Goal: Information Seeking & Learning: Learn about a topic

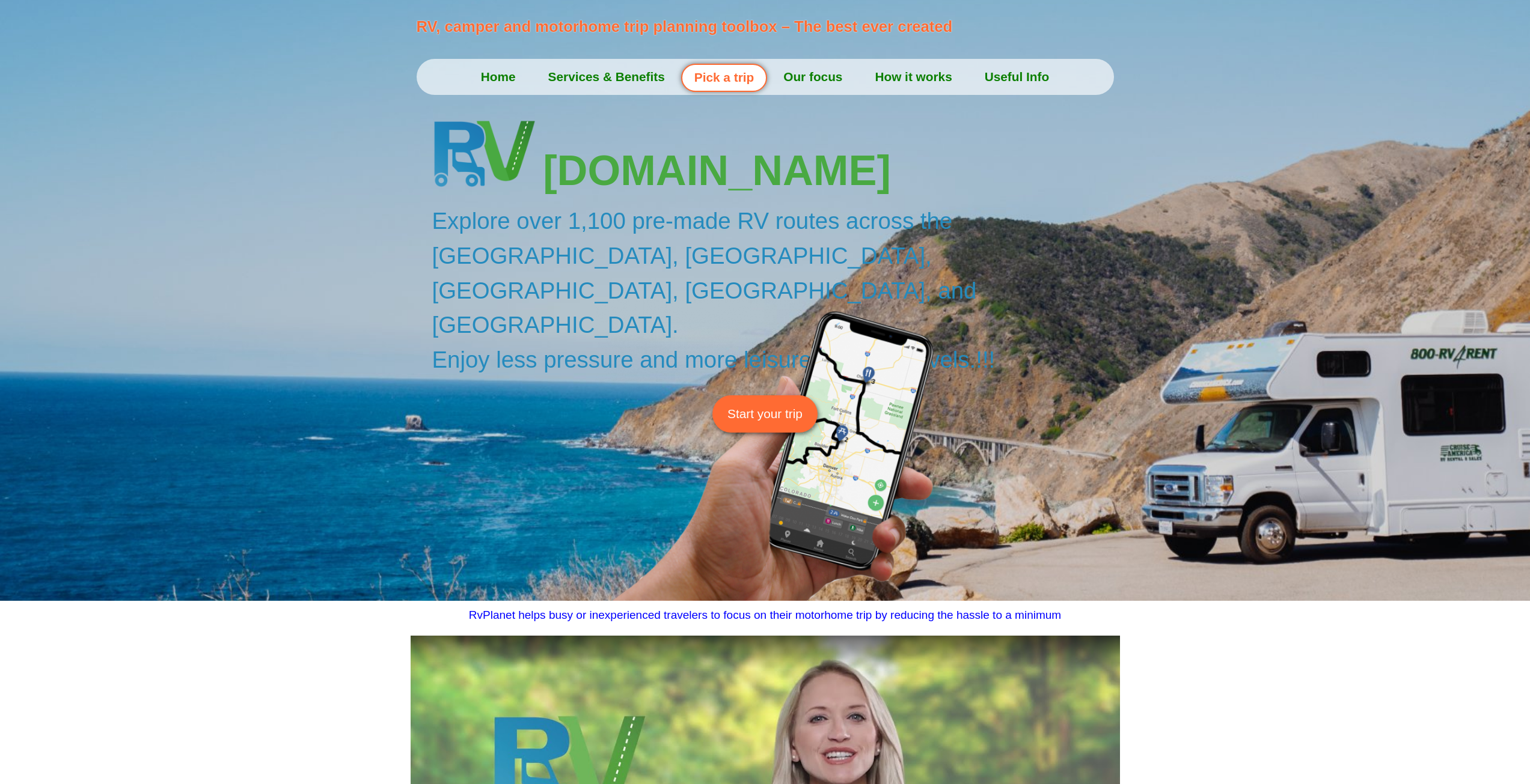
click at [721, 83] on link "Pick a trip" at bounding box center [724, 78] width 86 height 29
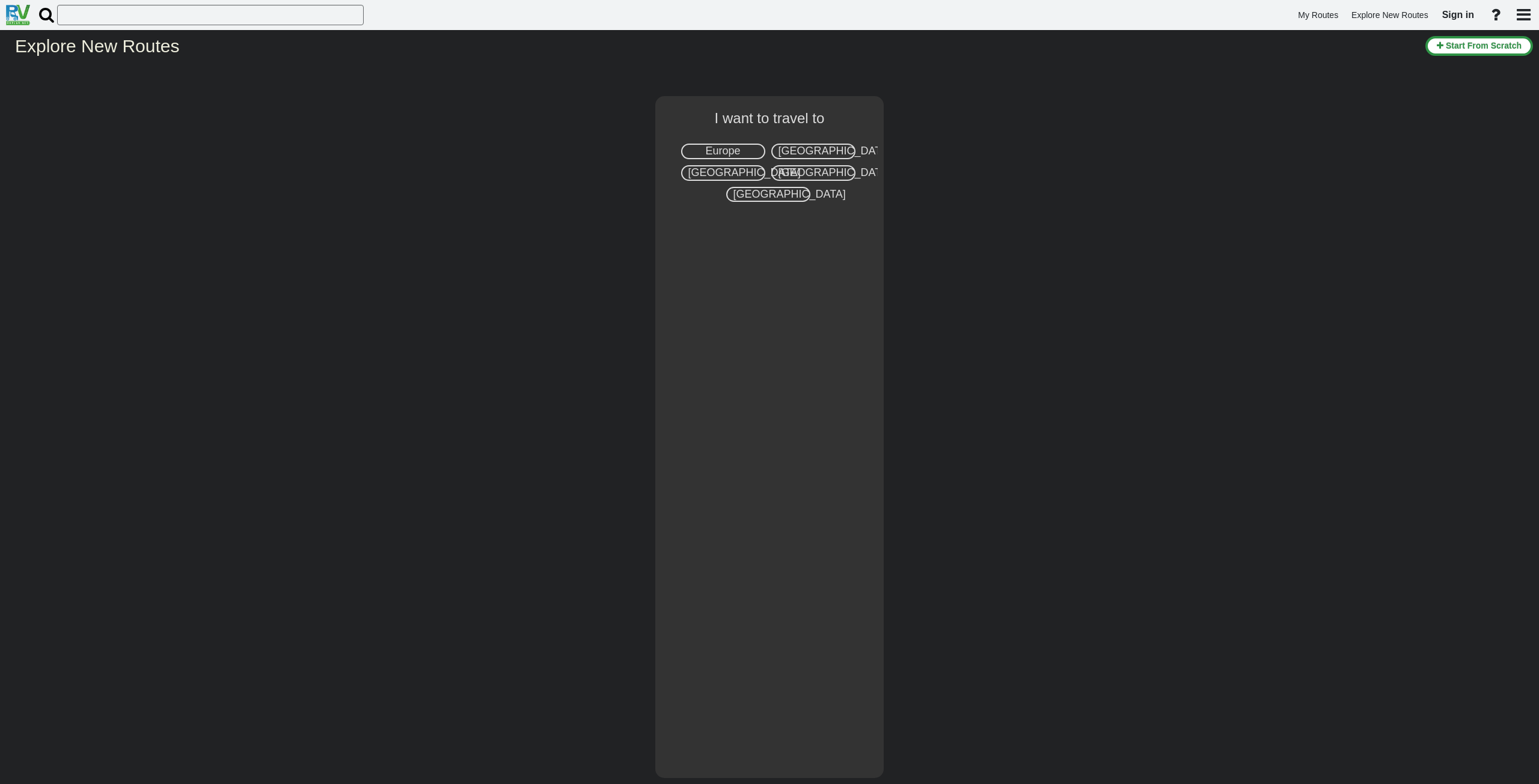
click at [834, 152] on span "[GEOGRAPHIC_DATA]" at bounding box center [834, 150] width 112 height 12
select select "number:2"
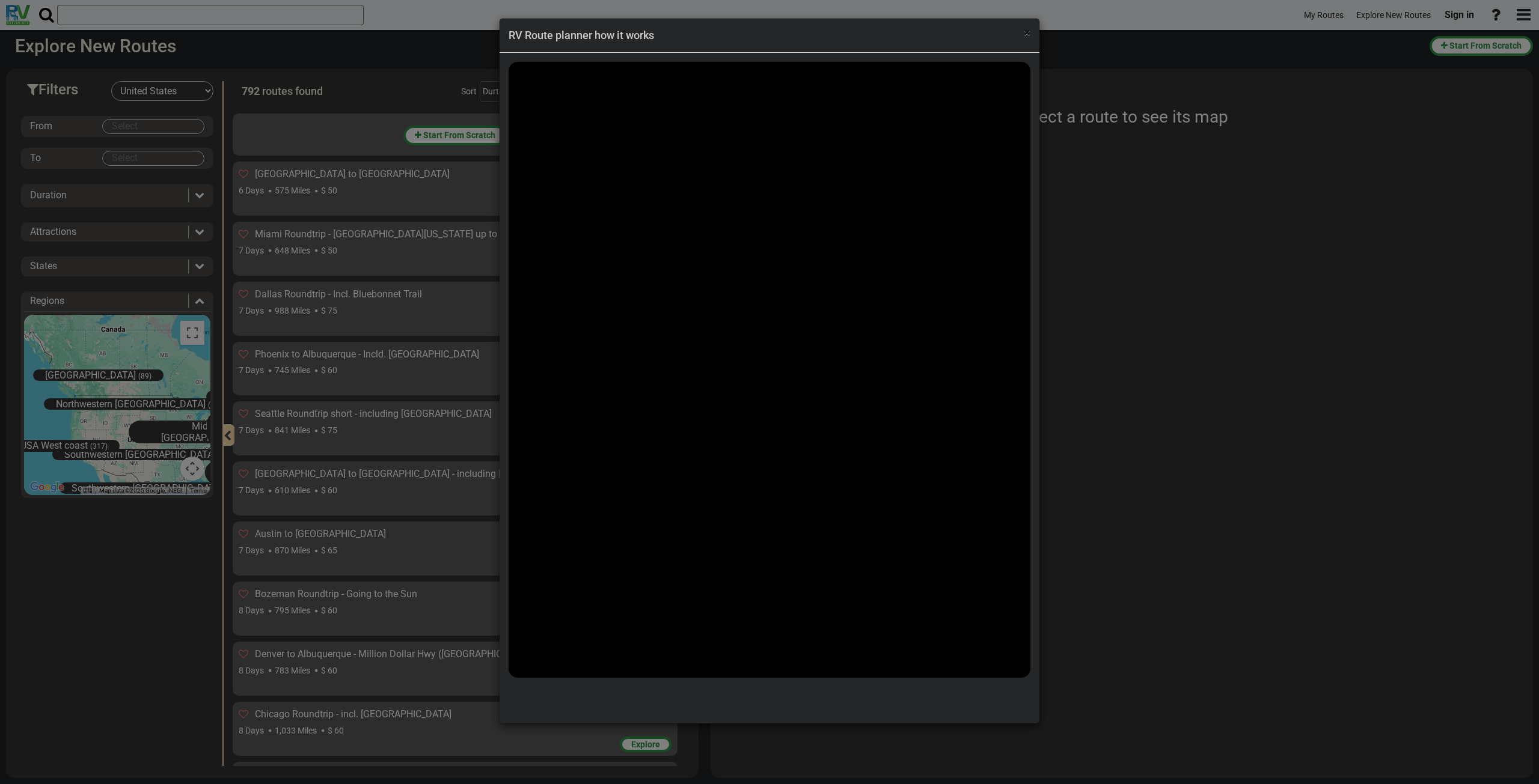
click at [1027, 35] on span "×" at bounding box center [1027, 33] width 6 height 14
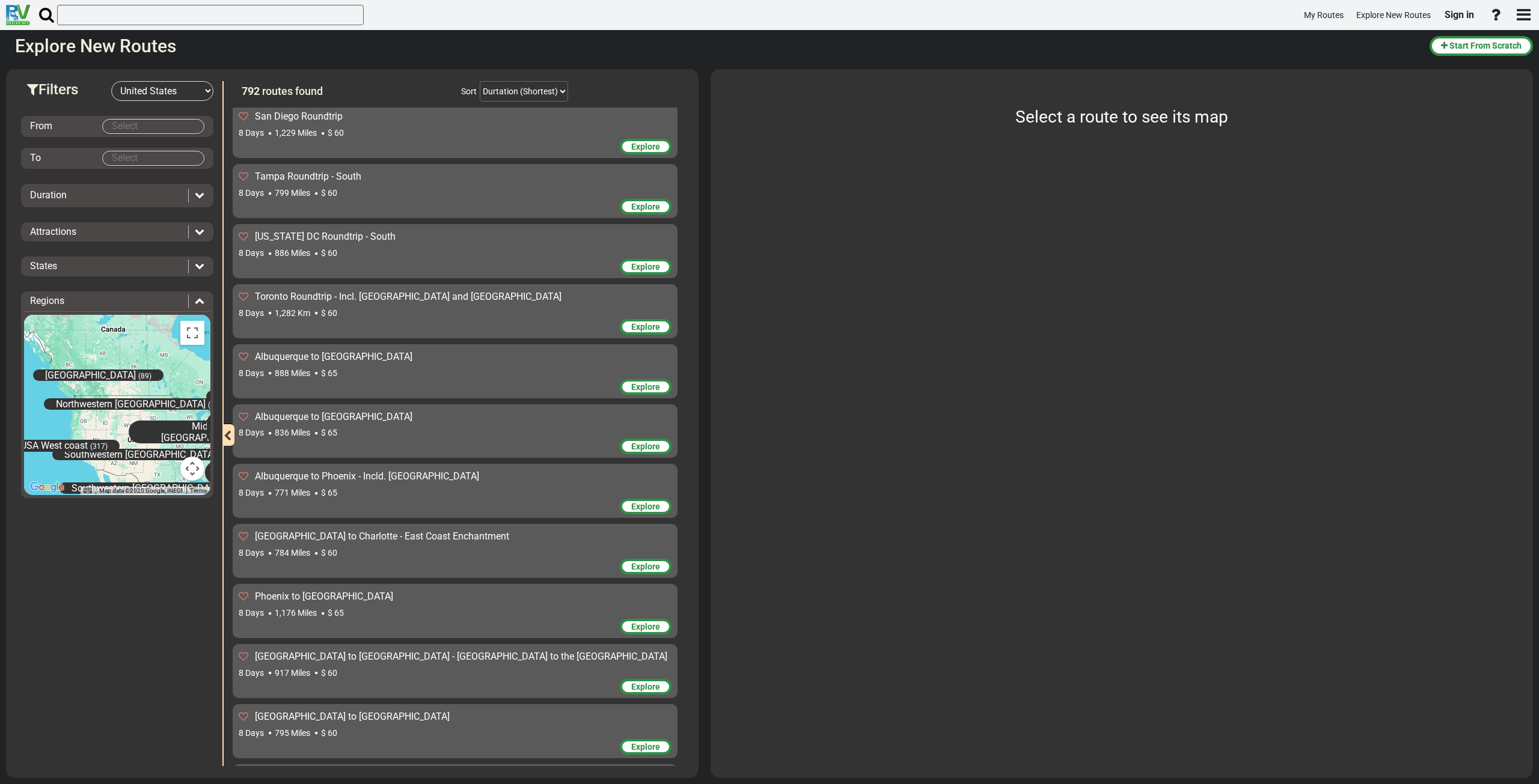
scroll to position [1503, 0]
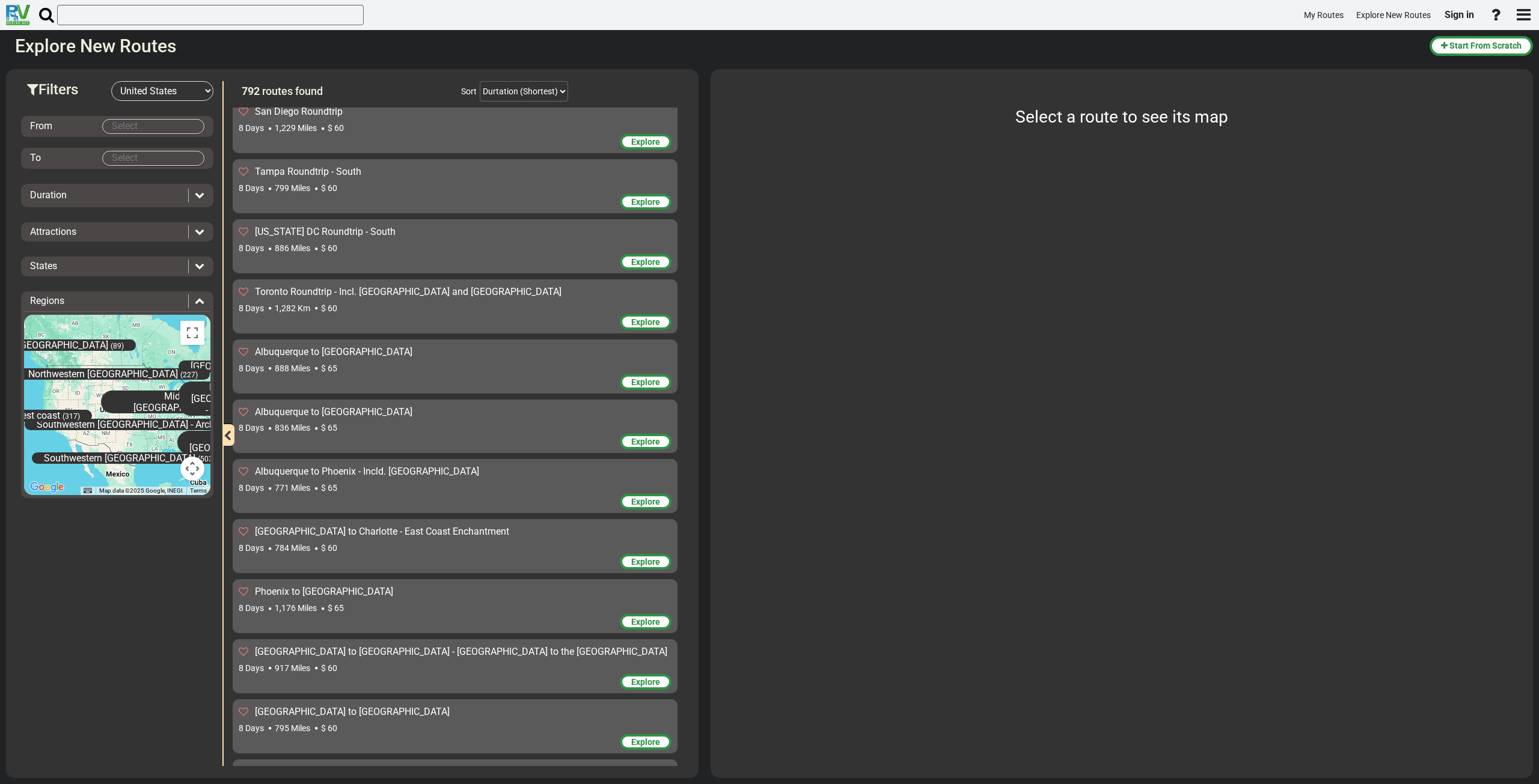
drag, startPoint x: 162, startPoint y: 442, endPoint x: 124, endPoint y: 395, distance: 60.4
click at [123, 396] on div "[US_STATE] (7) [GEOGRAPHIC_DATA] (100) [GEOGRAPHIC_DATA] [GEOGRAPHIC_DATA] (326…" at bounding box center [117, 404] width 187 height 180
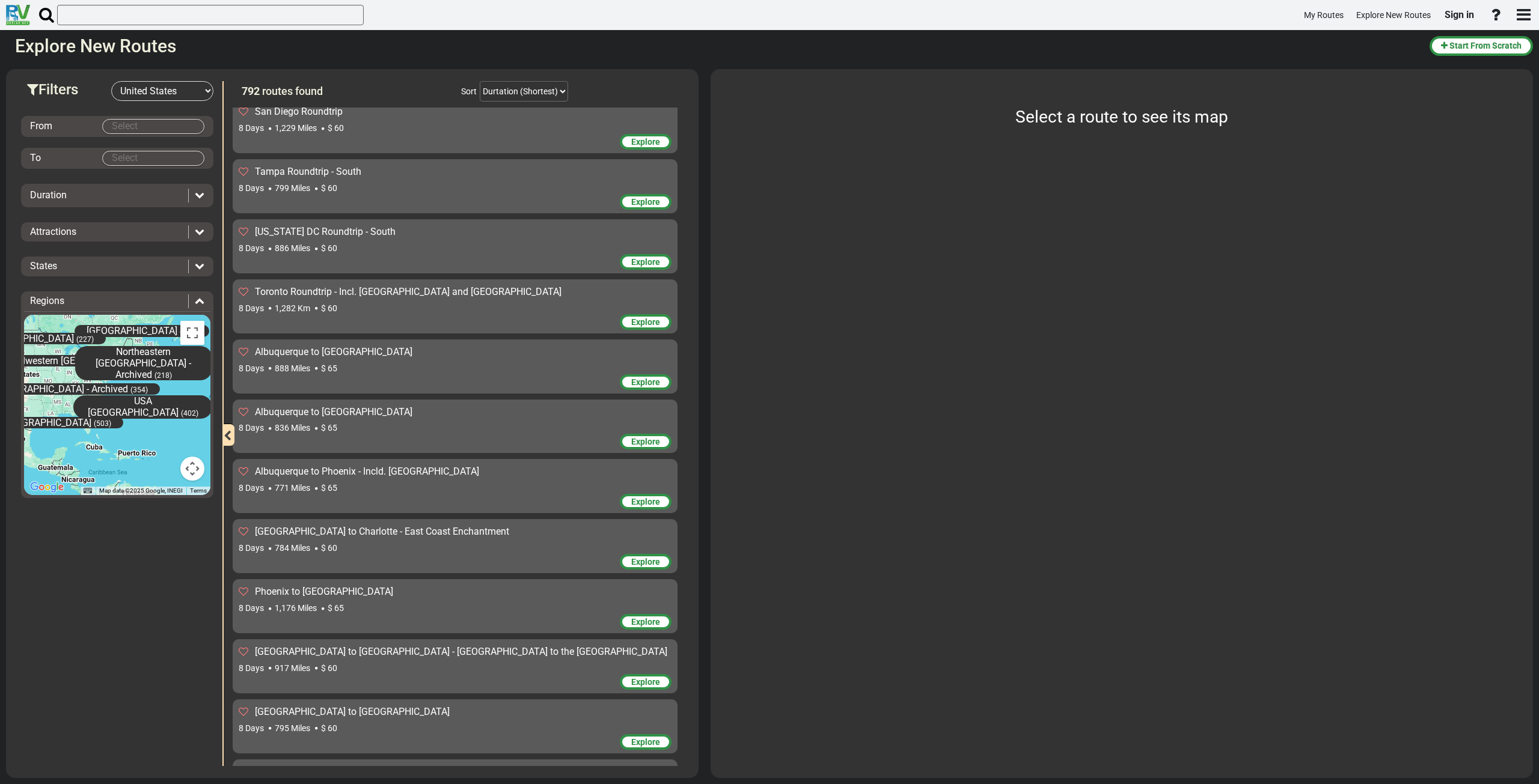
drag, startPoint x: 167, startPoint y: 413, endPoint x: 75, endPoint y: 398, distance: 93.2
click at [75, 398] on div "USA [GEOGRAPHIC_DATA] (402)" at bounding box center [142, 407] width 139 height 23
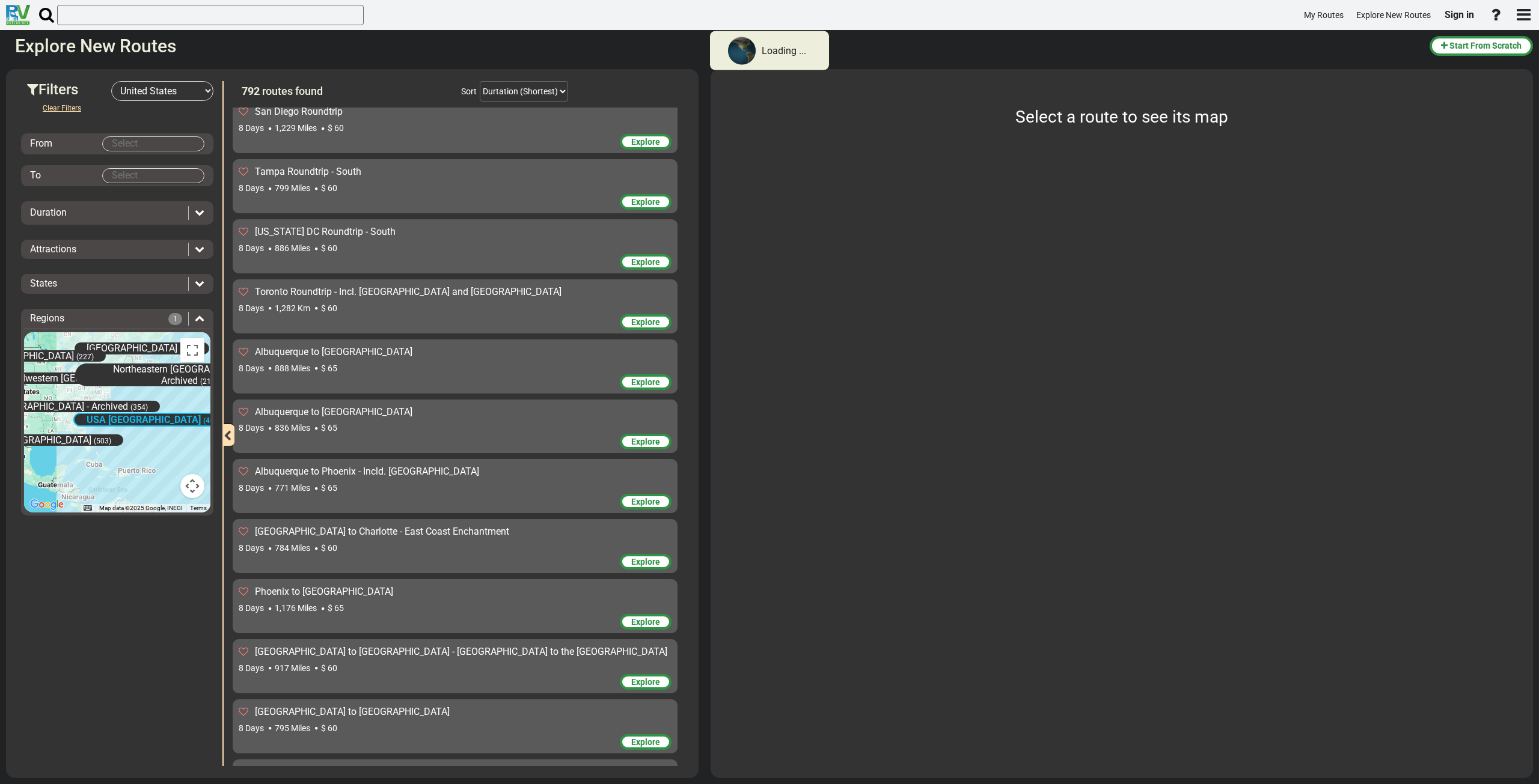
click at [119, 419] on span "USA [GEOGRAPHIC_DATA]" at bounding box center [144, 419] width 114 height 11
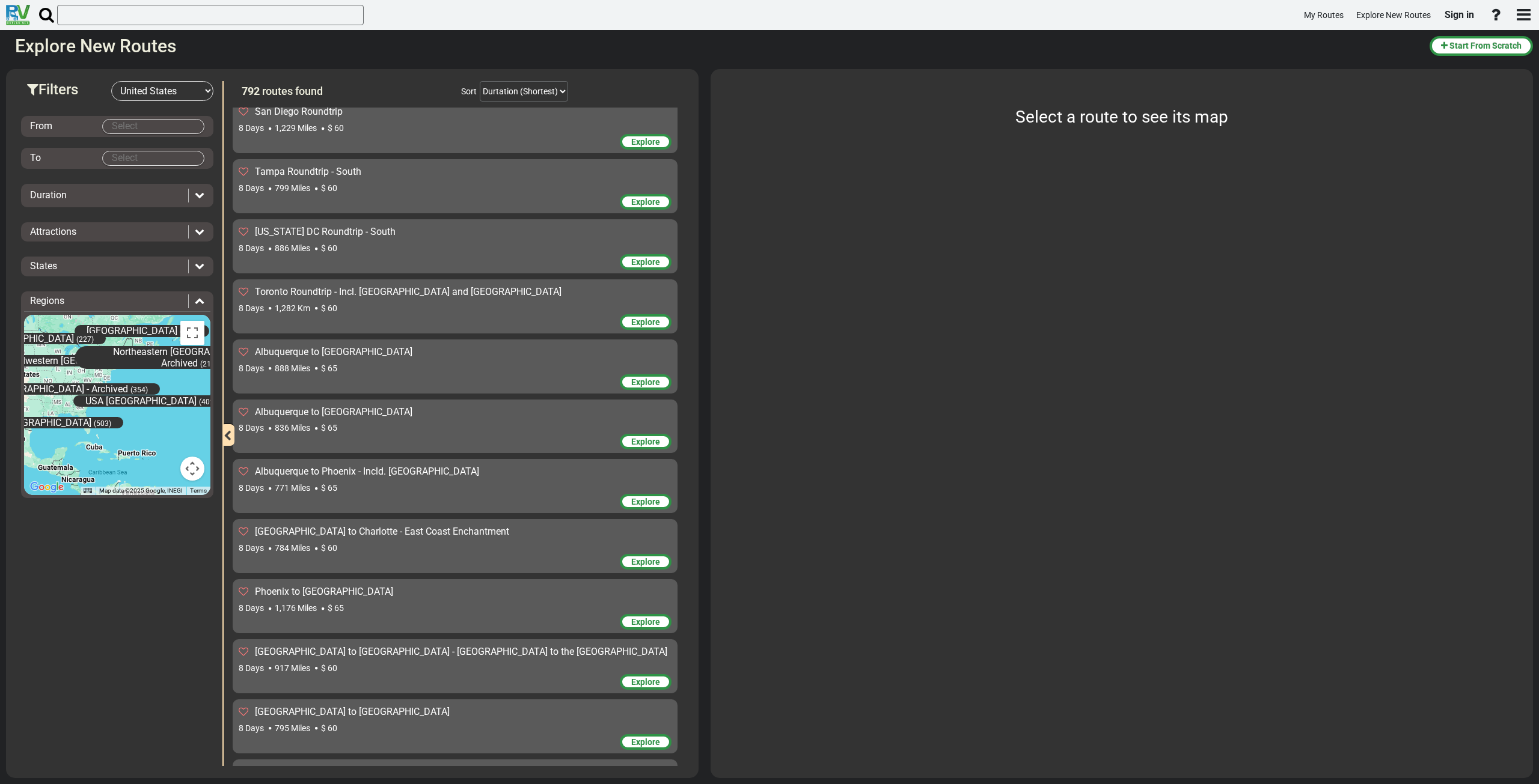
click at [199, 195] on icon at bounding box center [199, 195] width 10 height 10
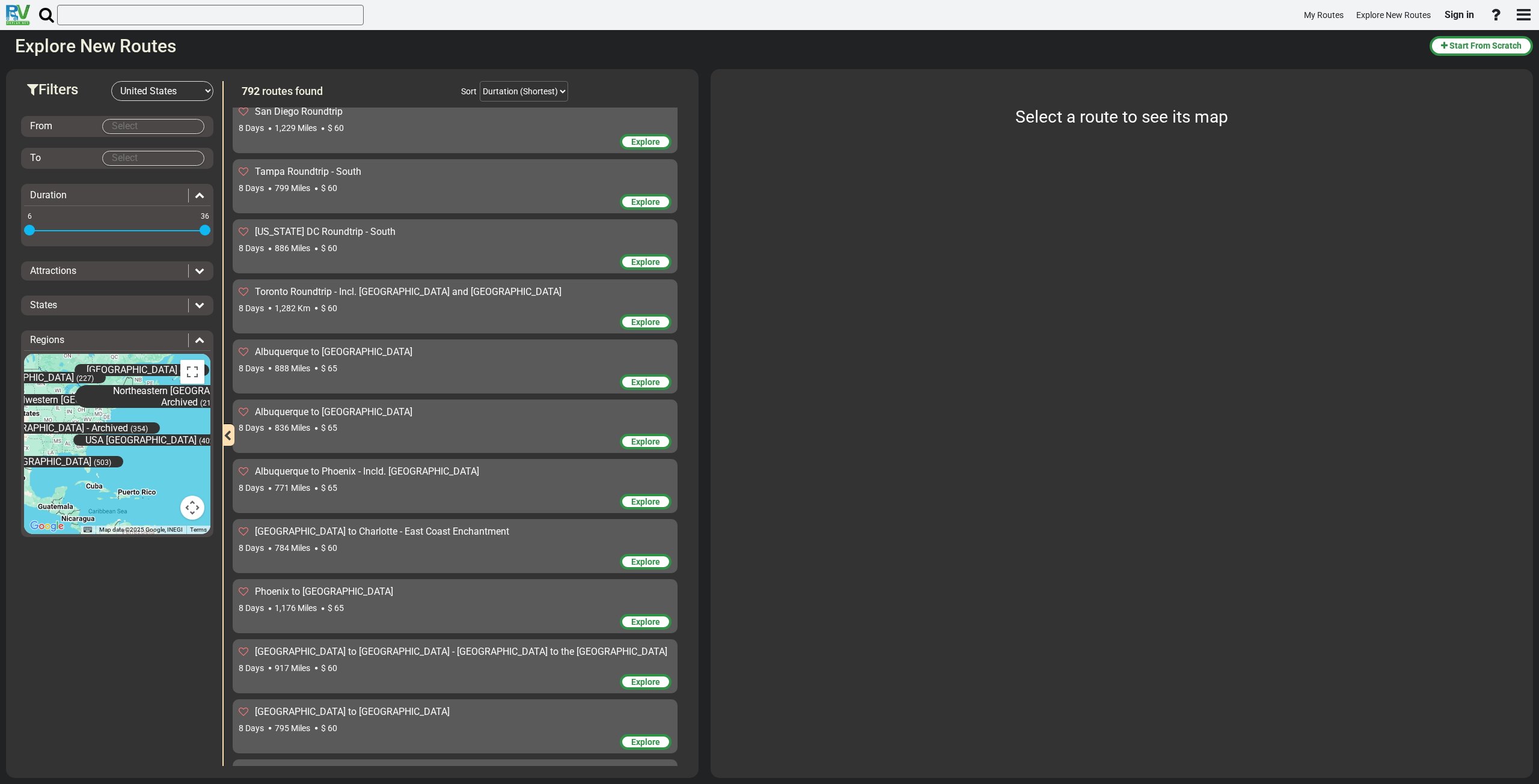
click at [199, 195] on icon at bounding box center [199, 195] width 10 height 10
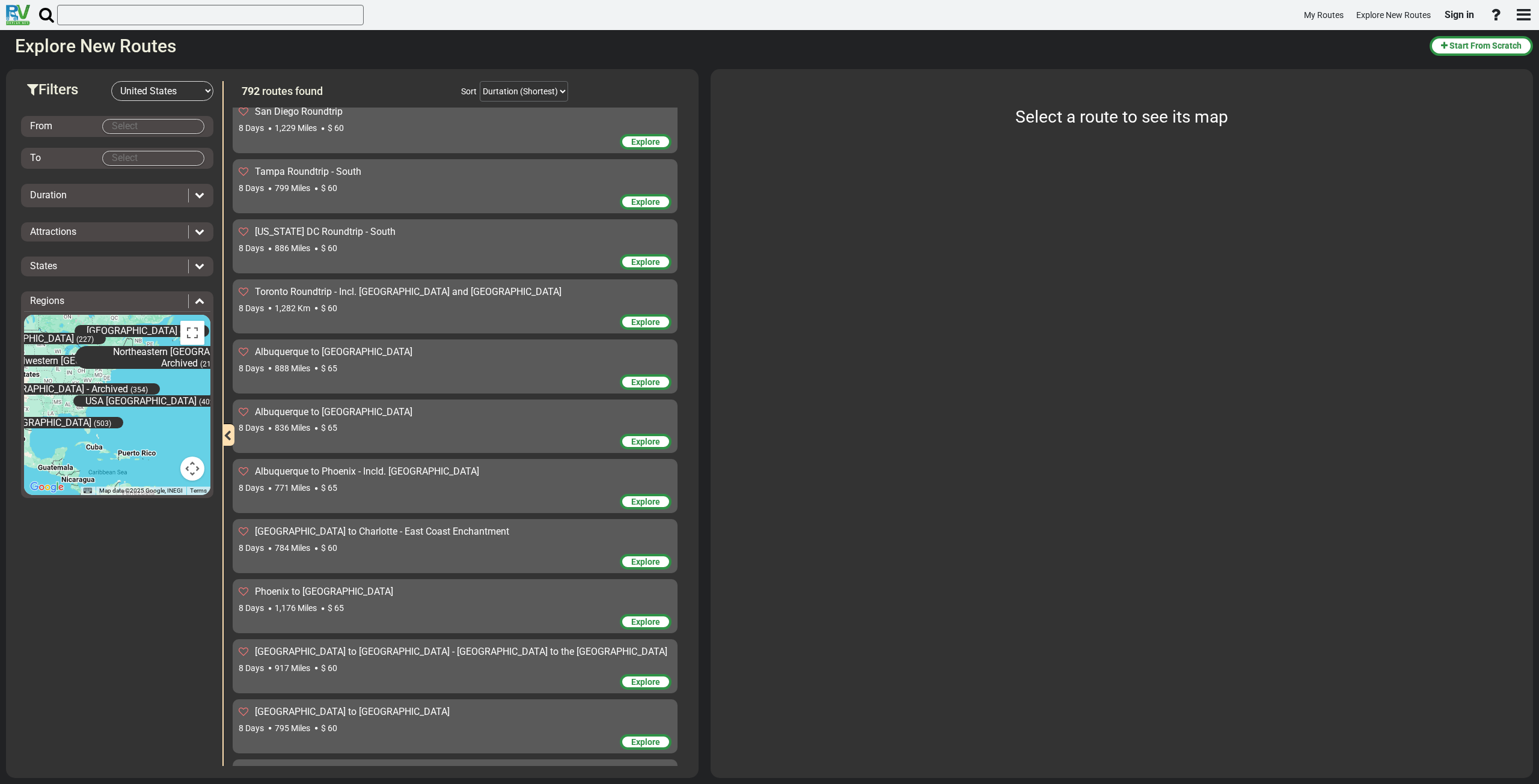
click at [196, 236] on icon at bounding box center [199, 231] width 10 height 10
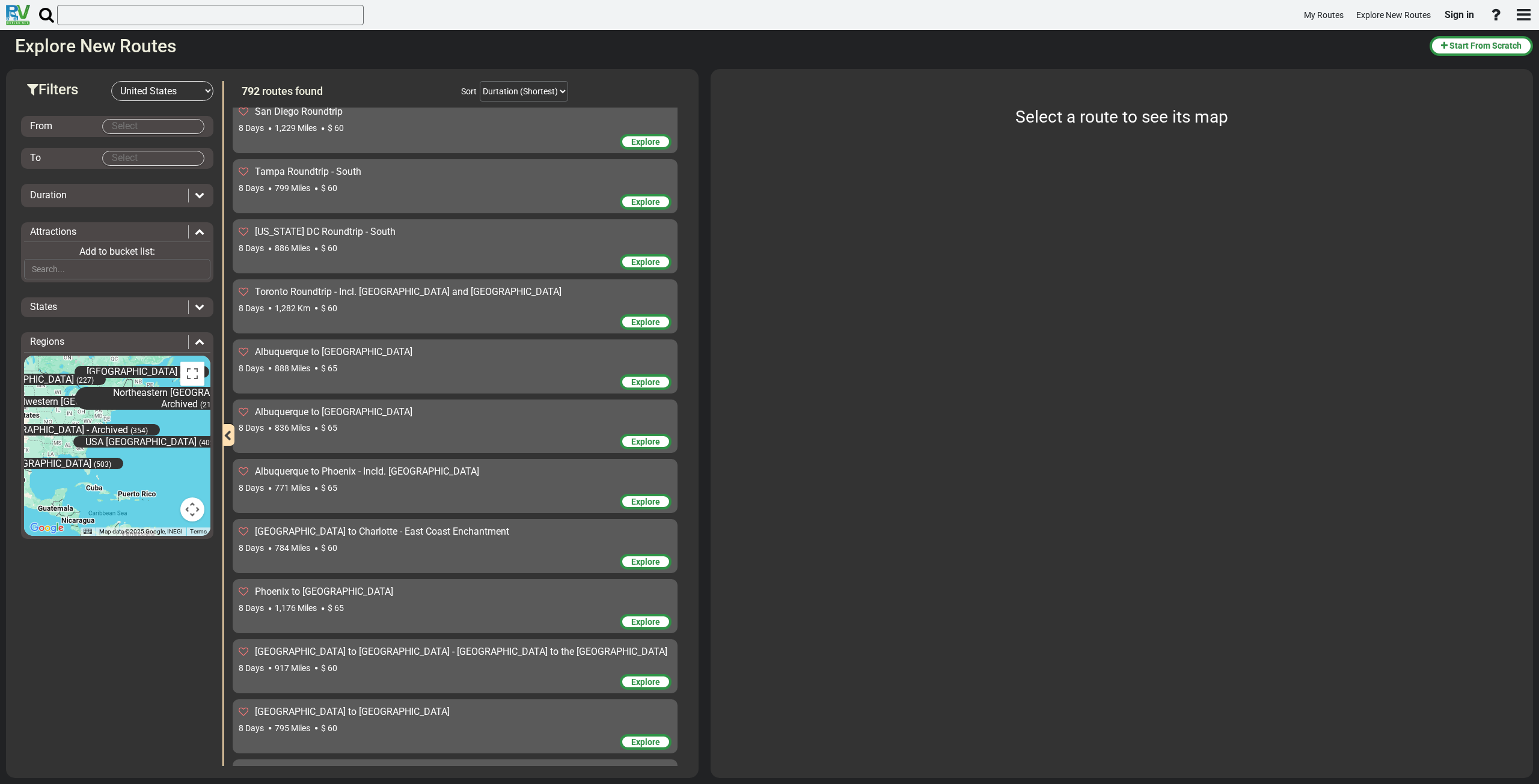
click at [196, 238] on div at bounding box center [196, 232] width 16 height 14
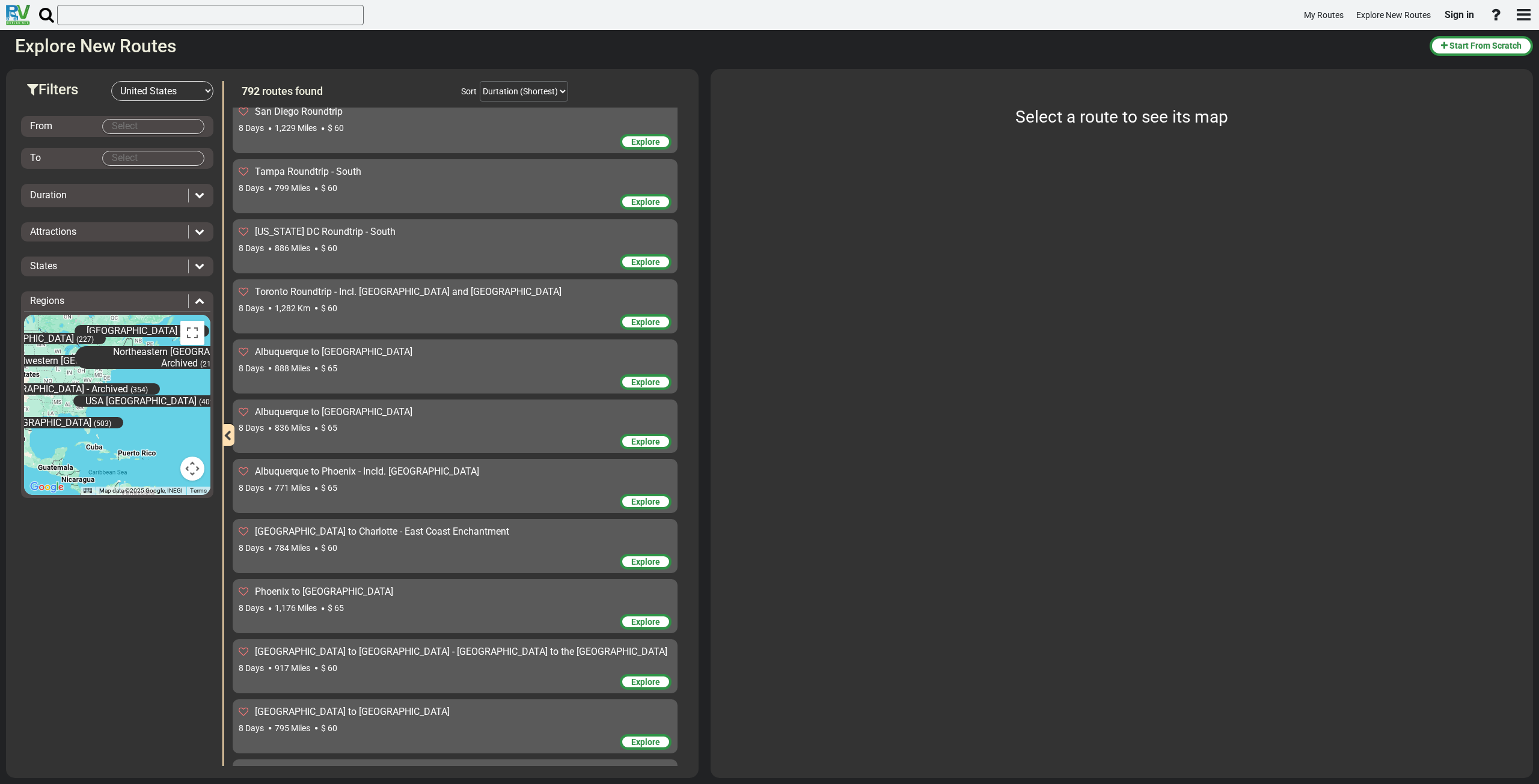
click at [201, 265] on icon at bounding box center [199, 265] width 10 height 10
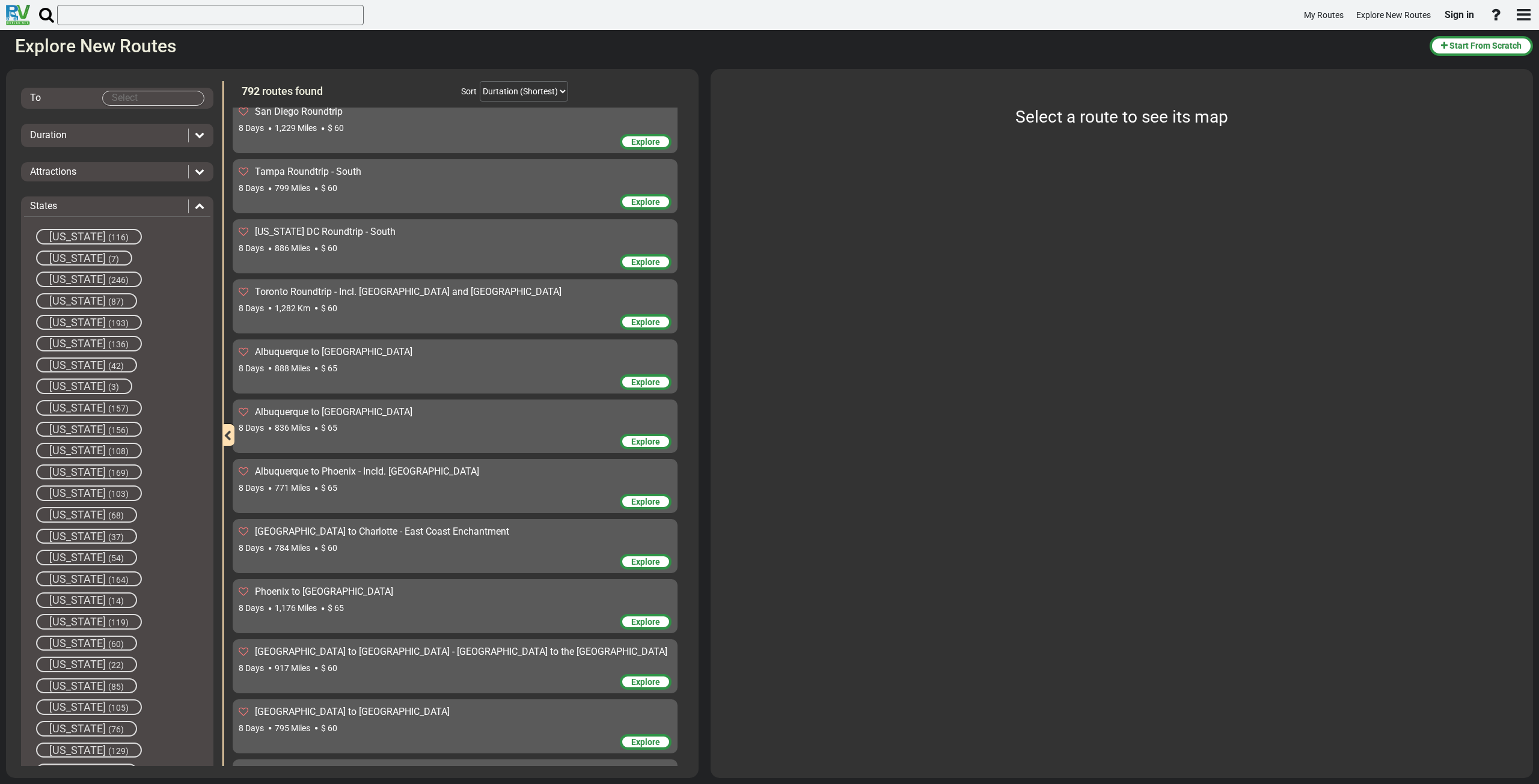
scroll to position [120, 0]
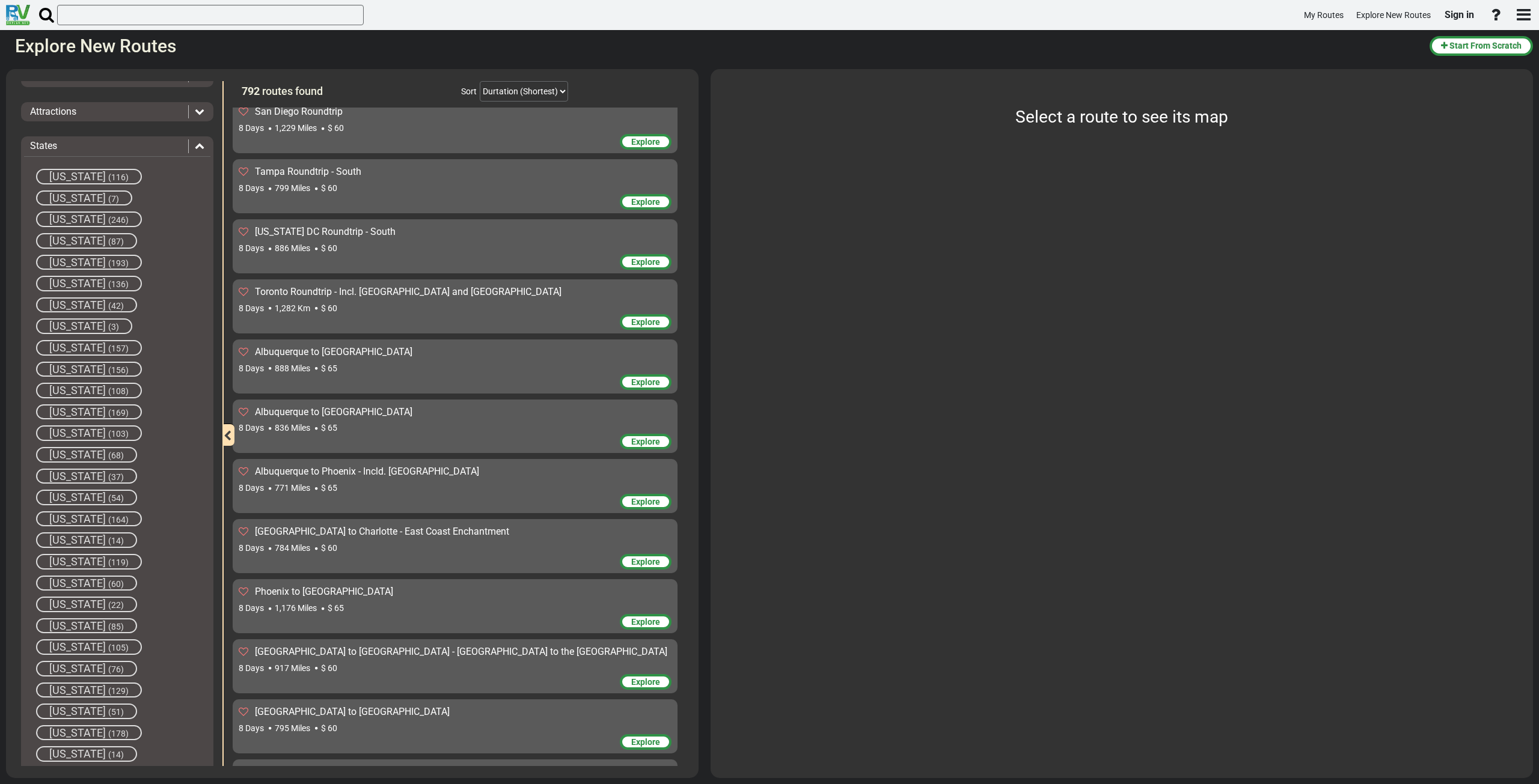
click at [108, 346] on span "(157)" at bounding box center [118, 349] width 21 height 10
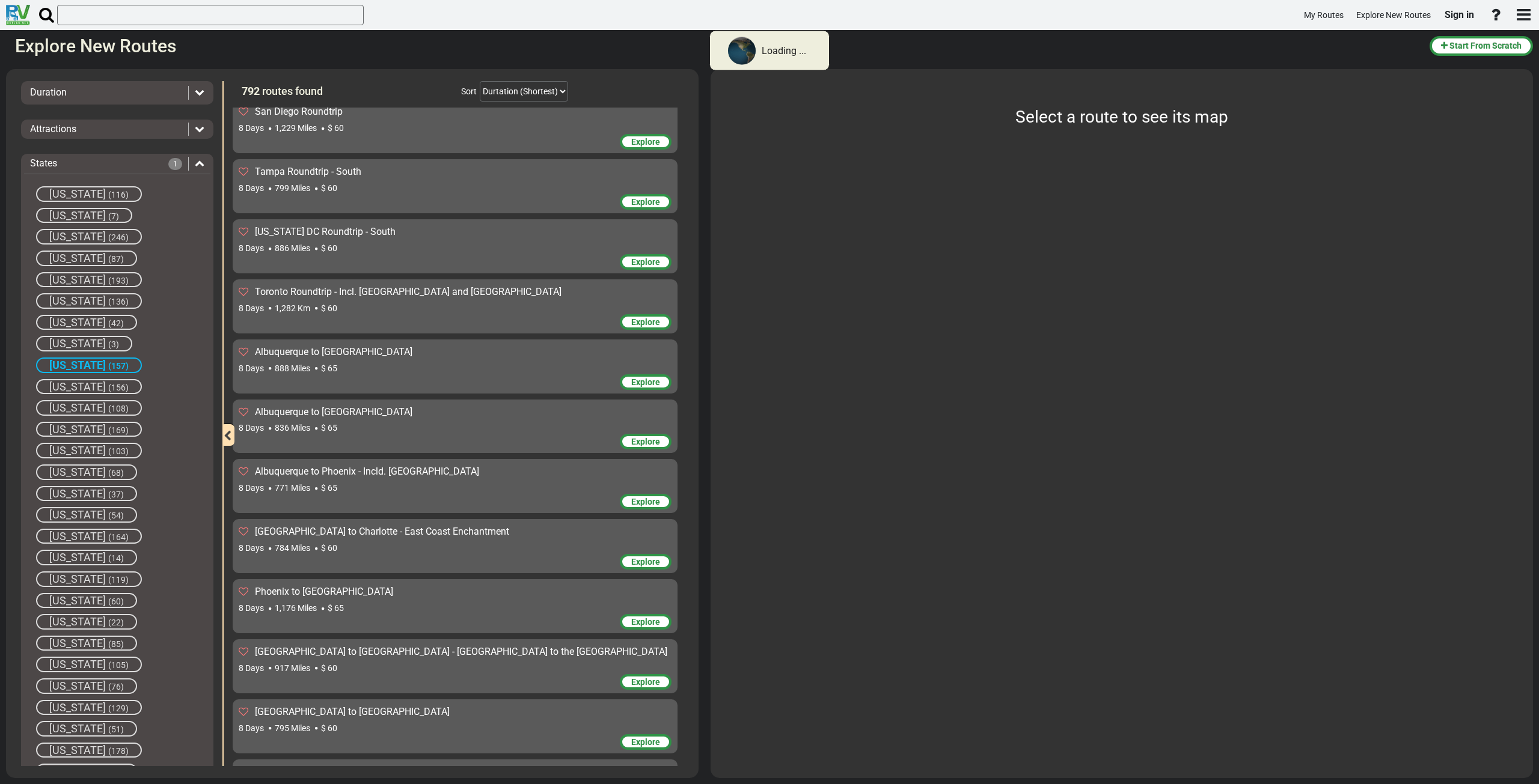
scroll to position [137, 0]
click at [108, 374] on span "(156)" at bounding box center [118, 370] width 21 height 10
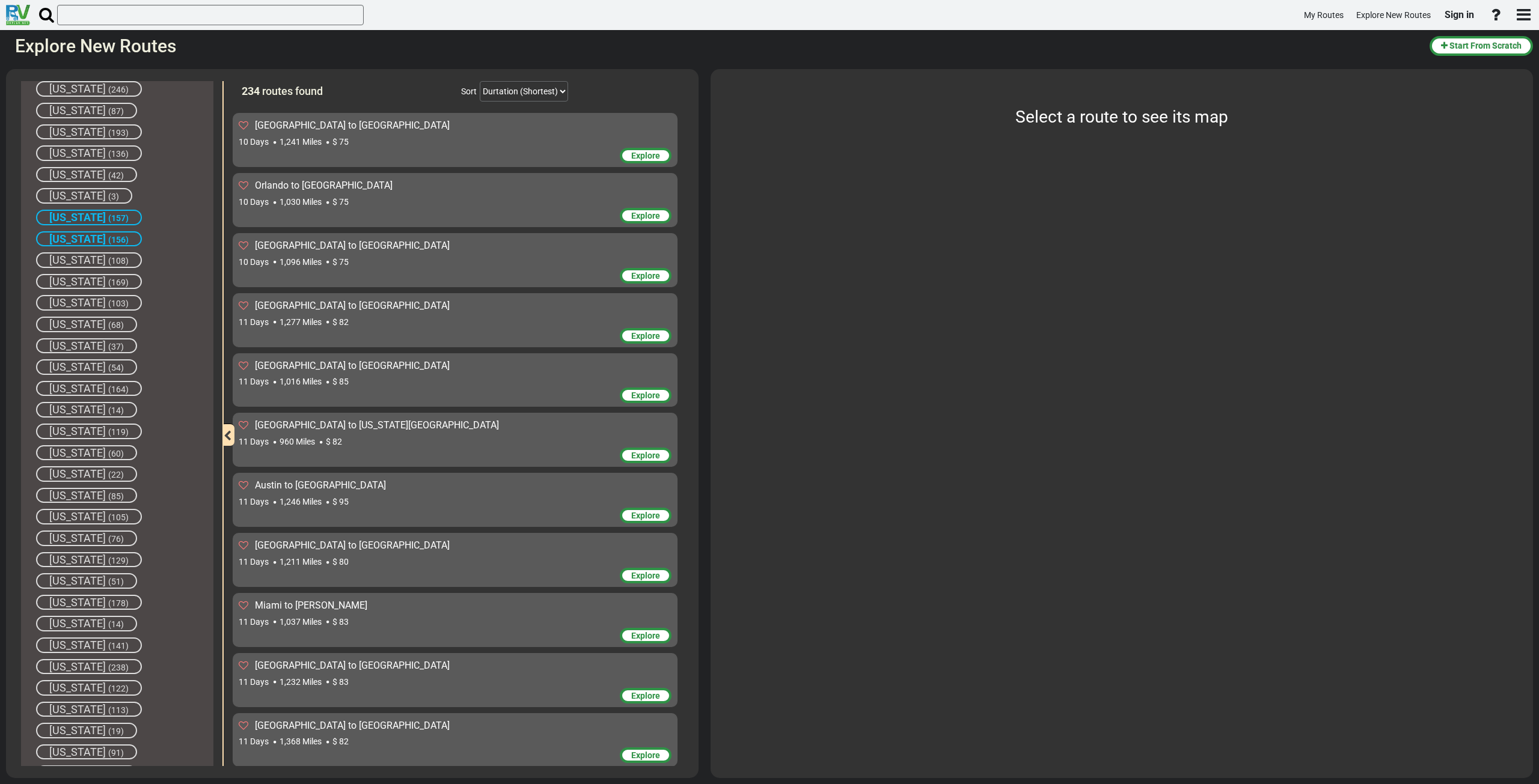
scroll to position [318, 0]
click at [100, 657] on span "[US_STATE]" at bounding box center [77, 659] width 56 height 13
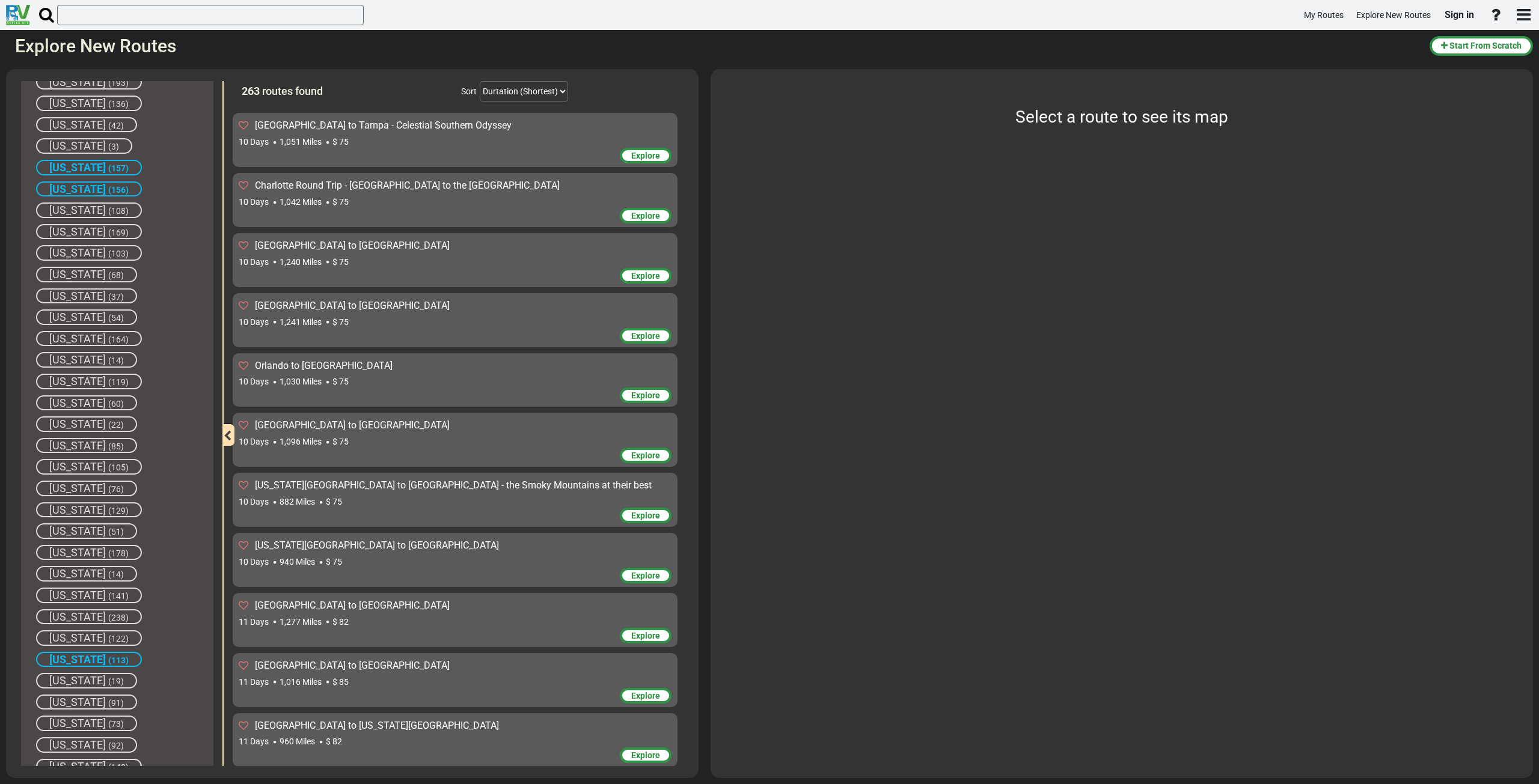
scroll to position [438, 0]
click at [129, 646] on span "(148)" at bounding box center [118, 647] width 21 height 10
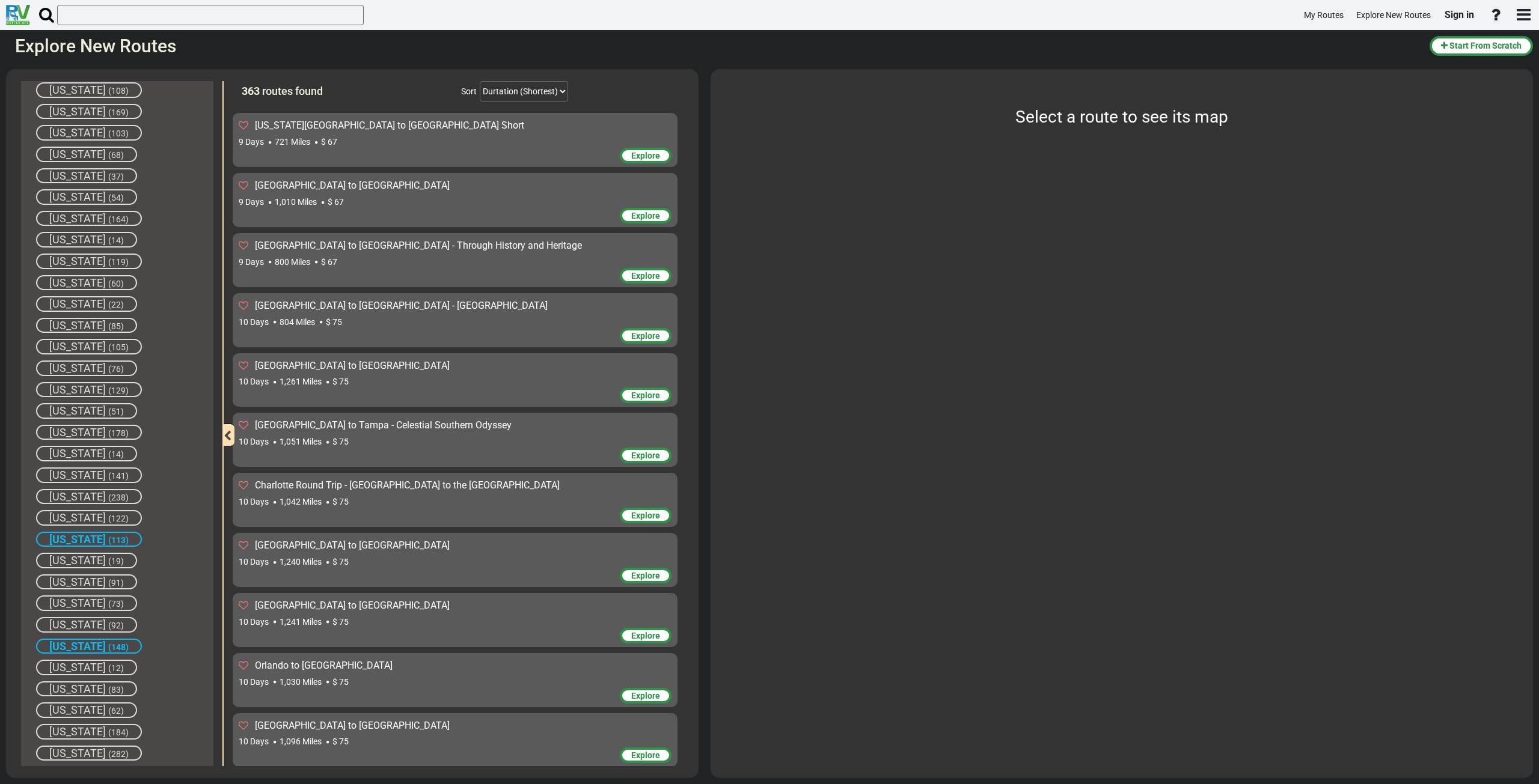
click at [124, 688] on span "(83)" at bounding box center [116, 690] width 16 height 10
click at [110, 730] on span "(184)" at bounding box center [118, 732] width 21 height 10
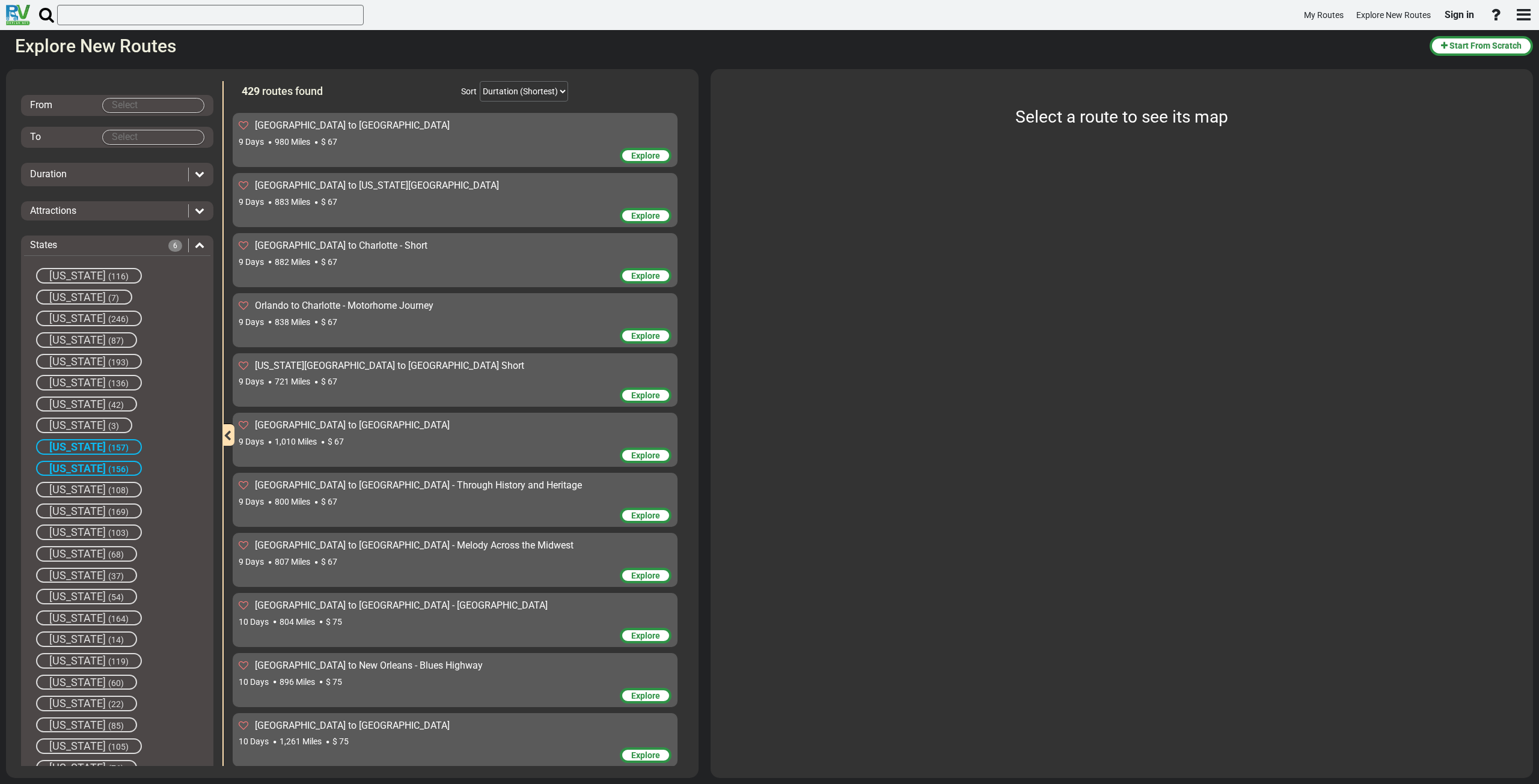
scroll to position [0, 0]
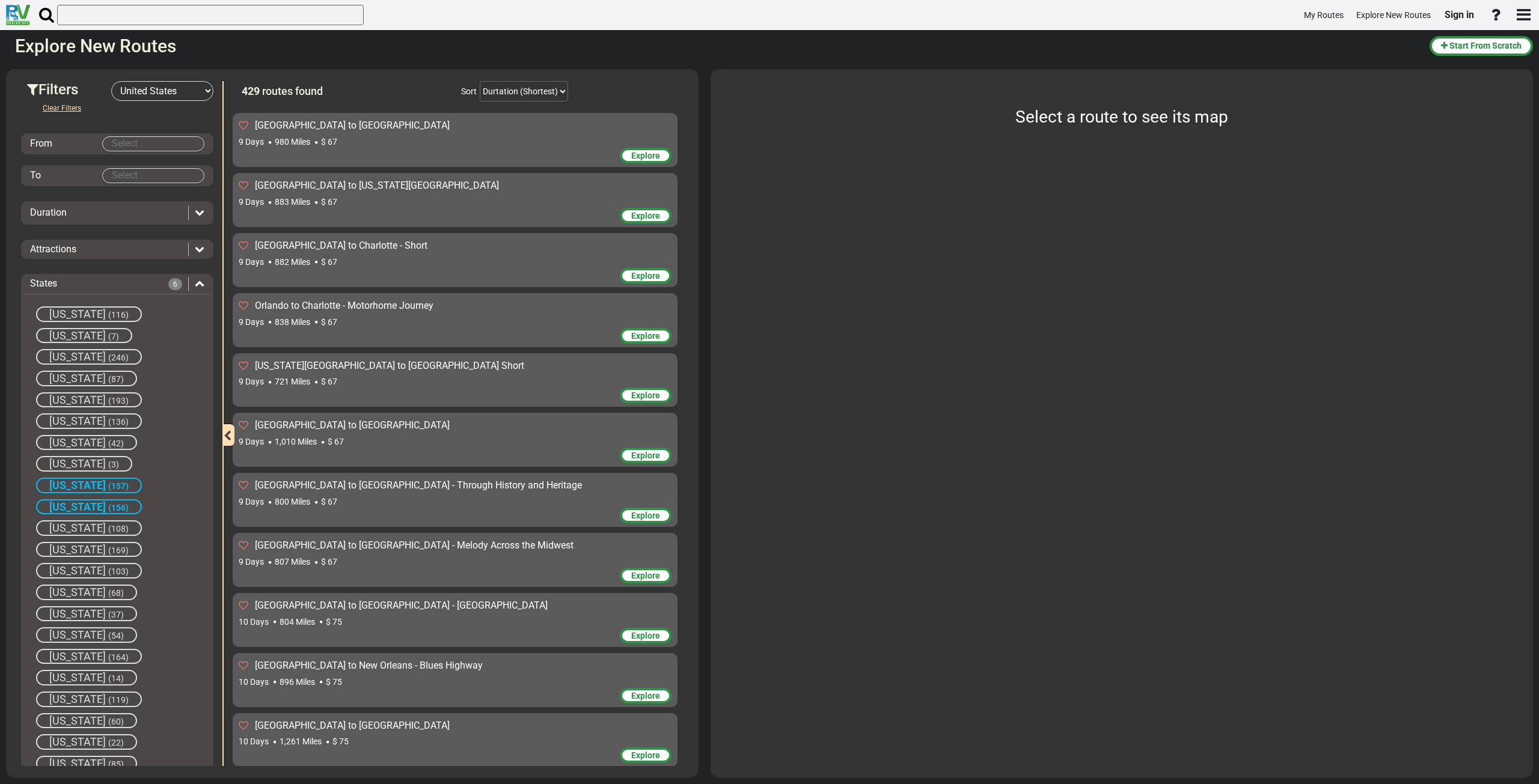
click at [195, 284] on icon at bounding box center [199, 283] width 10 height 10
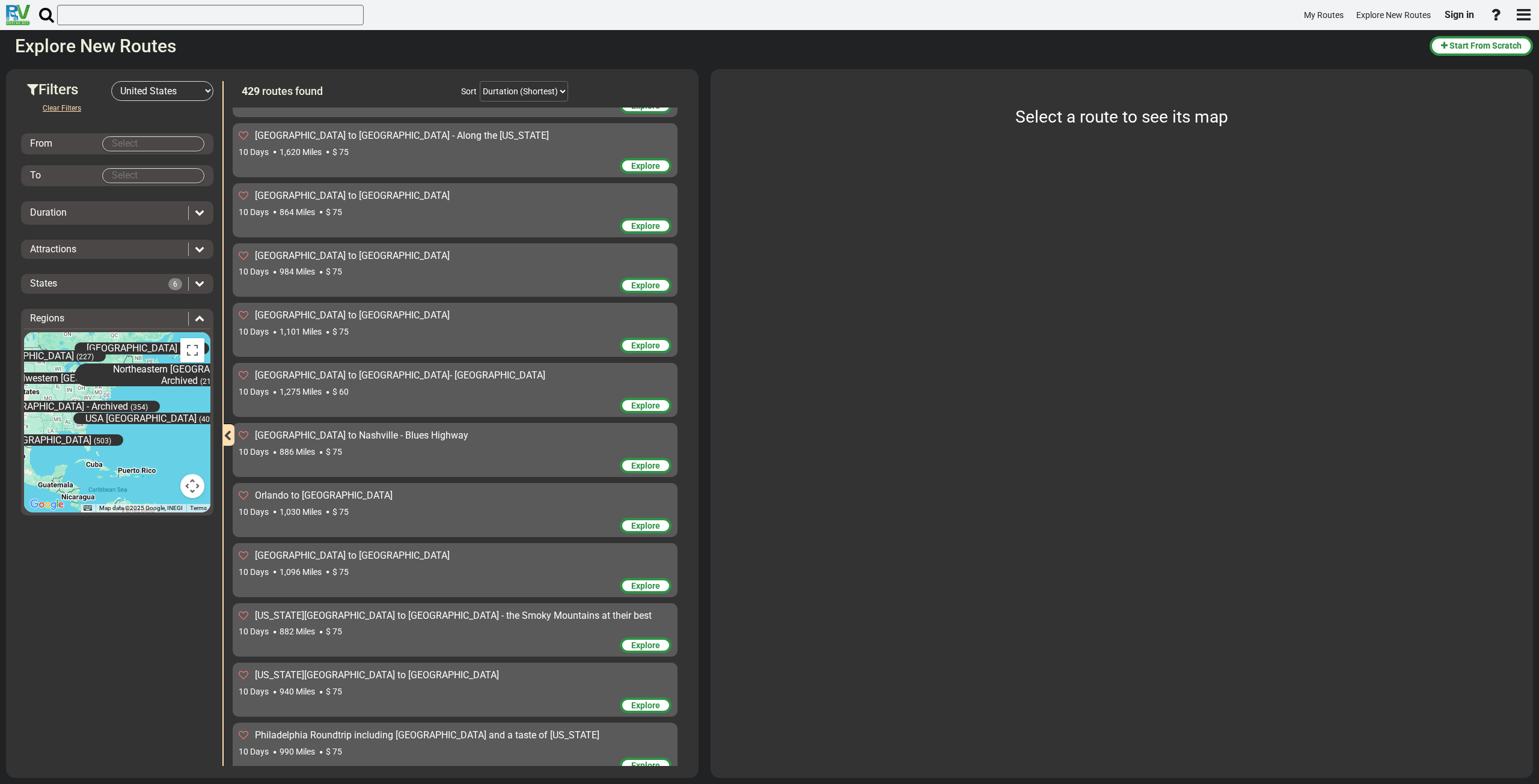
scroll to position [2404, 0]
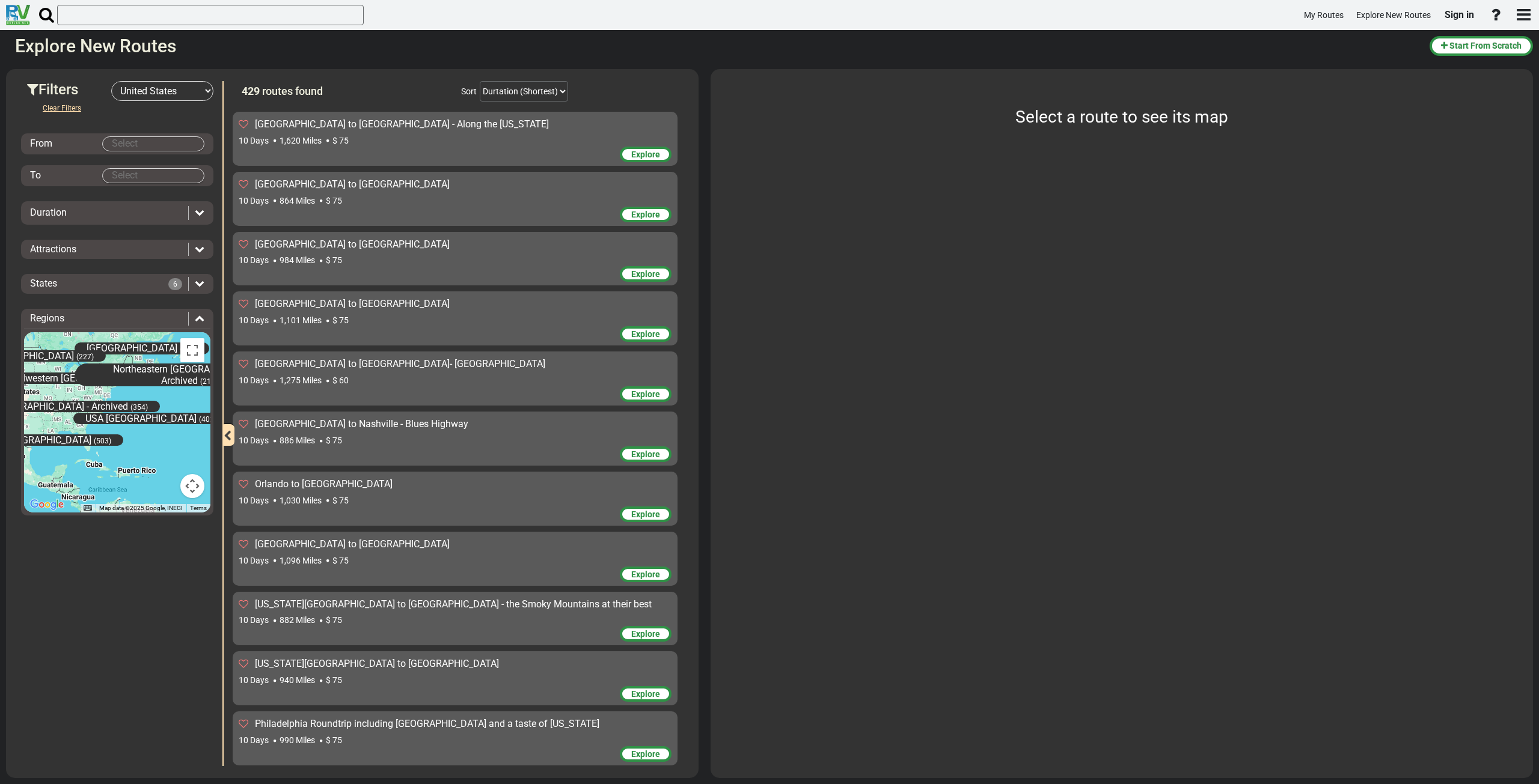
drag, startPoint x: 423, startPoint y: 591, endPoint x: 412, endPoint y: 606, distance: 18.6
click at [412, 614] on div "10 Days 882 Miles $ 75" at bounding box center [454, 620] width 433 height 12
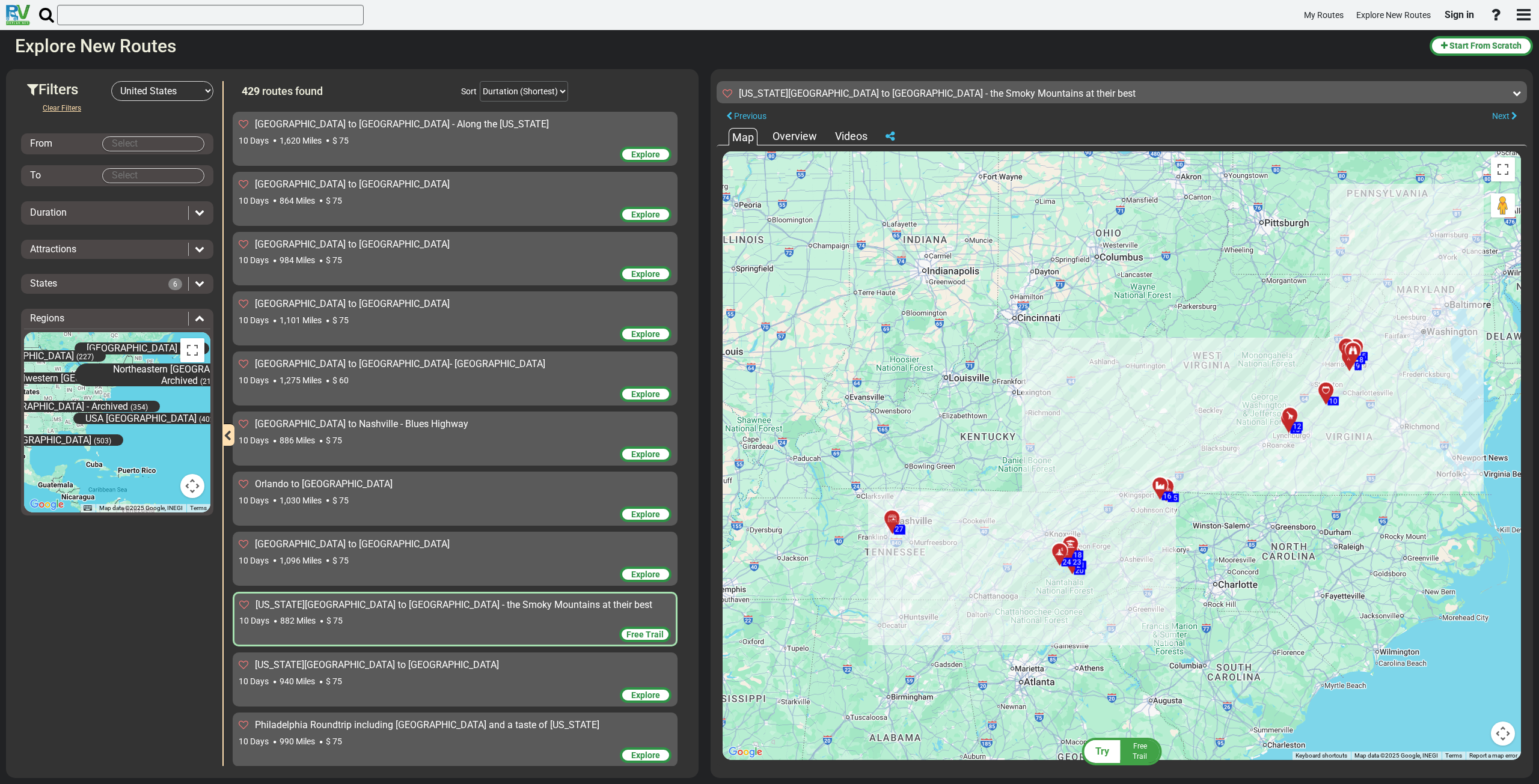
click at [1160, 485] on div at bounding box center [1164, 490] width 20 height 18
click at [1170, 486] on div at bounding box center [1164, 490] width 20 height 18
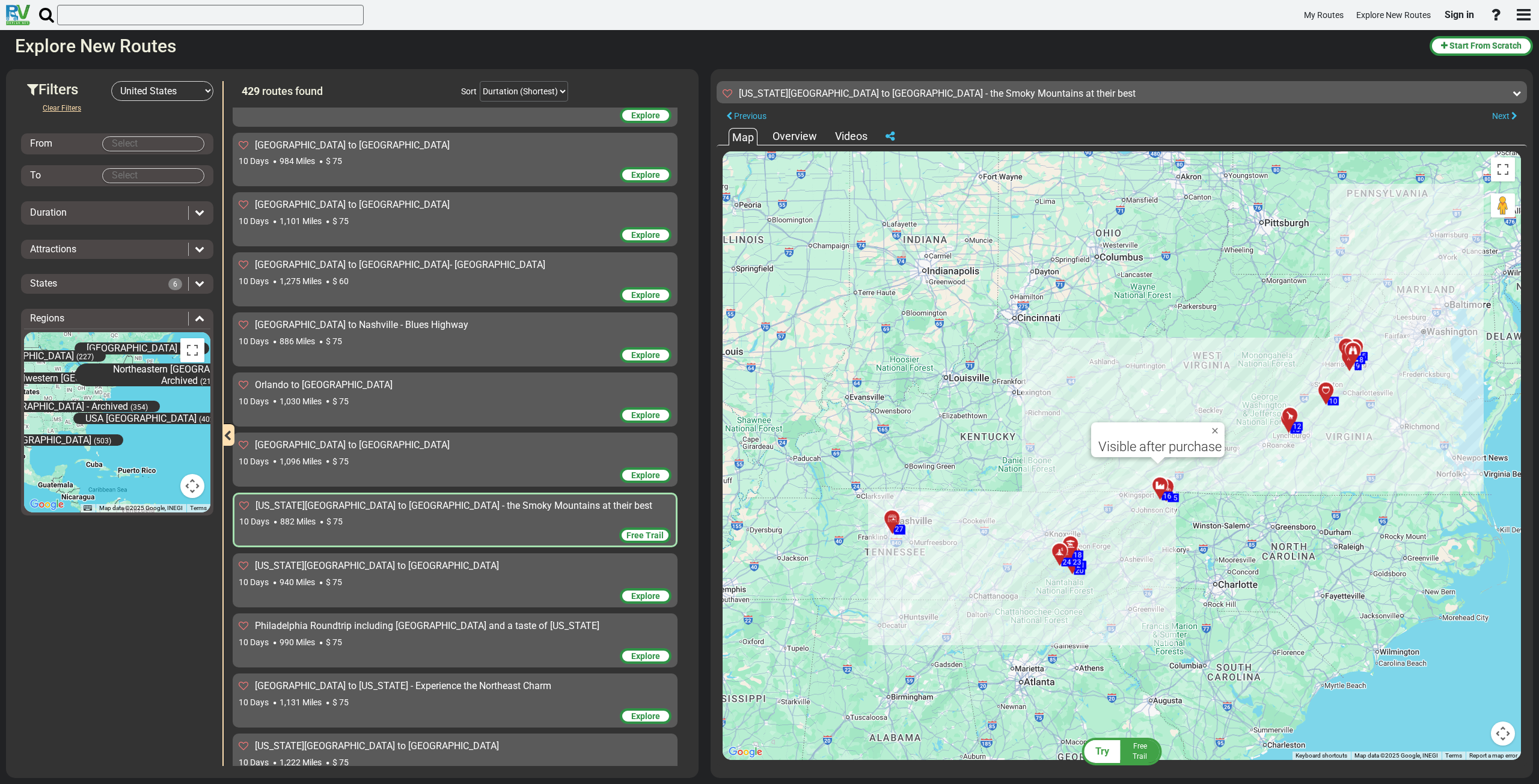
scroll to position [2524, 0]
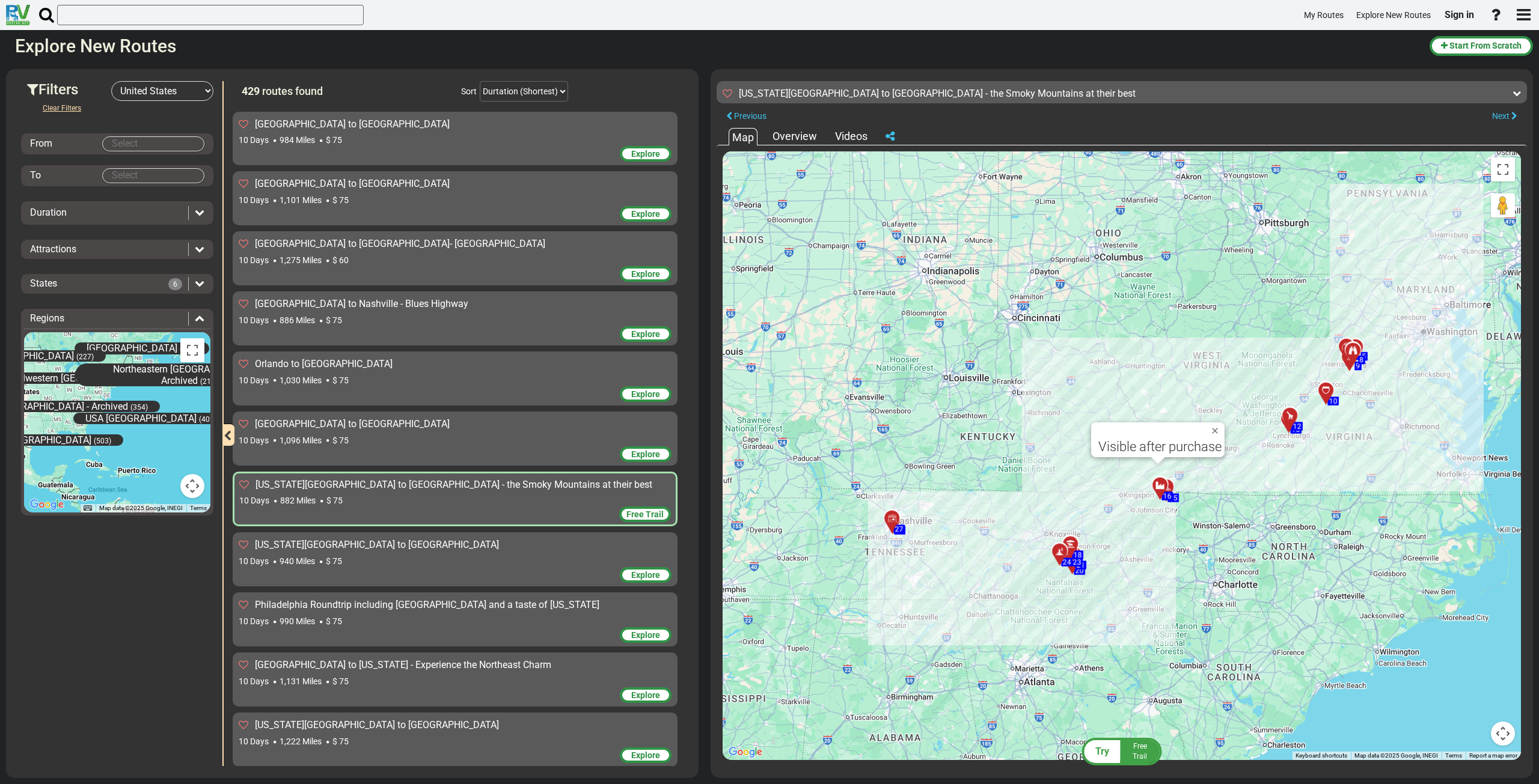
click at [455, 539] on div "[US_STATE][GEOGRAPHIC_DATA] to [GEOGRAPHIC_DATA]" at bounding box center [454, 545] width 433 height 14
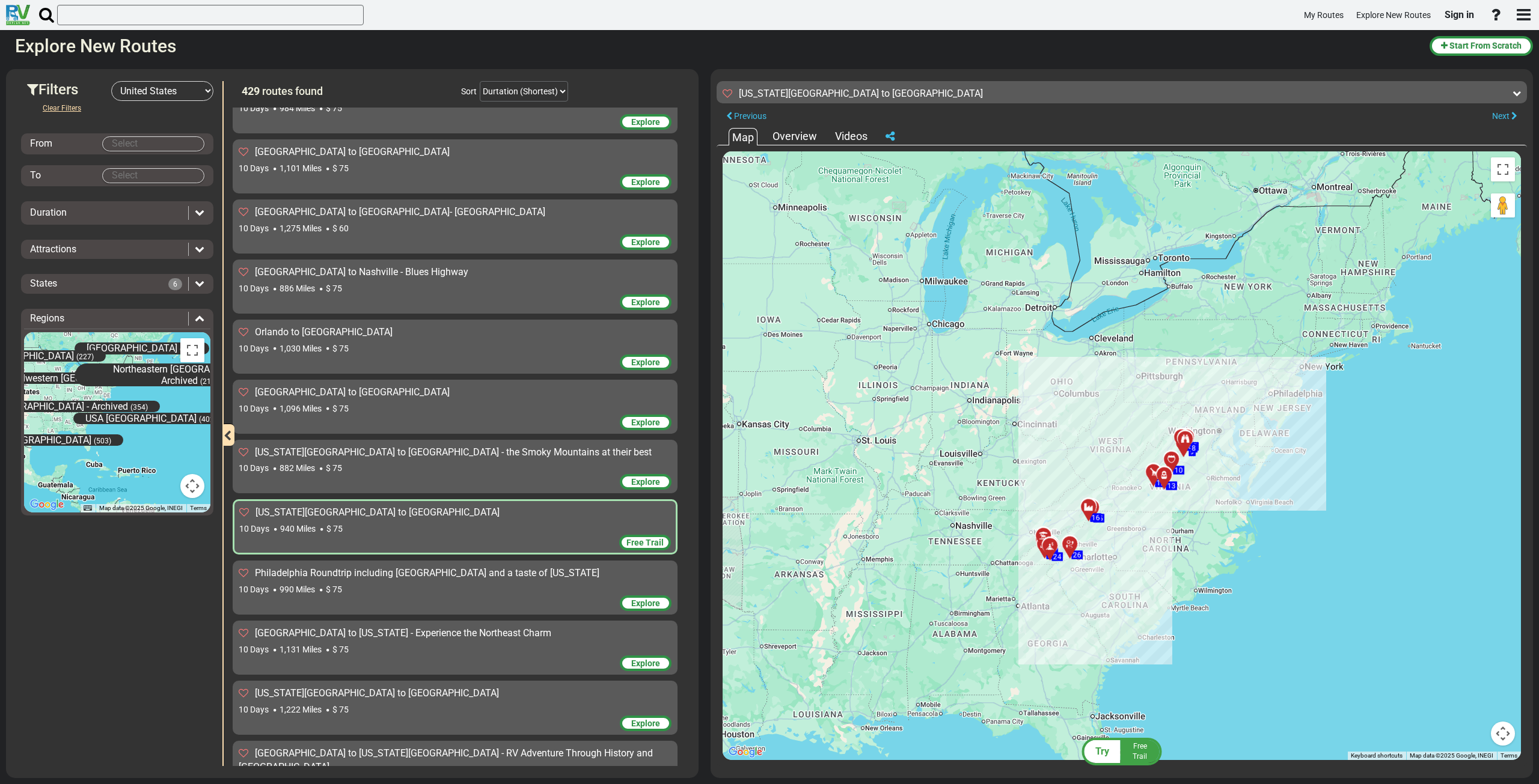
scroll to position [2585, 0]
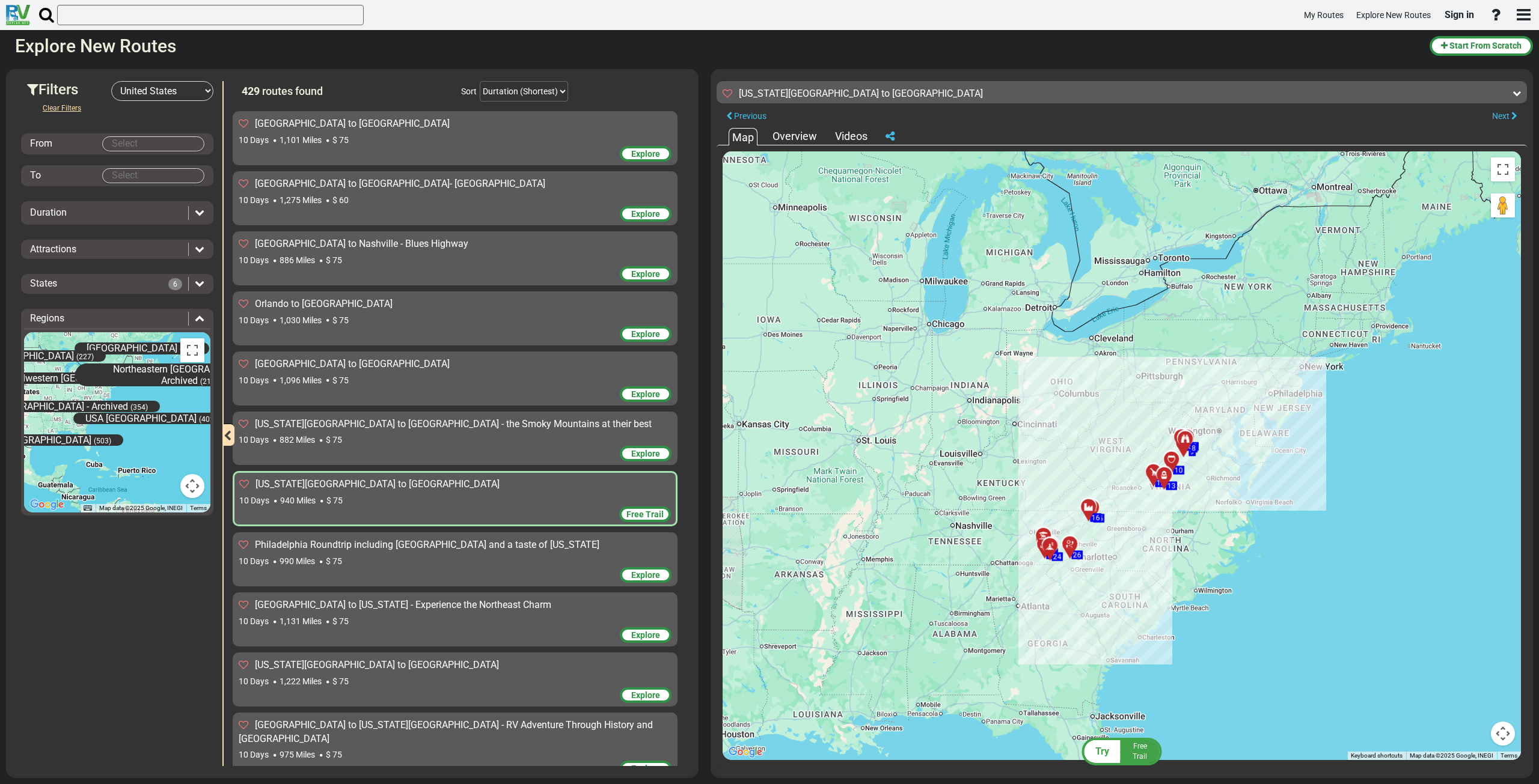
click at [478, 555] on div "10 Days 990 Miles $ 75" at bounding box center [454, 561] width 433 height 12
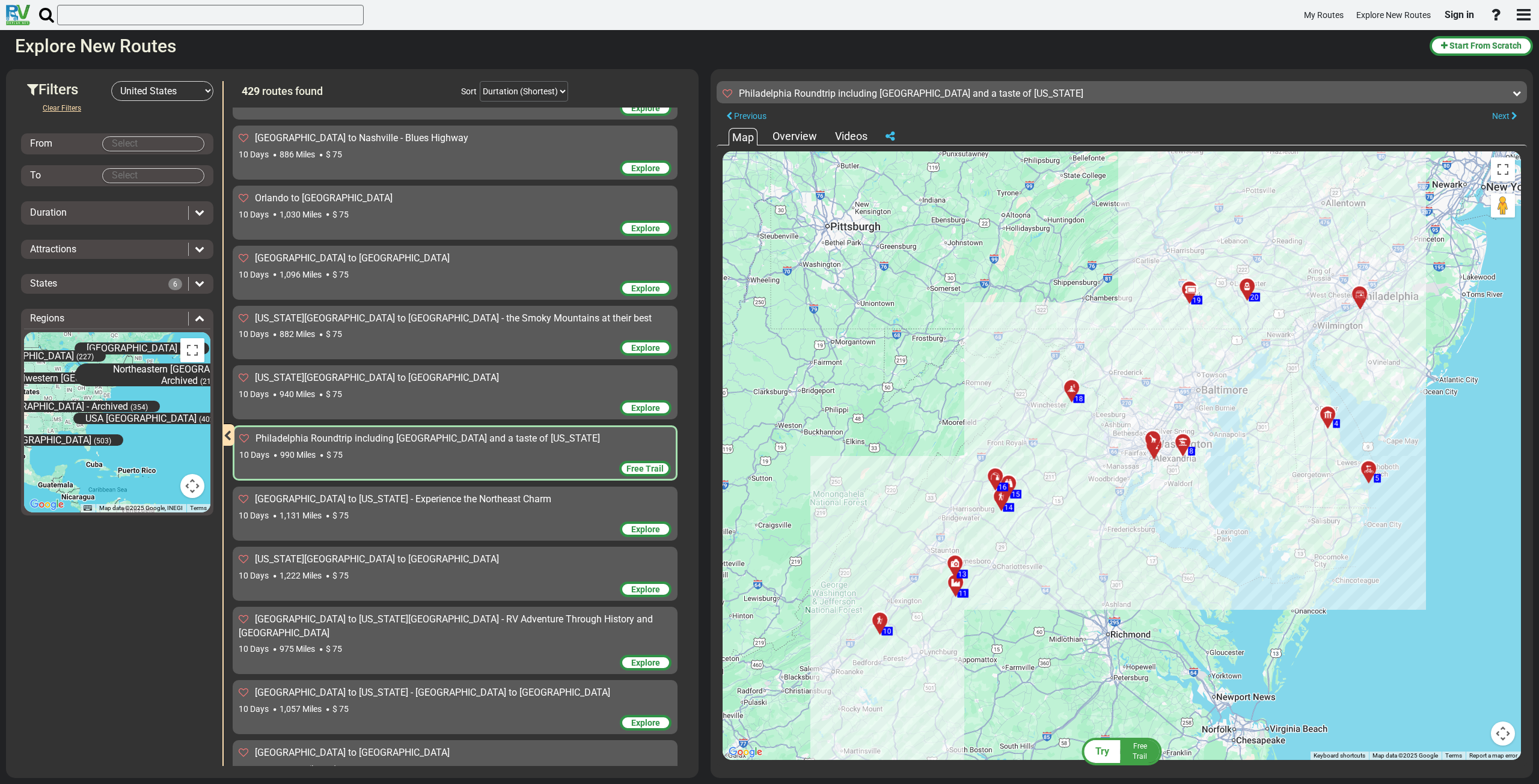
scroll to position [2705, 0]
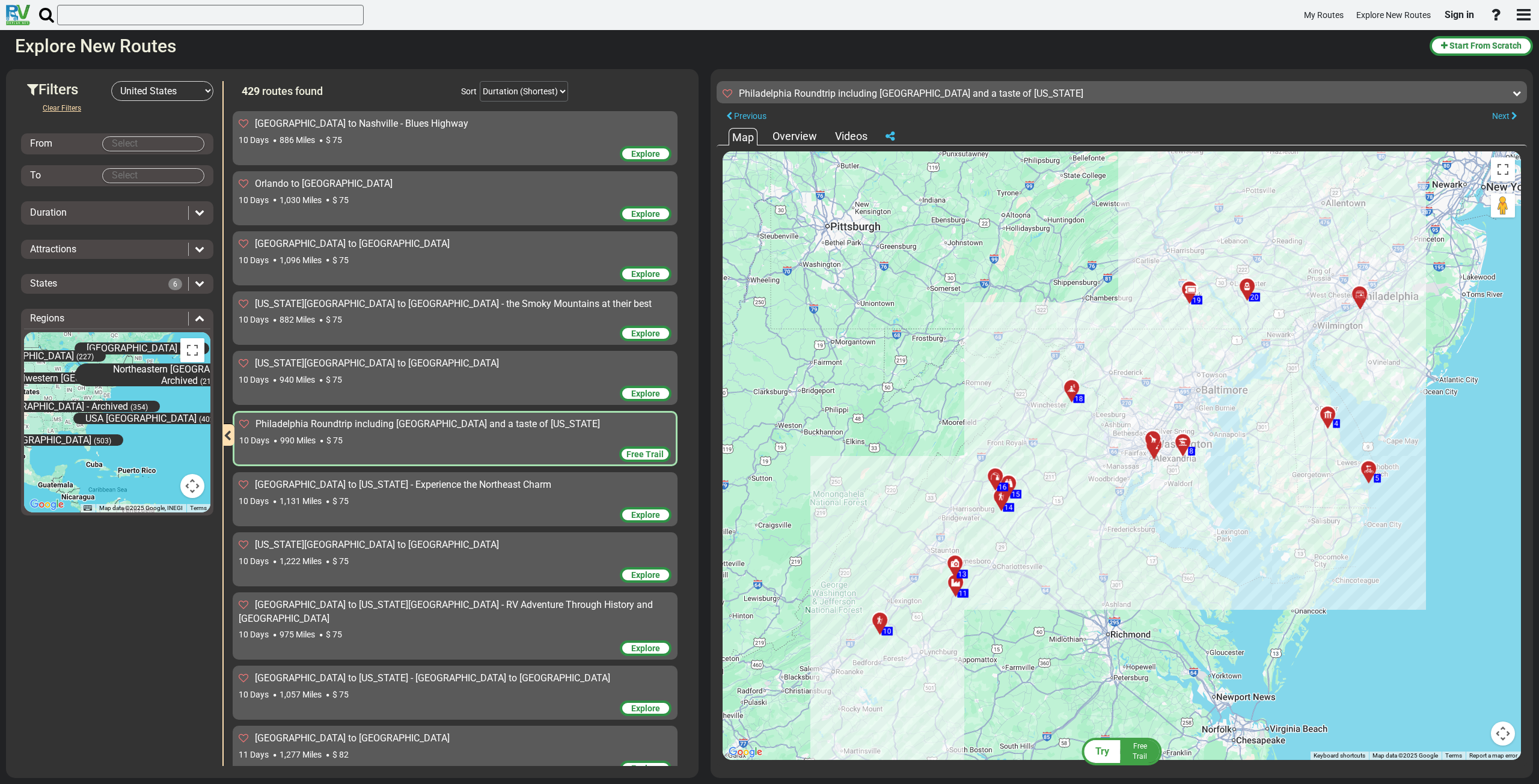
click at [469, 508] on div "Explore" at bounding box center [454, 516] width 433 height 18
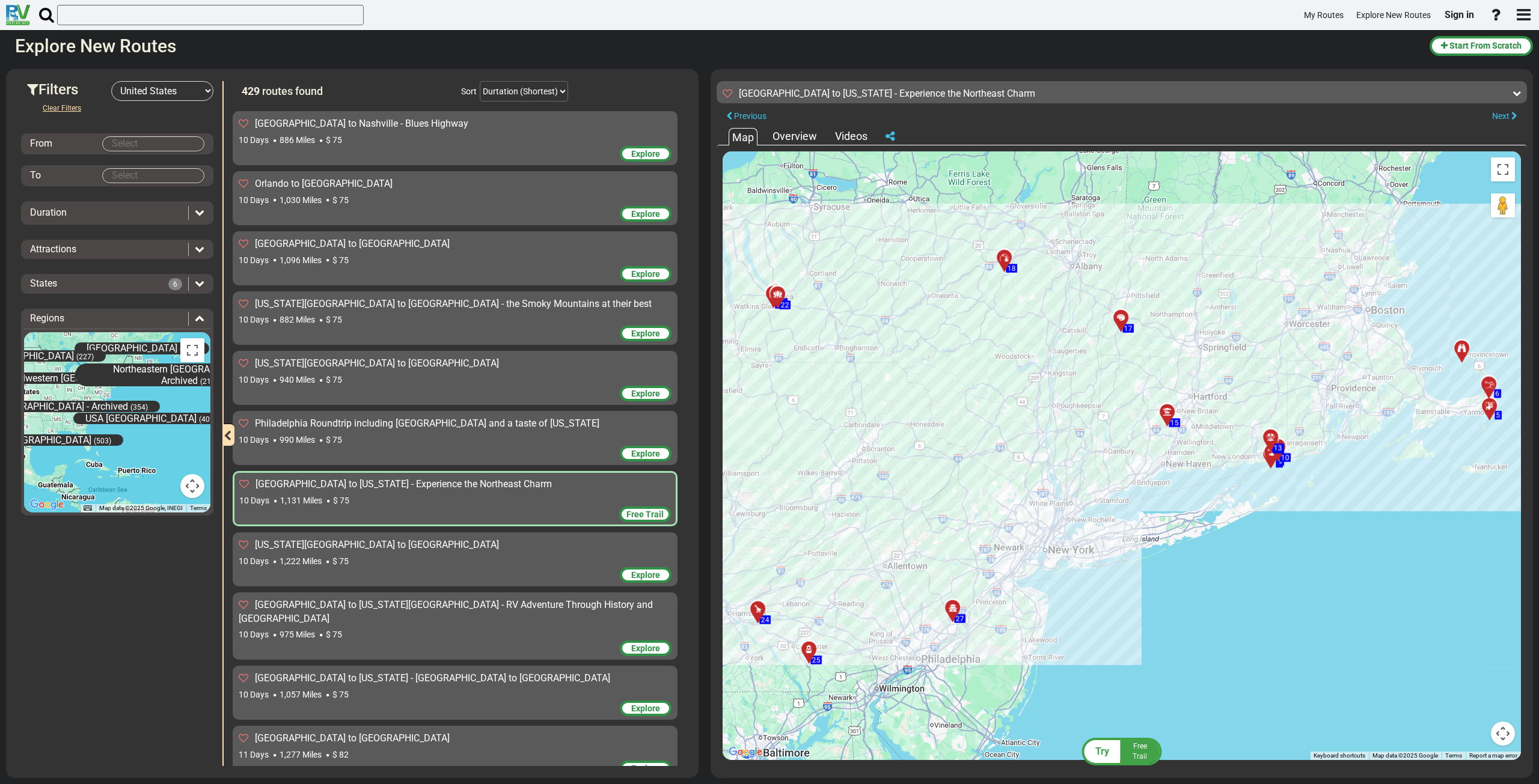
scroll to position [2765, 0]
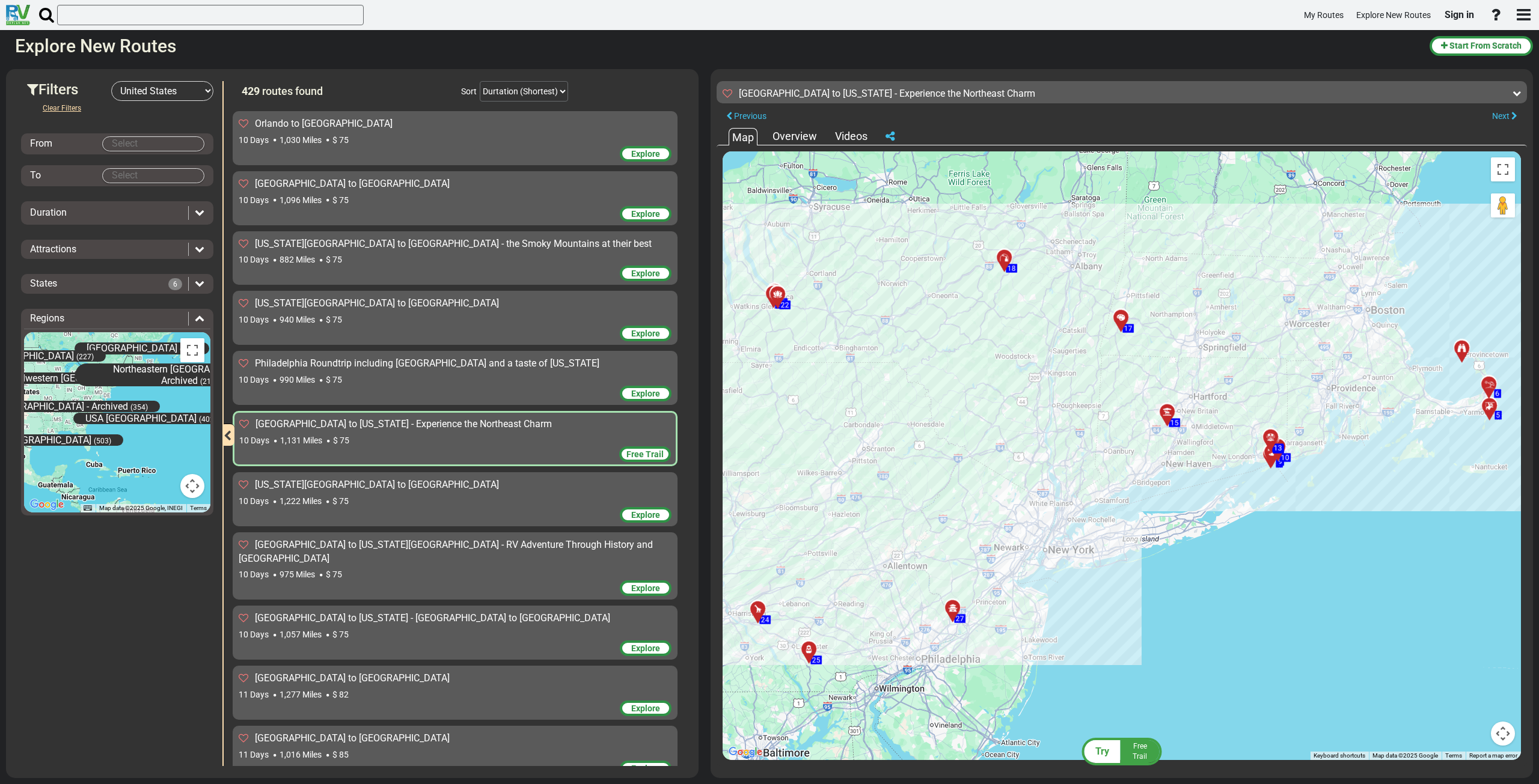
click at [454, 478] on div "[US_STATE][GEOGRAPHIC_DATA] to [GEOGRAPHIC_DATA]" at bounding box center [454, 485] width 433 height 14
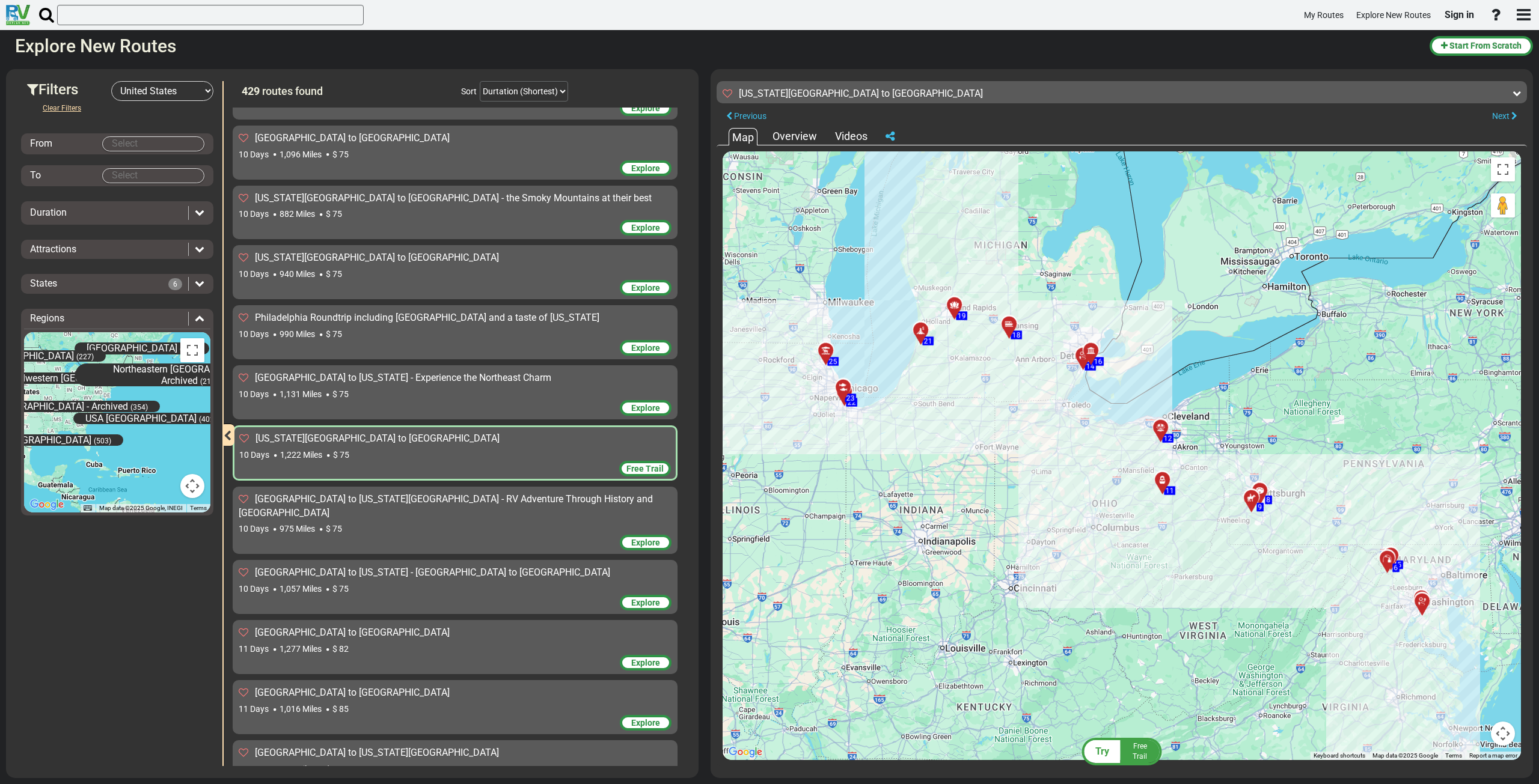
scroll to position [2825, 0]
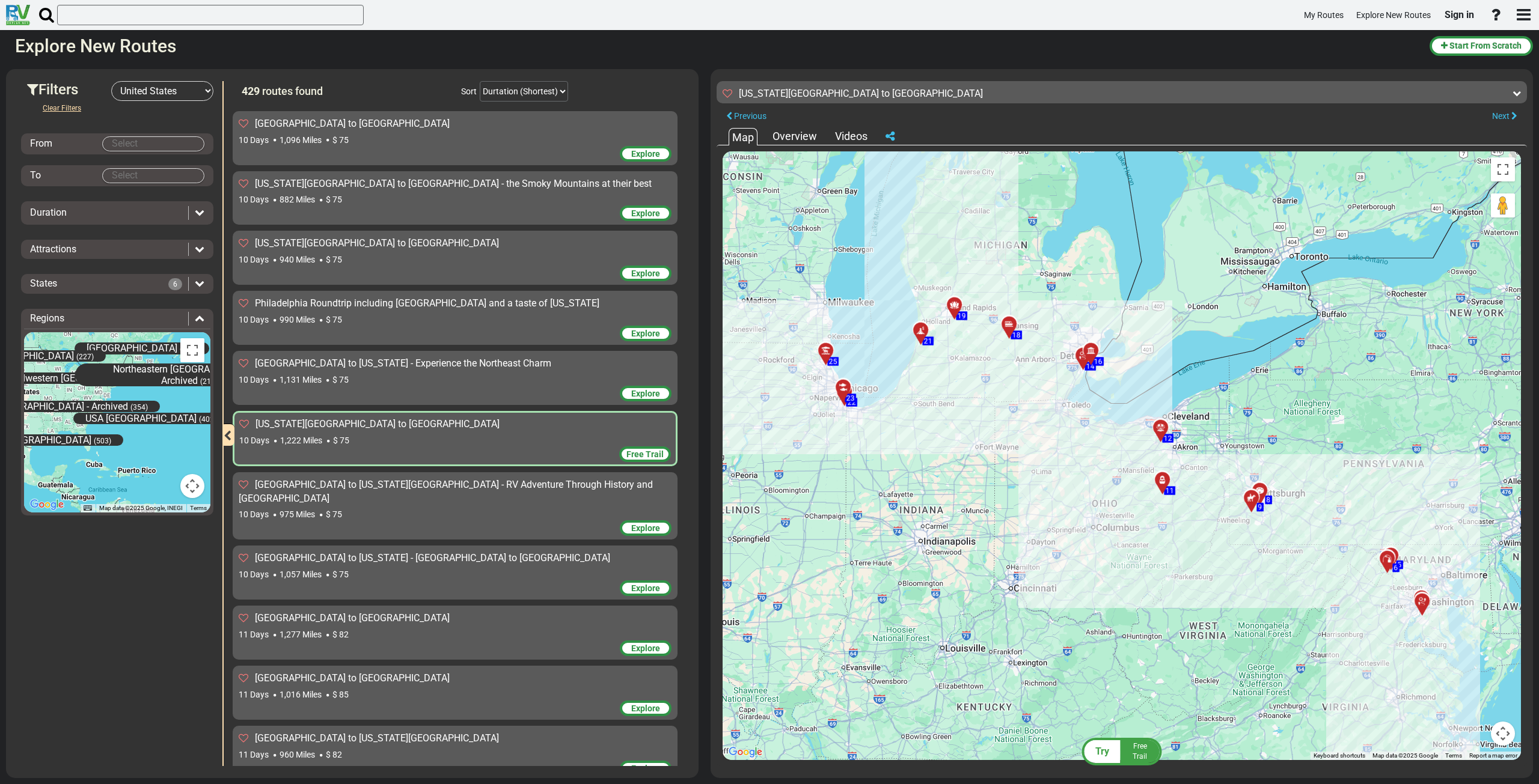
click at [460, 508] on div "10 Days 975 Miles $ 75" at bounding box center [454, 514] width 433 height 12
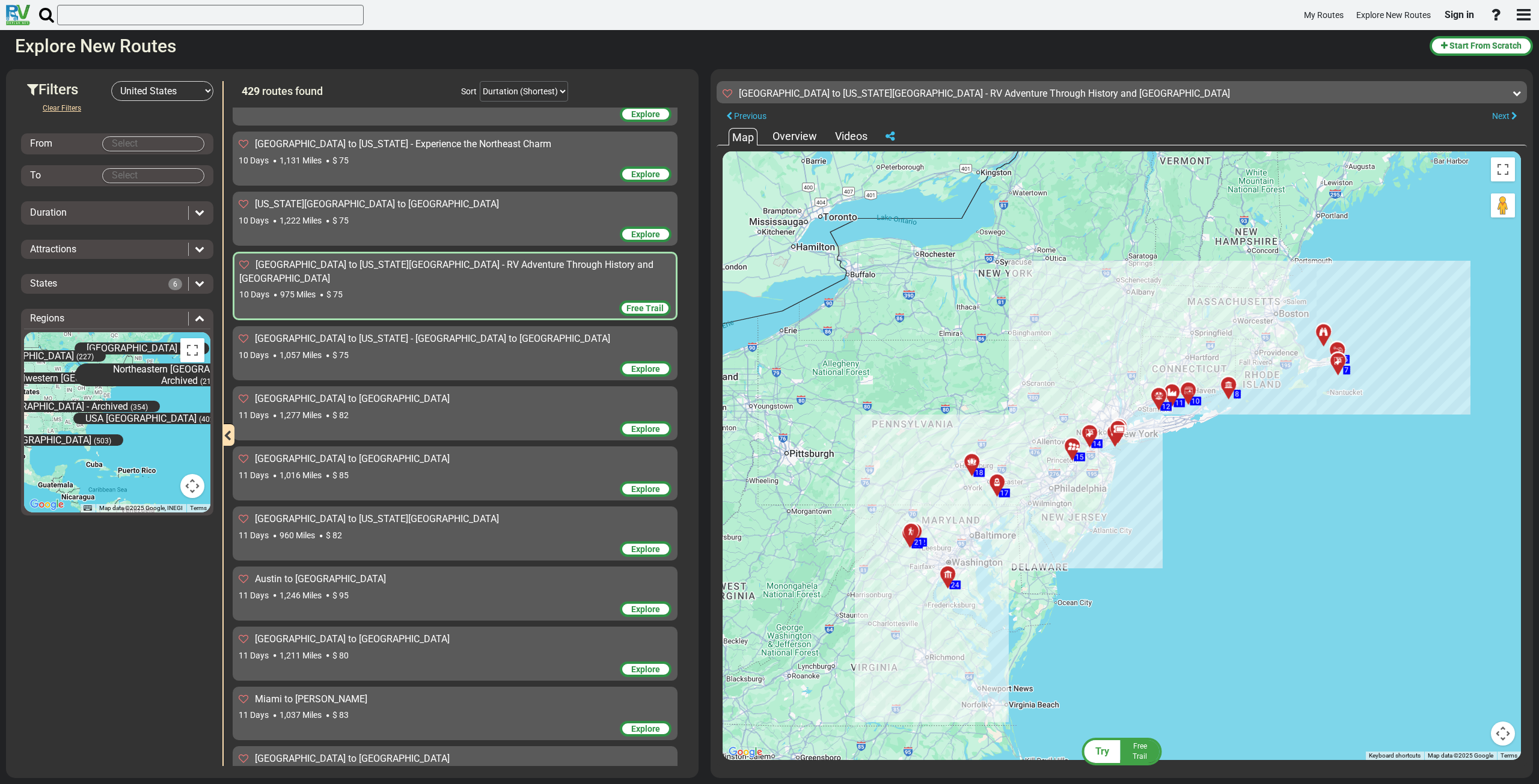
scroll to position [3065, 0]
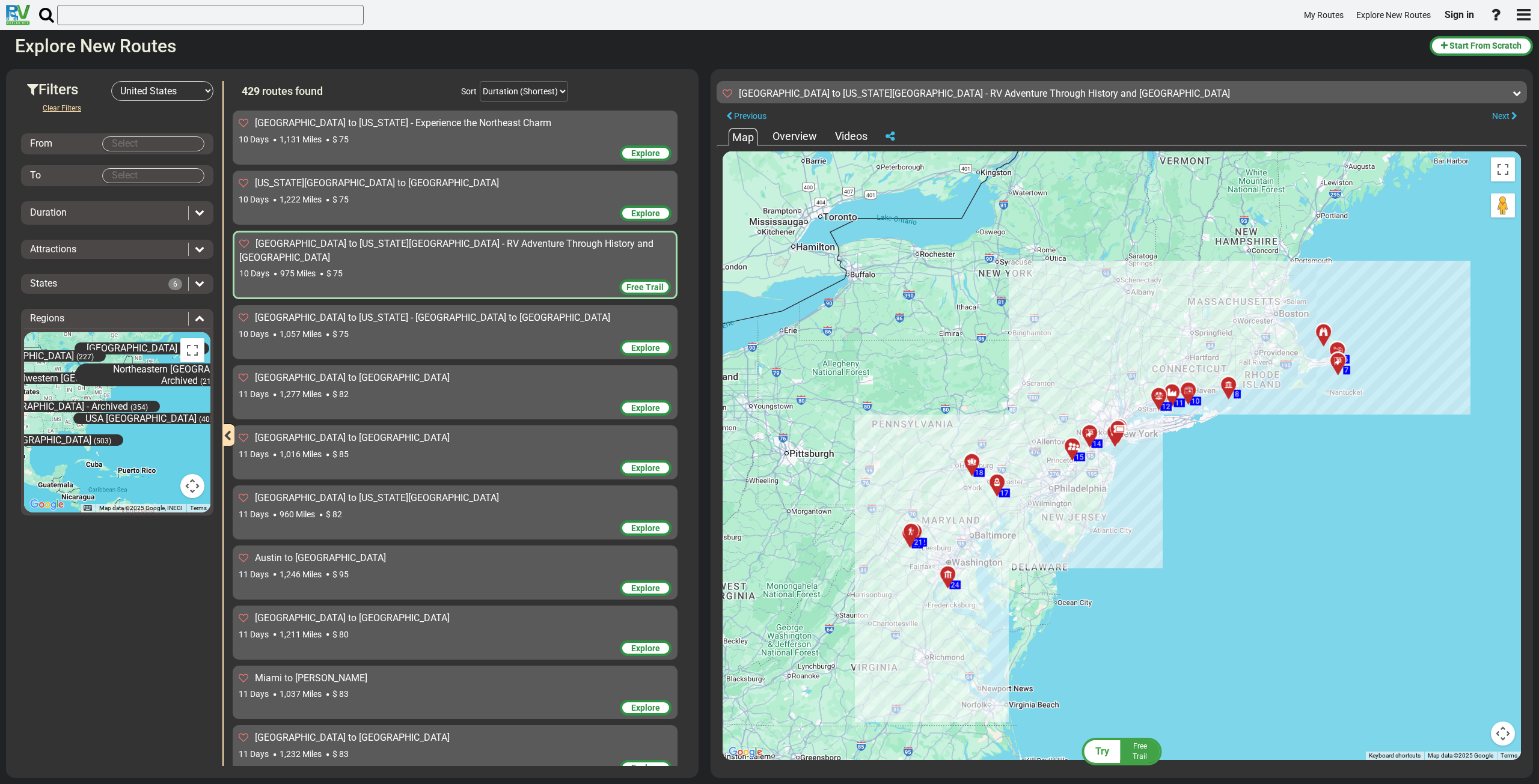
click at [412, 388] on div "11 Days 1,277 Miles $ 82" at bounding box center [454, 394] width 433 height 12
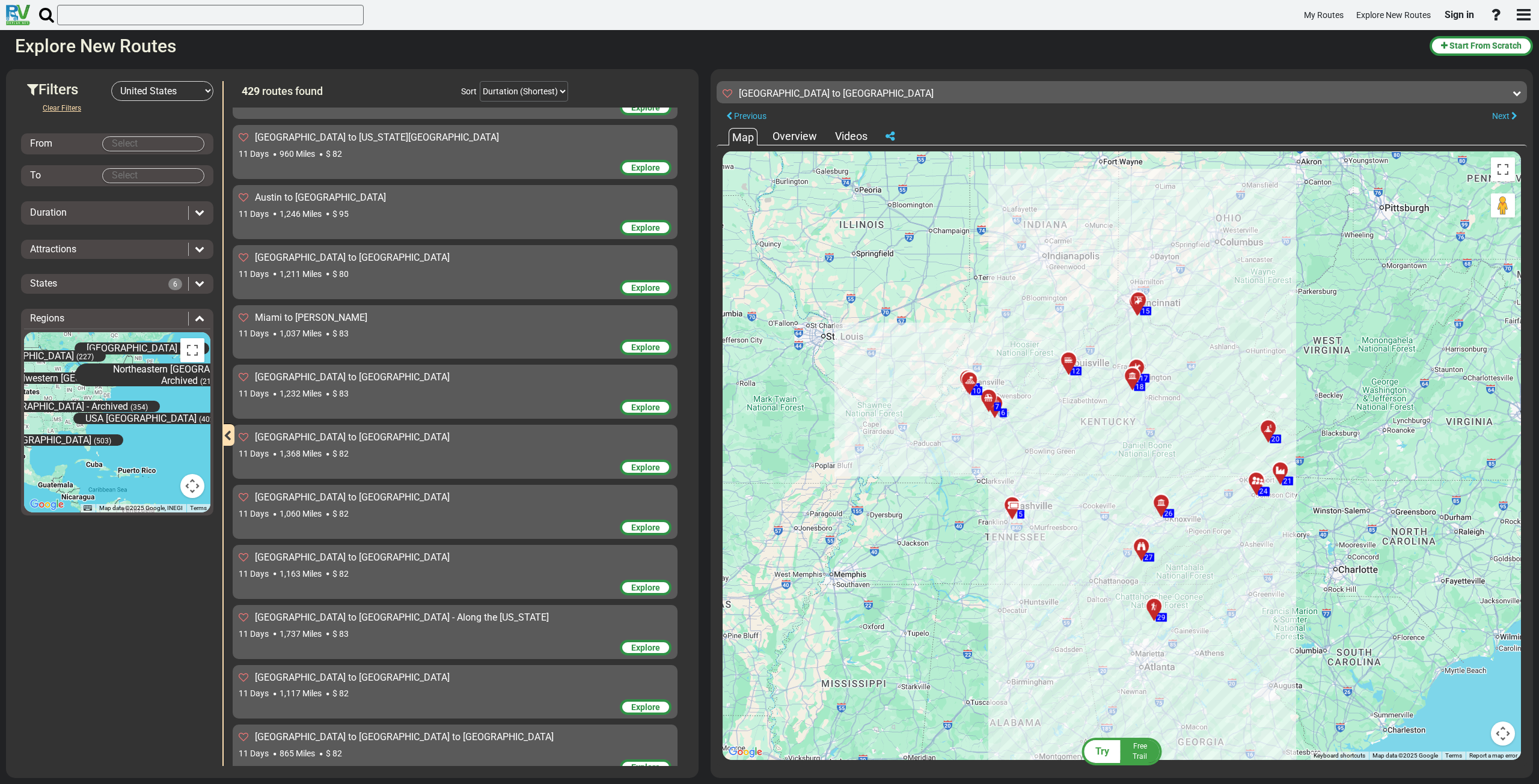
scroll to position [3486, 0]
click at [451, 388] on div "11 Days 1,368 Miles $ 82" at bounding box center [454, 393] width 433 height 12
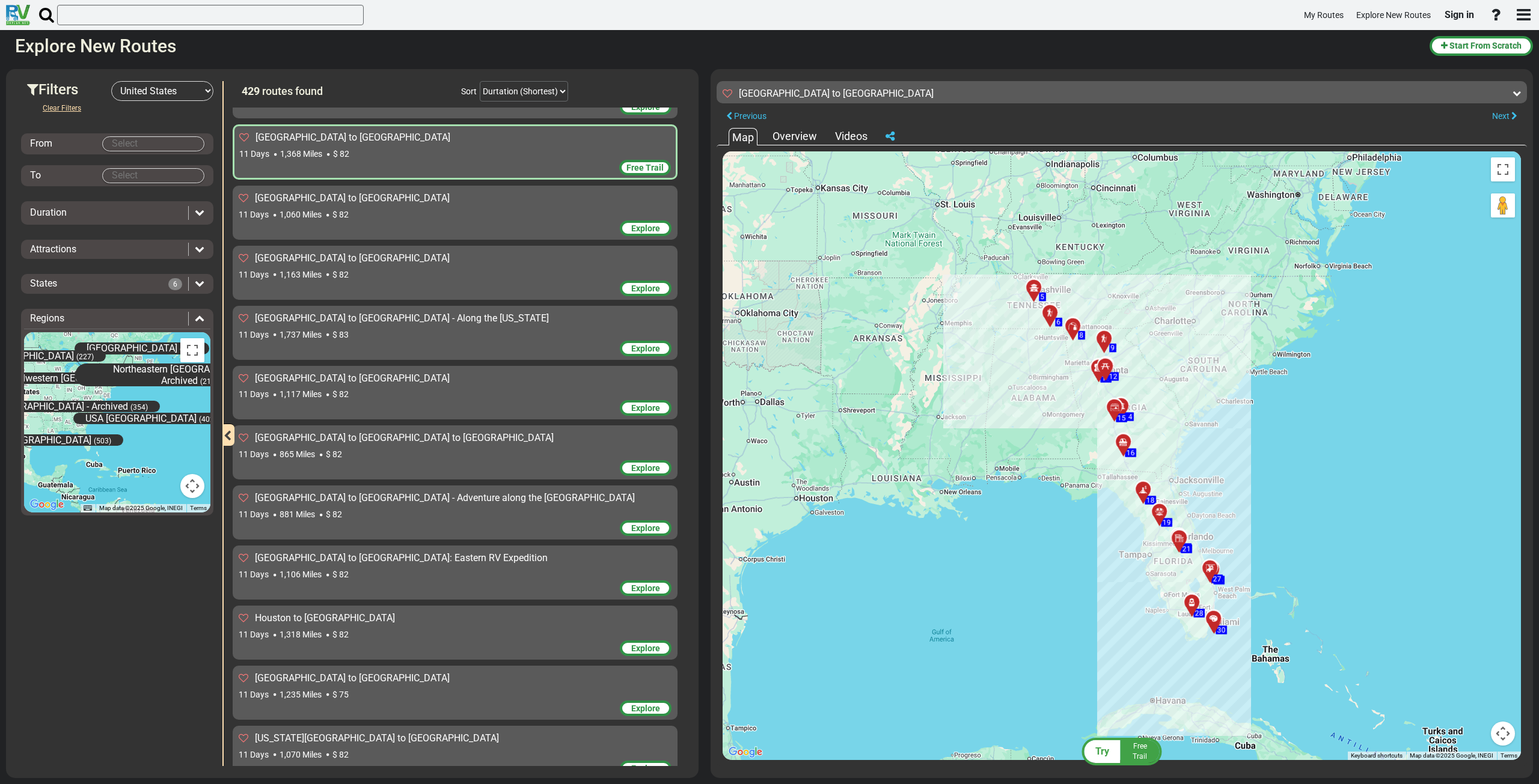
scroll to position [3785, 0]
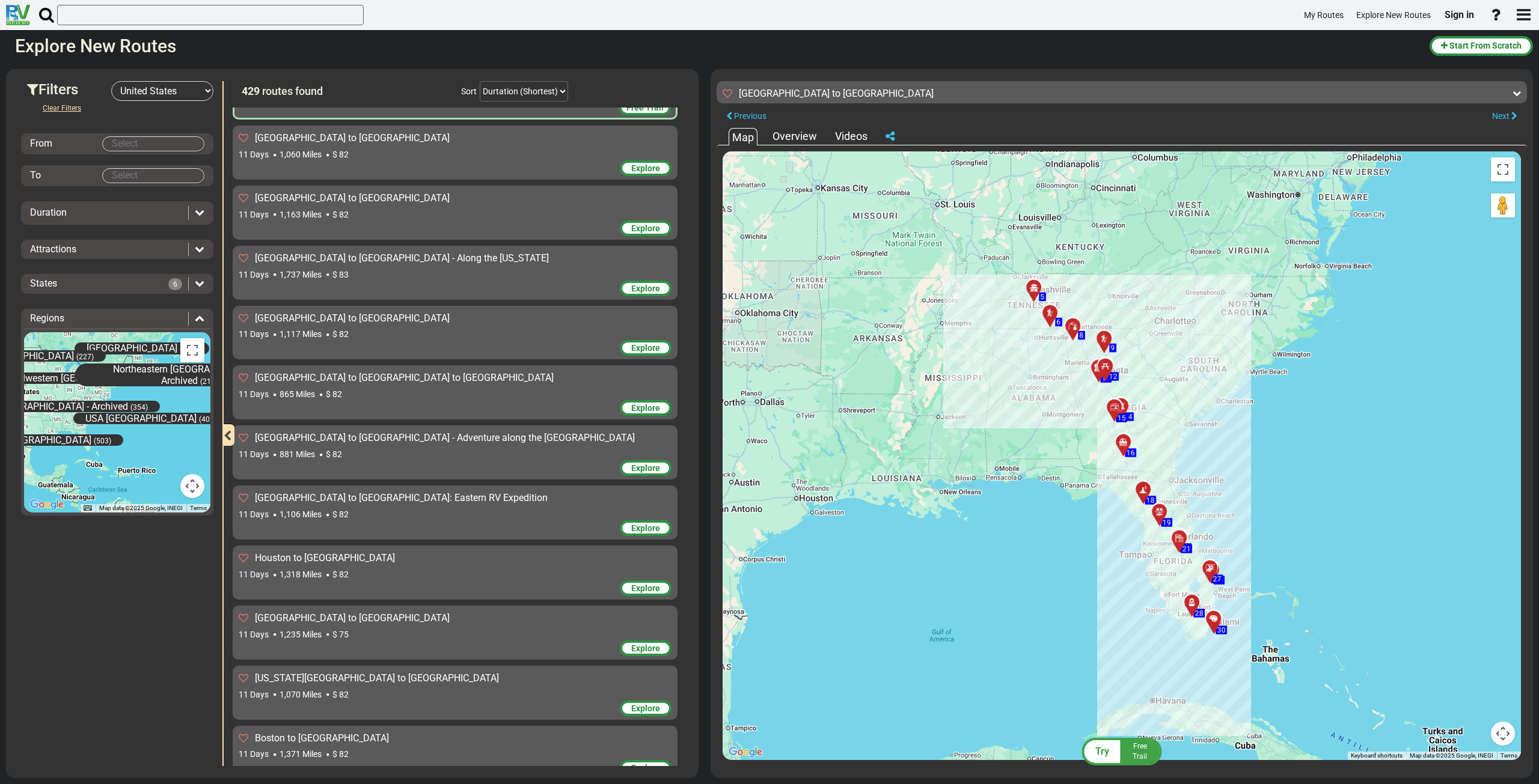
click at [470, 508] on div "11 Days 1,106 Miles $ 82" at bounding box center [454, 514] width 433 height 12
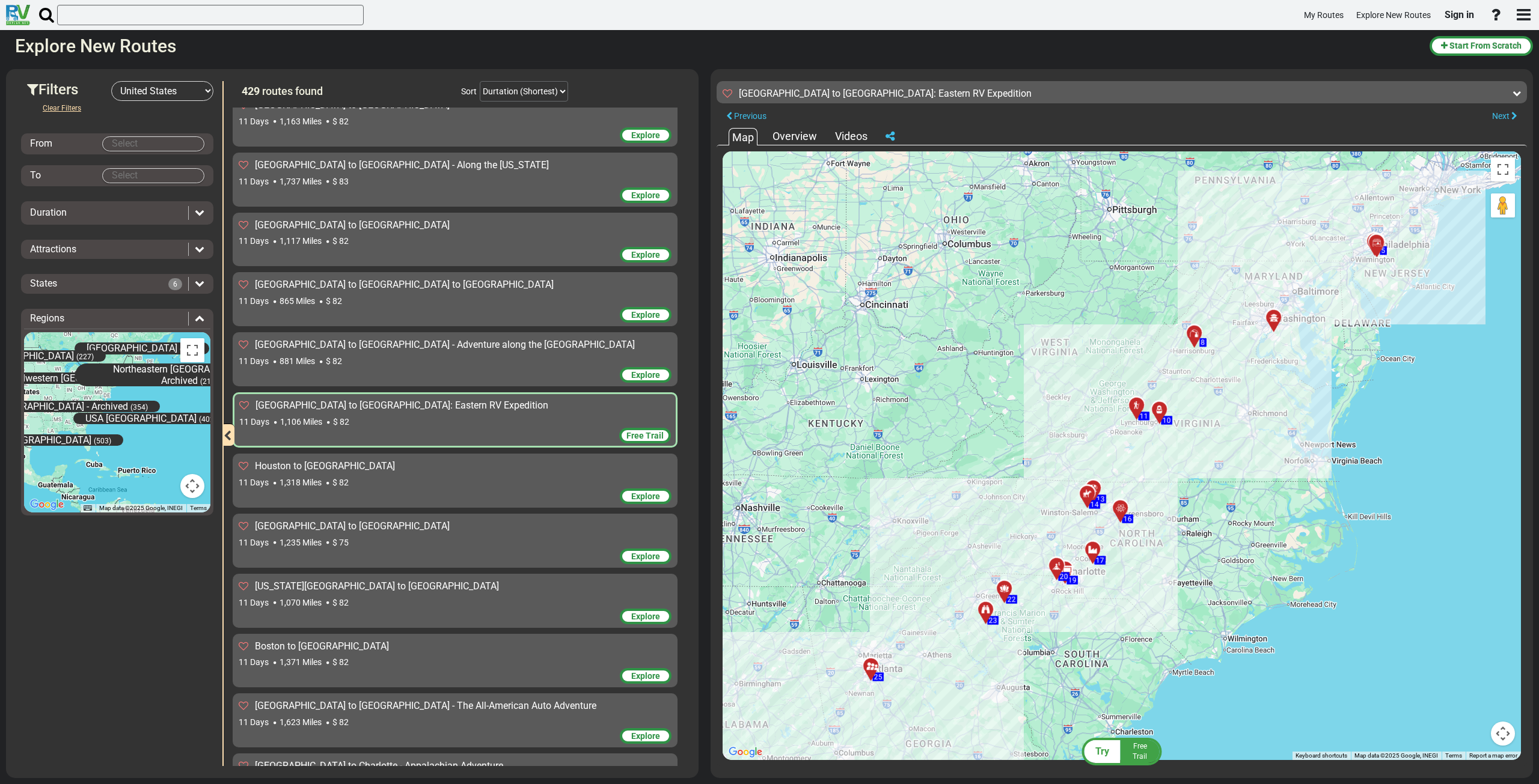
scroll to position [3904, 0]
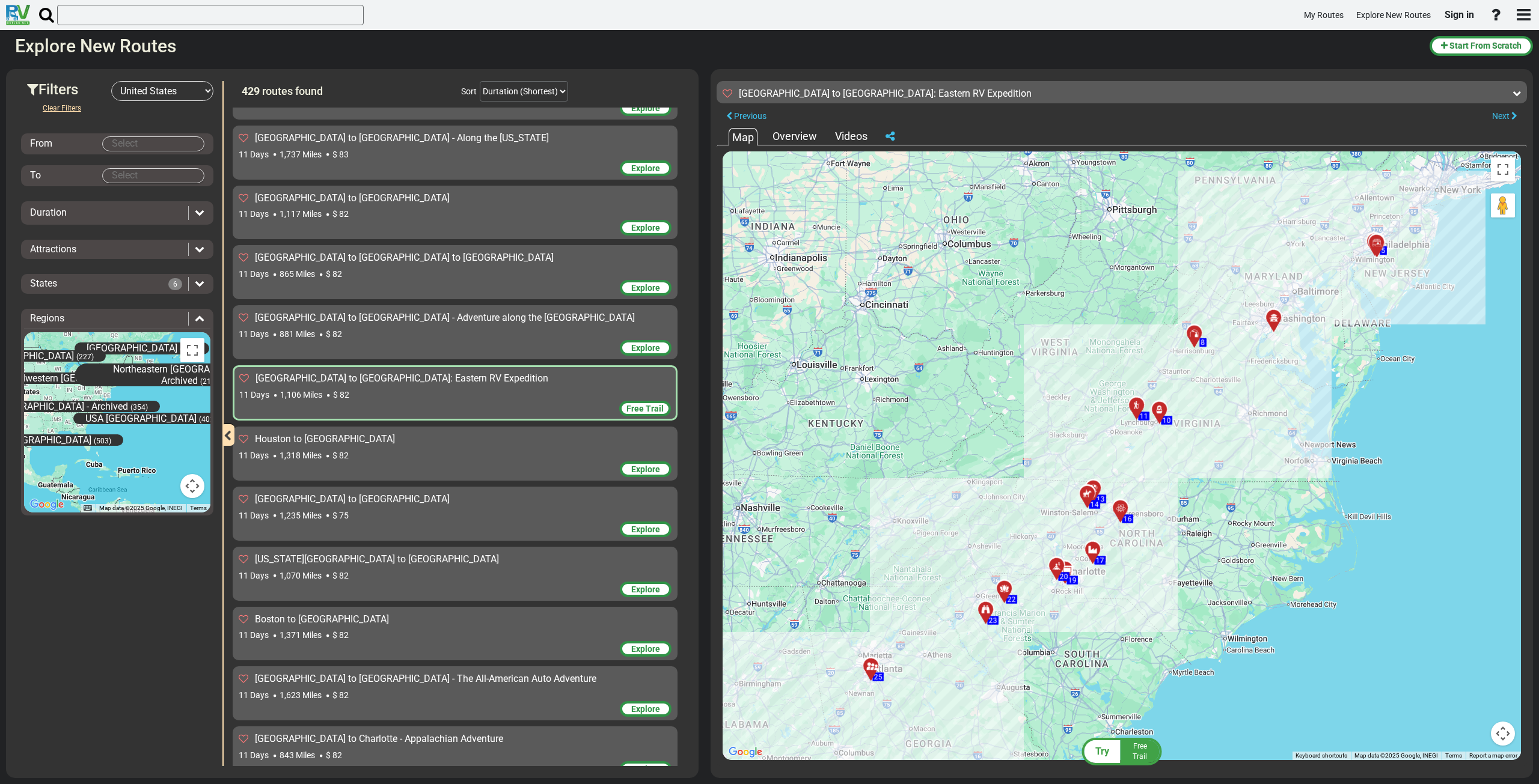
click at [434, 450] on div "11 Days 1,318 Miles $ 82" at bounding box center [454, 455] width 433 height 12
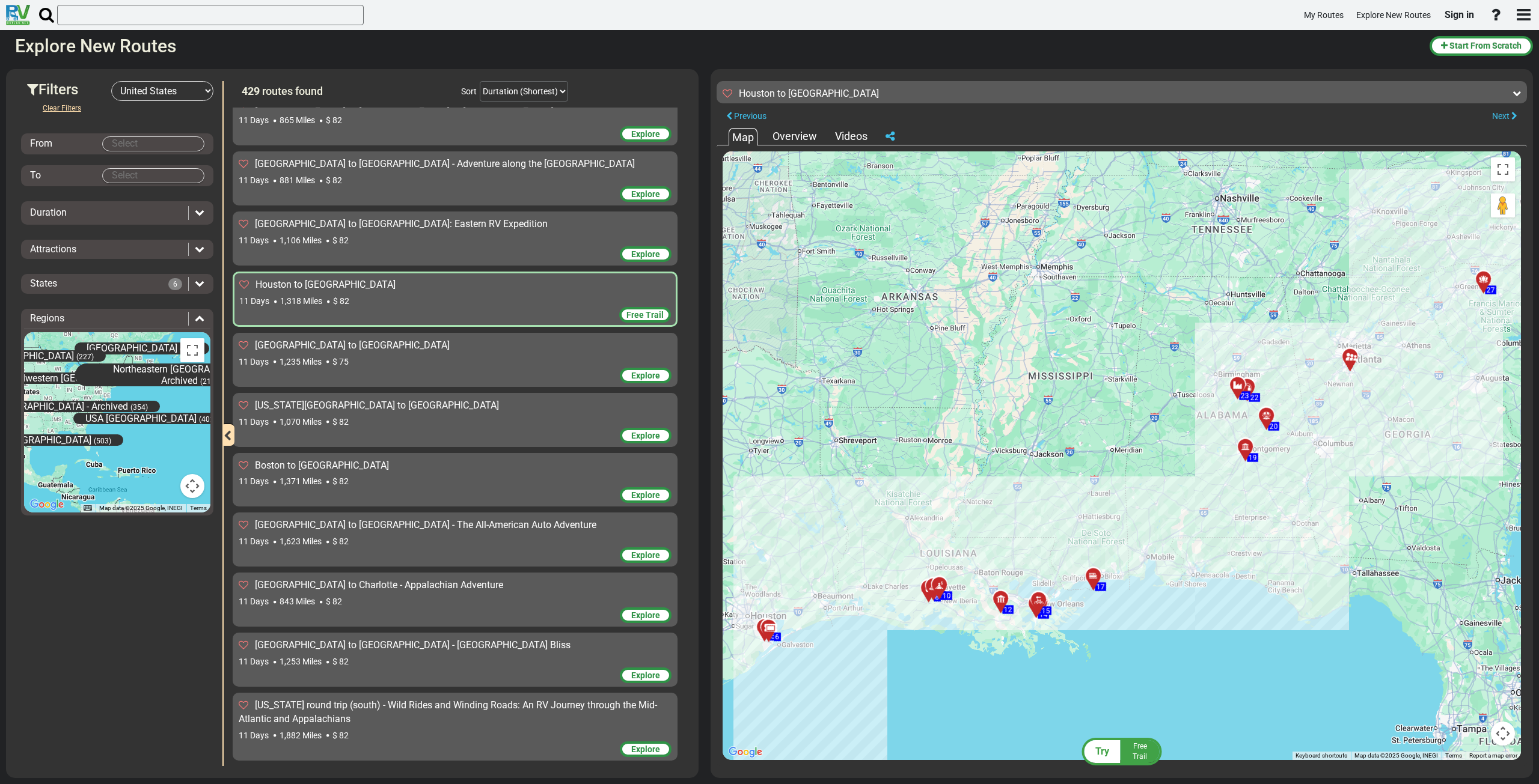
scroll to position [4084, 0]
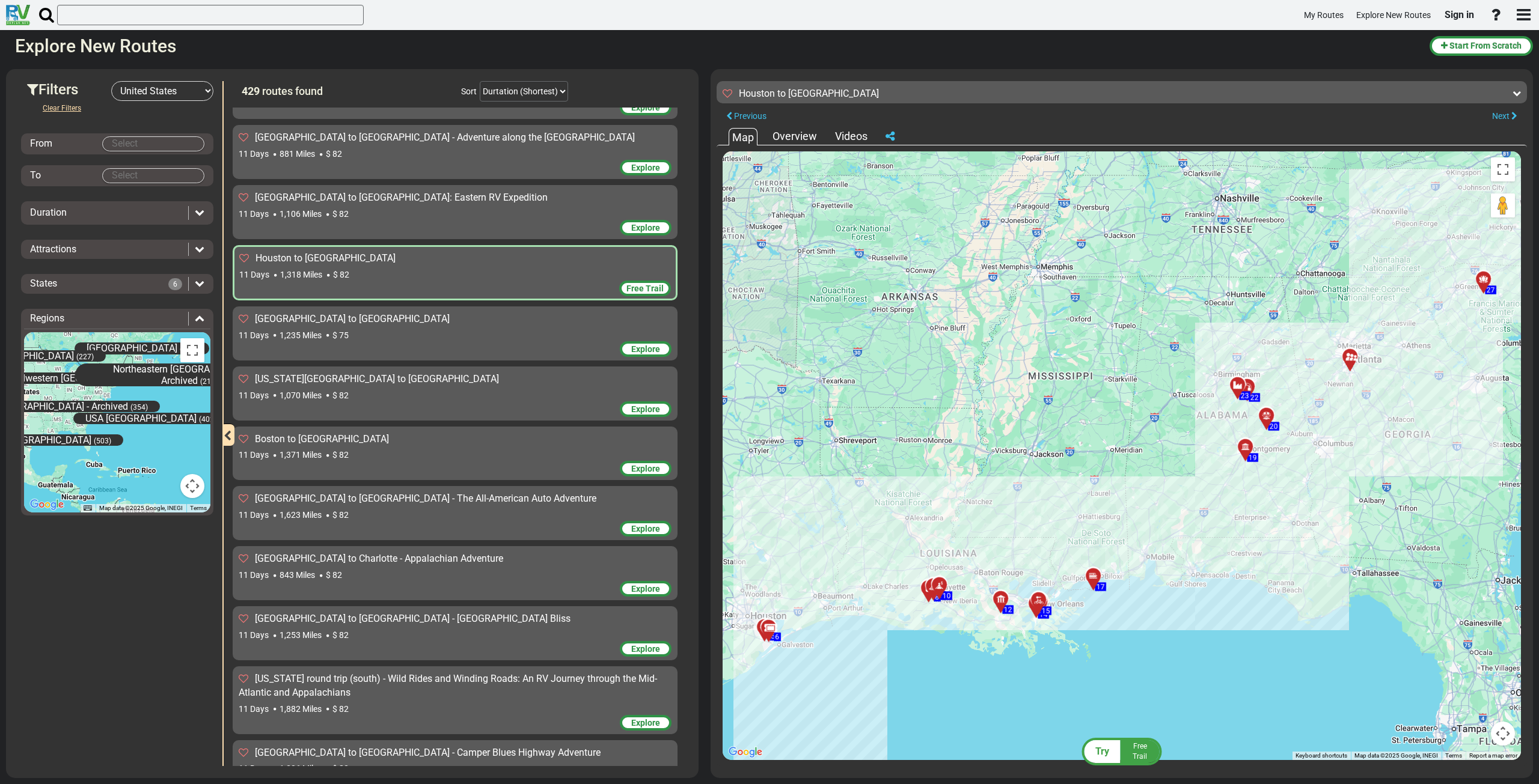
click at [439, 389] on div "11 Days 1,070 Miles $ 82" at bounding box center [454, 395] width 433 height 12
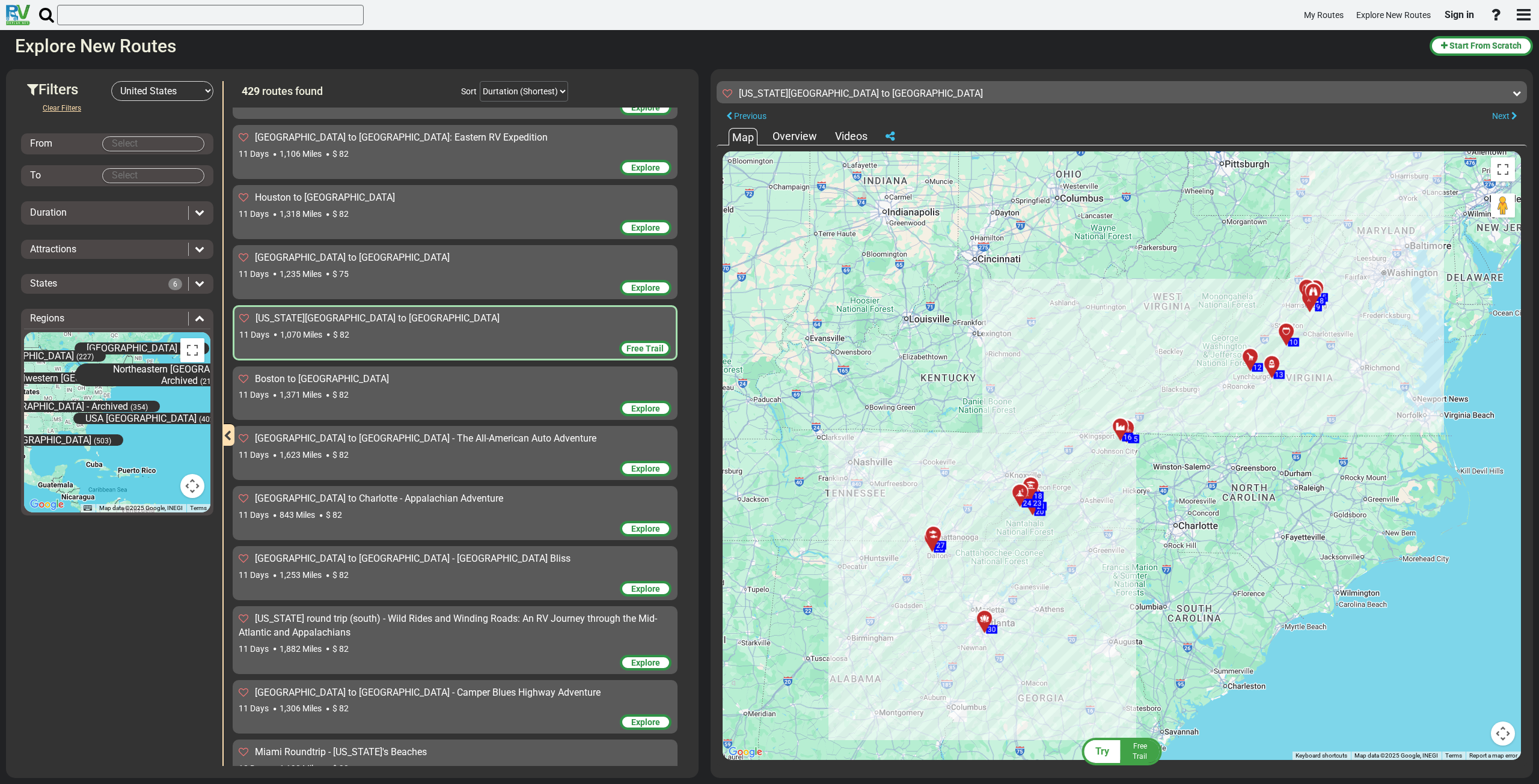
scroll to position [4205, 0]
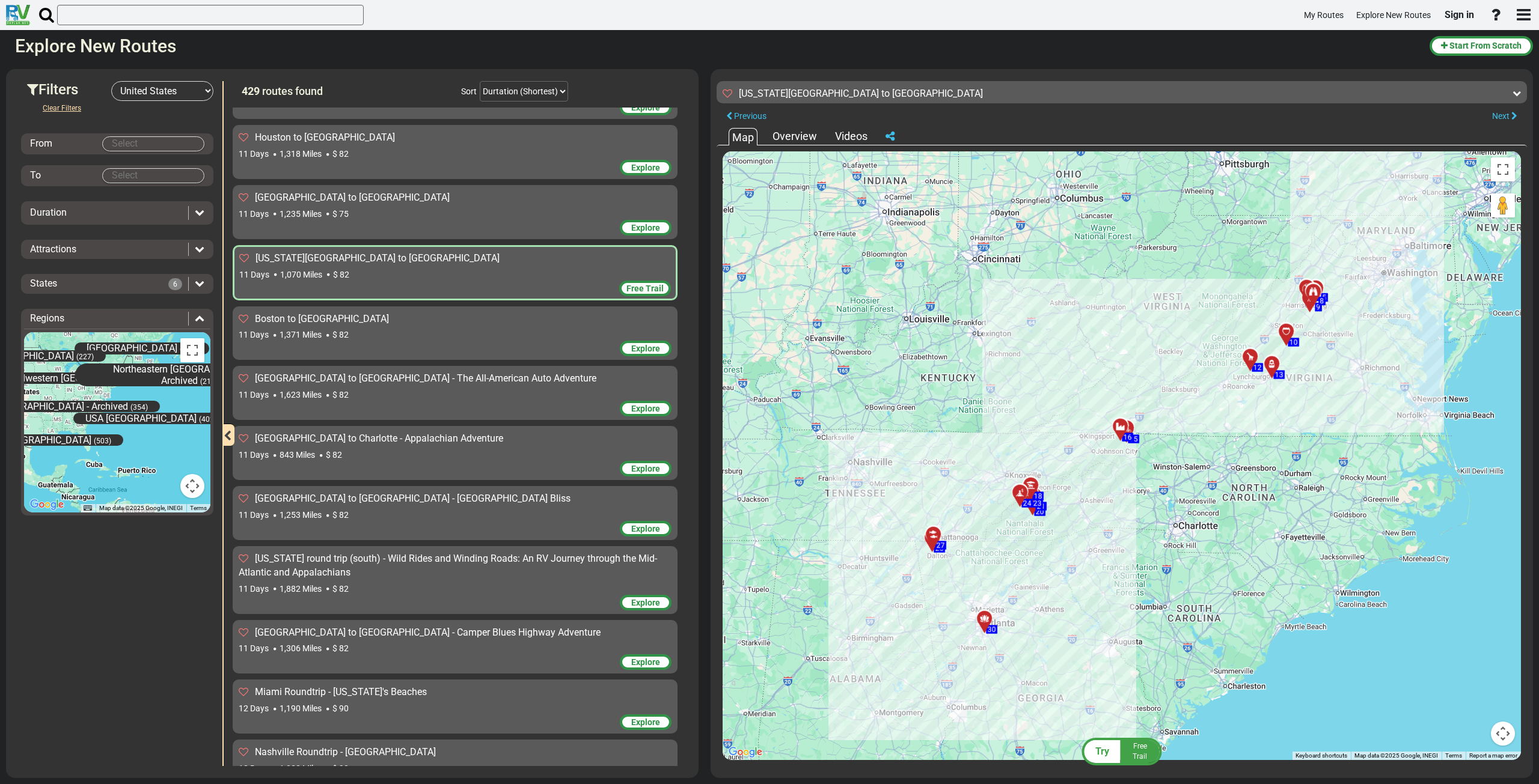
click at [438, 401] on div "Explore" at bounding box center [454, 410] width 433 height 18
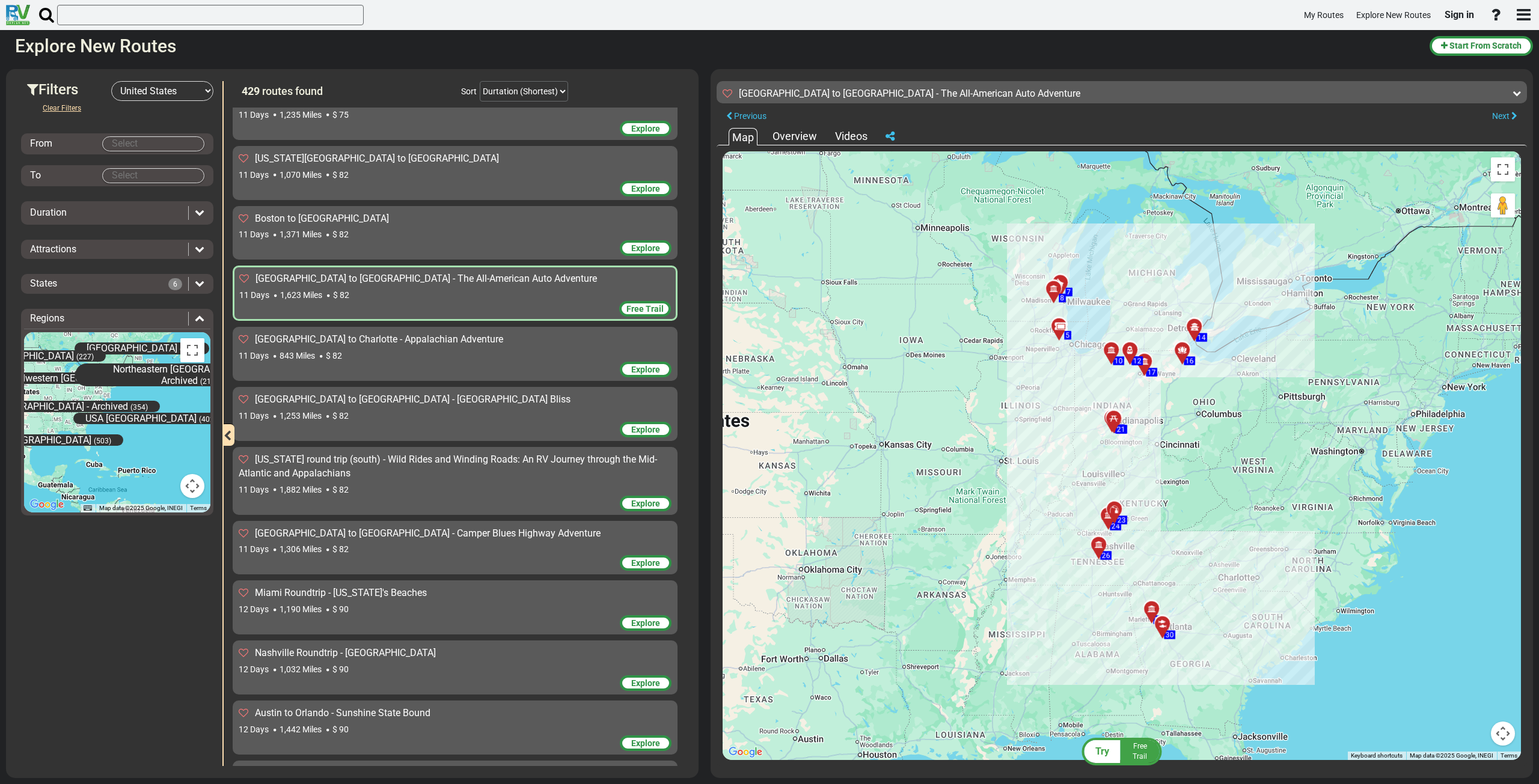
scroll to position [4325, 0]
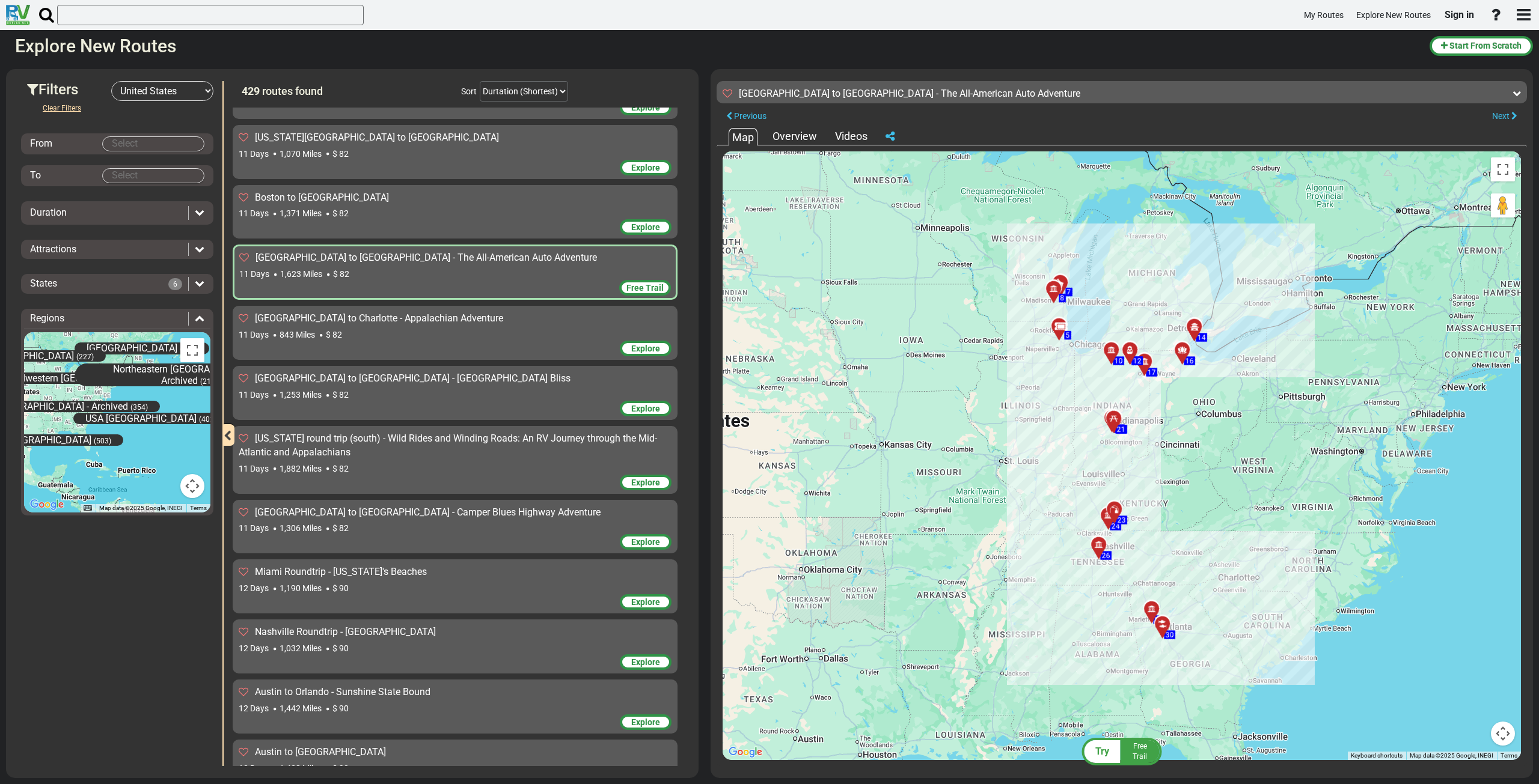
click at [490, 432] on div "[US_STATE] round trip (south) - Wild Rides and Winding Roads: An RV Journey thr…" at bounding box center [454, 454] width 433 height 43
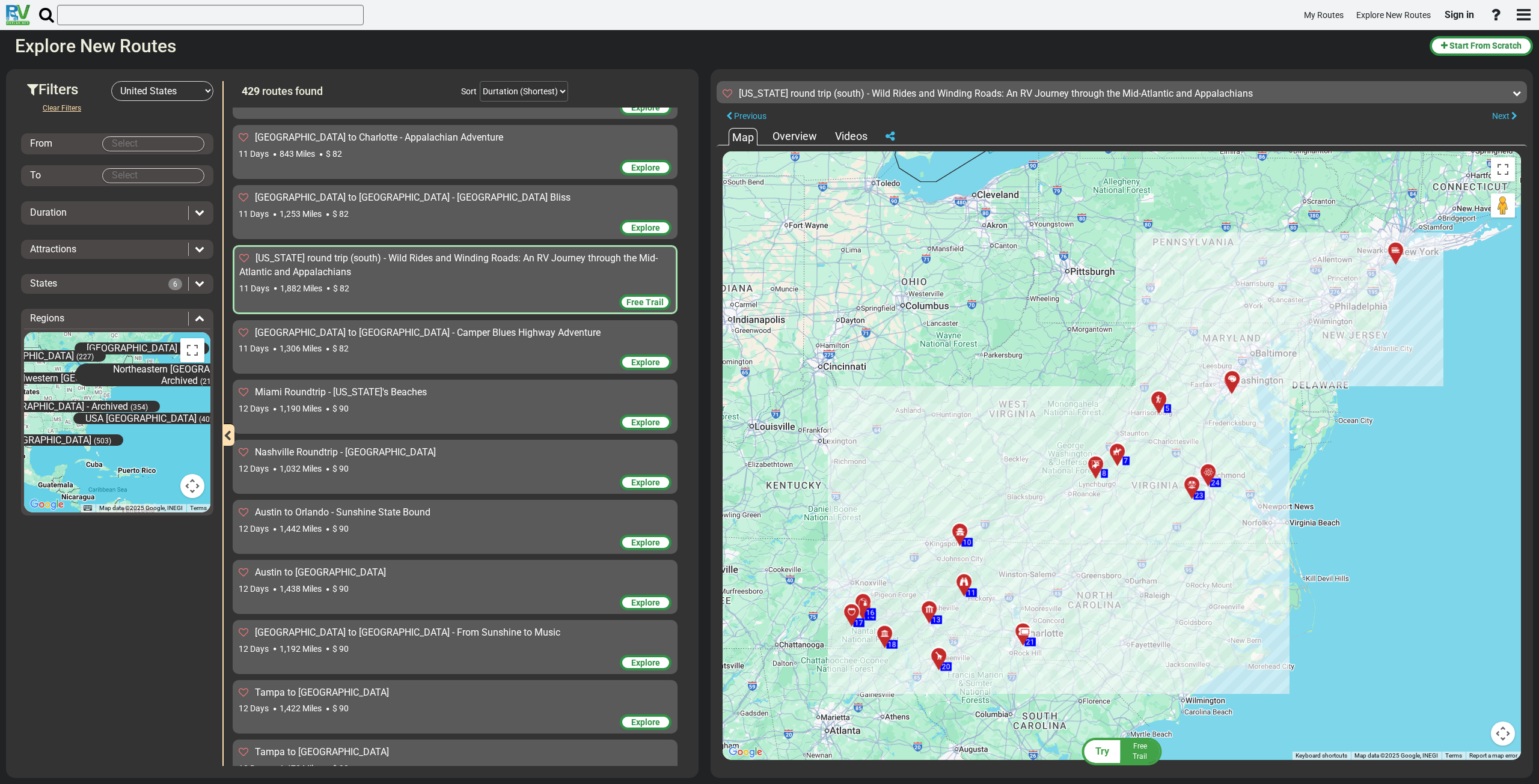
scroll to position [4505, 0]
click at [485, 462] on div "12 Days 1,032 Miles $ 90" at bounding box center [454, 468] width 433 height 12
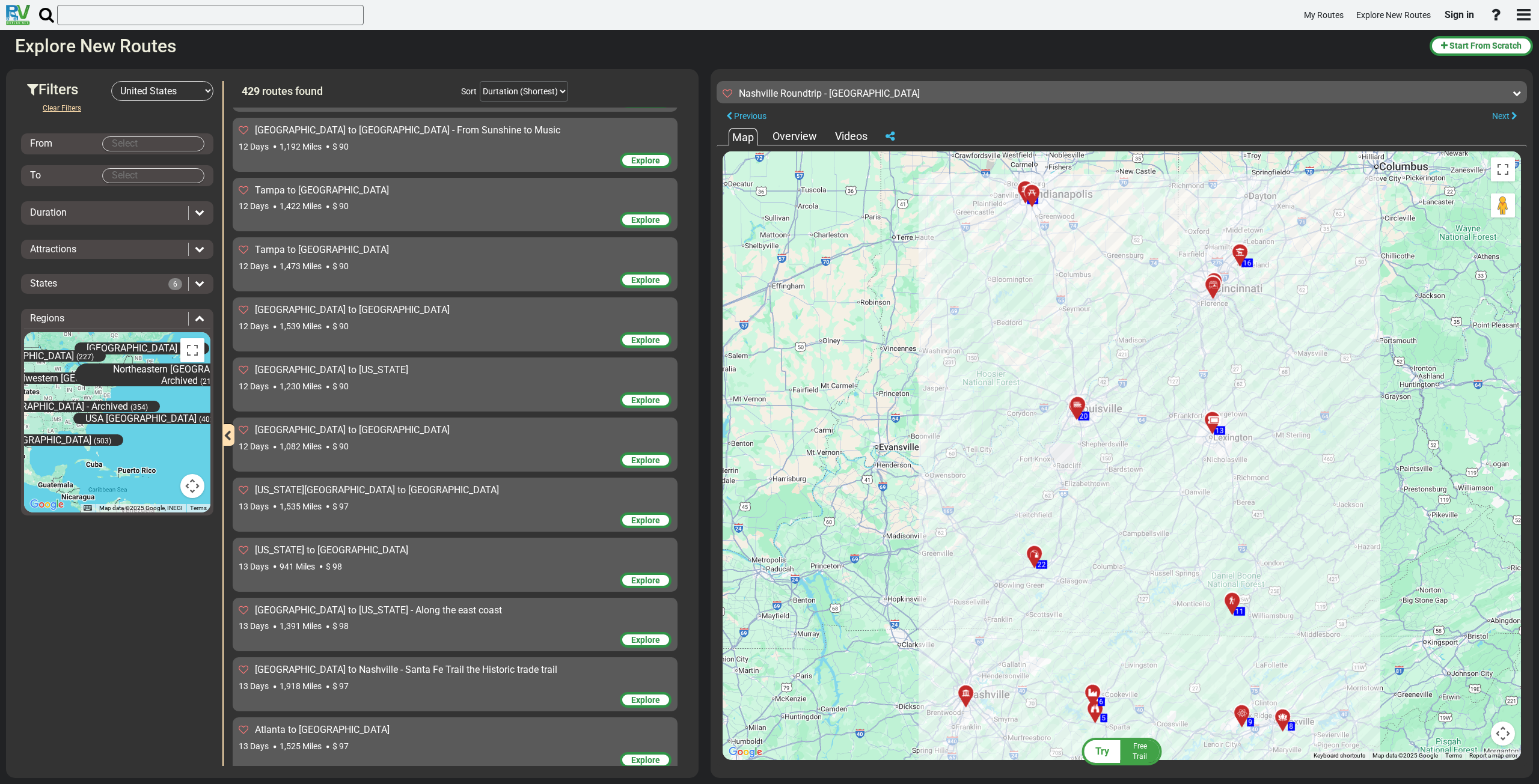
scroll to position [5046, 0]
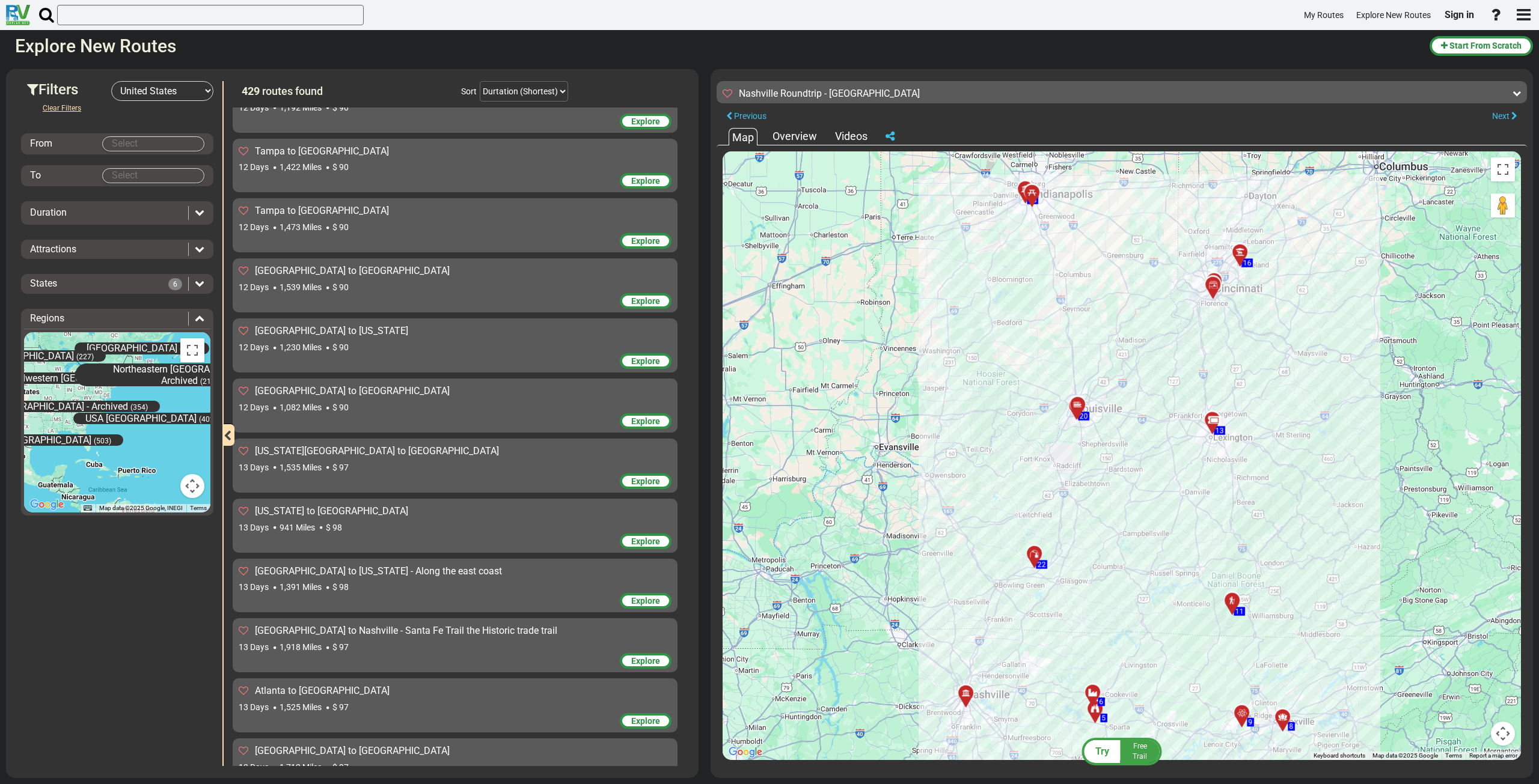
click at [485, 462] on div "13 Days 1,535 Miles $ 97" at bounding box center [454, 467] width 433 height 12
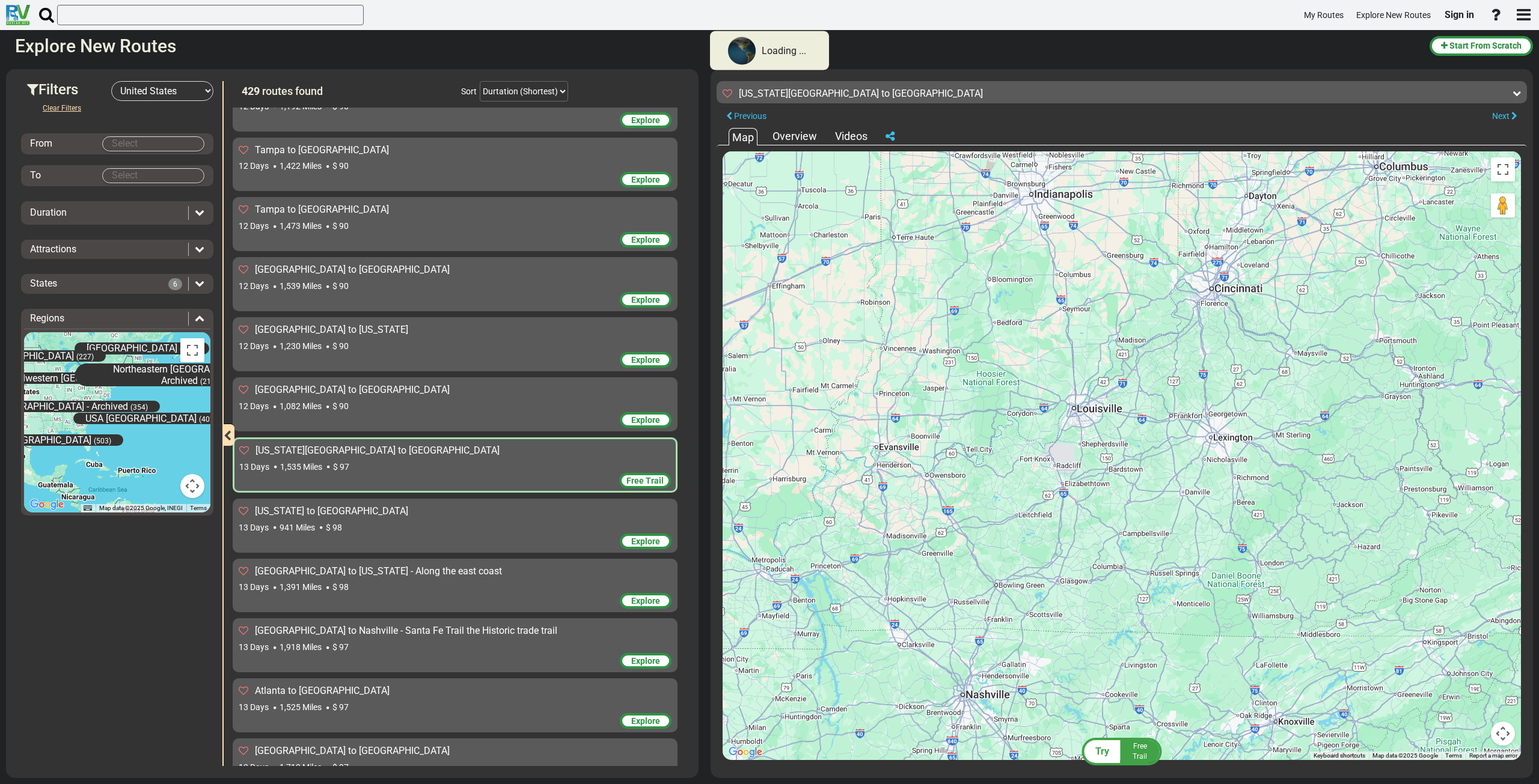
scroll to position [5045, 0]
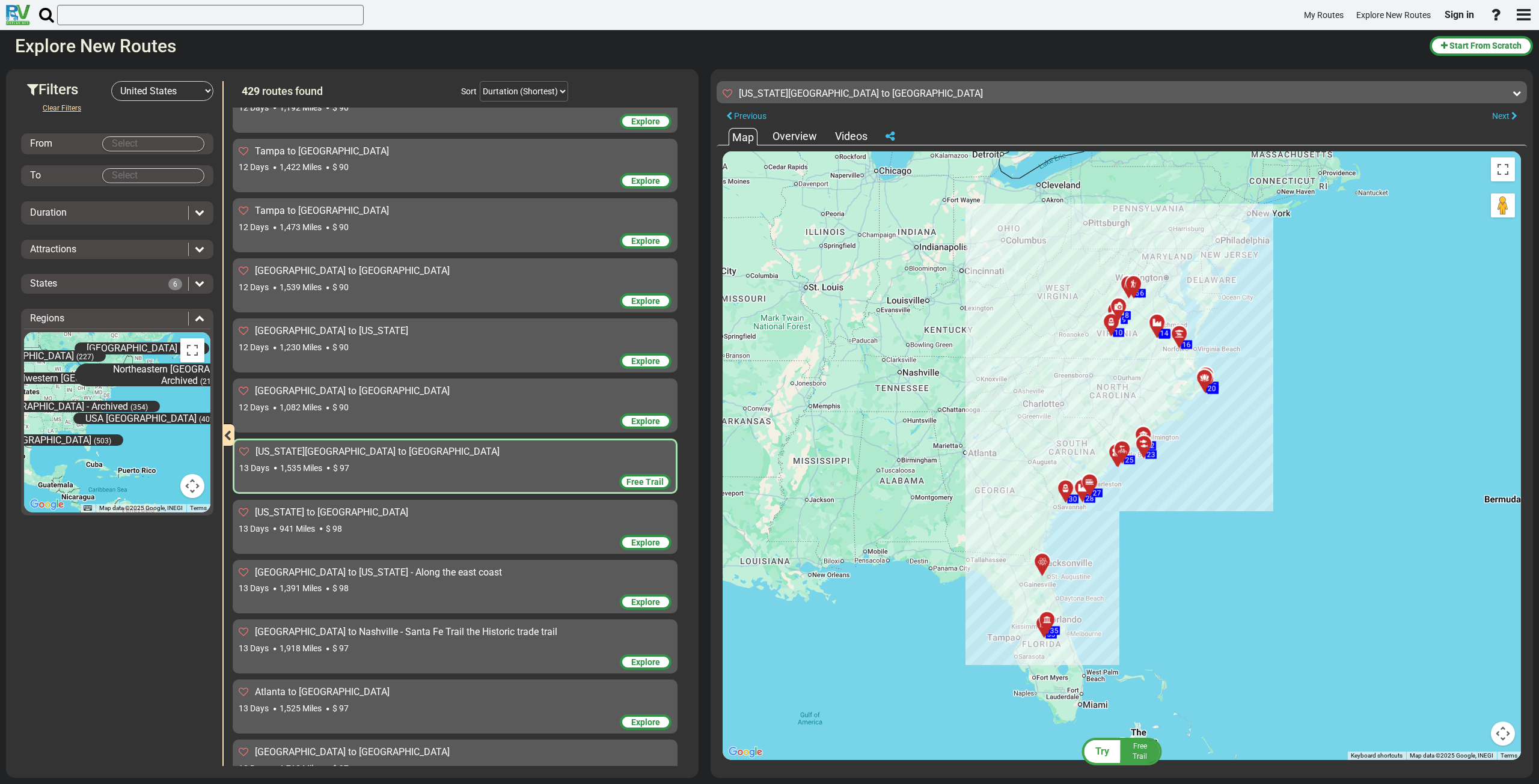
click at [341, 463] on span "$ 97" at bounding box center [341, 468] width 16 height 10
click at [803, 141] on div "Overview" at bounding box center [795, 137] width 51 height 16
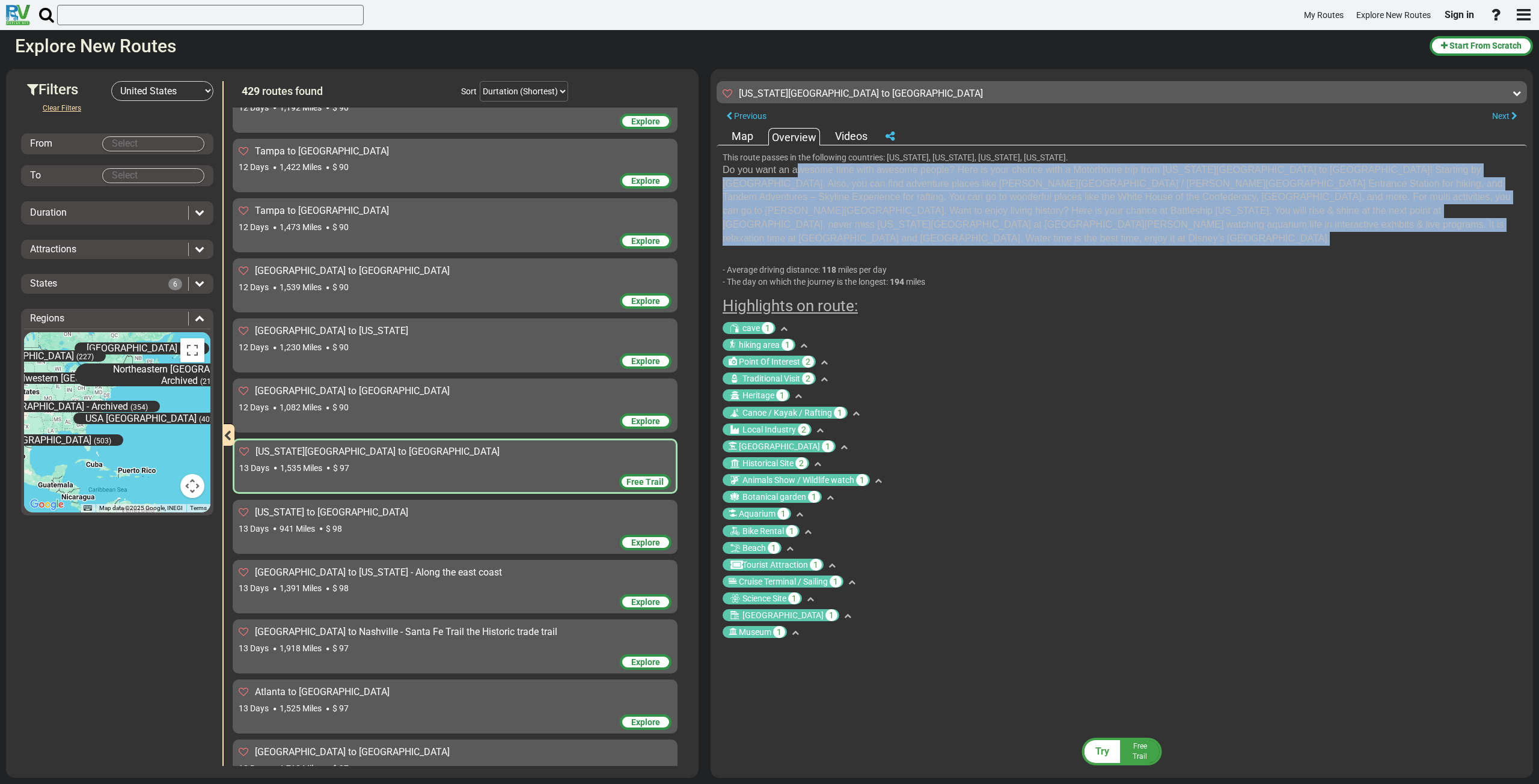
drag, startPoint x: 1036, startPoint y: 234, endPoint x: 791, endPoint y: 164, distance: 254.8
click at [791, 164] on div "This route passes in the following countries: [US_STATE], [US_STATE], [US_STATE…" at bounding box center [1122, 456] width 810 height 621
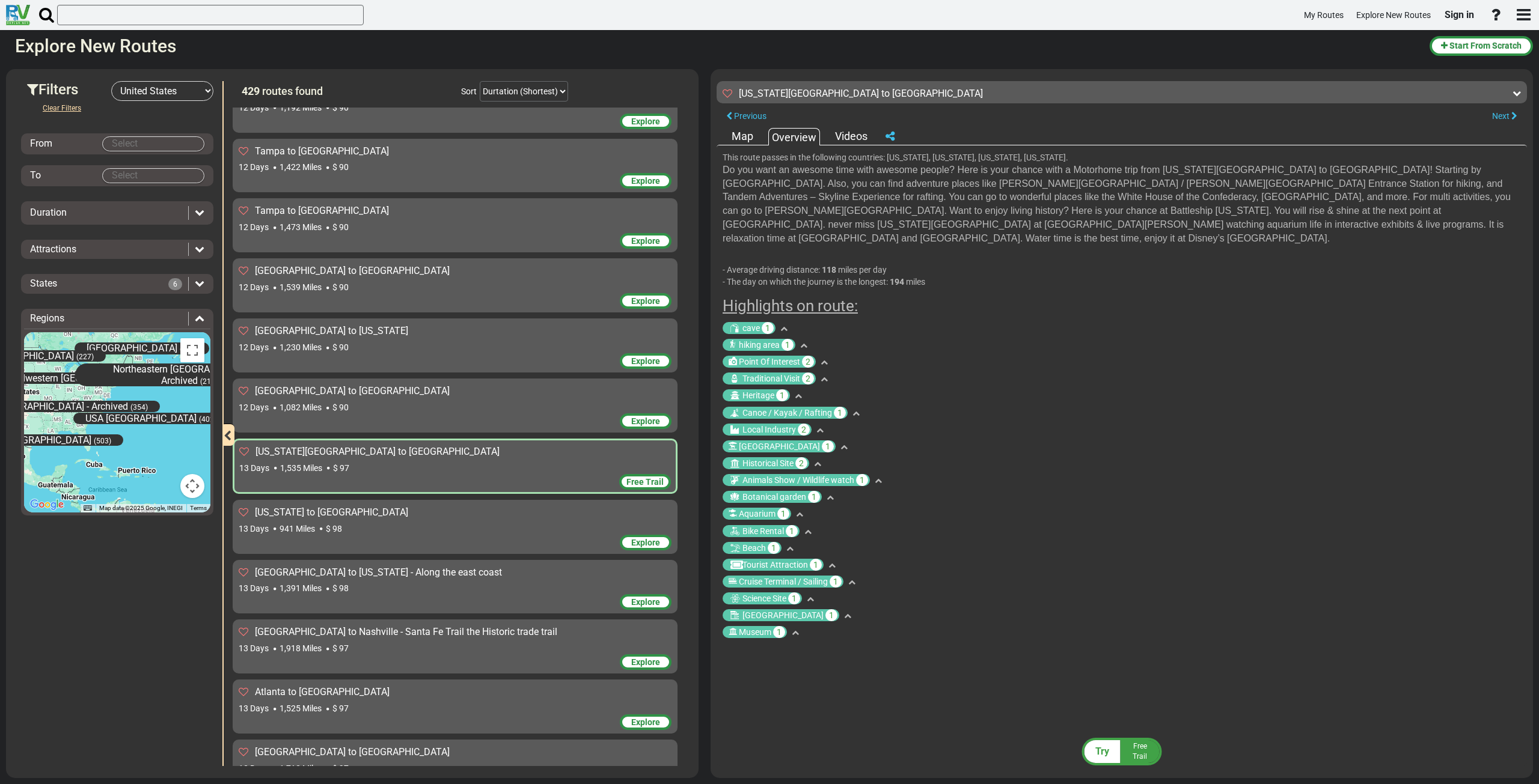
click at [841, 131] on div "Videos" at bounding box center [851, 137] width 38 height 16
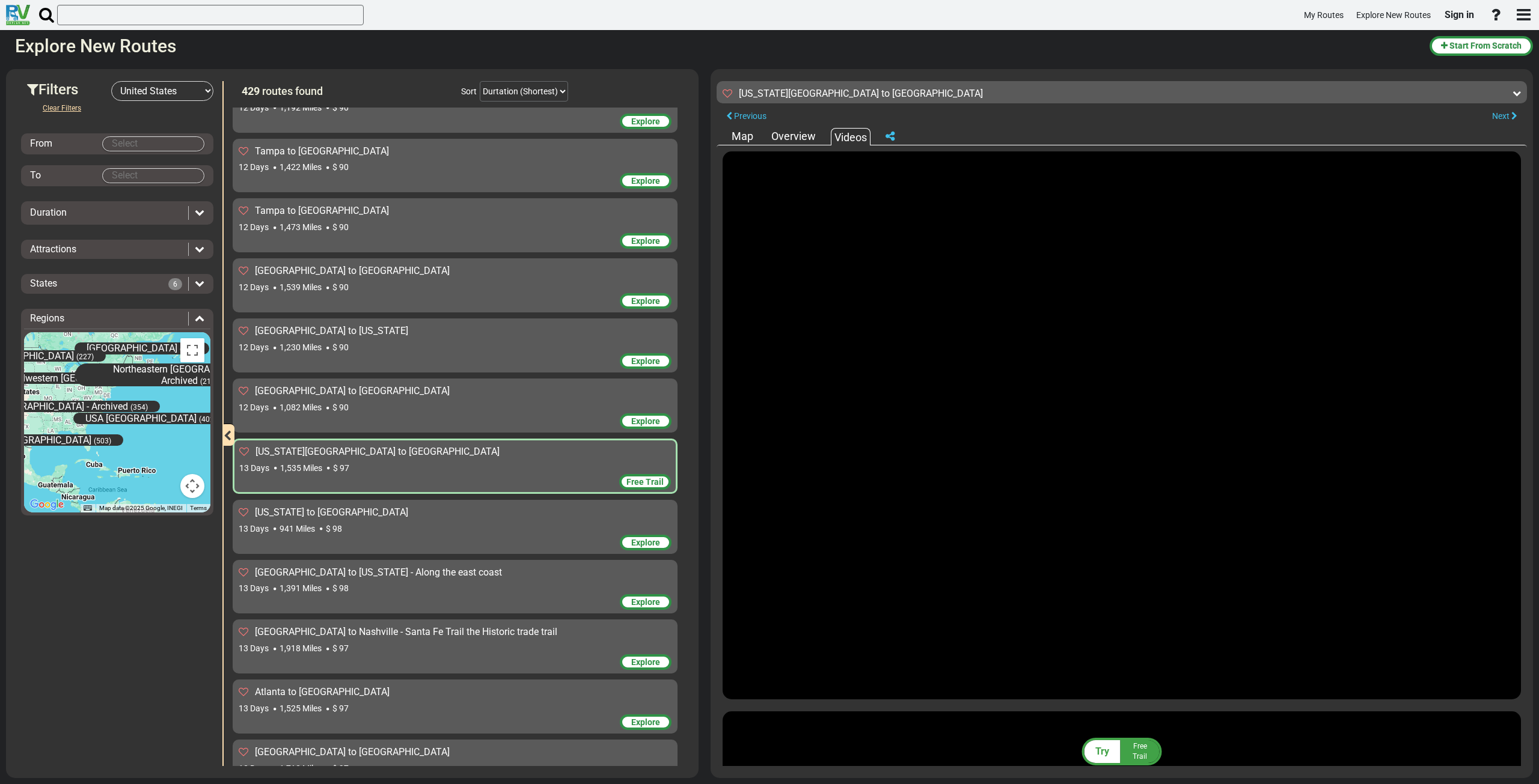
click at [791, 134] on div "Overview" at bounding box center [794, 137] width 51 height 16
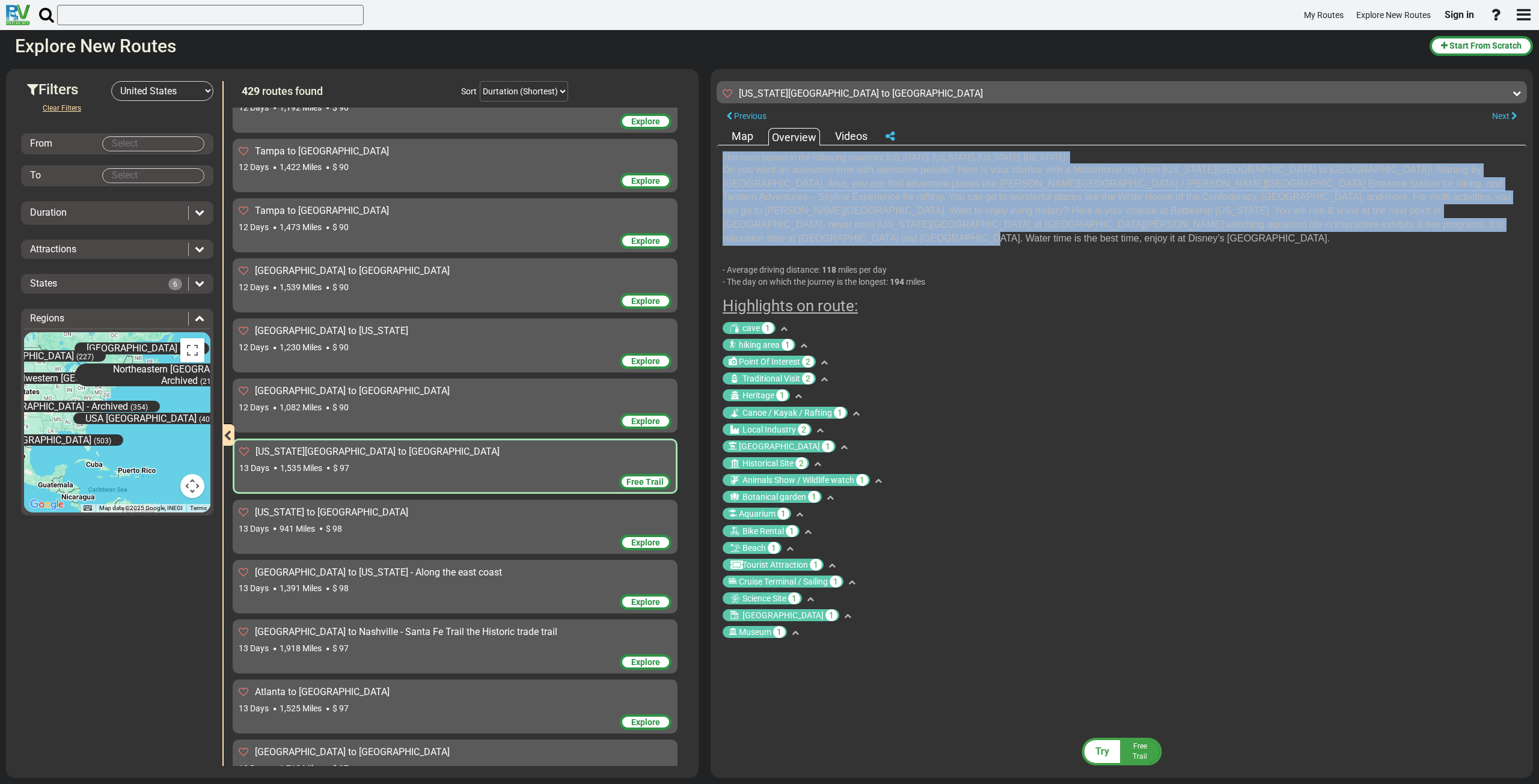
drag, startPoint x: 1022, startPoint y: 224, endPoint x: 718, endPoint y: 159, distance: 310.9
click at [718, 159] on div "This route passes in the following countries: [US_STATE], [US_STATE], [US_STATE…" at bounding box center [1122, 456] width 810 height 621
copy section "Lore ipsum dolors am con adipiscin elitseddo: Eiusmodt, Incid Utlabore, Etdol M…"
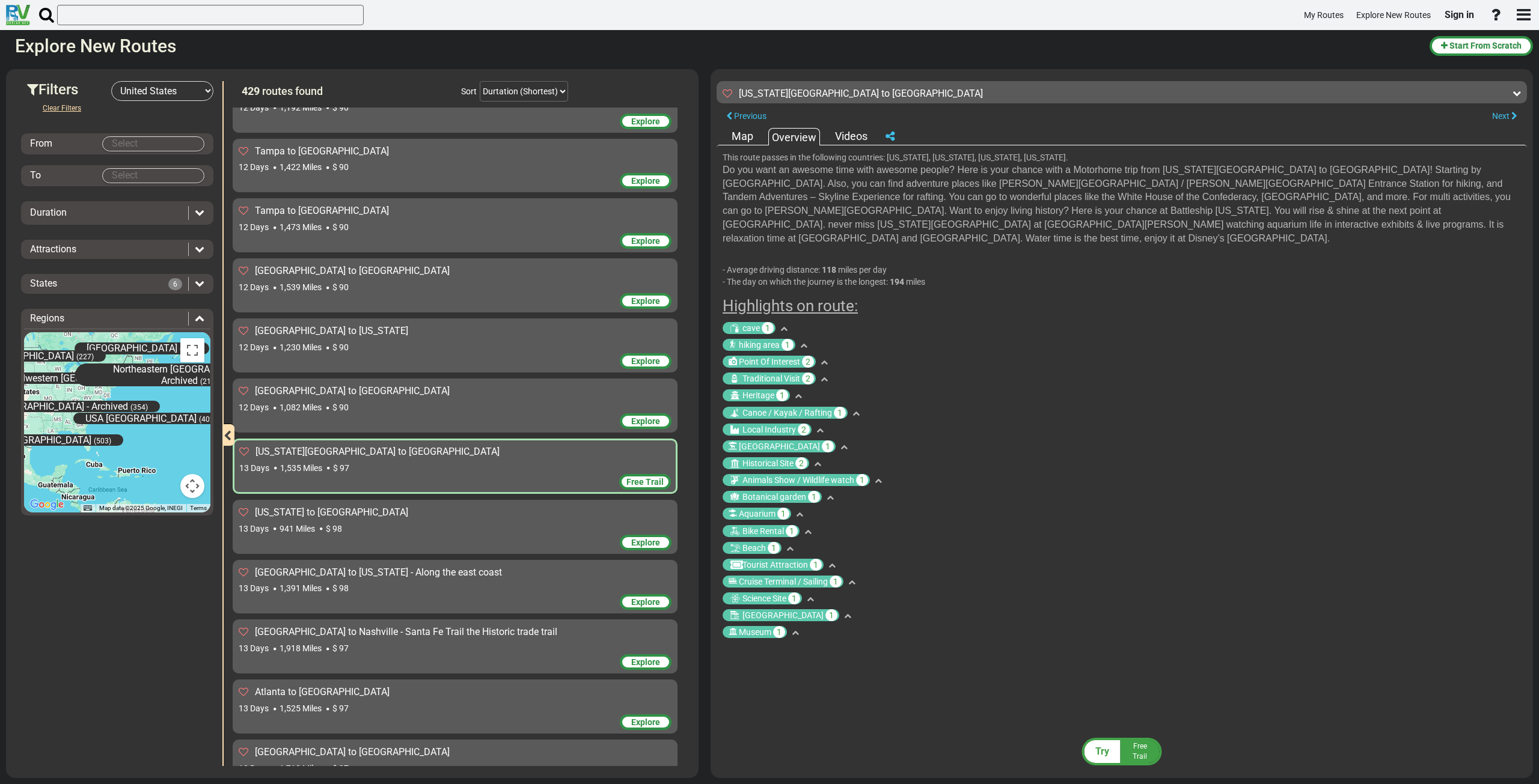
click at [1092, 322] on div "cave 1" at bounding box center [1121, 328] width 799 height 12
click at [334, 462] on div "13 Days 1,535 Miles $ 97" at bounding box center [454, 468] width 431 height 12
click at [1518, 99] on div at bounding box center [1517, 95] width 9 height 15
click at [1096, 755] on span "Try" at bounding box center [1102, 751] width 14 height 11
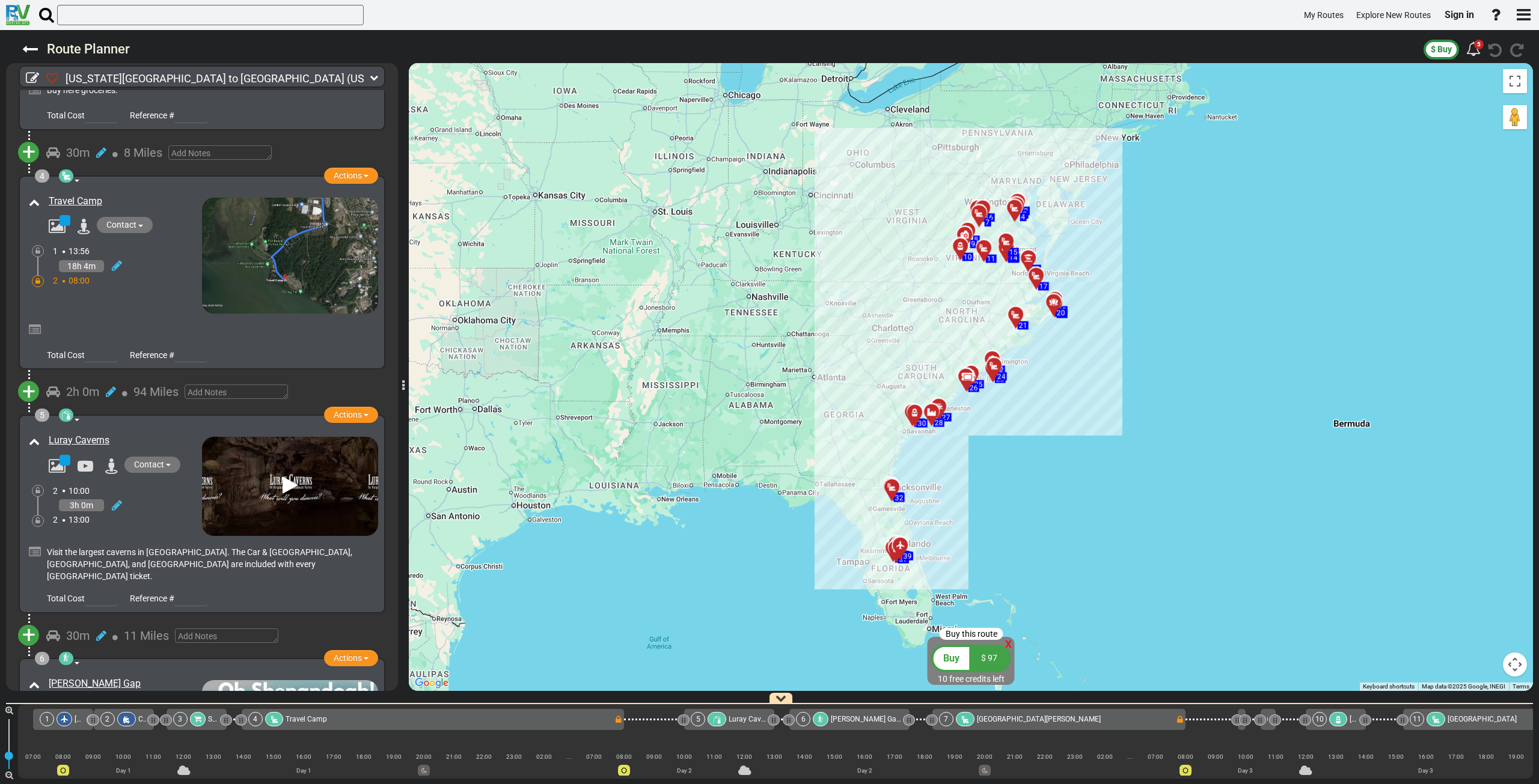
scroll to position [601, 0]
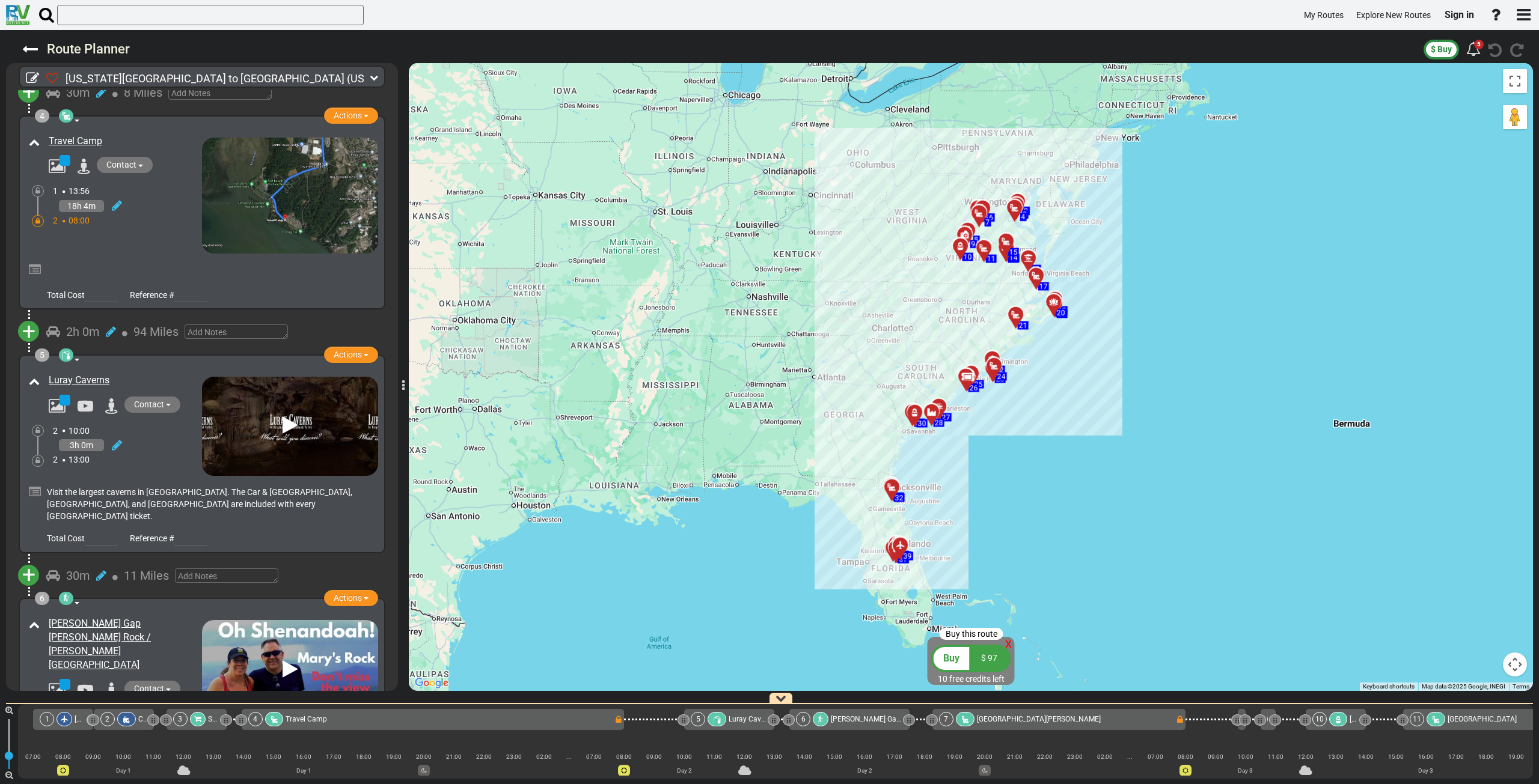
click at [283, 427] on icon at bounding box center [290, 426] width 15 height 19
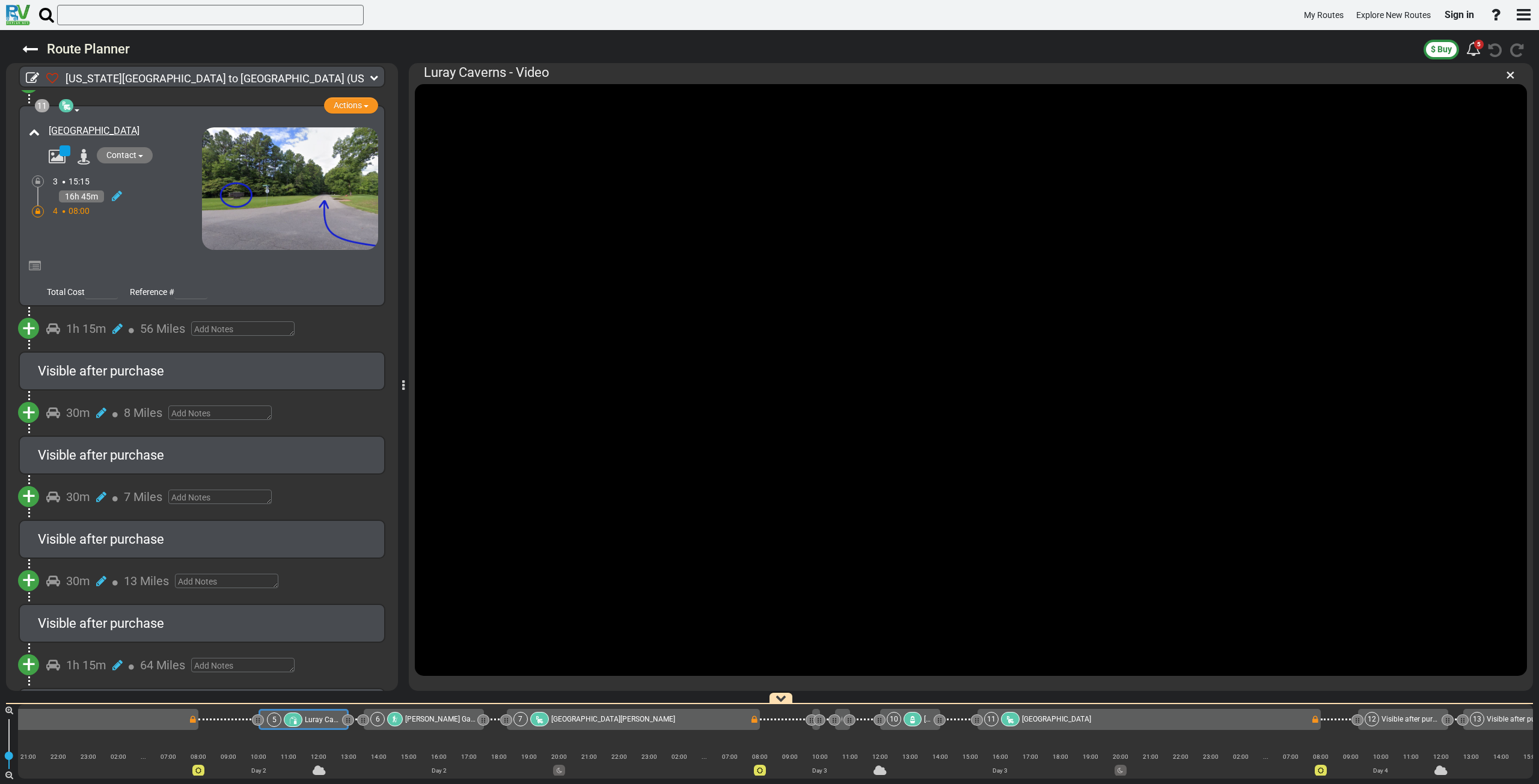
scroll to position [2524, 0]
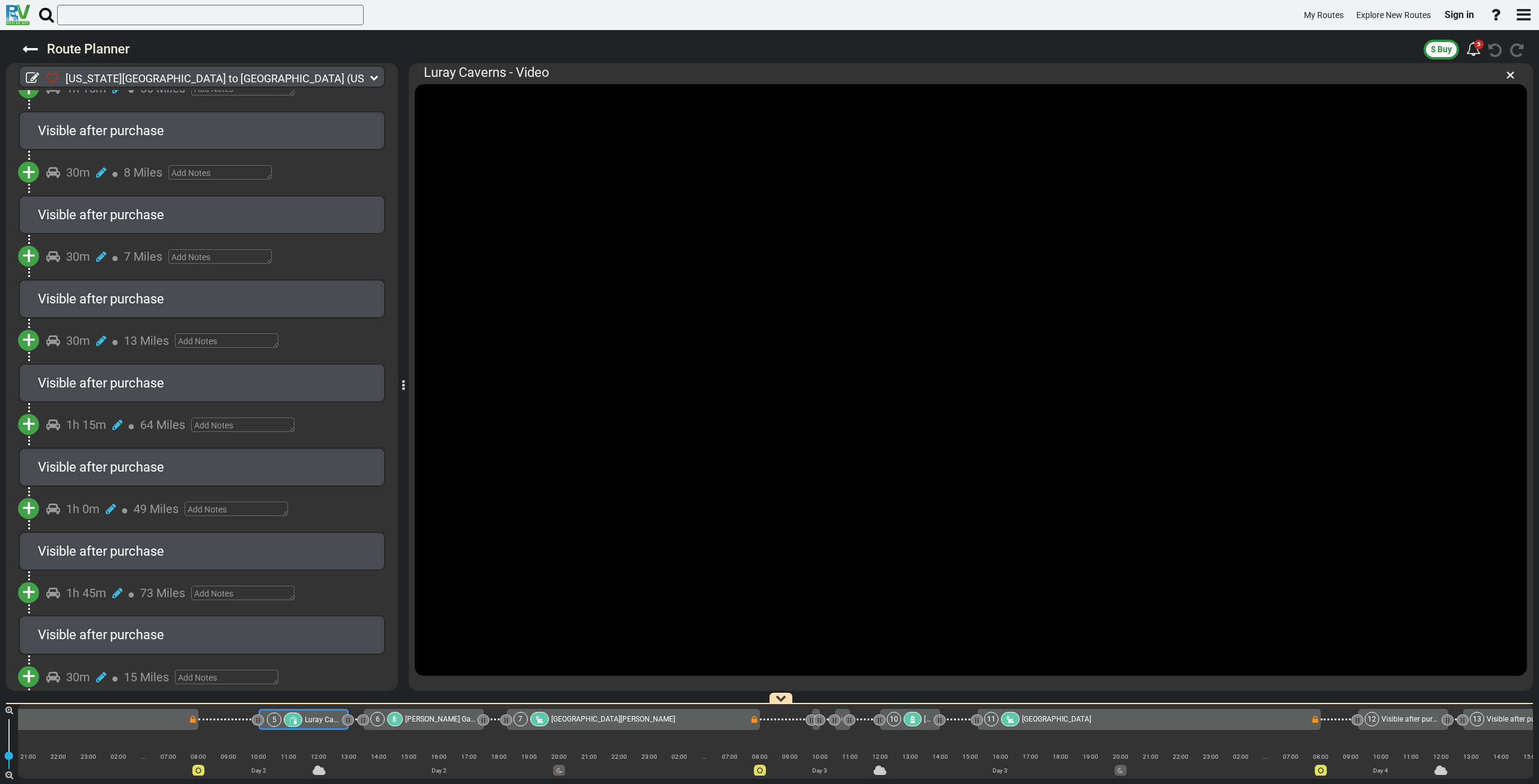
click at [133, 376] on span "Visible after purchase" at bounding box center [101, 383] width 126 height 15
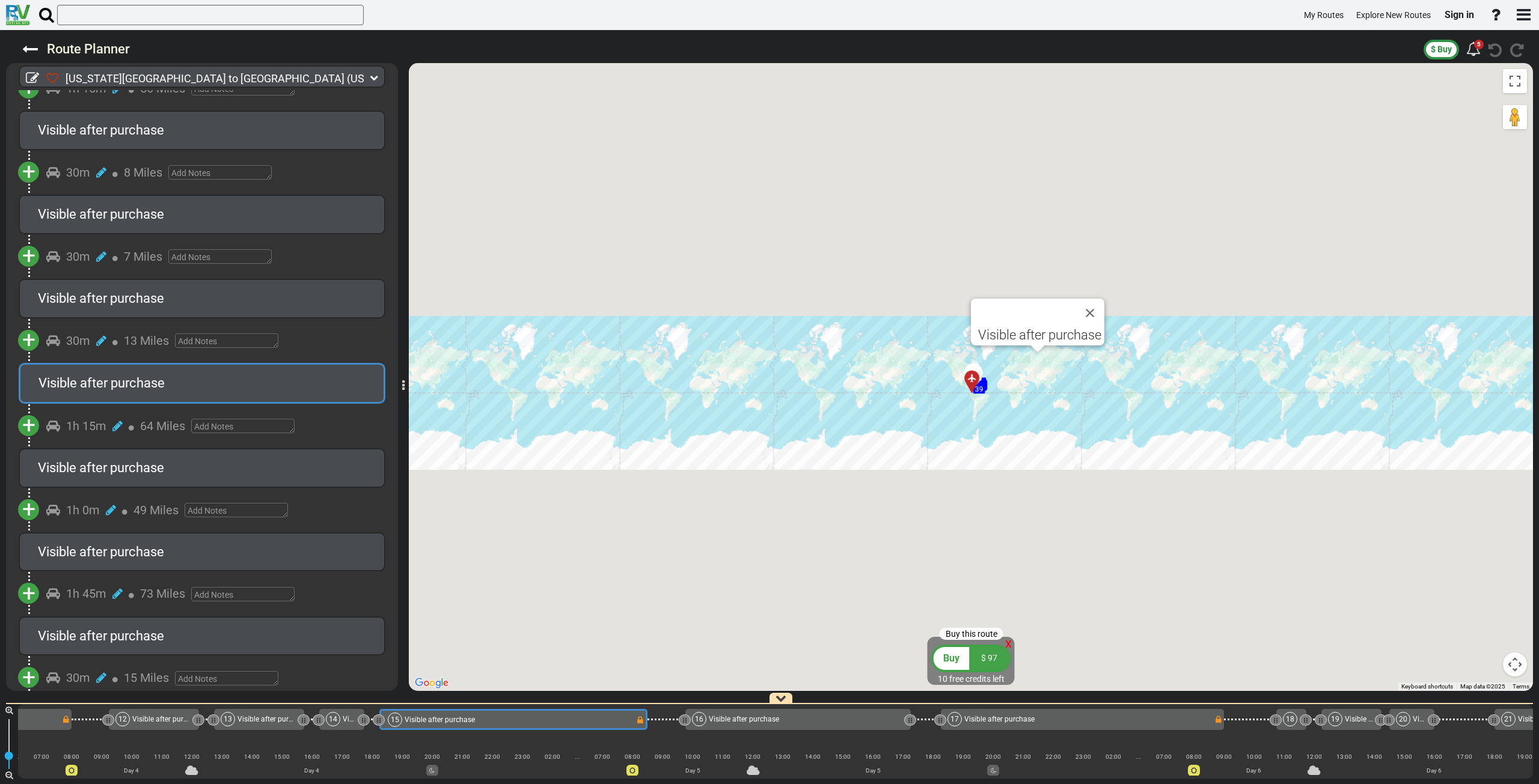
scroll to position [0, 1796]
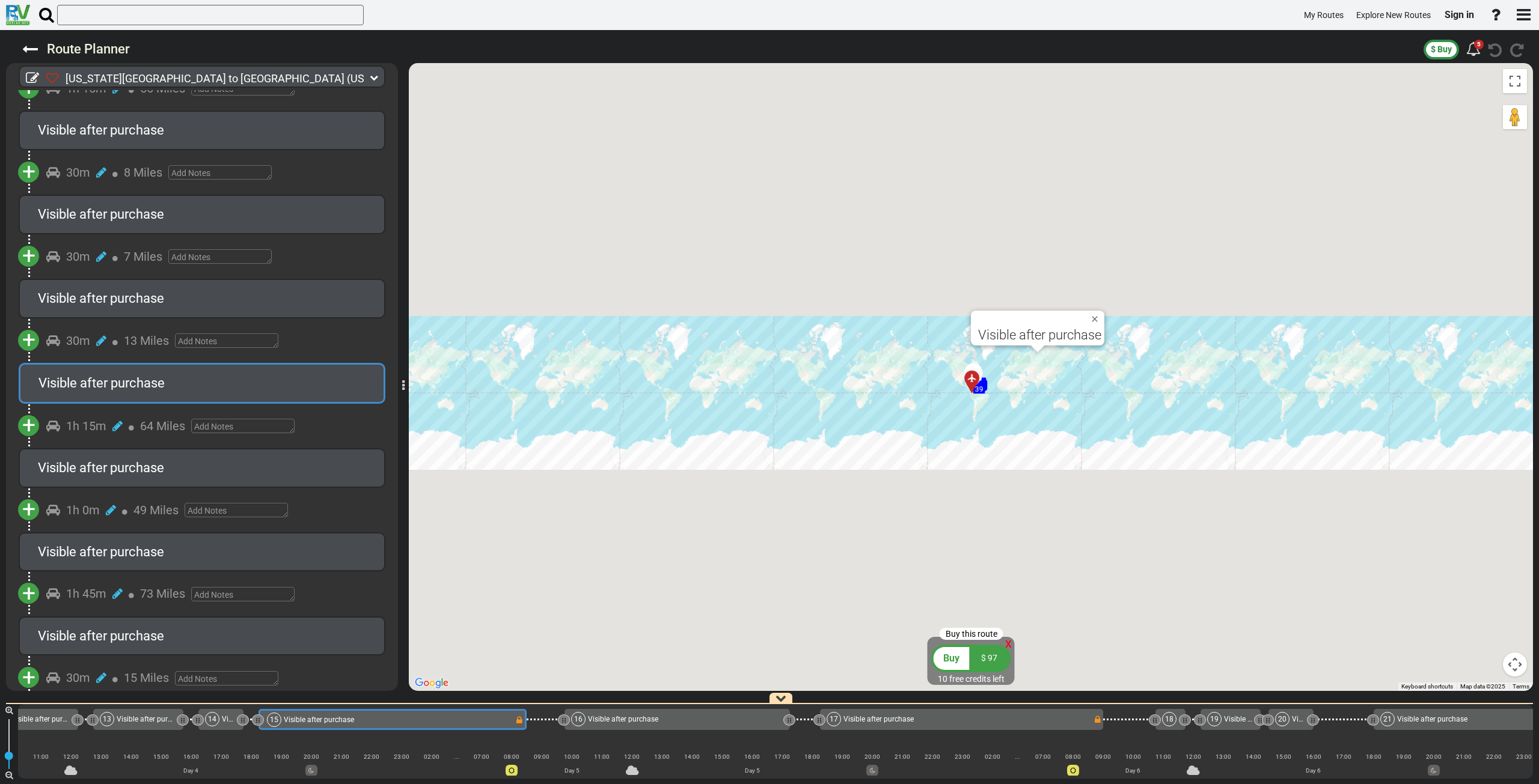
drag, startPoint x: 938, startPoint y: 681, endPoint x: 1012, endPoint y: 681, distance: 74.0
click at [1012, 681] on div "10 free credits left" at bounding box center [972, 678] width 87 height 12
click at [995, 658] on span "$ 97" at bounding box center [989, 658] width 16 height 10
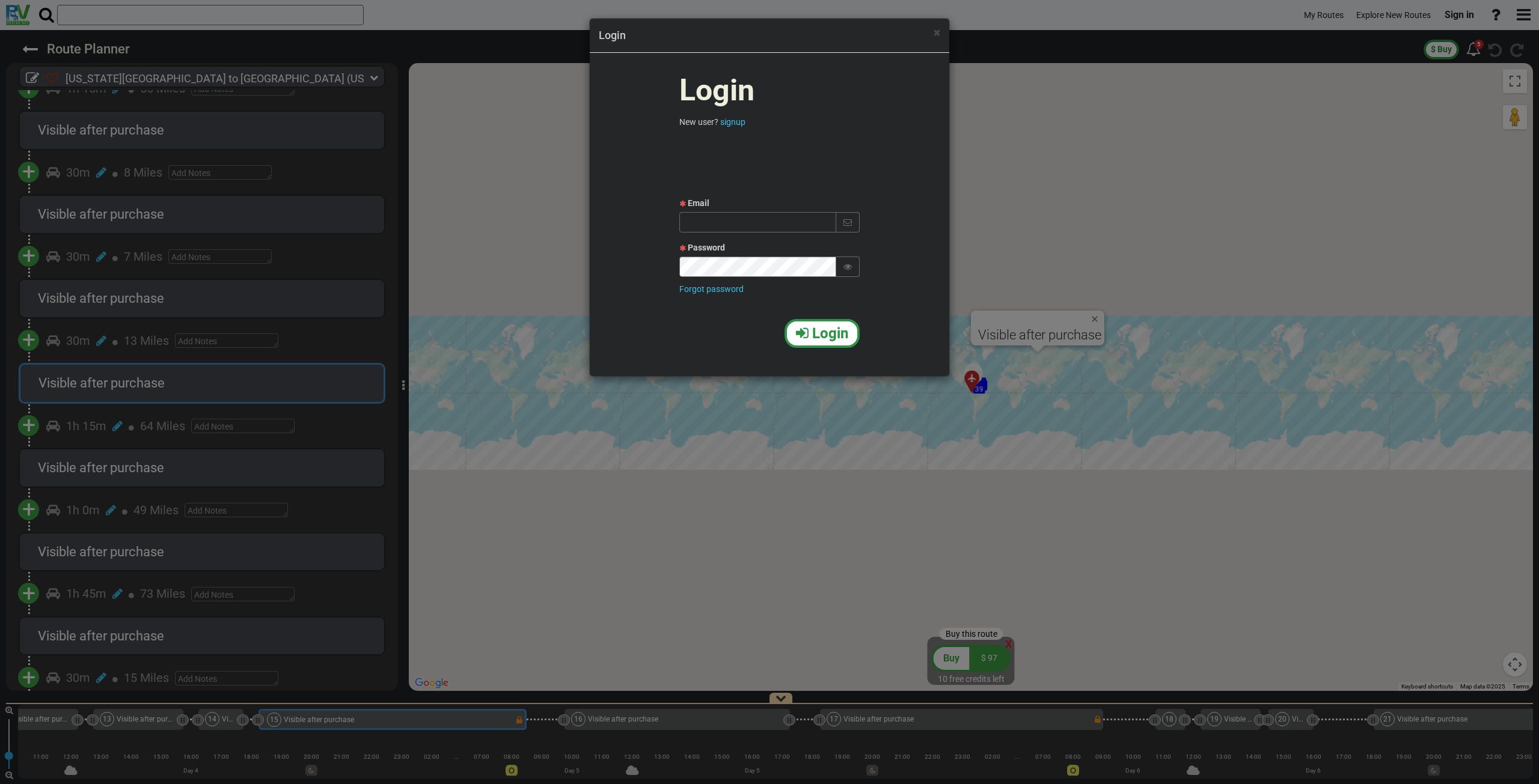
click at [932, 31] on h4 "Login" at bounding box center [770, 36] width 342 height 16
click at [938, 33] on span "×" at bounding box center [937, 33] width 6 height 14
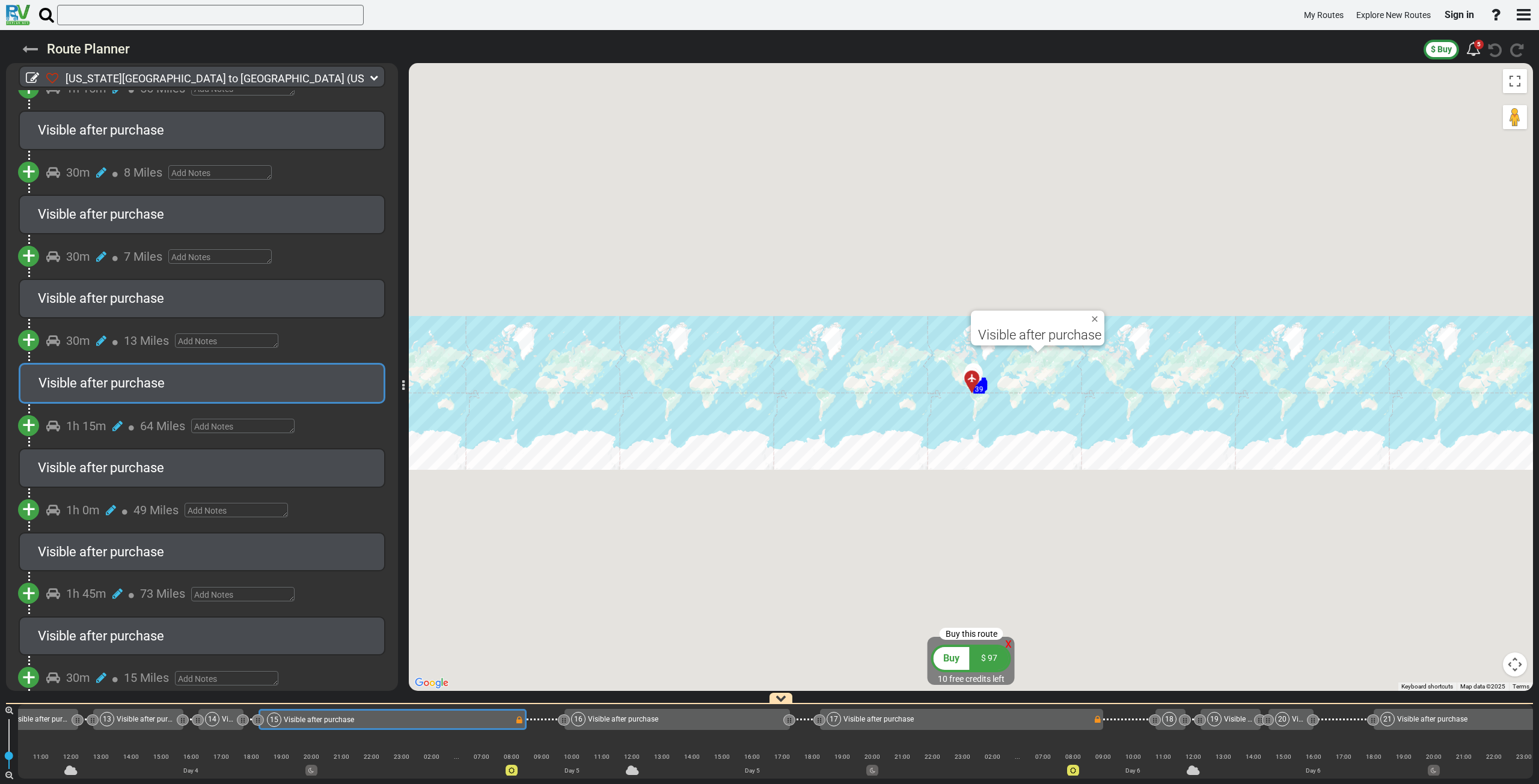
click at [29, 50] on icon at bounding box center [30, 49] width 16 height 16
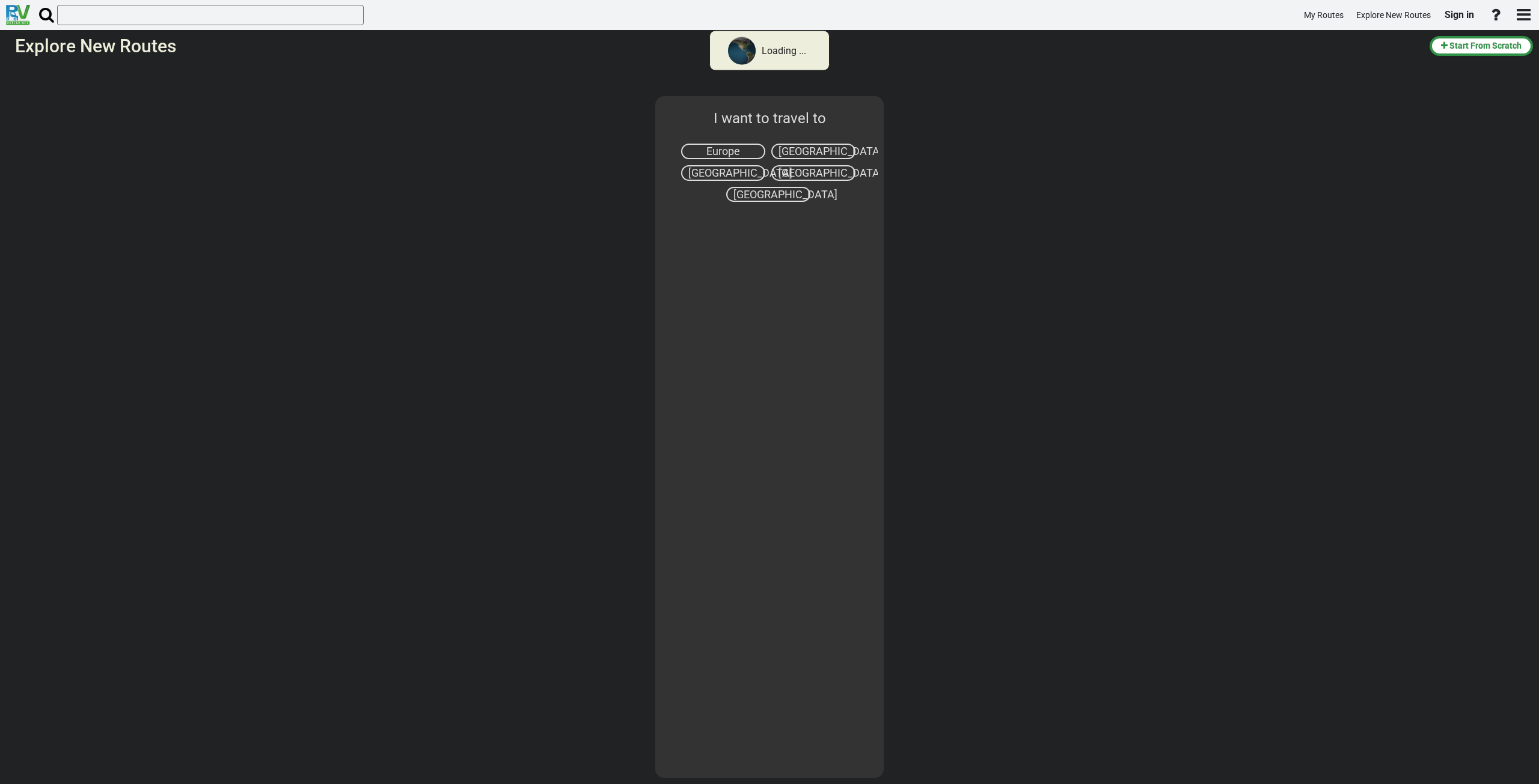
select select "number:2"
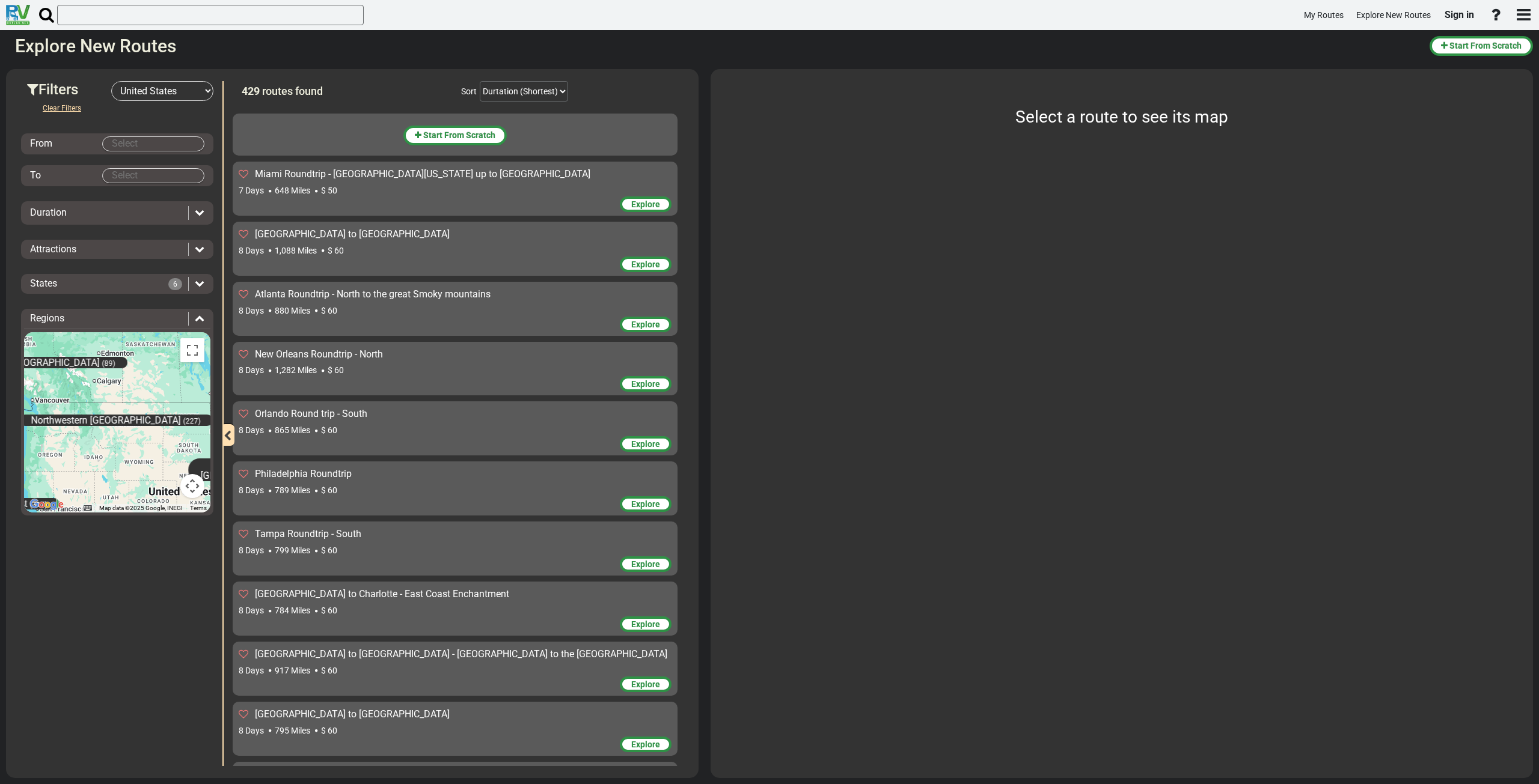
click at [441, 407] on div "Orlando Round trip - South 8 Days 865 Miles $ 60 Explore" at bounding box center [455, 428] width 445 height 54
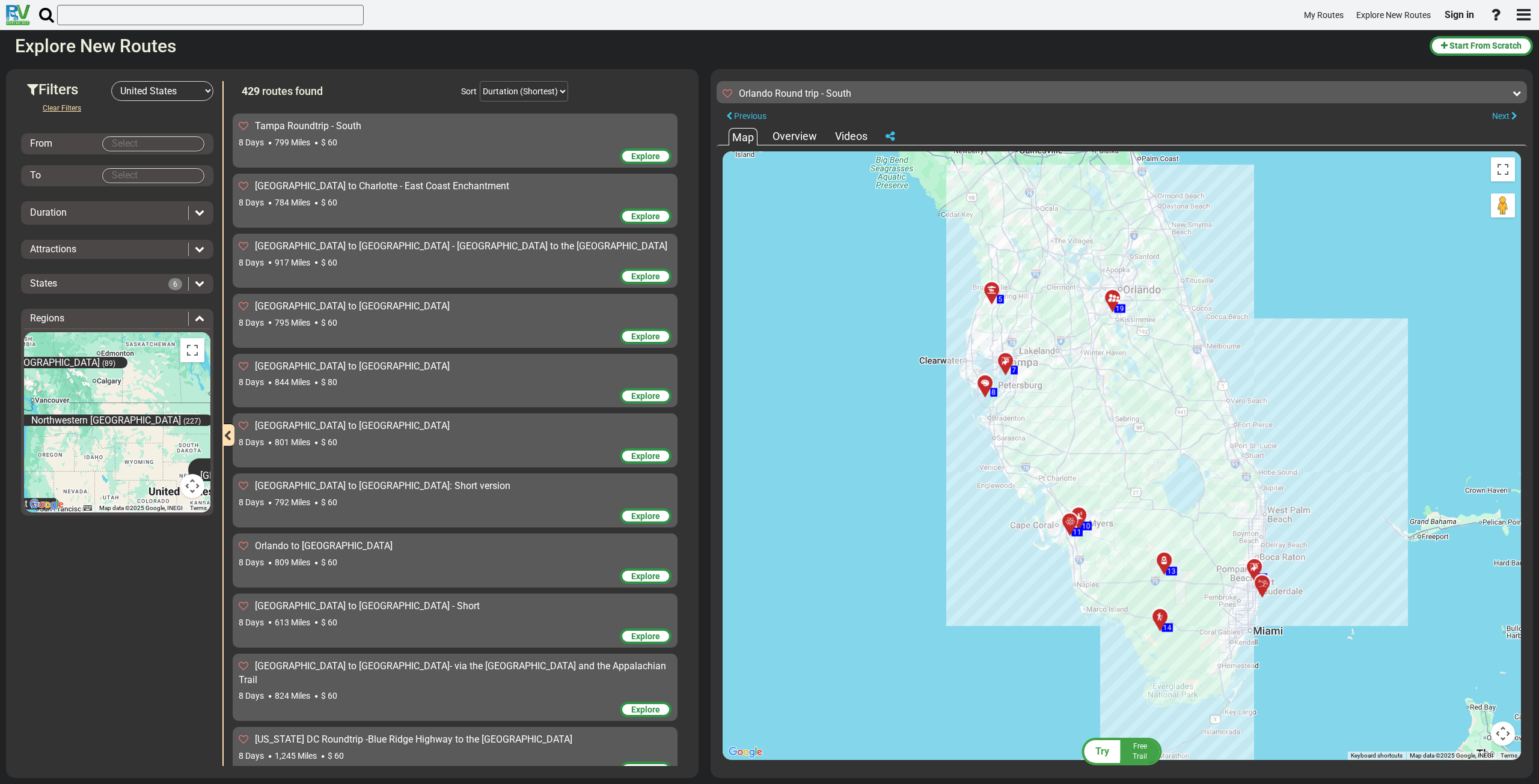
scroll to position [421, 0]
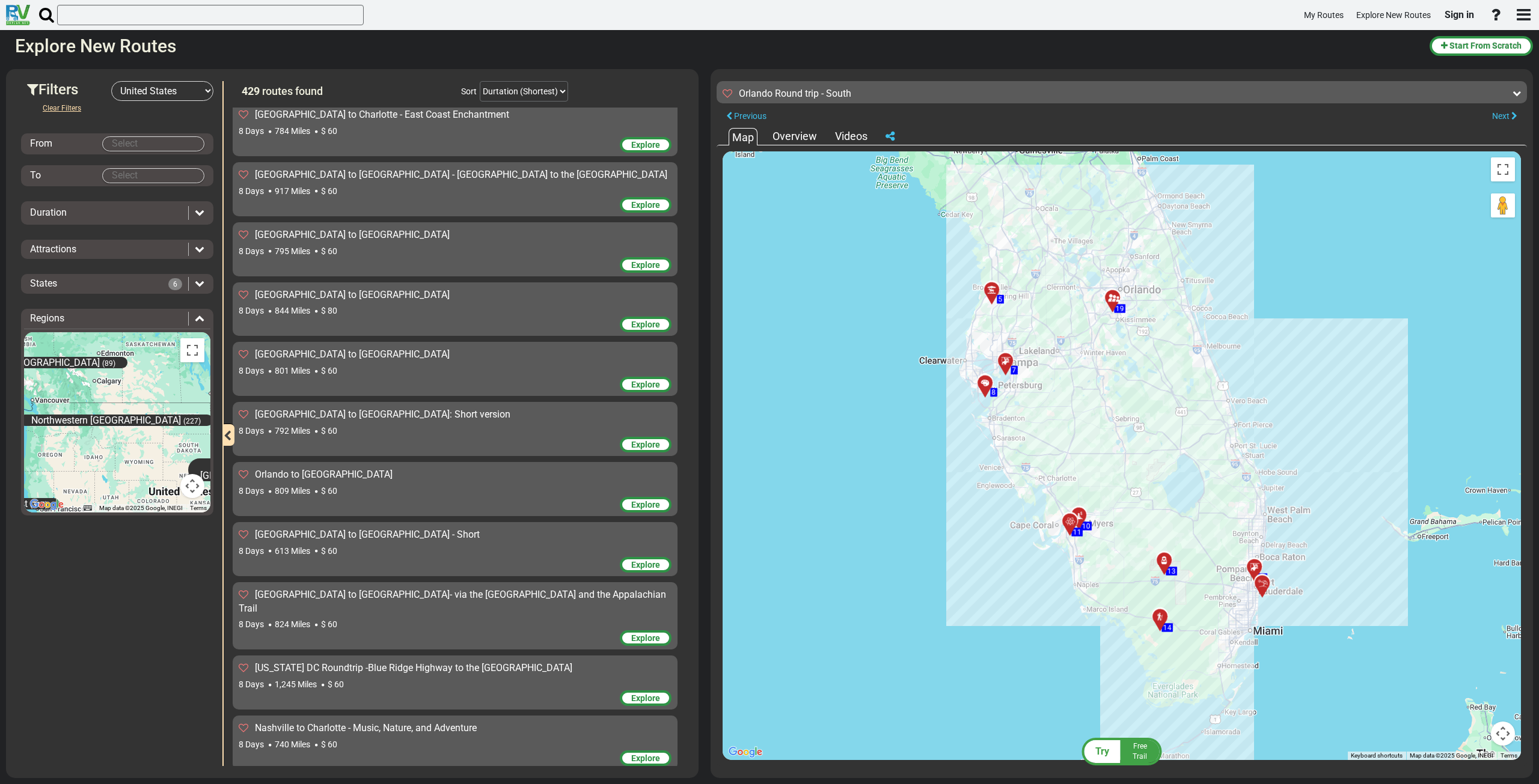
click at [433, 619] on div "8 Days 824 Miles $ 60" at bounding box center [454, 624] width 433 height 12
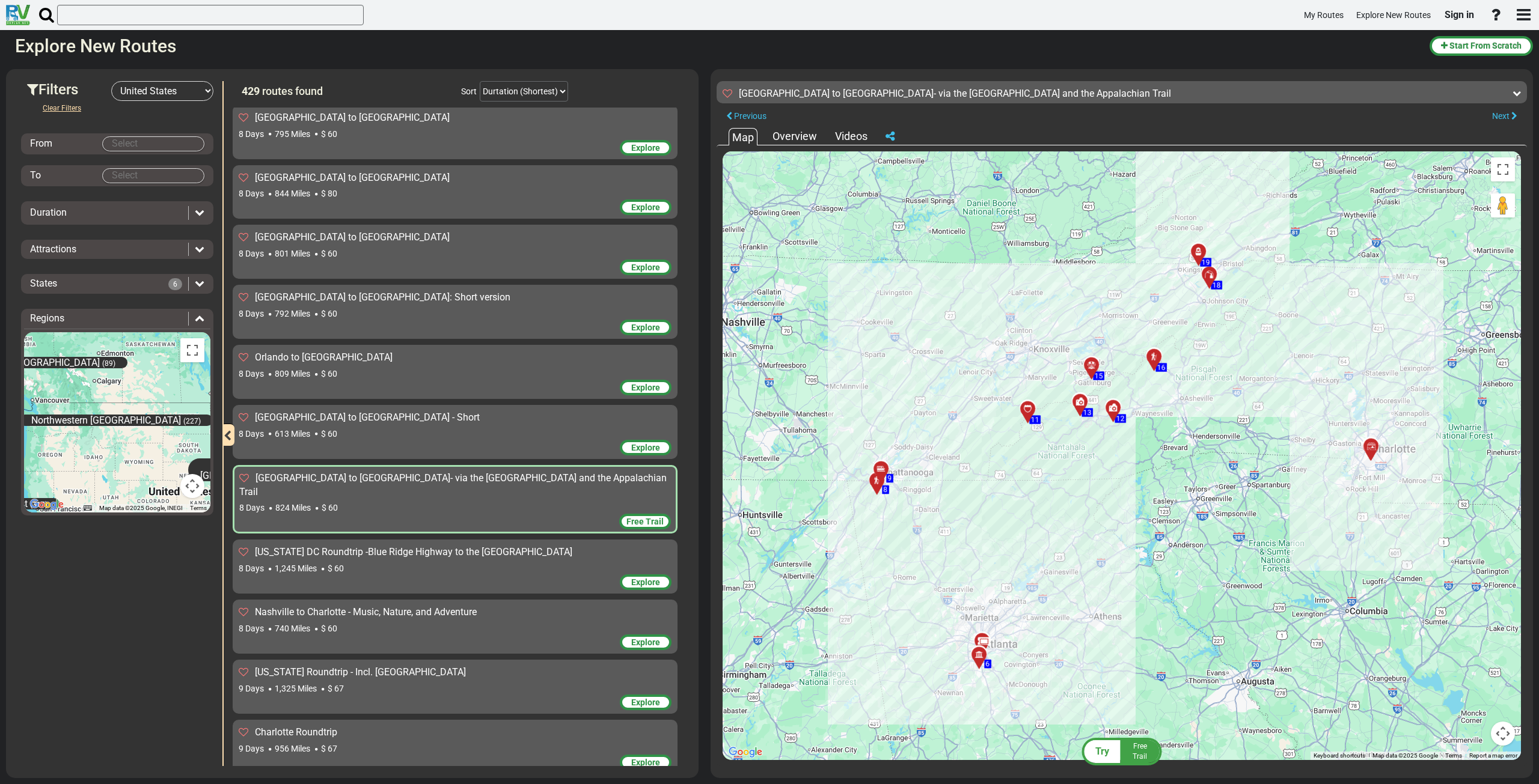
scroll to position [720, 0]
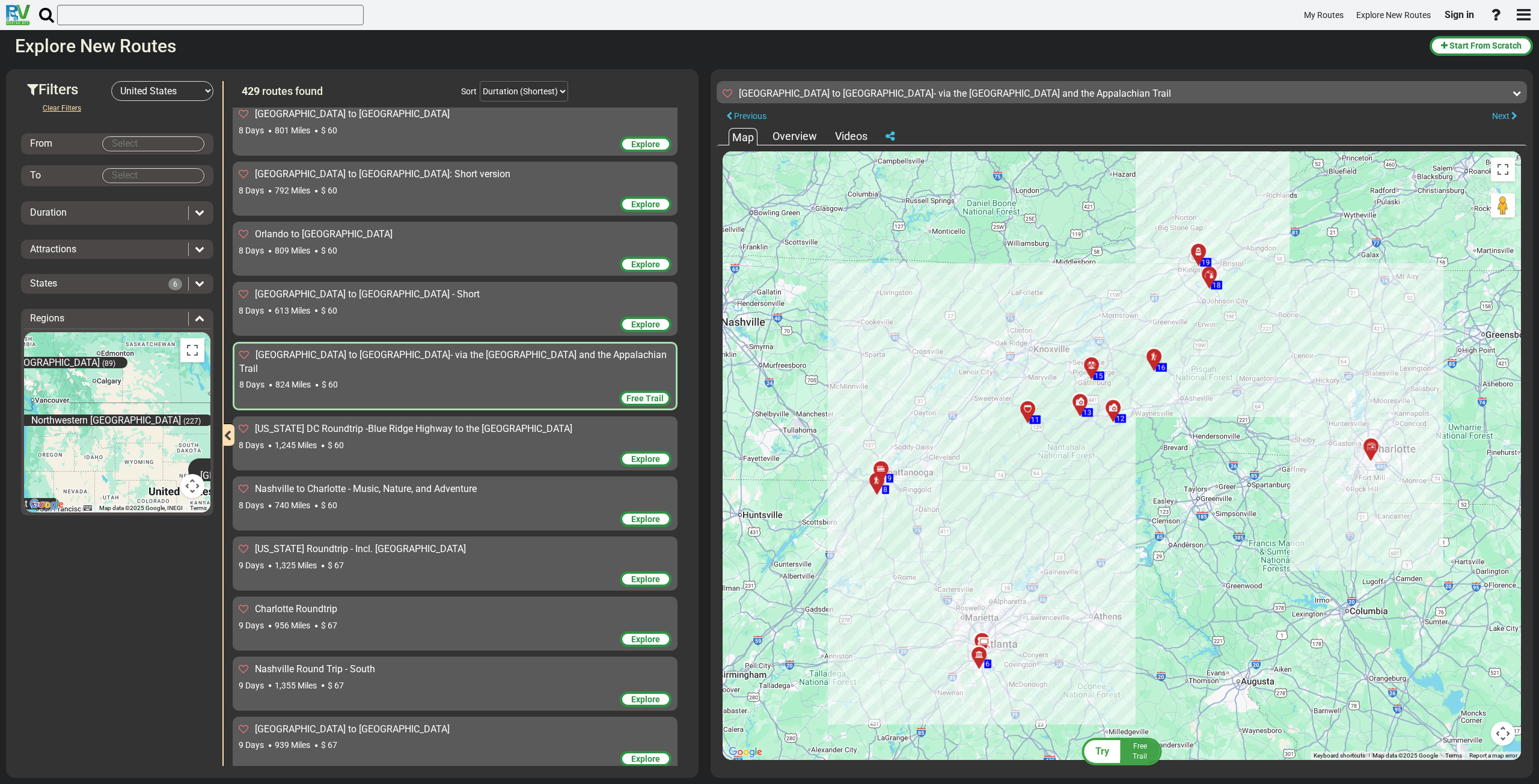
click at [466, 439] on div "8 Days 1,245 Miles $ 60" at bounding box center [454, 445] width 433 height 12
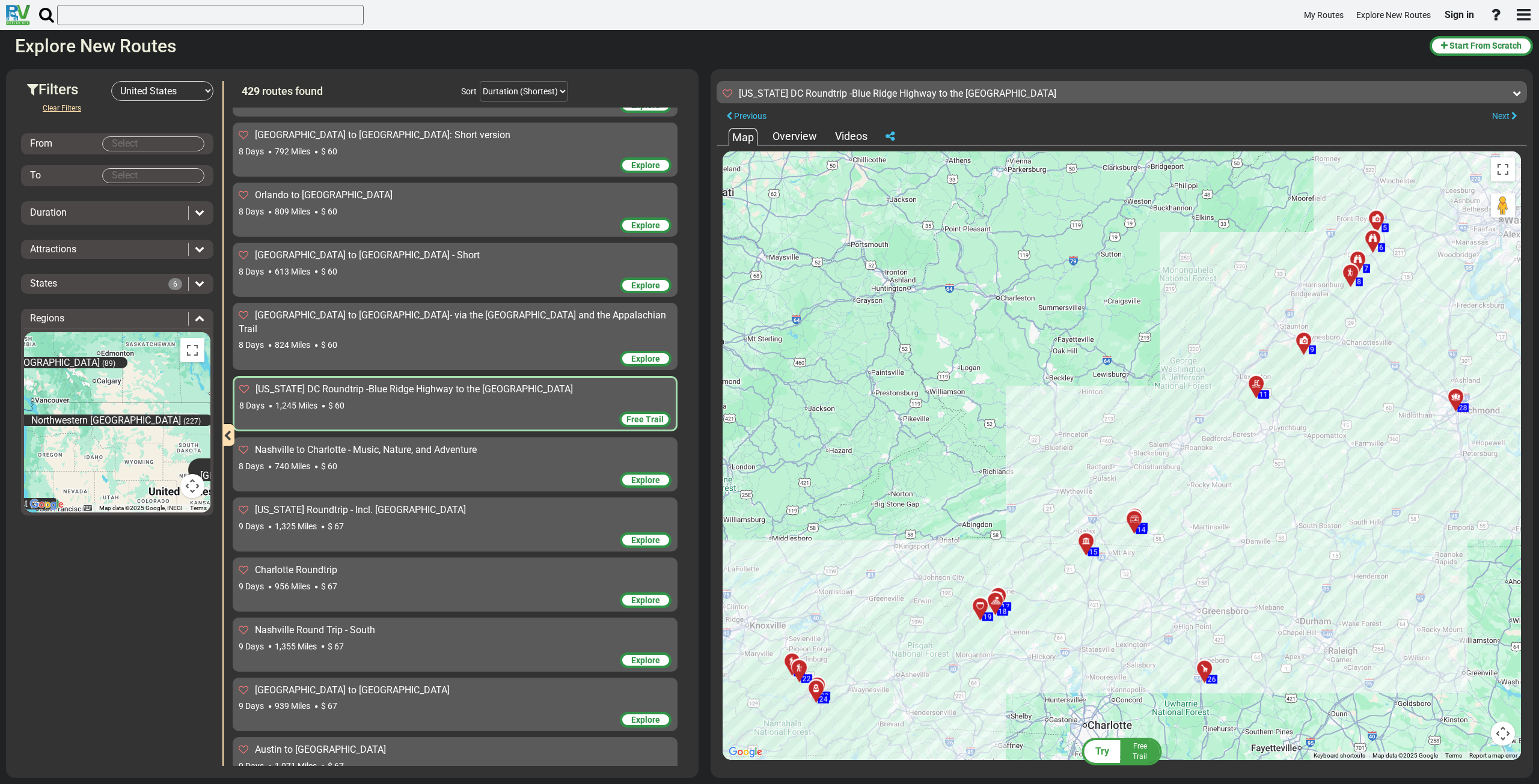
scroll to position [780, 0]
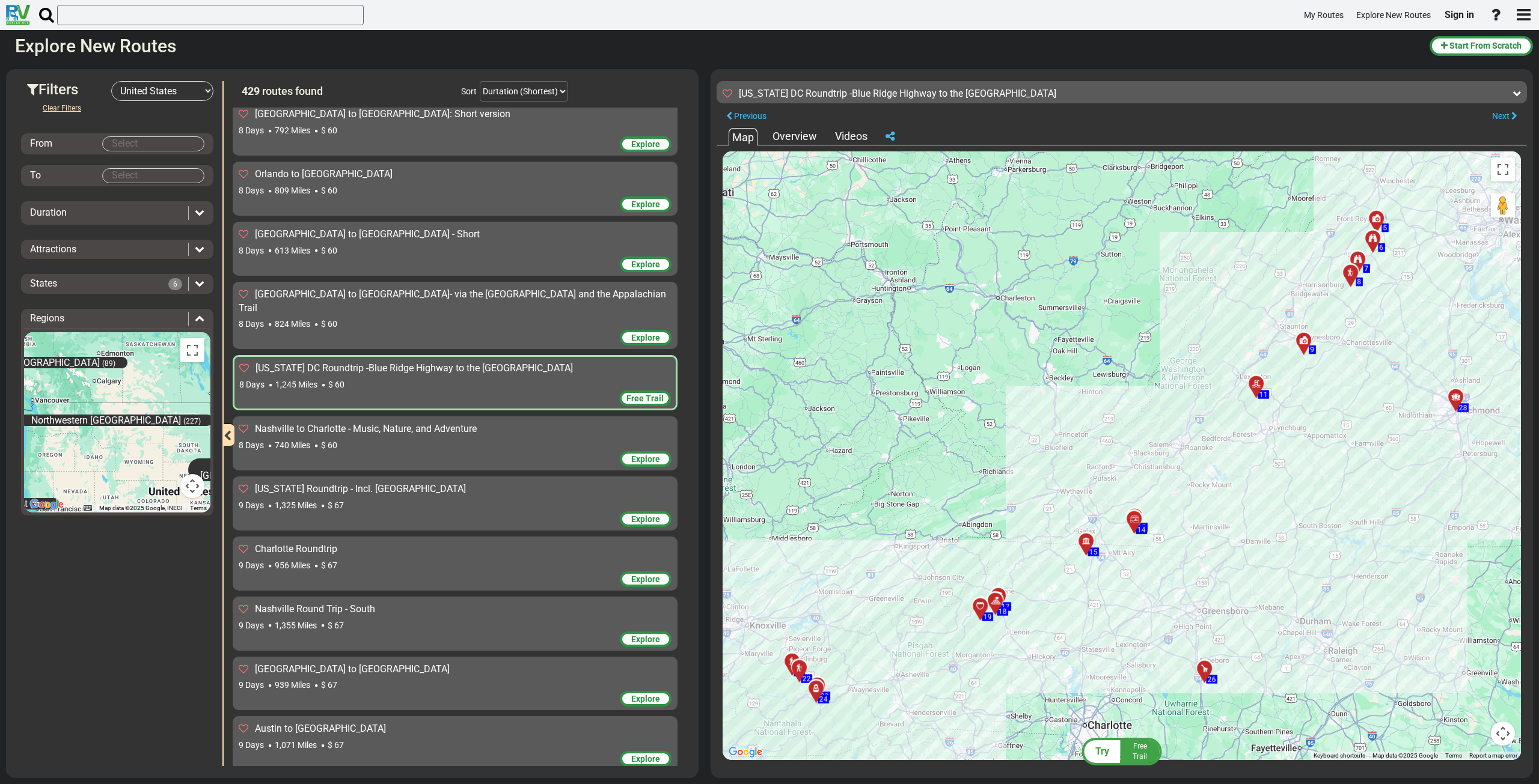
click at [471, 500] on div "9 Days 1,325 Miles $ 67" at bounding box center [454, 505] width 433 height 12
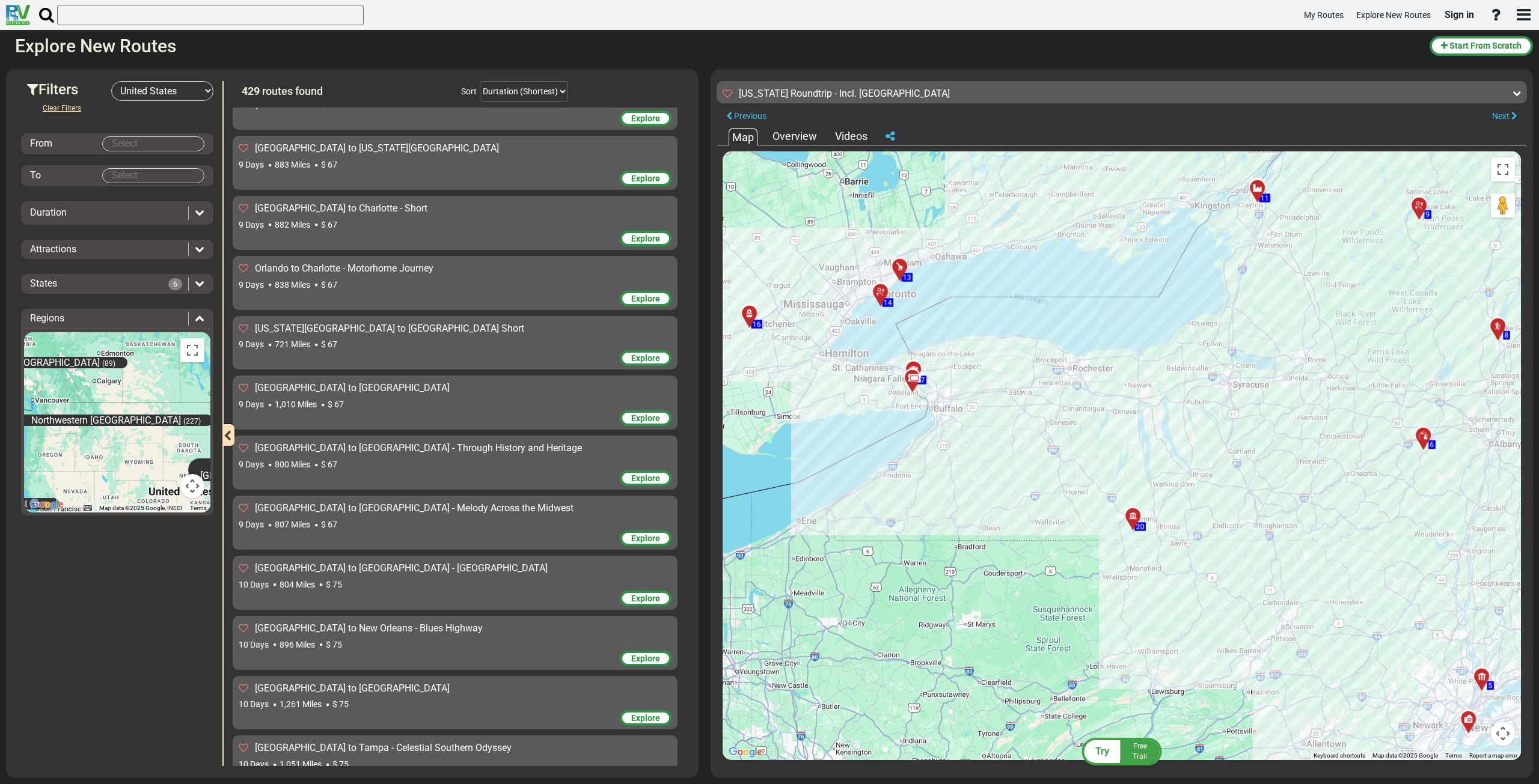
scroll to position [1562, 0]
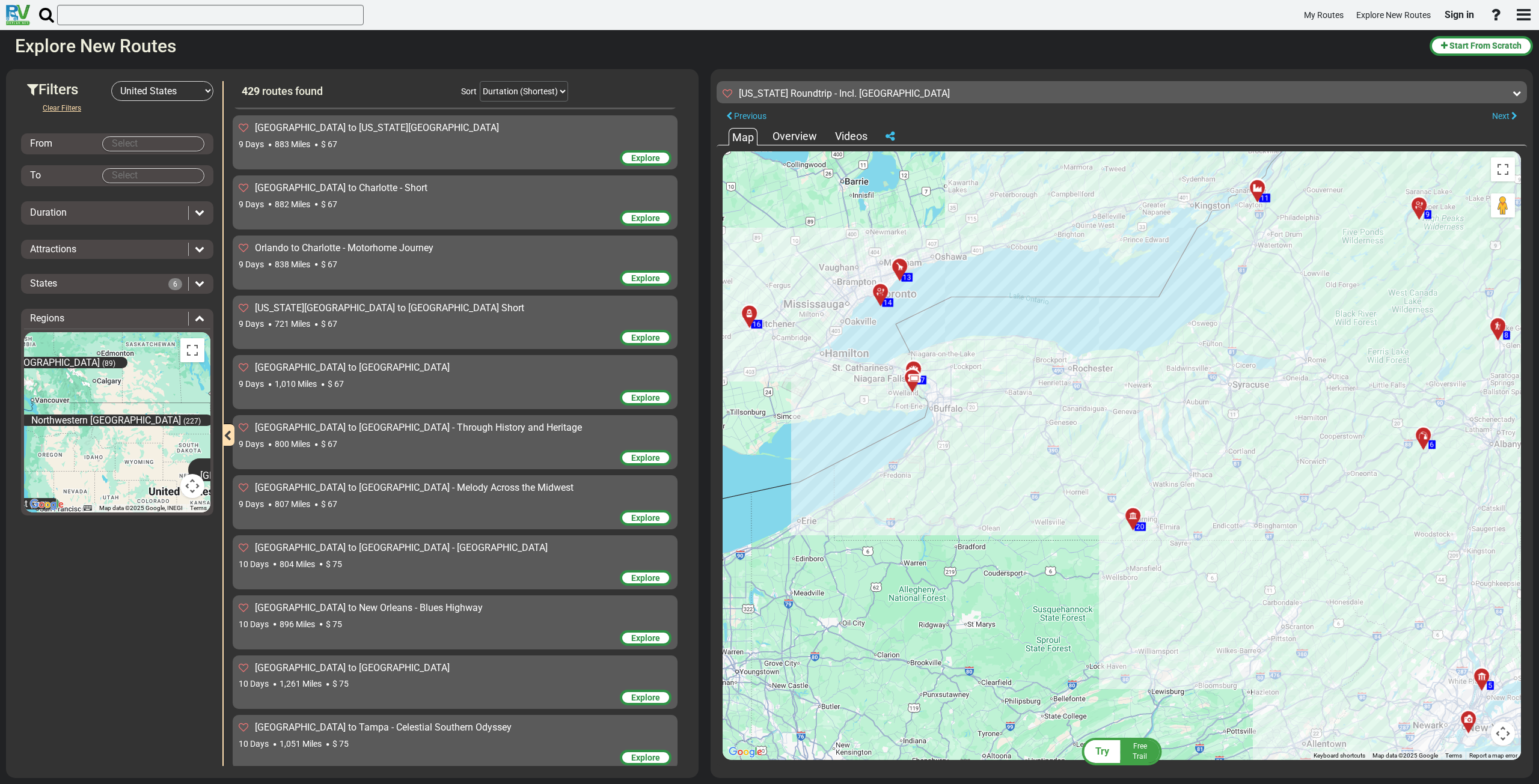
click at [470, 498] on div "9 Days 807 Miles $ 67" at bounding box center [454, 504] width 433 height 12
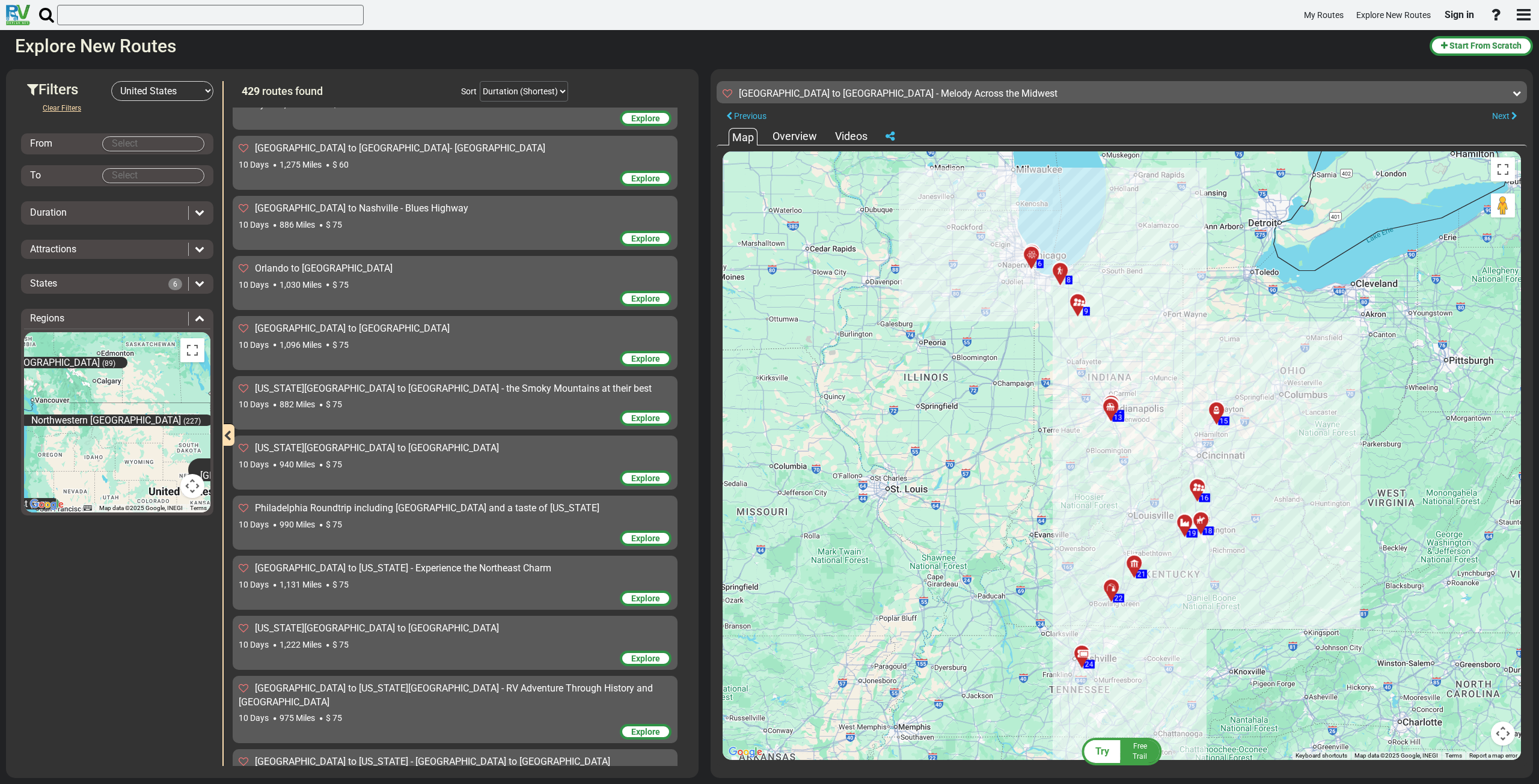
scroll to position [2642, 0]
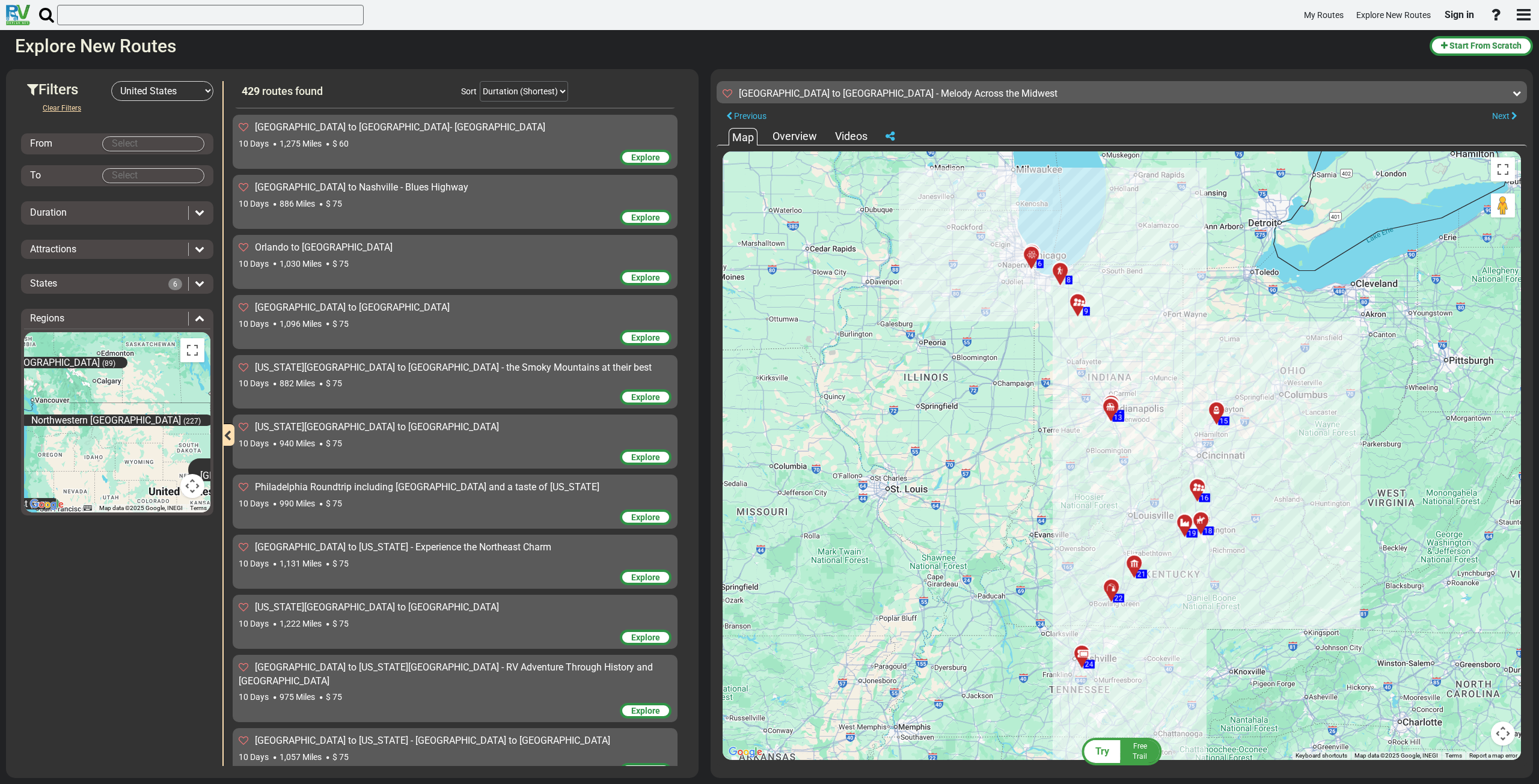
click at [466, 483] on div "Philadelphia Roundtrip including [GEOGRAPHIC_DATA] and a taste of [US_STATE] 10…" at bounding box center [454, 495] width 433 height 29
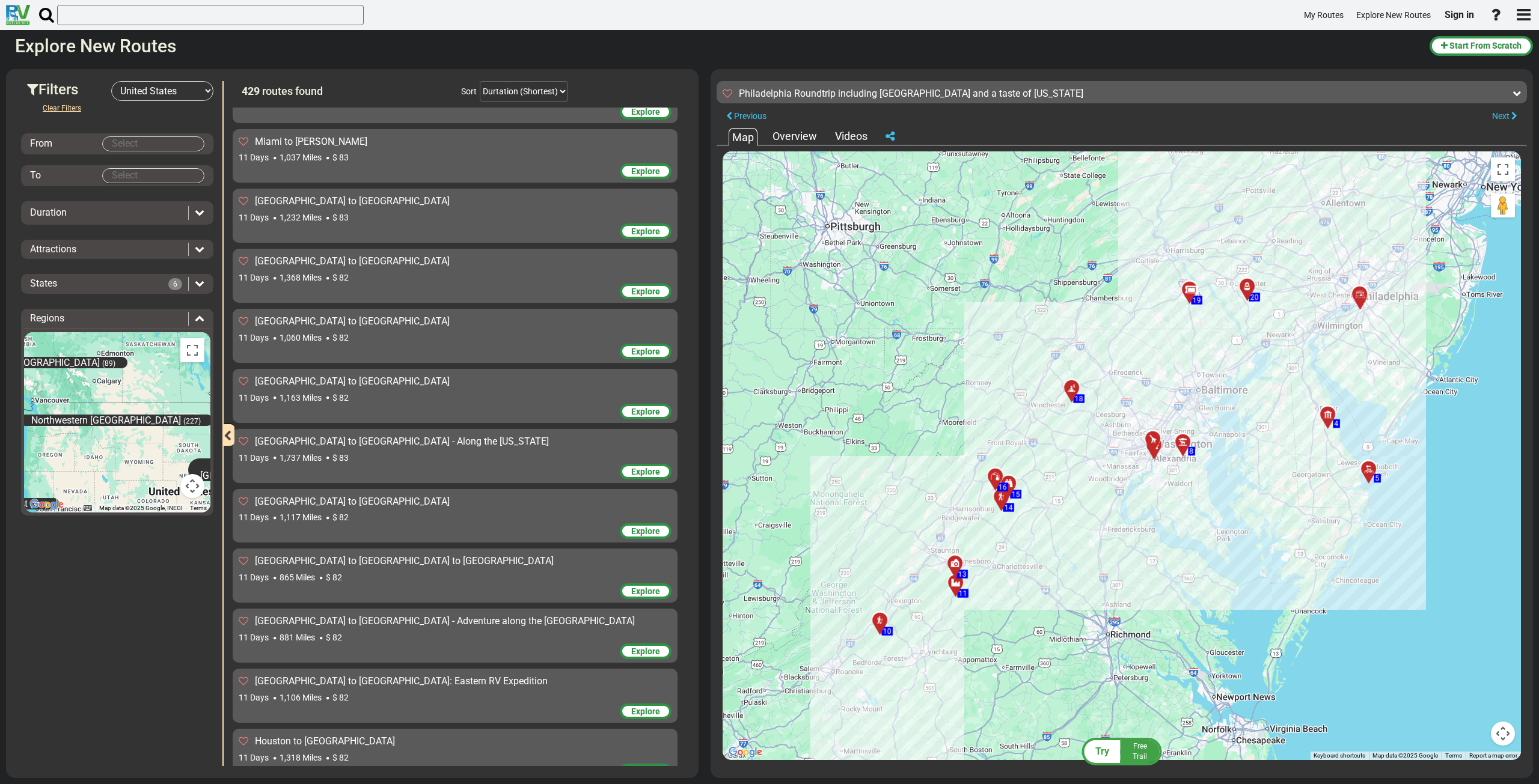
scroll to position [3602, 0]
click at [446, 404] on div "Explore" at bounding box center [454, 412] width 433 height 18
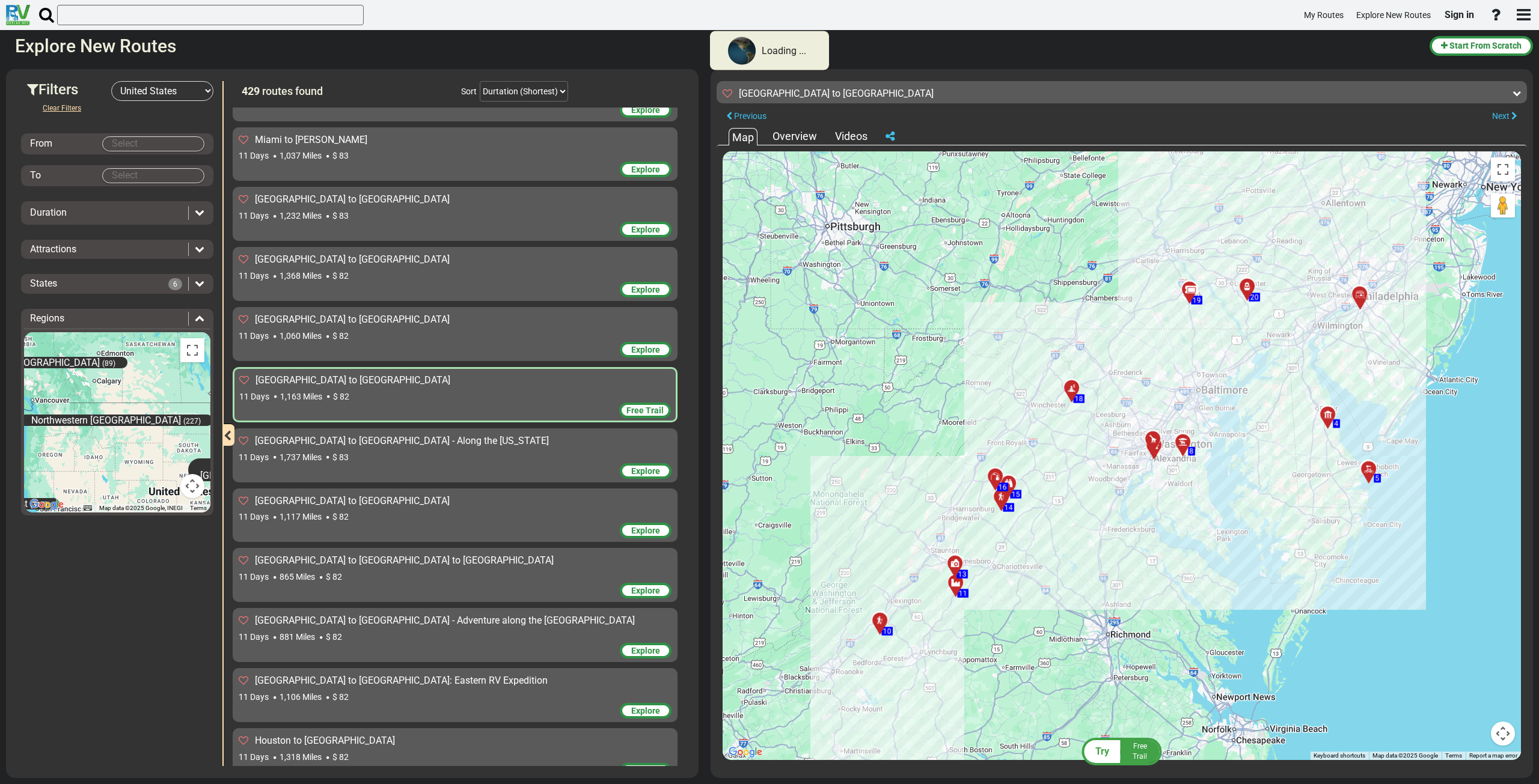
scroll to position [3601, 0]
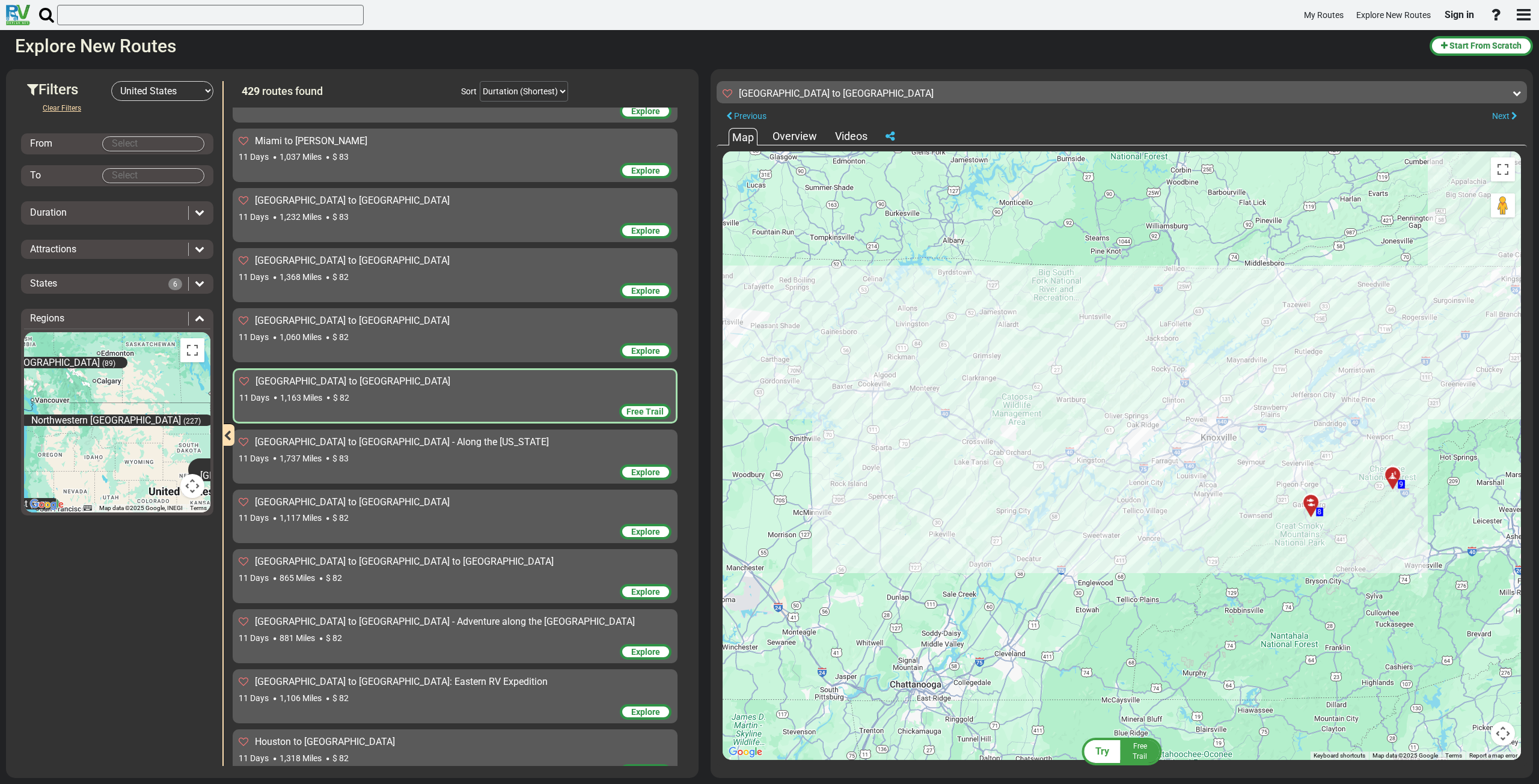
drag, startPoint x: 886, startPoint y: 558, endPoint x: 1185, endPoint y: 491, distance: 306.4
click at [1185, 491] on div "To activate drag with keyboard, press Alt + Enter. Once in keyboard drag state,…" at bounding box center [1121, 456] width 799 height 608
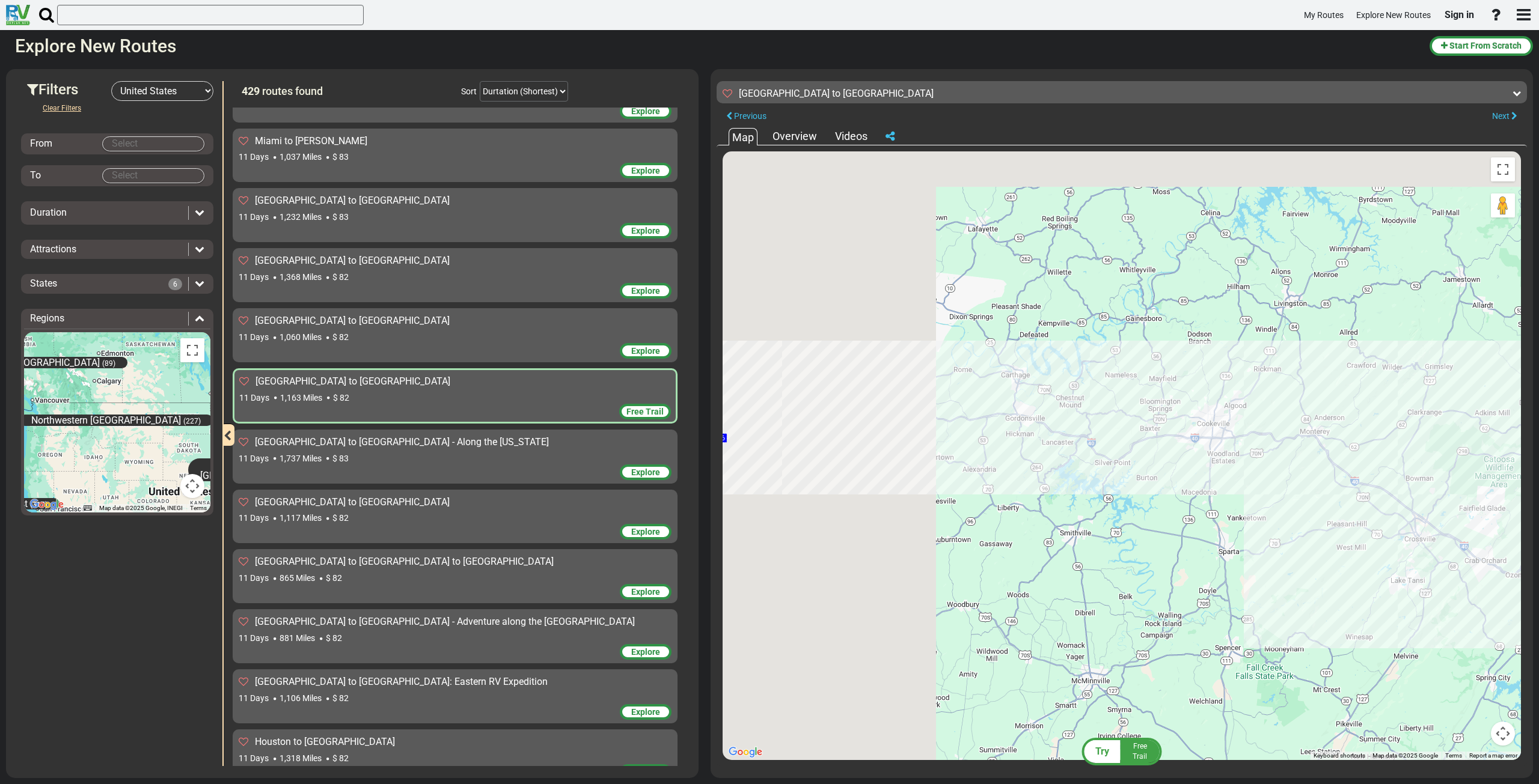
drag, startPoint x: 973, startPoint y: 478, endPoint x: 1305, endPoint y: 552, distance: 340.1
click at [1305, 552] on div "To activate drag with keyboard, press Alt + Enter. Once in keyboard drag state,…" at bounding box center [1121, 456] width 799 height 608
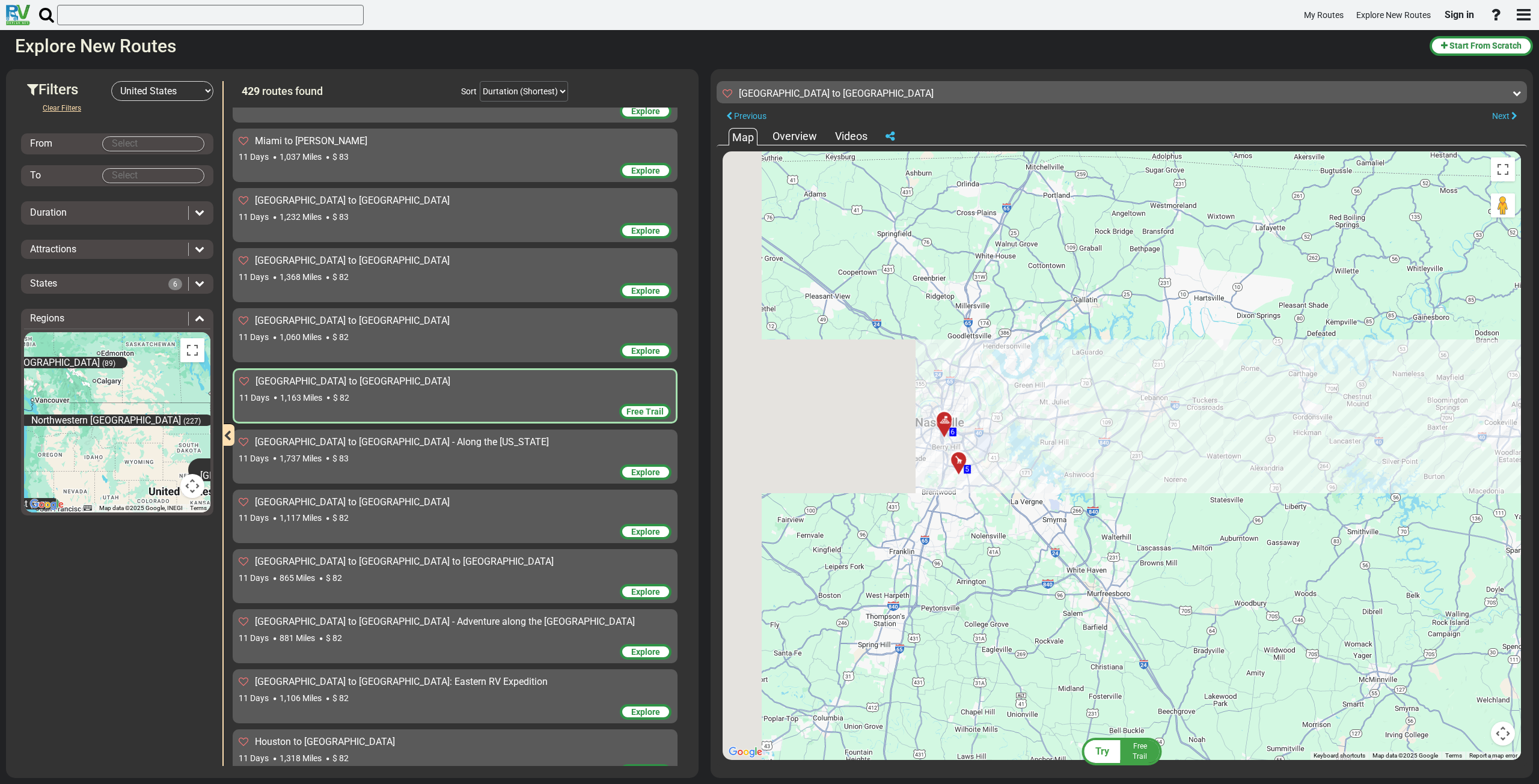
drag, startPoint x: 1074, startPoint y: 532, endPoint x: 1302, endPoint y: 520, distance: 228.3
click at [1302, 520] on div "To activate drag with keyboard, press Alt + Enter. Once in keyboard drag state,…" at bounding box center [1121, 456] width 799 height 608
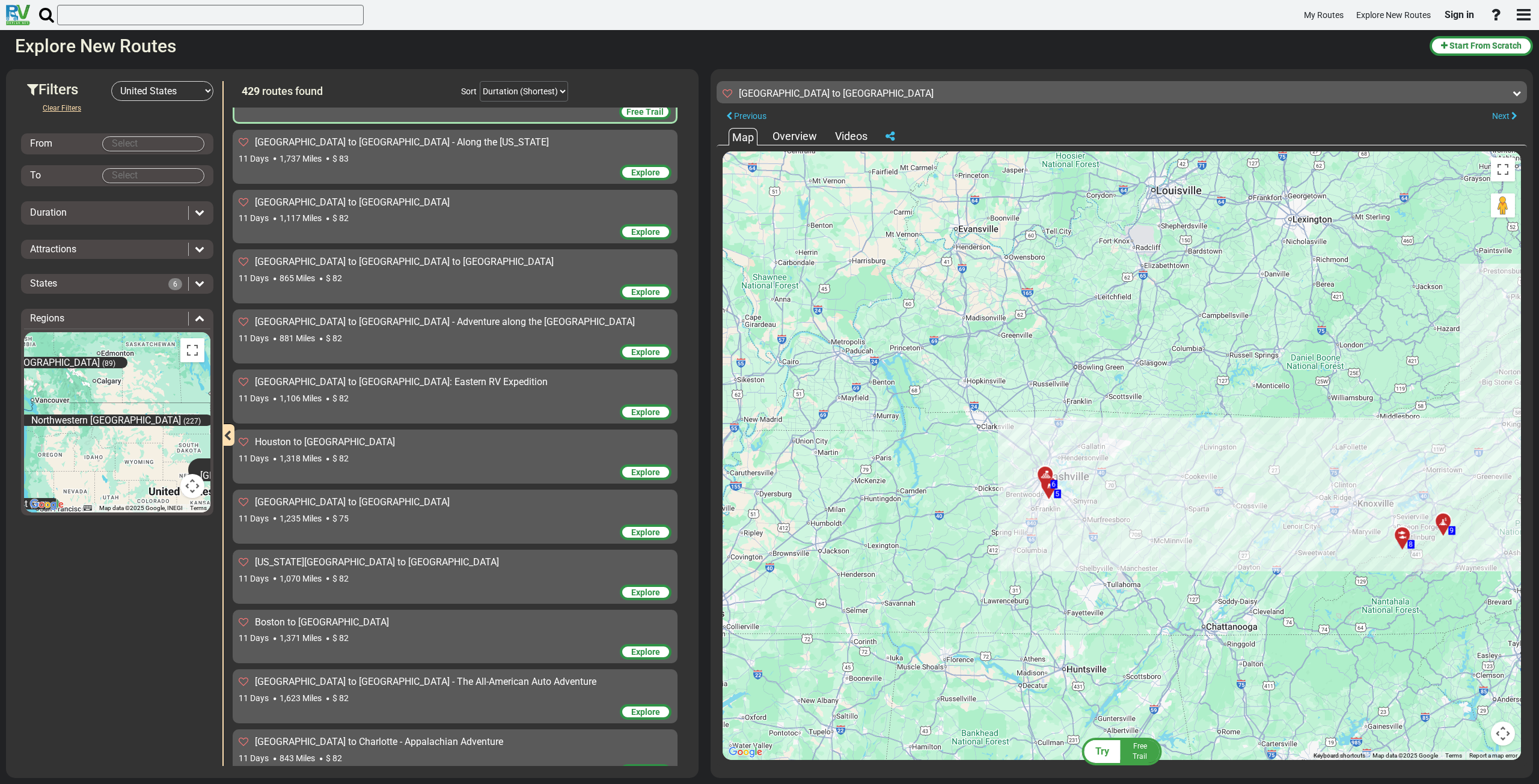
scroll to position [3902, 0]
click at [488, 404] on div "Explore" at bounding box center [454, 412] width 433 height 18
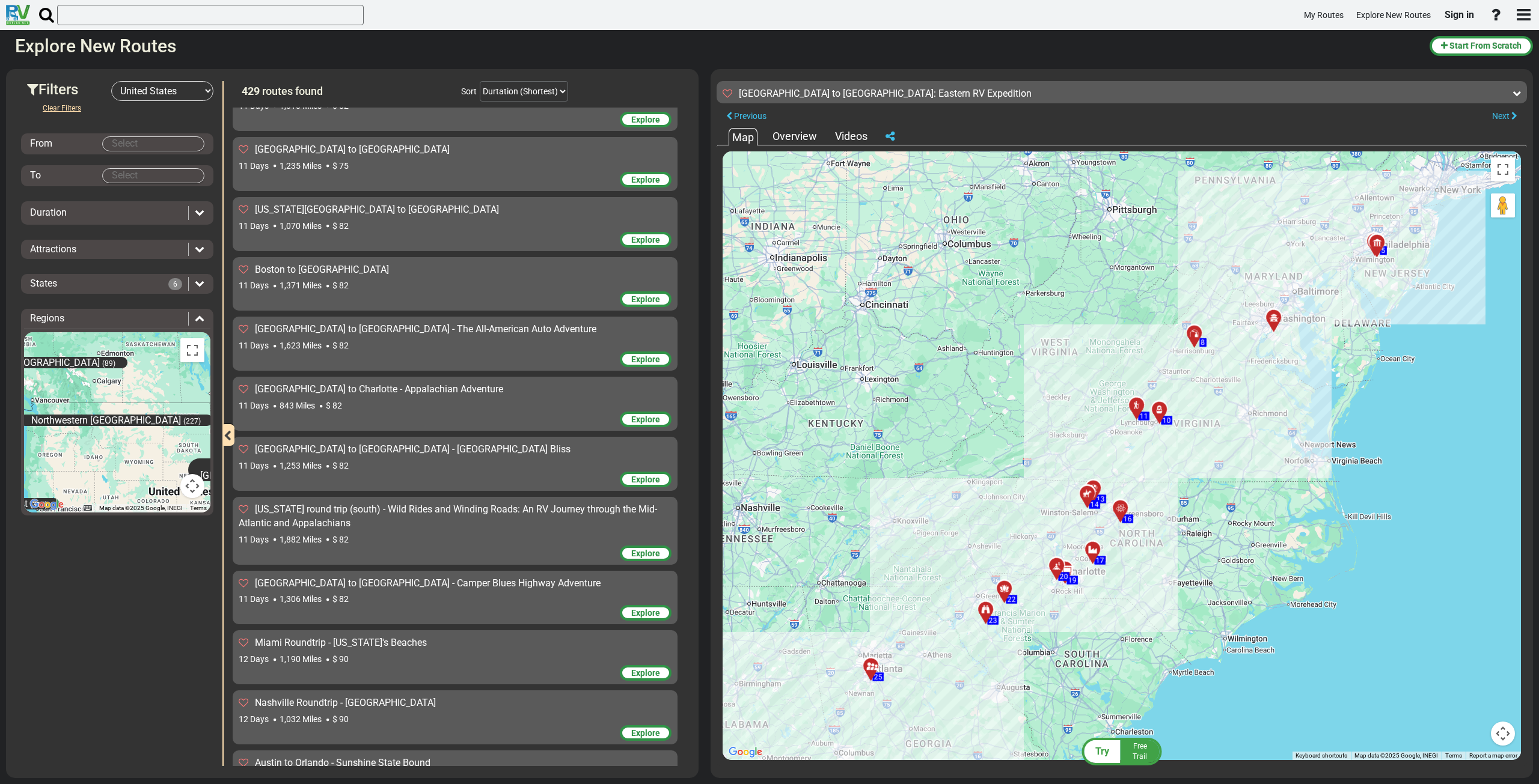
scroll to position [4262, 0]
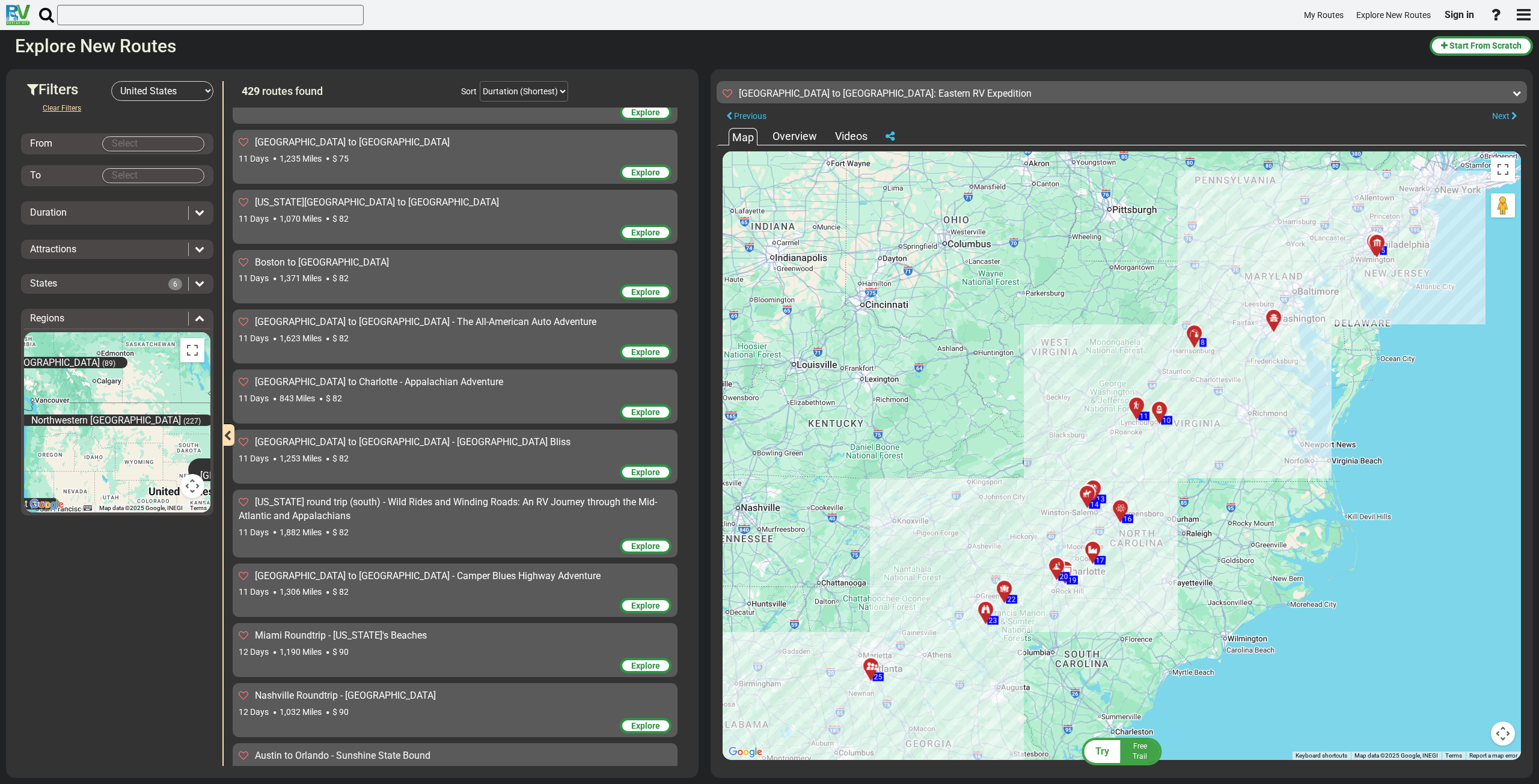
click at [501, 496] on div "[US_STATE] round trip (south) - Wild Rides and Winding Roads: An RV Journey thr…" at bounding box center [454, 509] width 433 height 28
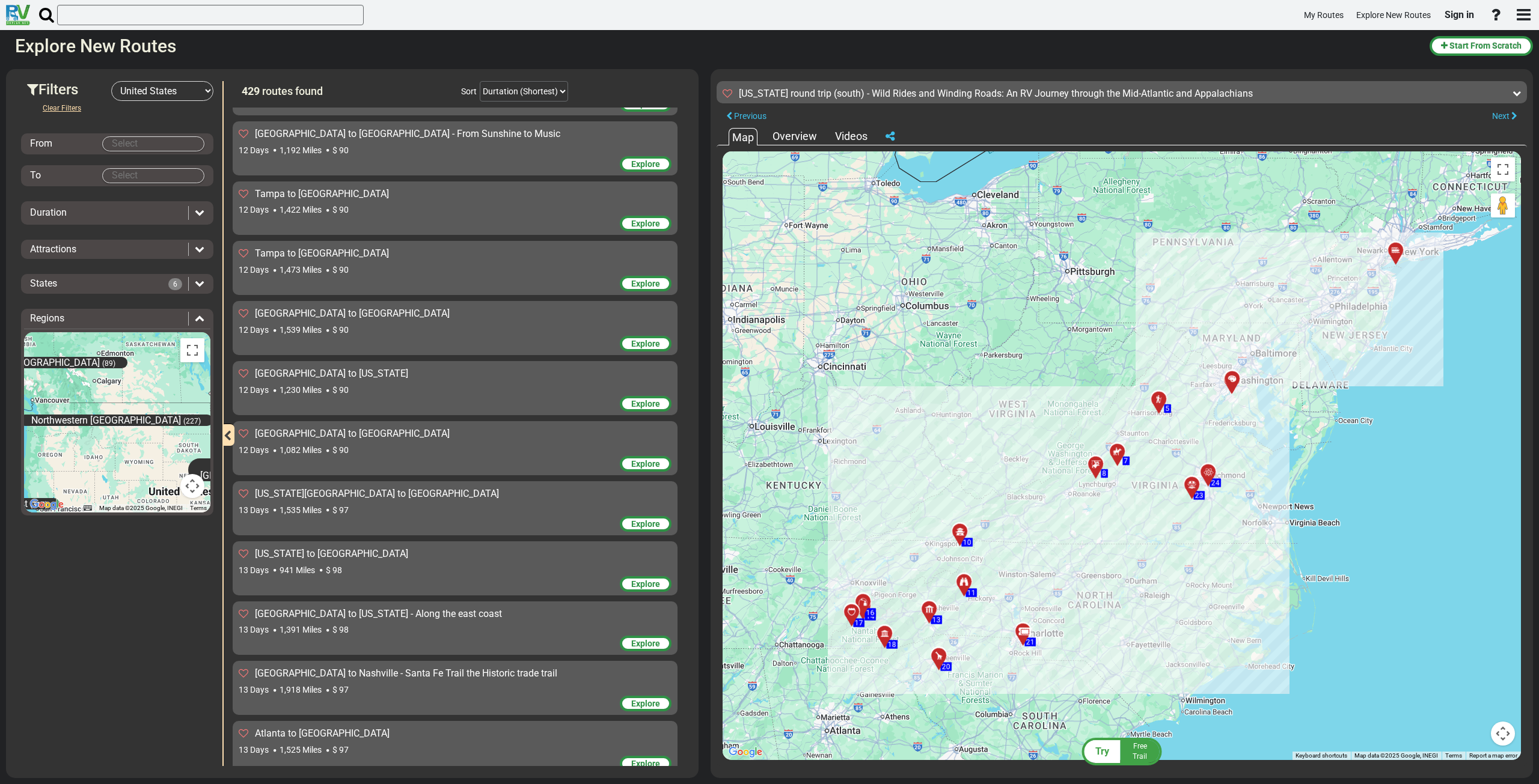
scroll to position [5042, 0]
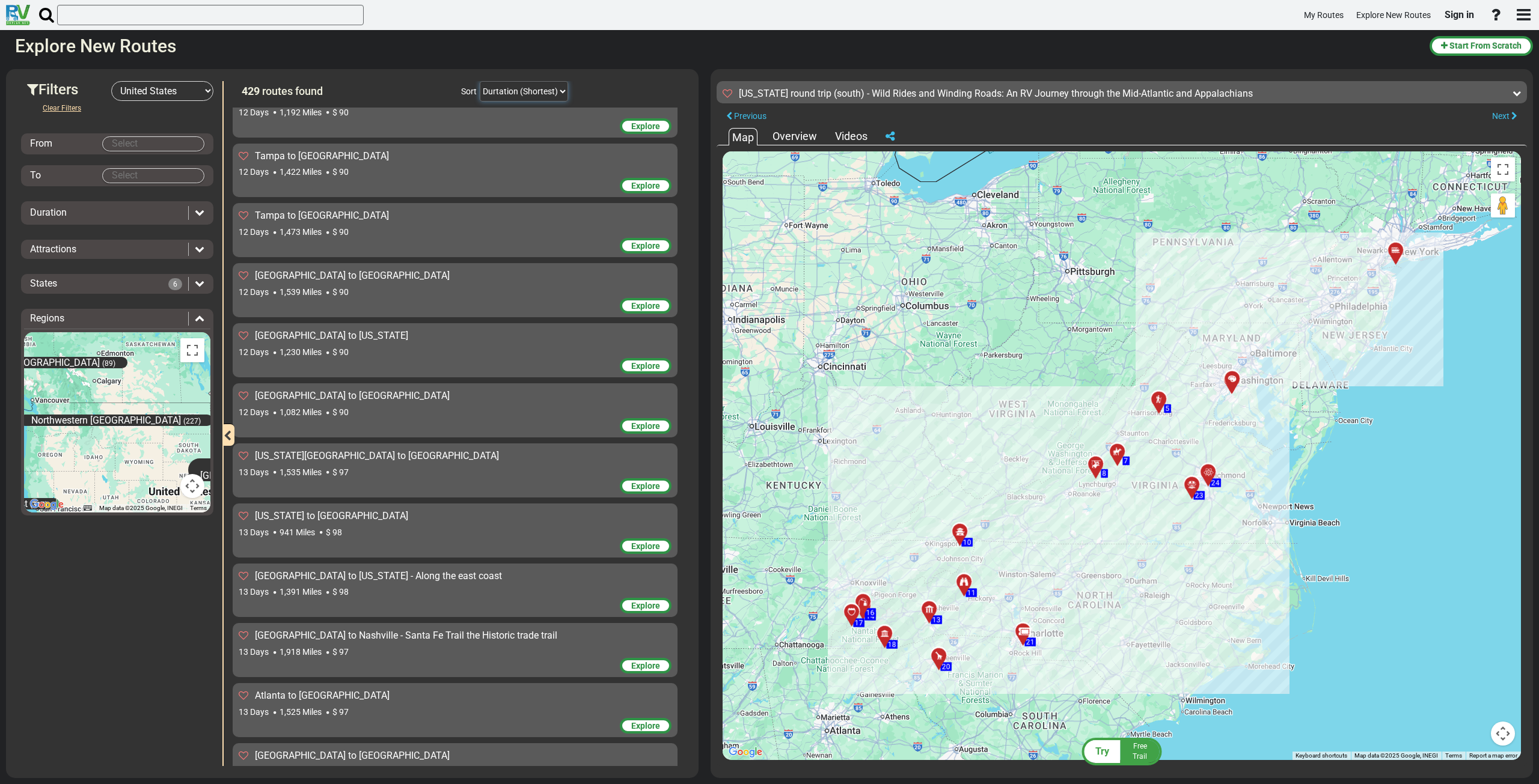
click at [557, 91] on select "Durtation (Shortest) Durtation (Longest) Distance (Shortest) Distance (Longest)…" at bounding box center [524, 91] width 88 height 21
click at [480, 81] on select "Durtation (Shortest) Durtation (Longest) Distance (Shortest) Distance (Longest)…" at bounding box center [524, 91] width 88 height 21
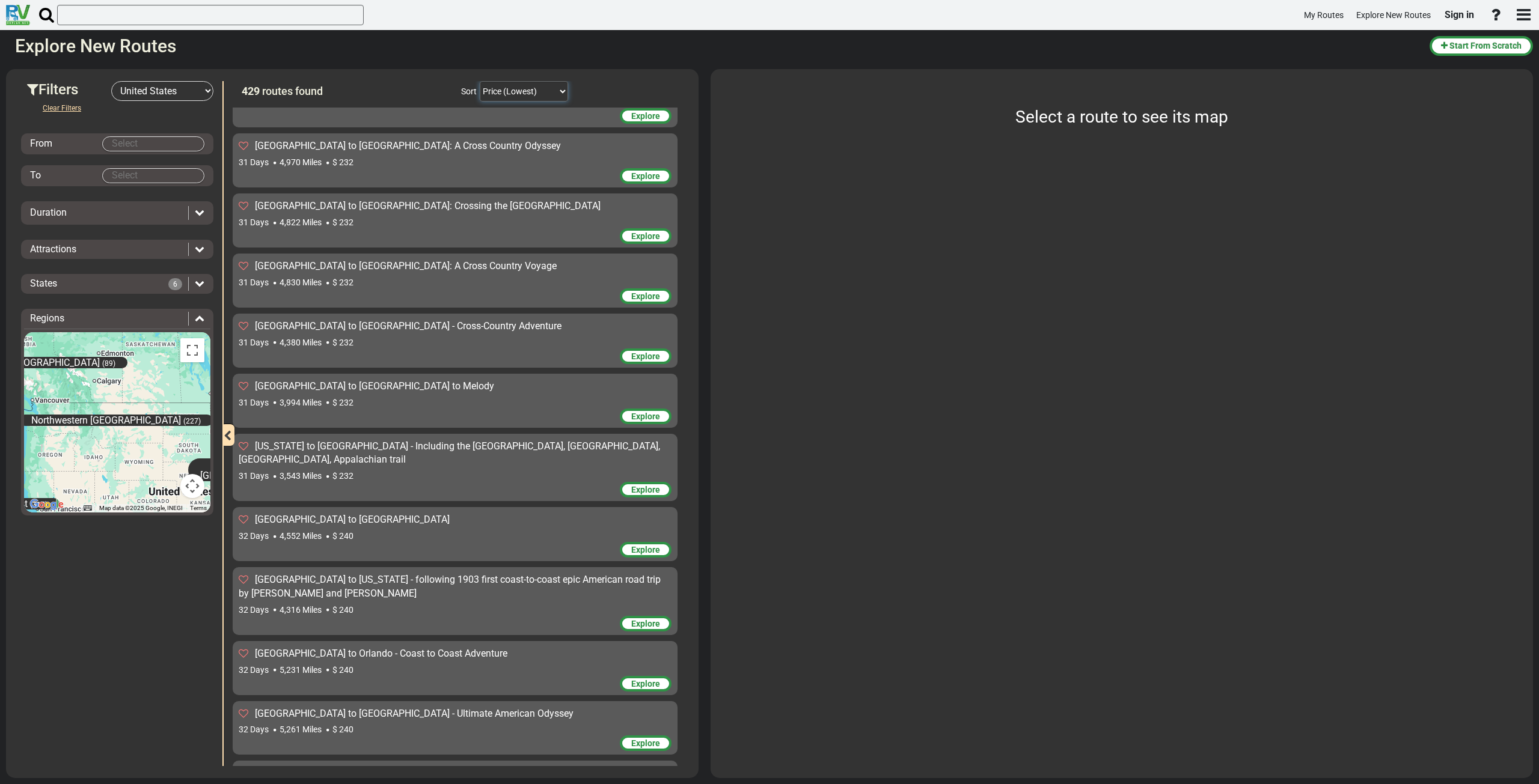
scroll to position [25206, 0]
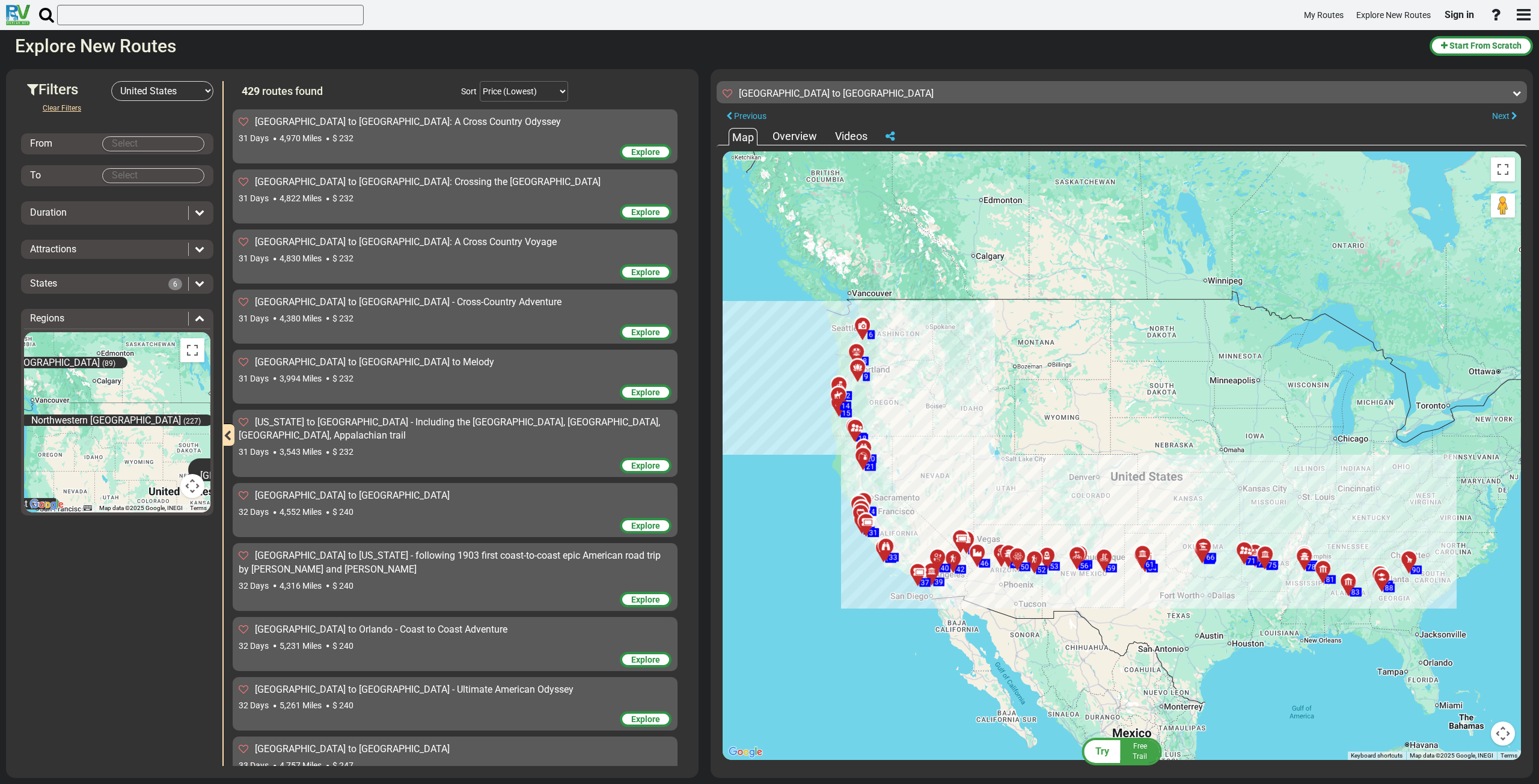
scroll to position [25208, 0]
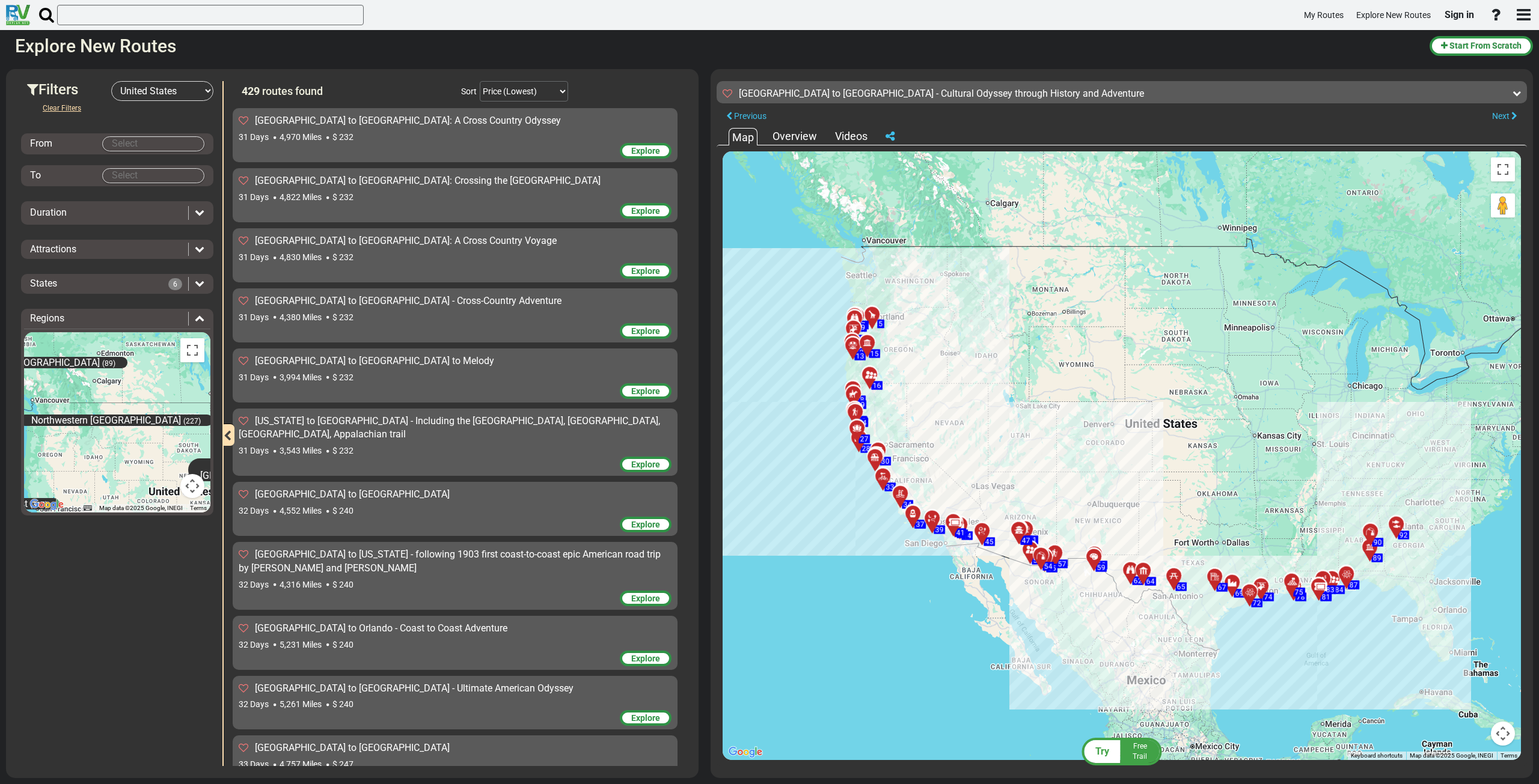
click at [428, 742] on div "[GEOGRAPHIC_DATA] to [GEOGRAPHIC_DATA]" at bounding box center [454, 748] width 433 height 14
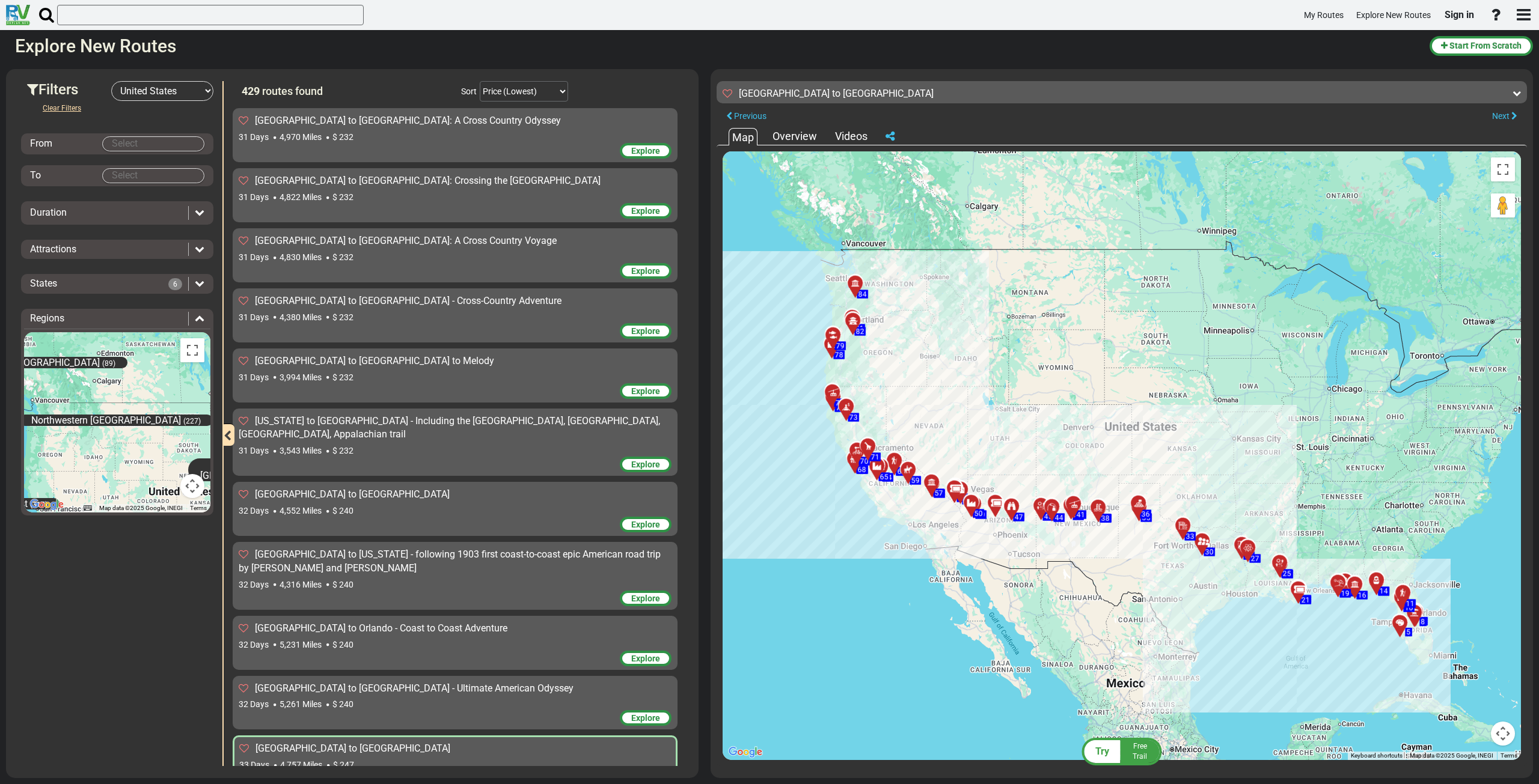
click at [394, 698] on div "32 Days 5,261 Miles $ 240" at bounding box center [454, 704] width 433 height 12
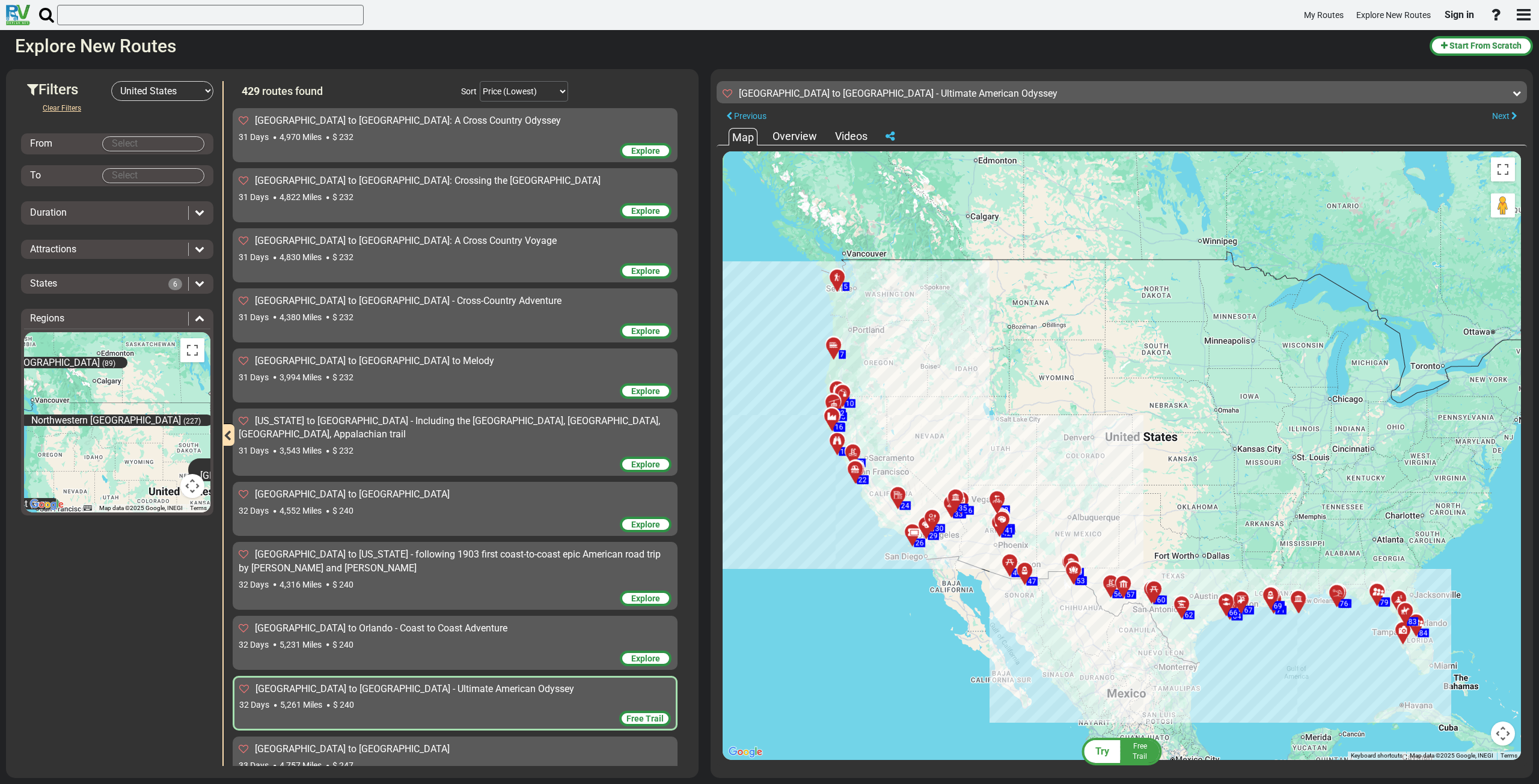
click at [389, 639] on div "32 Days 5,231 Miles $ 240" at bounding box center [454, 644] width 433 height 12
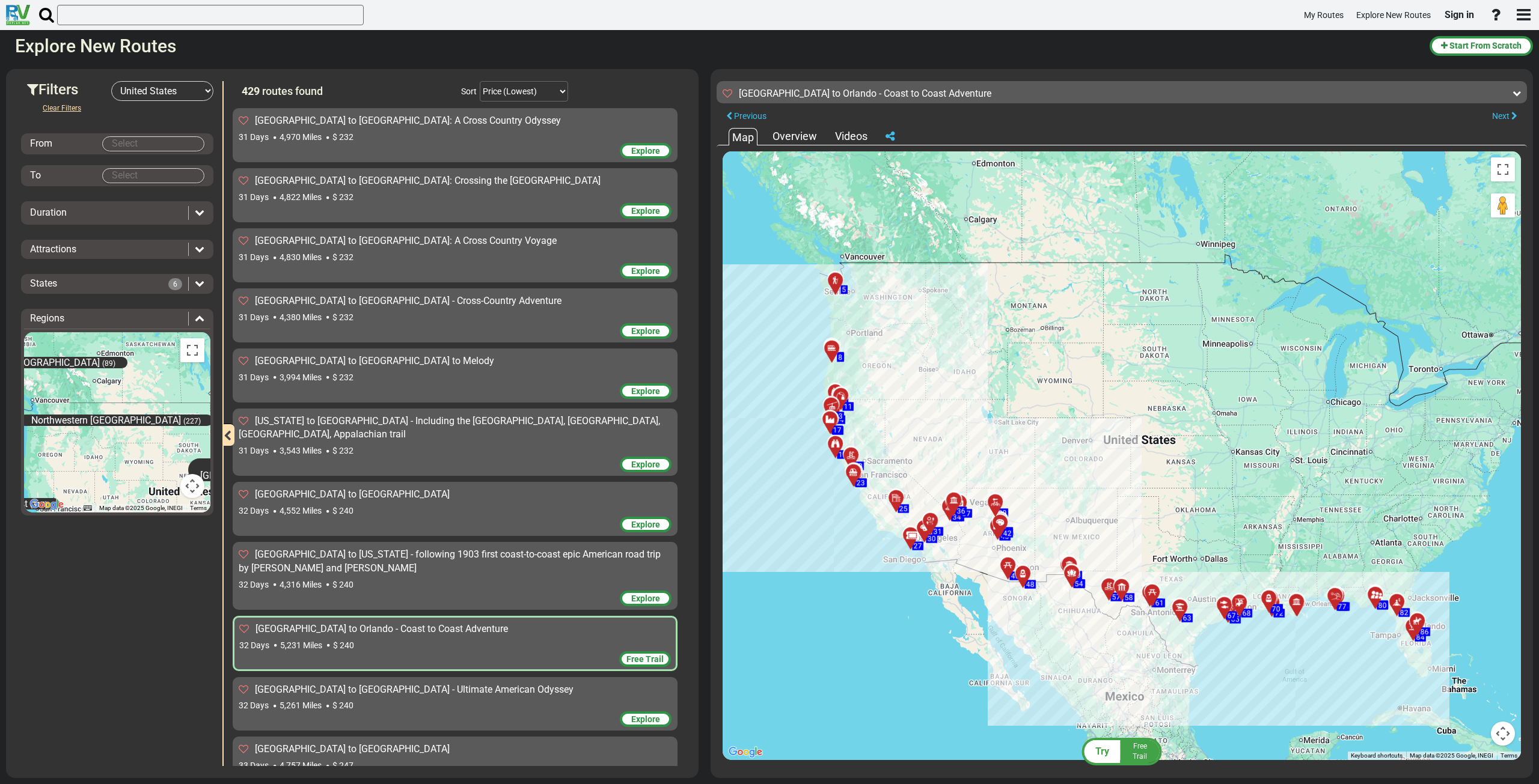
click at [388, 591] on div "Explore" at bounding box center [454, 600] width 433 height 18
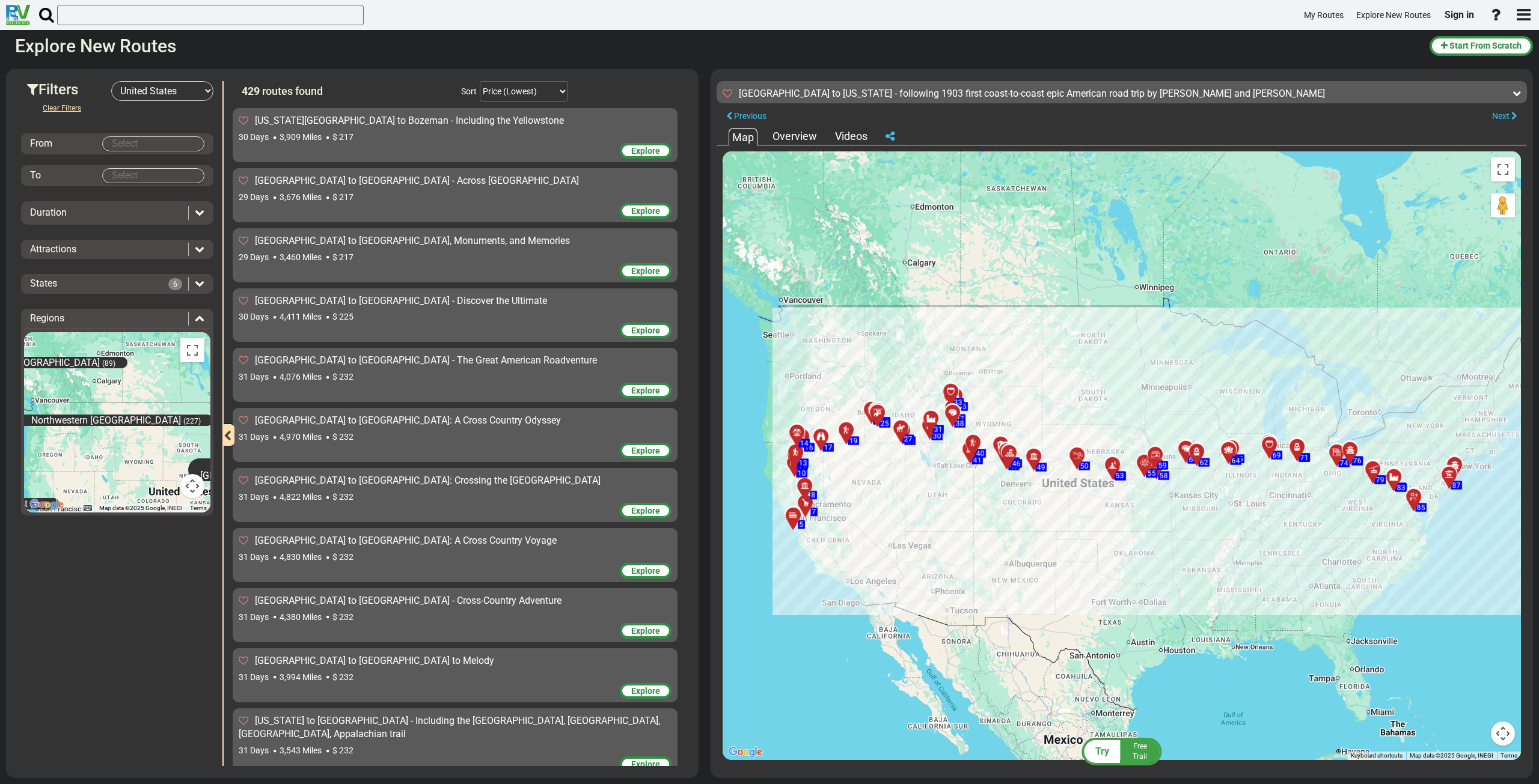
scroll to position [24907, 0]
click at [495, 715] on div "[US_STATE] to [GEOGRAPHIC_DATA] - Including the [GEOGRAPHIC_DATA], [GEOGRAPHIC_…" at bounding box center [454, 728] width 433 height 28
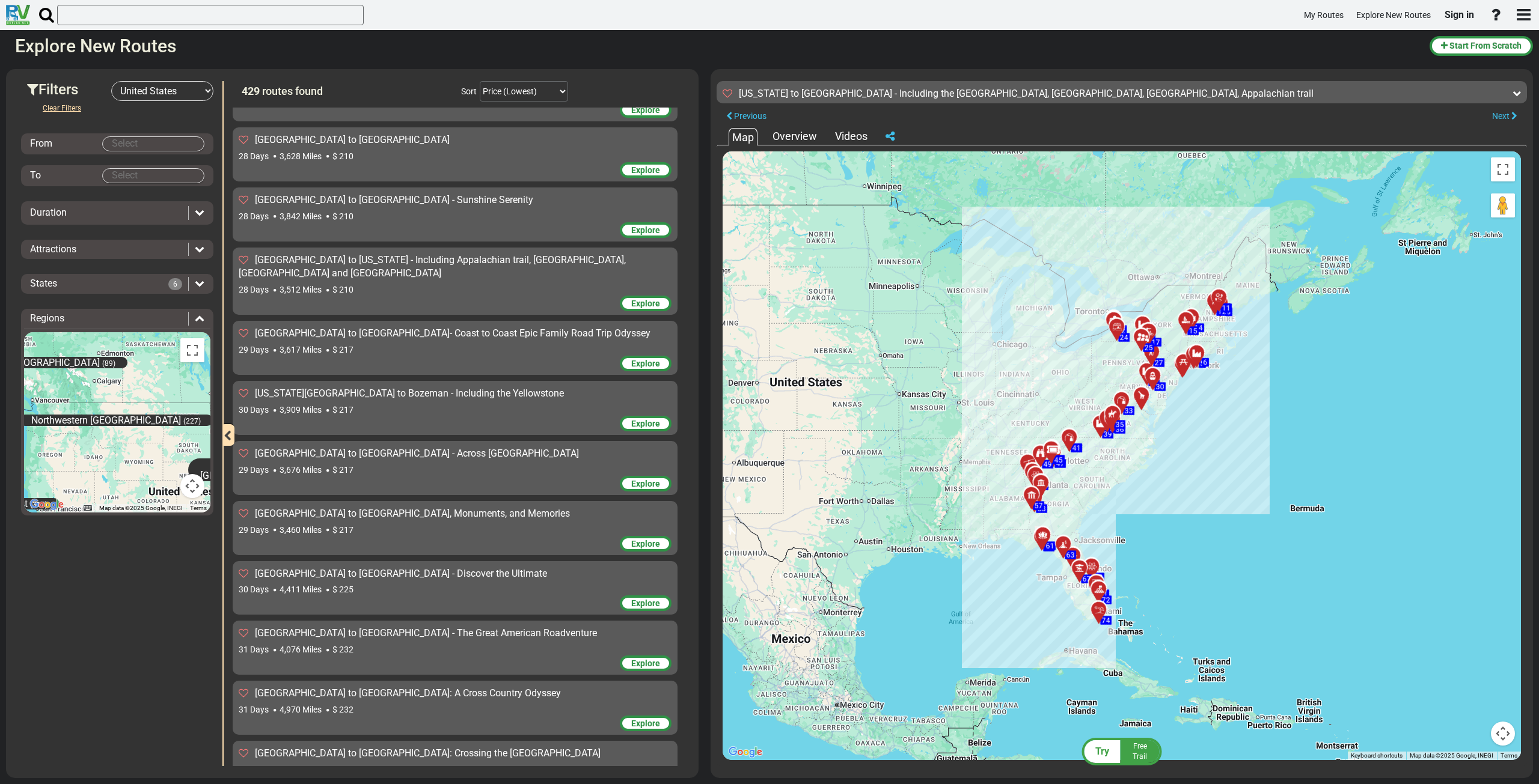
scroll to position [24607, 0]
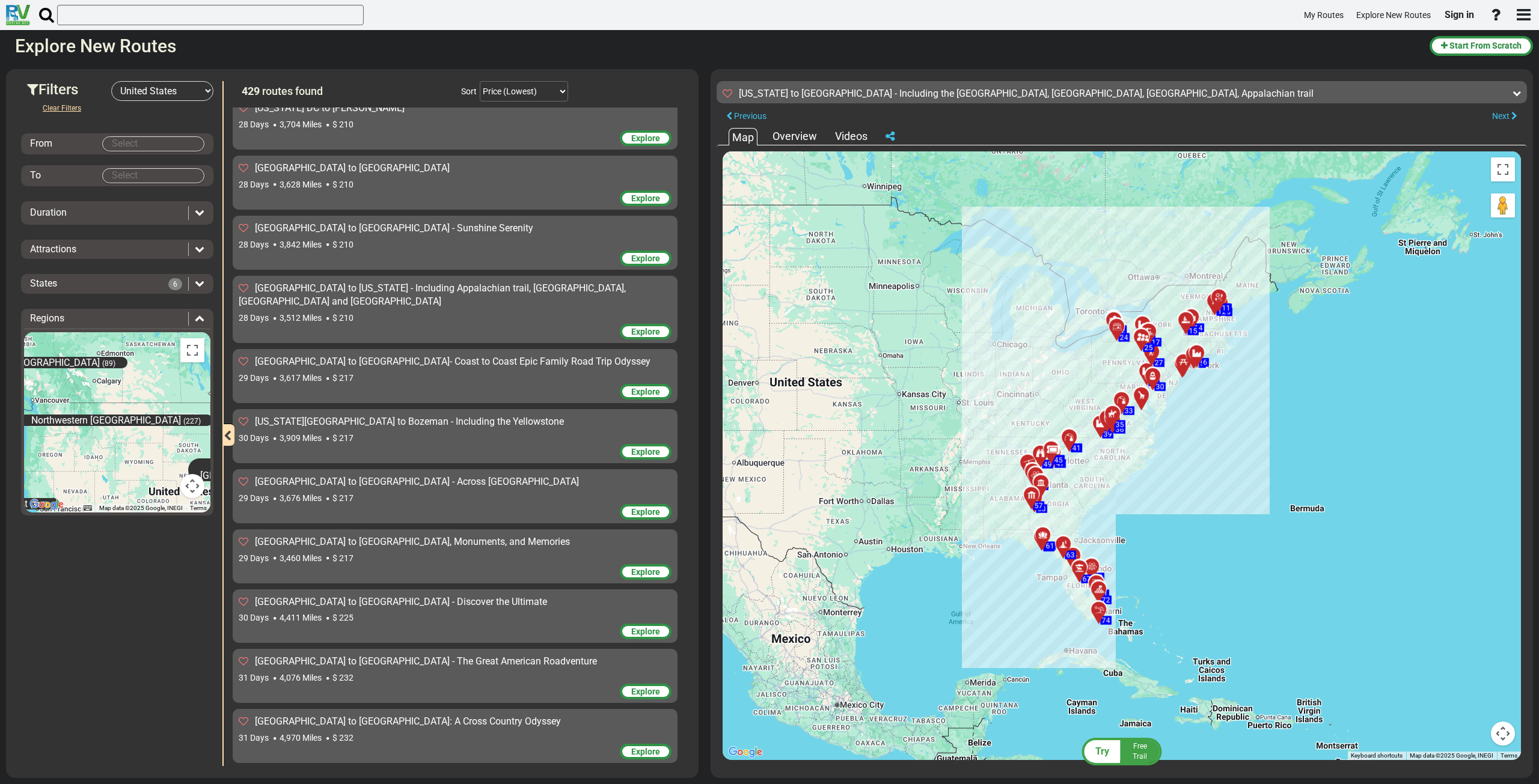
click at [365, 597] on span "[GEOGRAPHIC_DATA] to [GEOGRAPHIC_DATA] - Discover the Ultimate" at bounding box center [401, 602] width 292 height 11
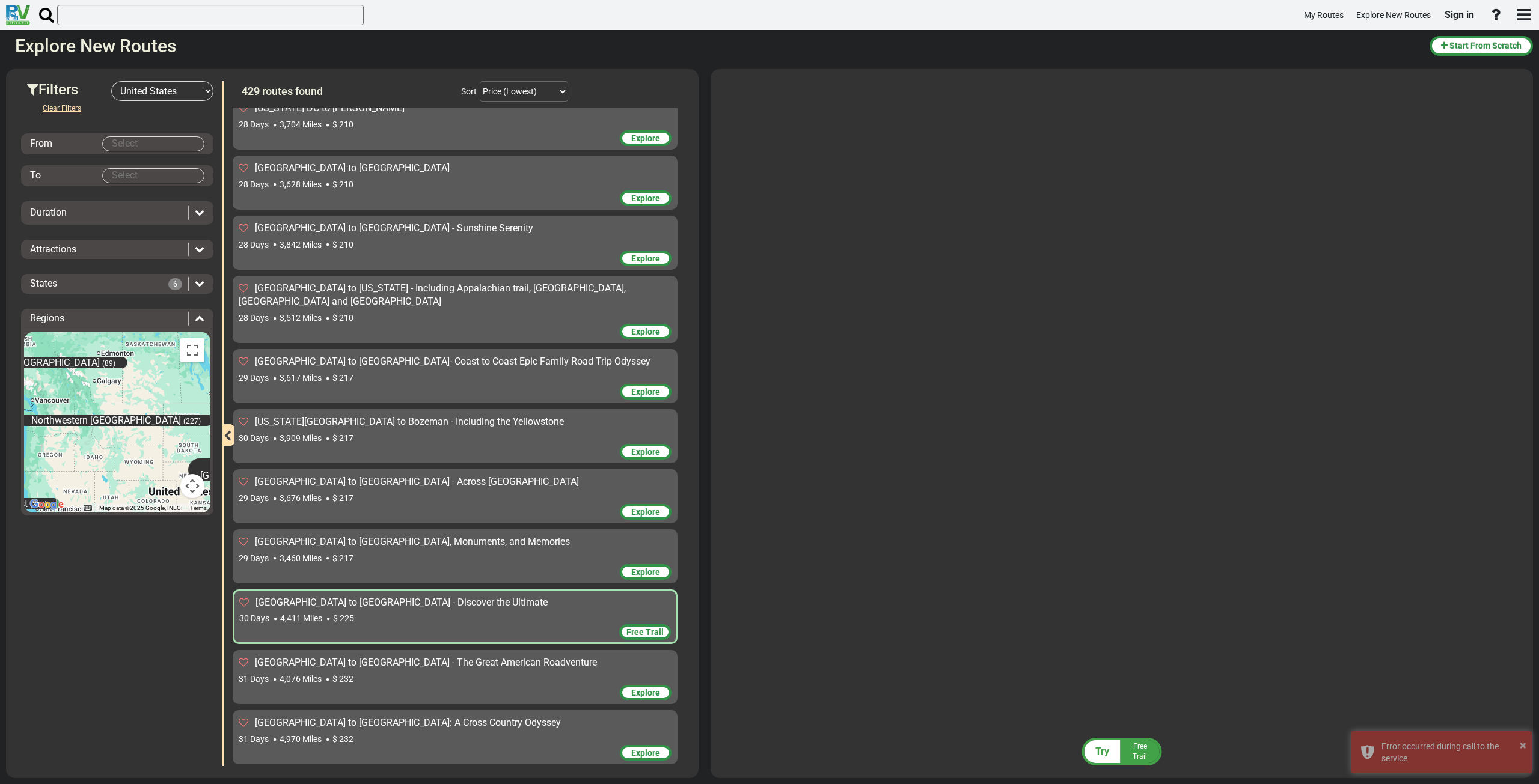
click at [470, 673] on div "31 Days 4,076 Miles $ 232" at bounding box center [454, 678] width 433 height 12
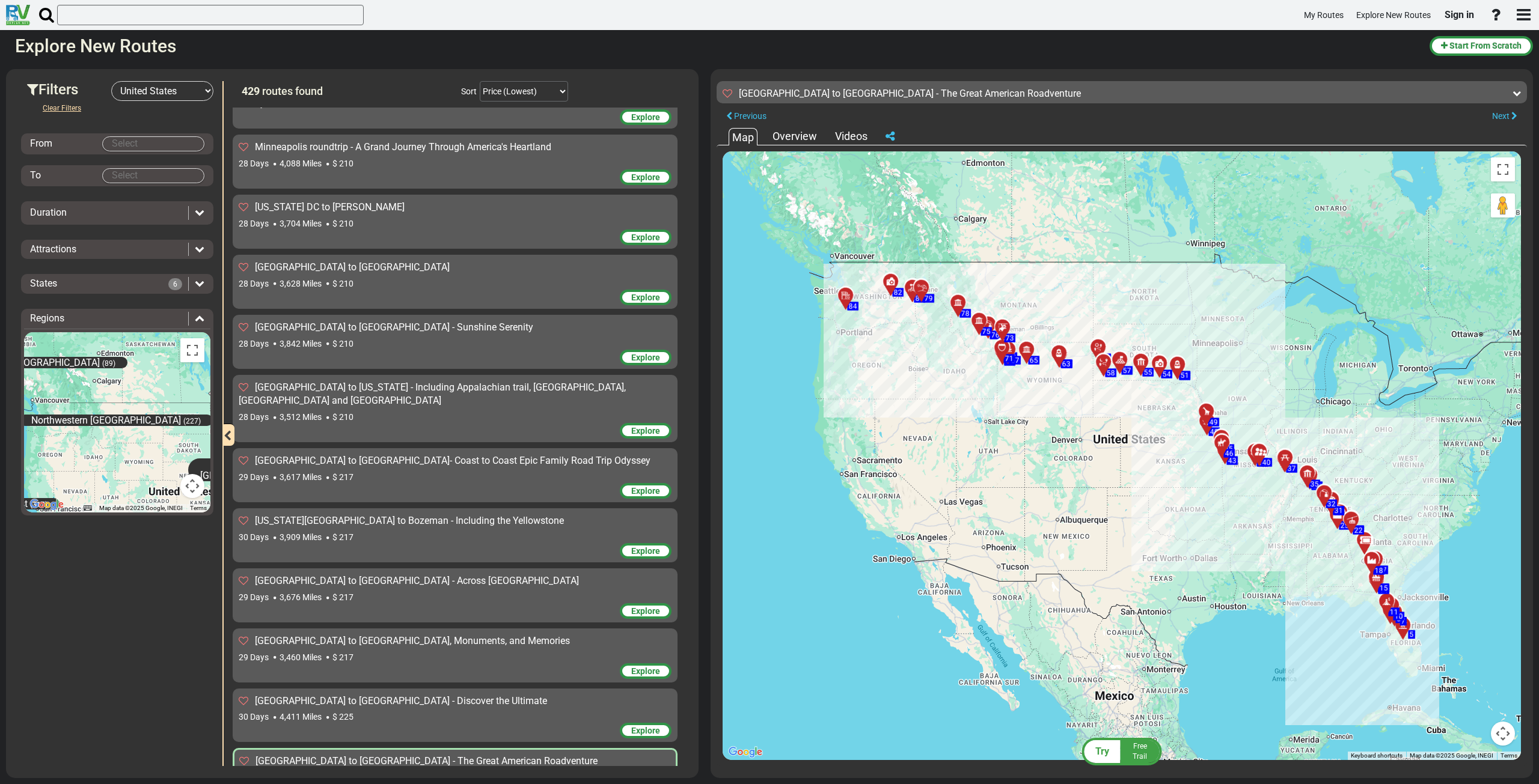
scroll to position [24487, 0]
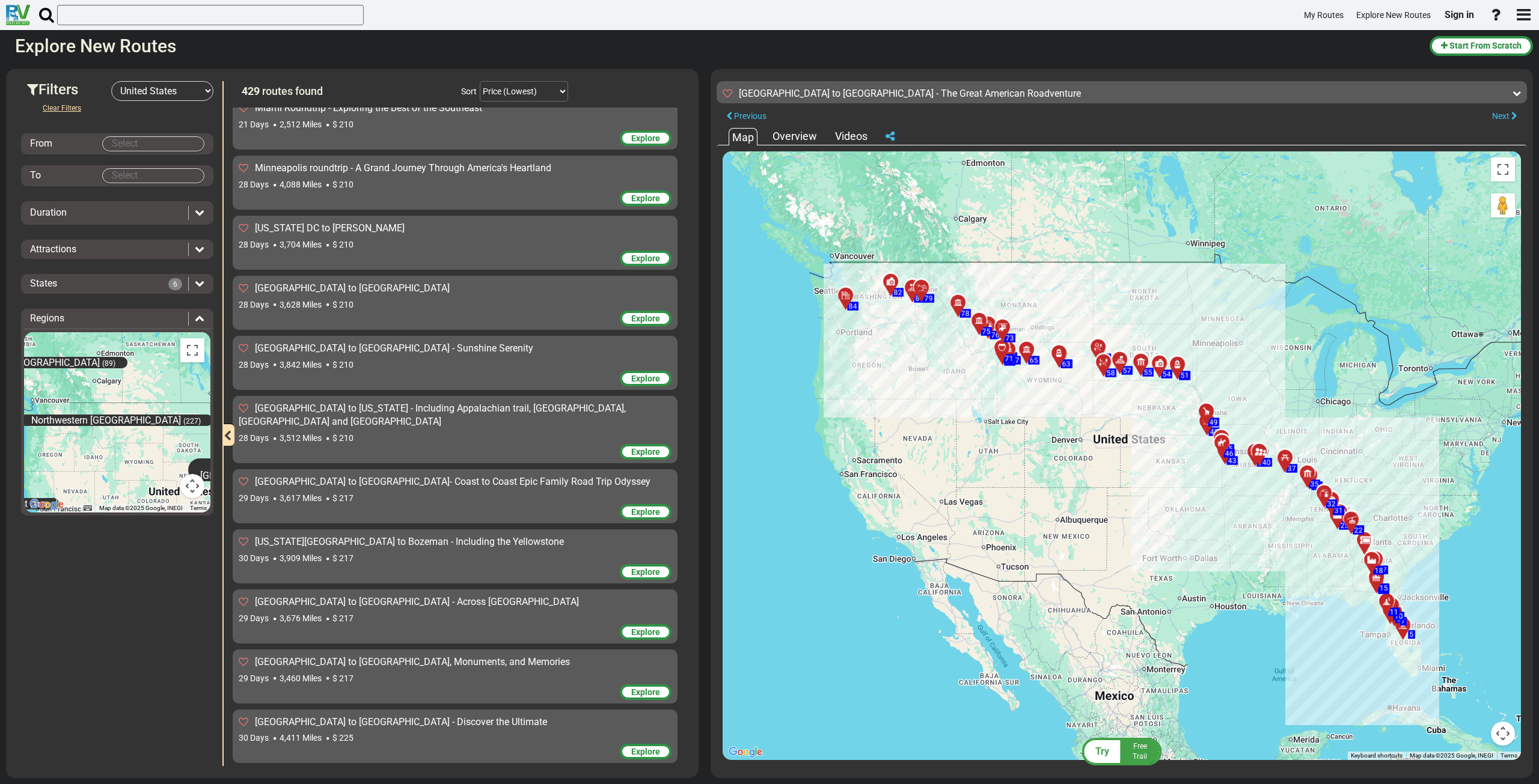
click at [413, 612] on div "29 Days 3,676 Miles $ 217" at bounding box center [454, 618] width 433 height 12
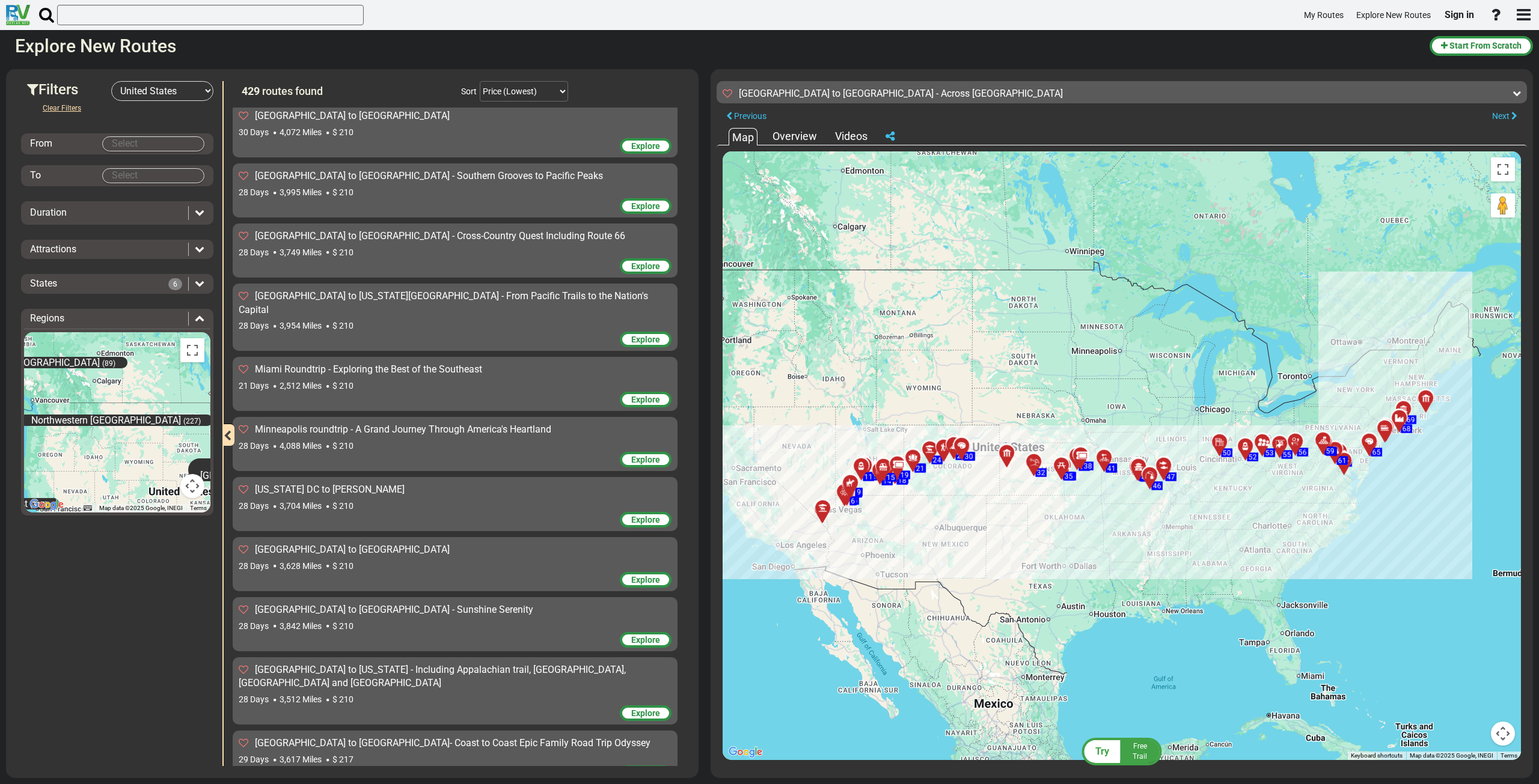
scroll to position [24186, 0]
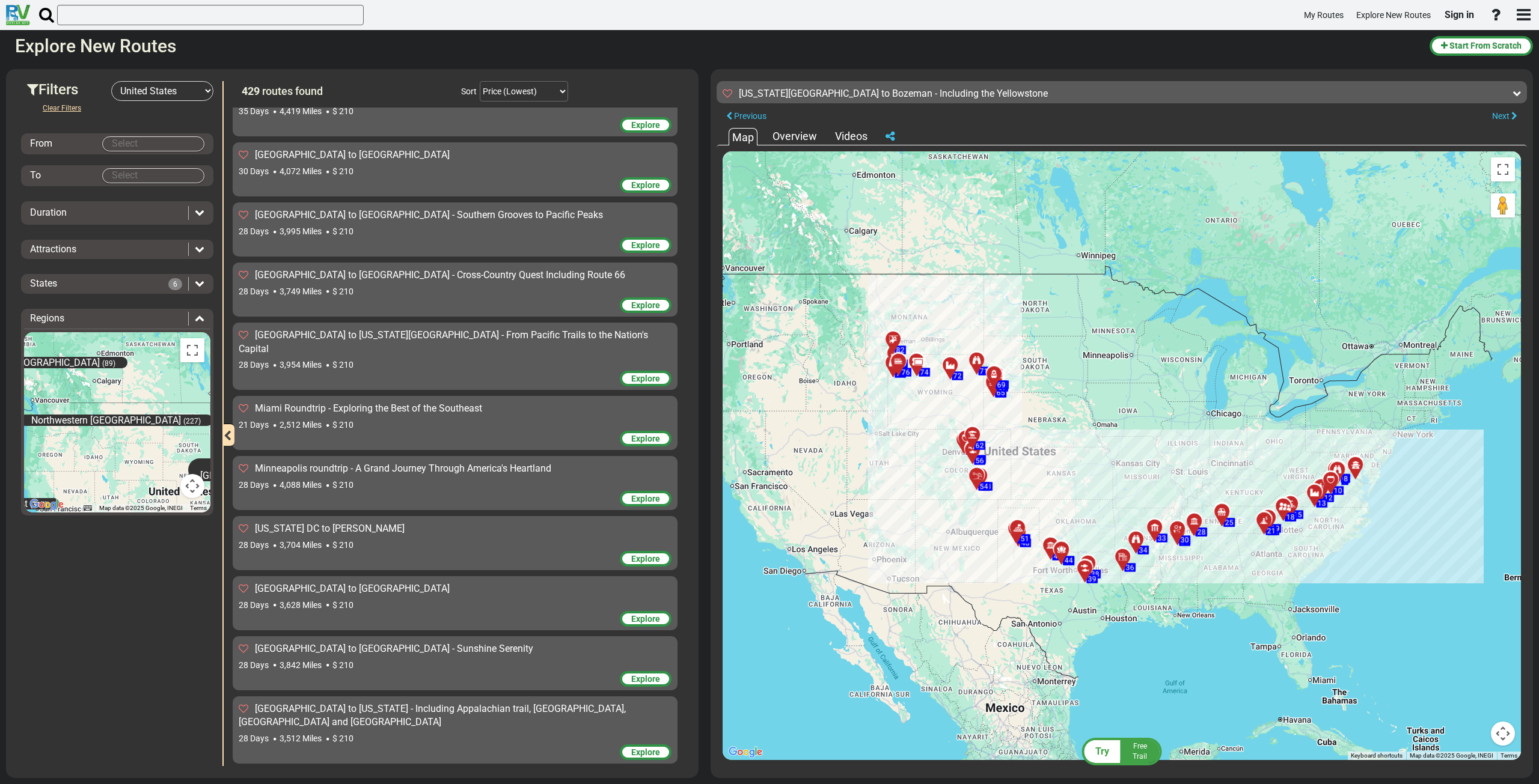
click at [383, 703] on div "[GEOGRAPHIC_DATA] to [US_STATE] - Including Appalachian trail, [GEOGRAPHIC_DATA…" at bounding box center [454, 716] width 433 height 28
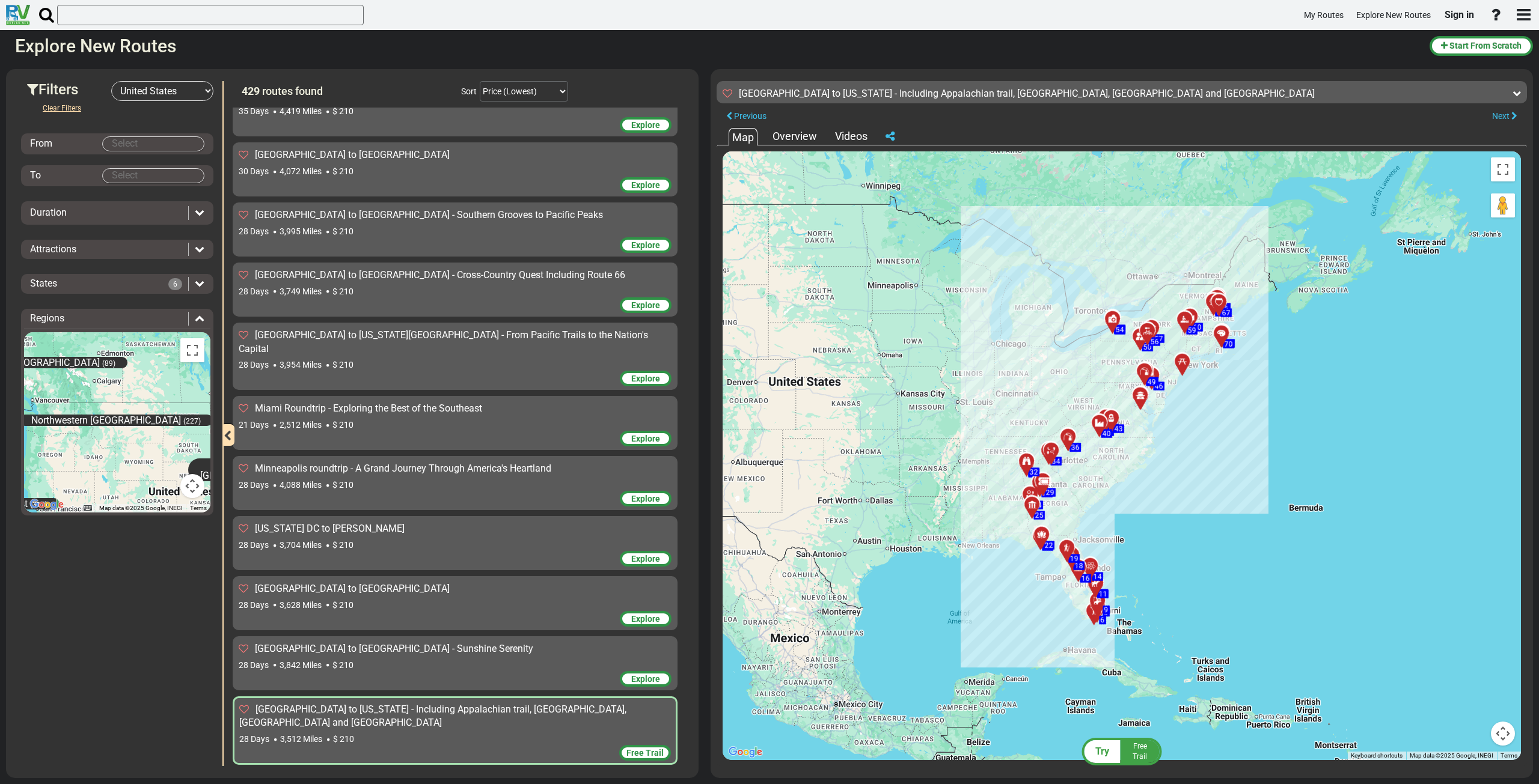
scroll to position [24126, 0]
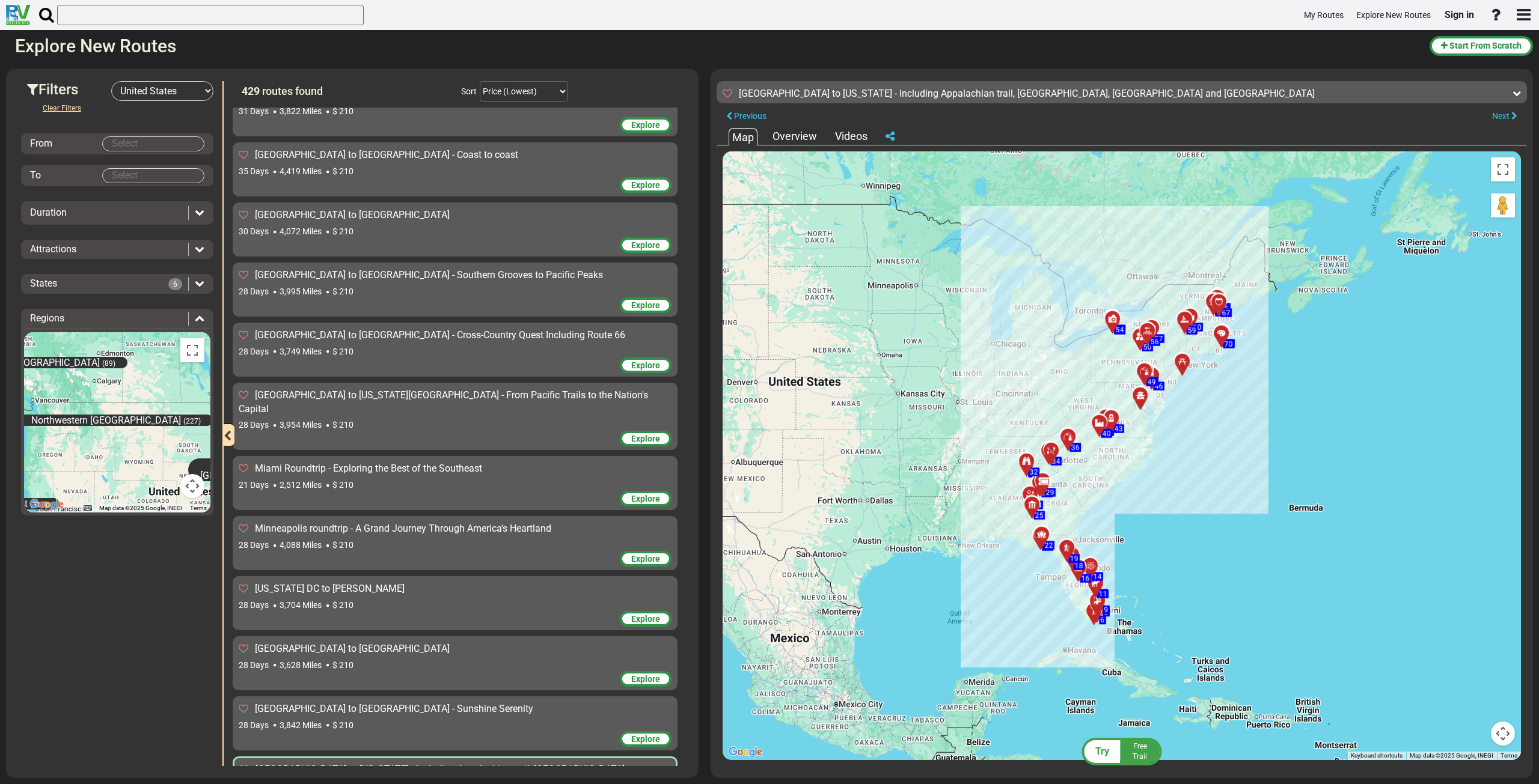
click at [416, 720] on div "28 Days 3,842 Miles $ 210" at bounding box center [454, 725] width 433 height 12
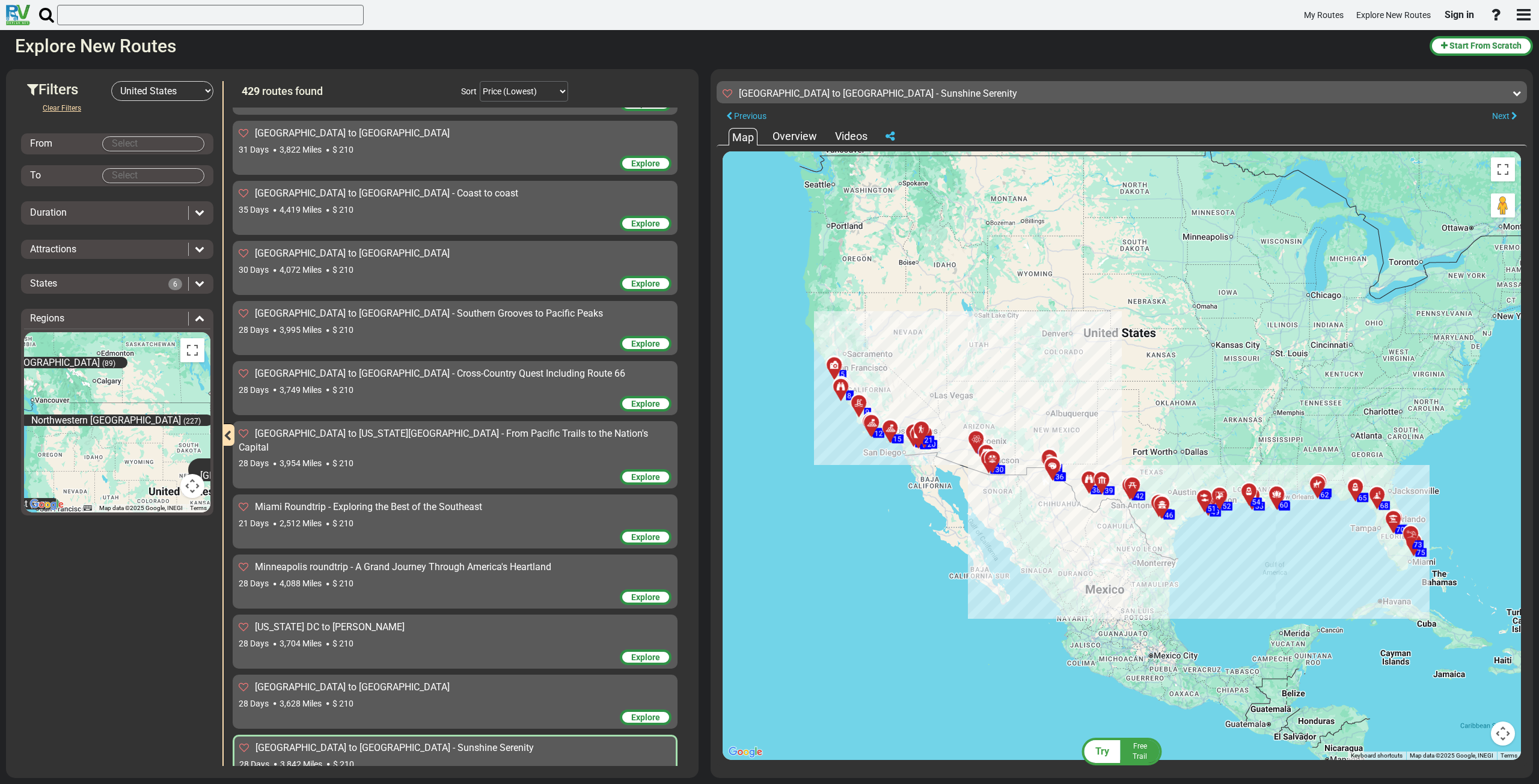
scroll to position [24066, 0]
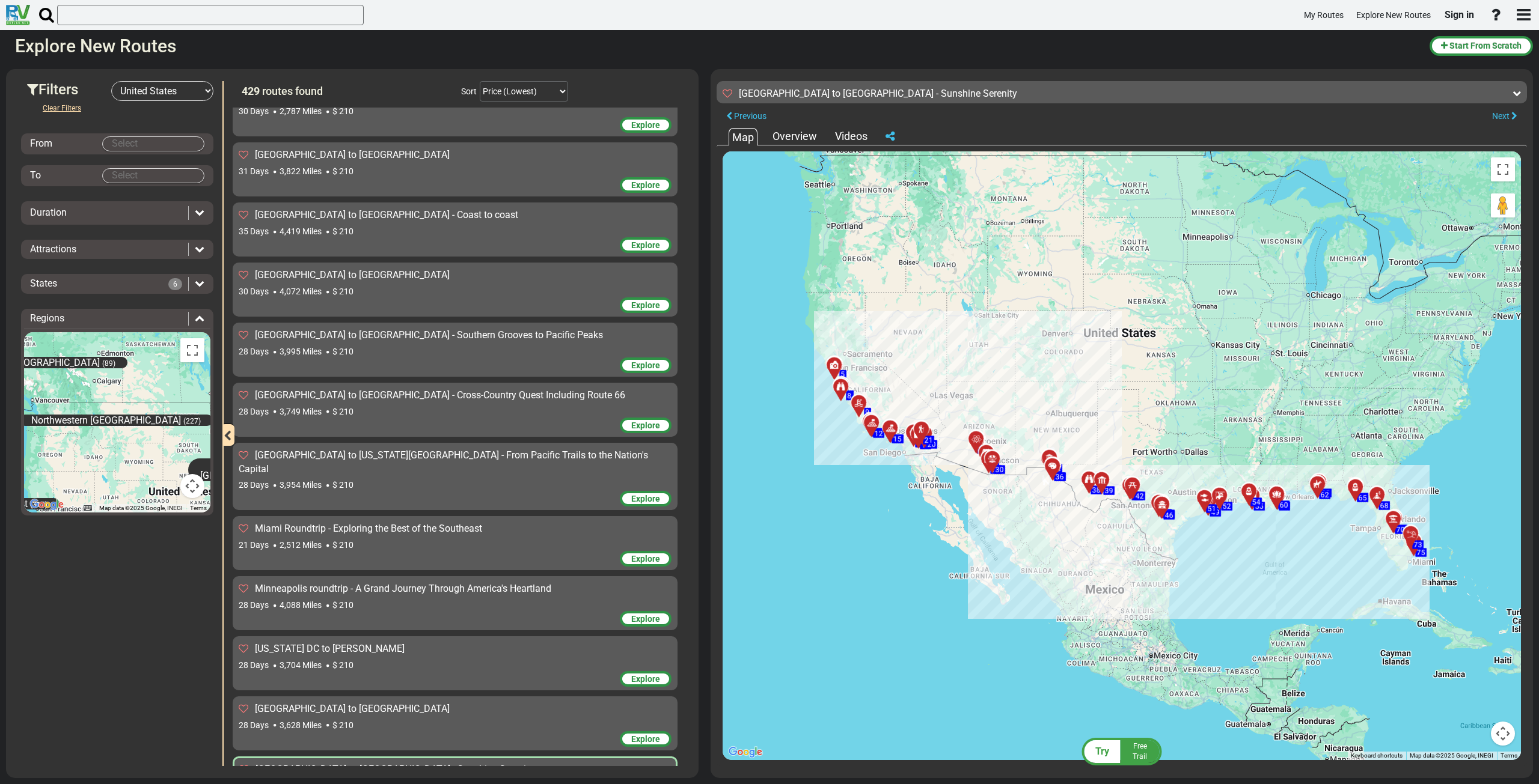
click at [409, 582] on div "Minneapolis roundtrip - A Grand Journey Through America's Heartland 28 Days 4,0…" at bounding box center [454, 597] width 433 height 29
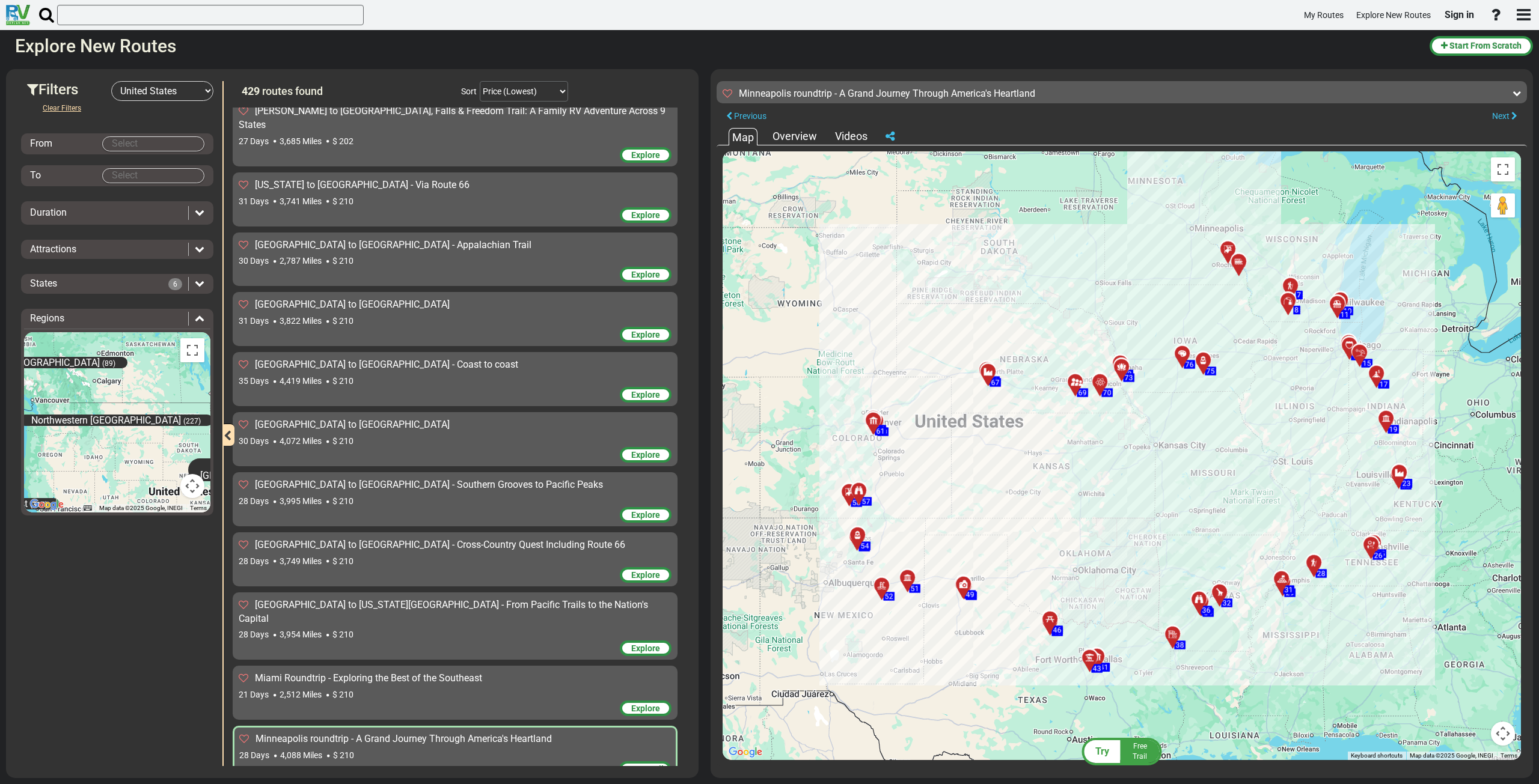
scroll to position [23885, 0]
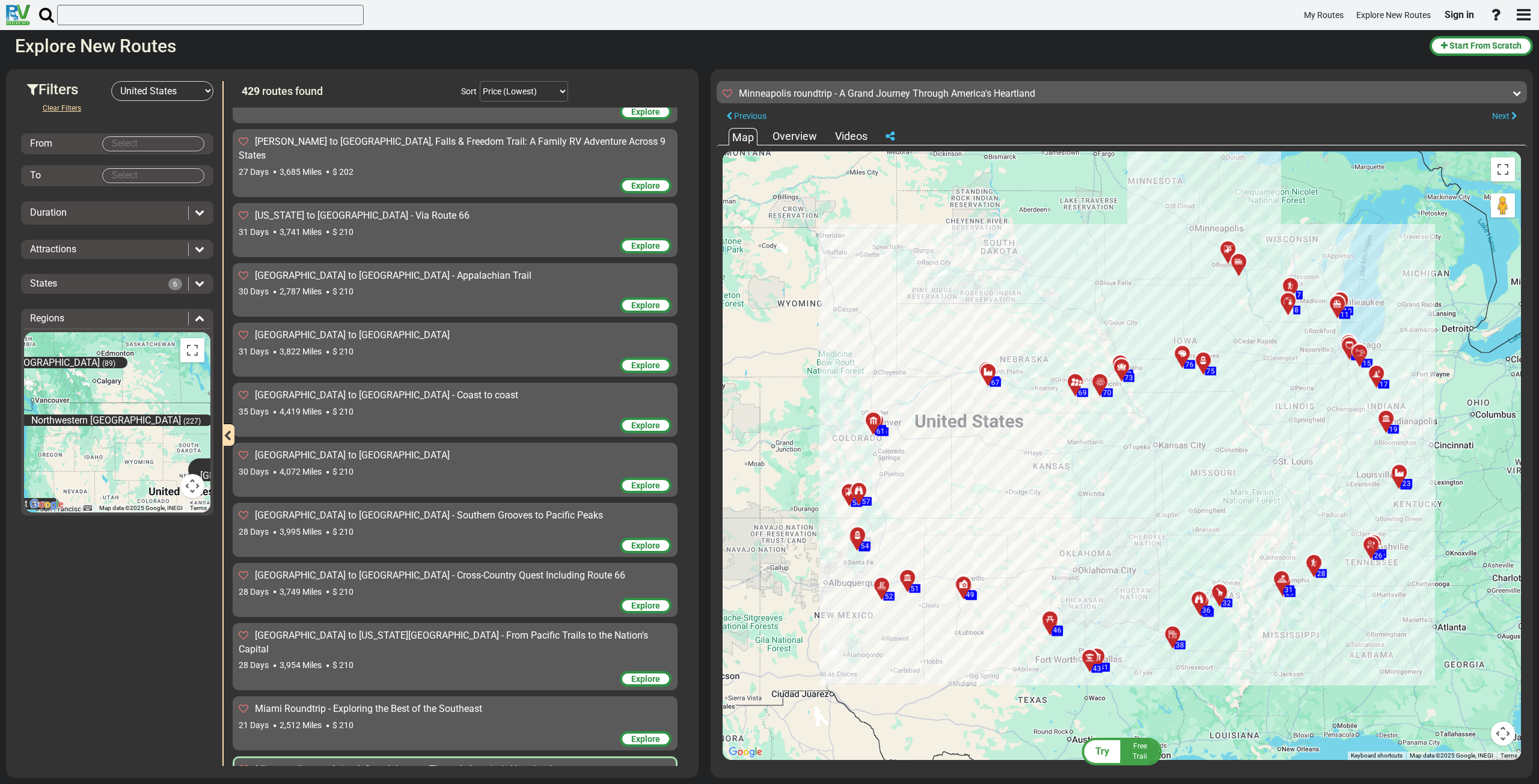
click at [431, 659] on div "28 Days 3,954 Miles $ 210" at bounding box center [454, 665] width 433 height 12
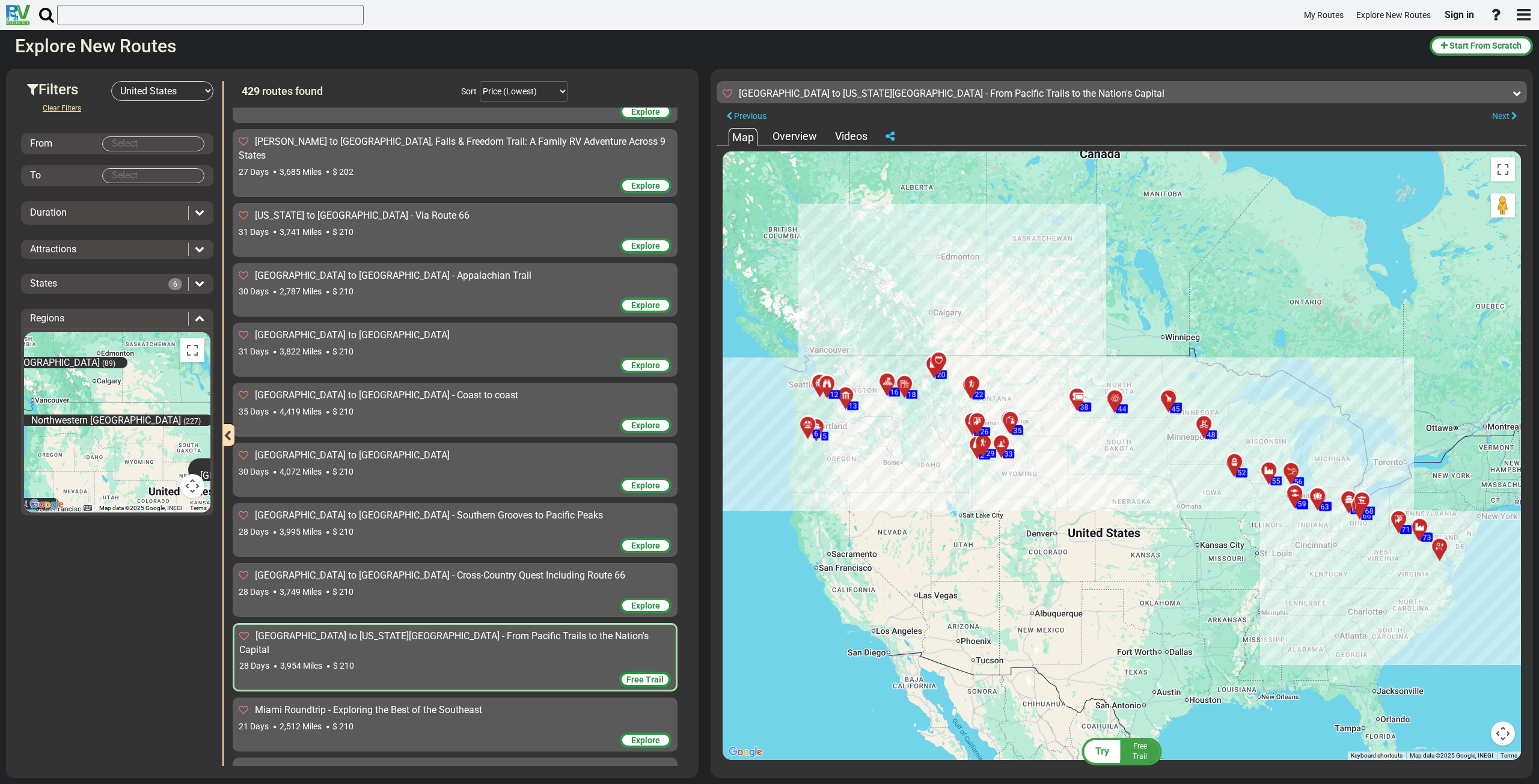
click at [418, 570] on span "[GEOGRAPHIC_DATA] to [GEOGRAPHIC_DATA] - Cross-Country Quest Including Route 66" at bounding box center [440, 575] width 370 height 11
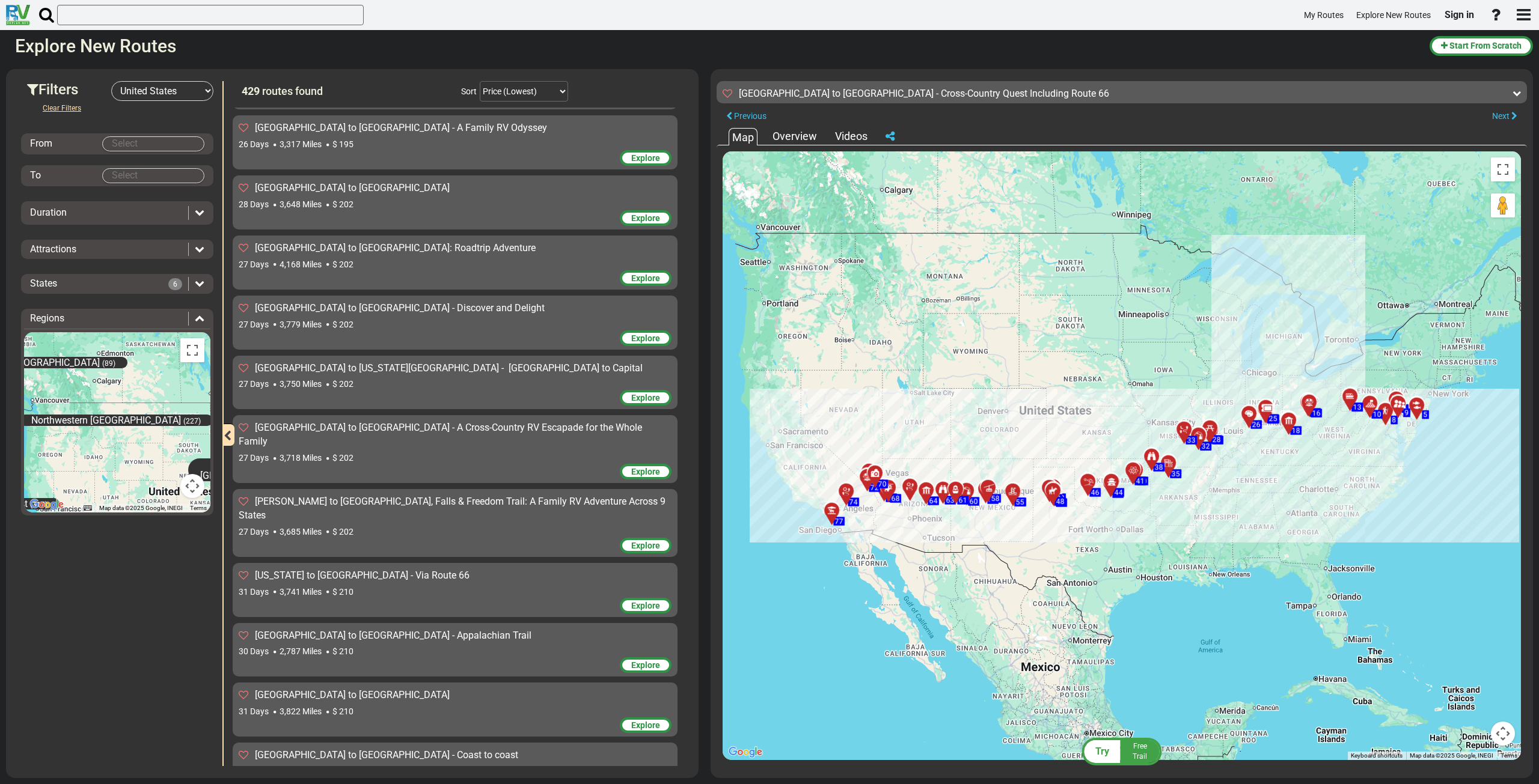
scroll to position [23525, 0]
click at [412, 453] on div "27 Days 3,718 Miles $ 202" at bounding box center [454, 458] width 433 height 12
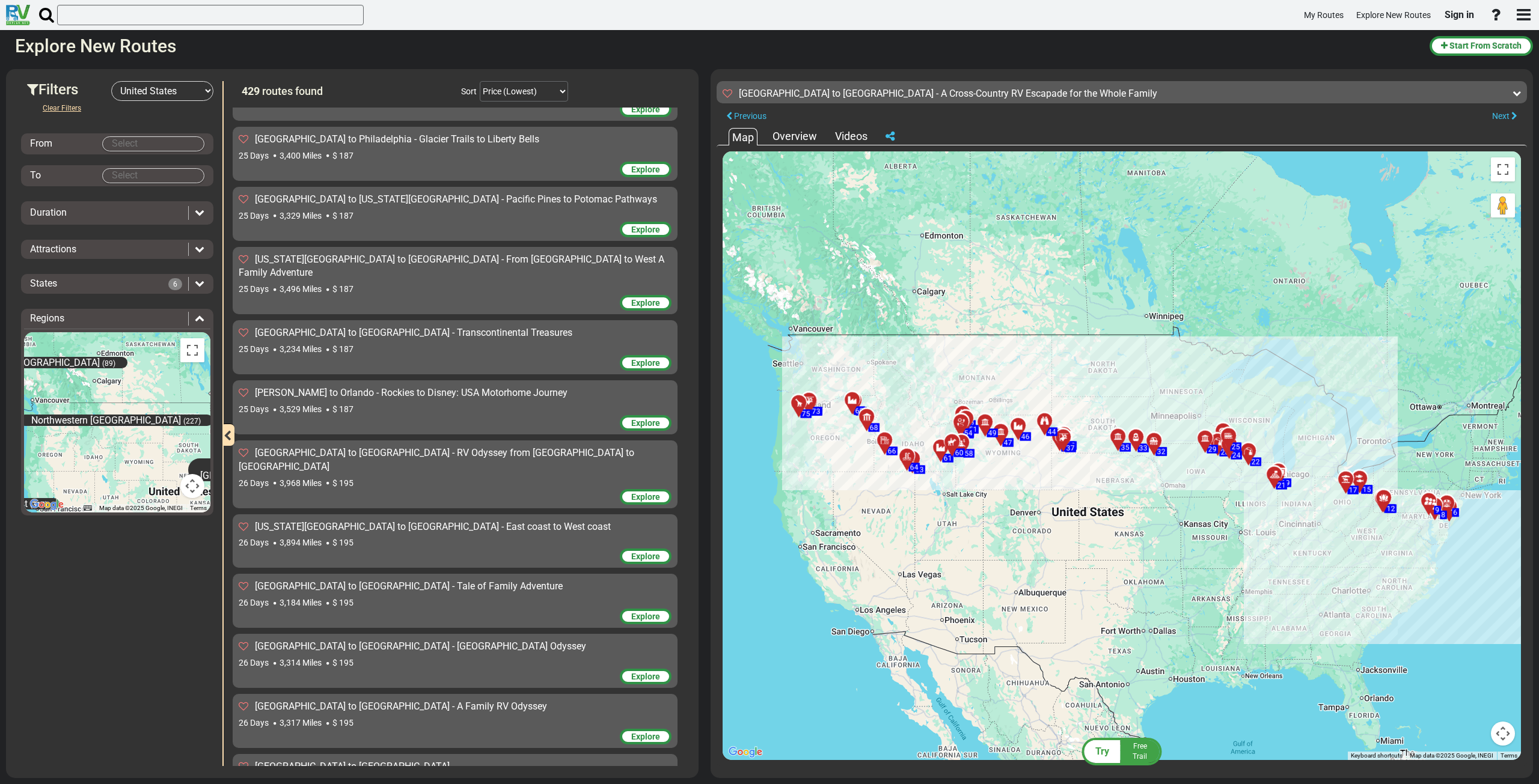
scroll to position [22743, 0]
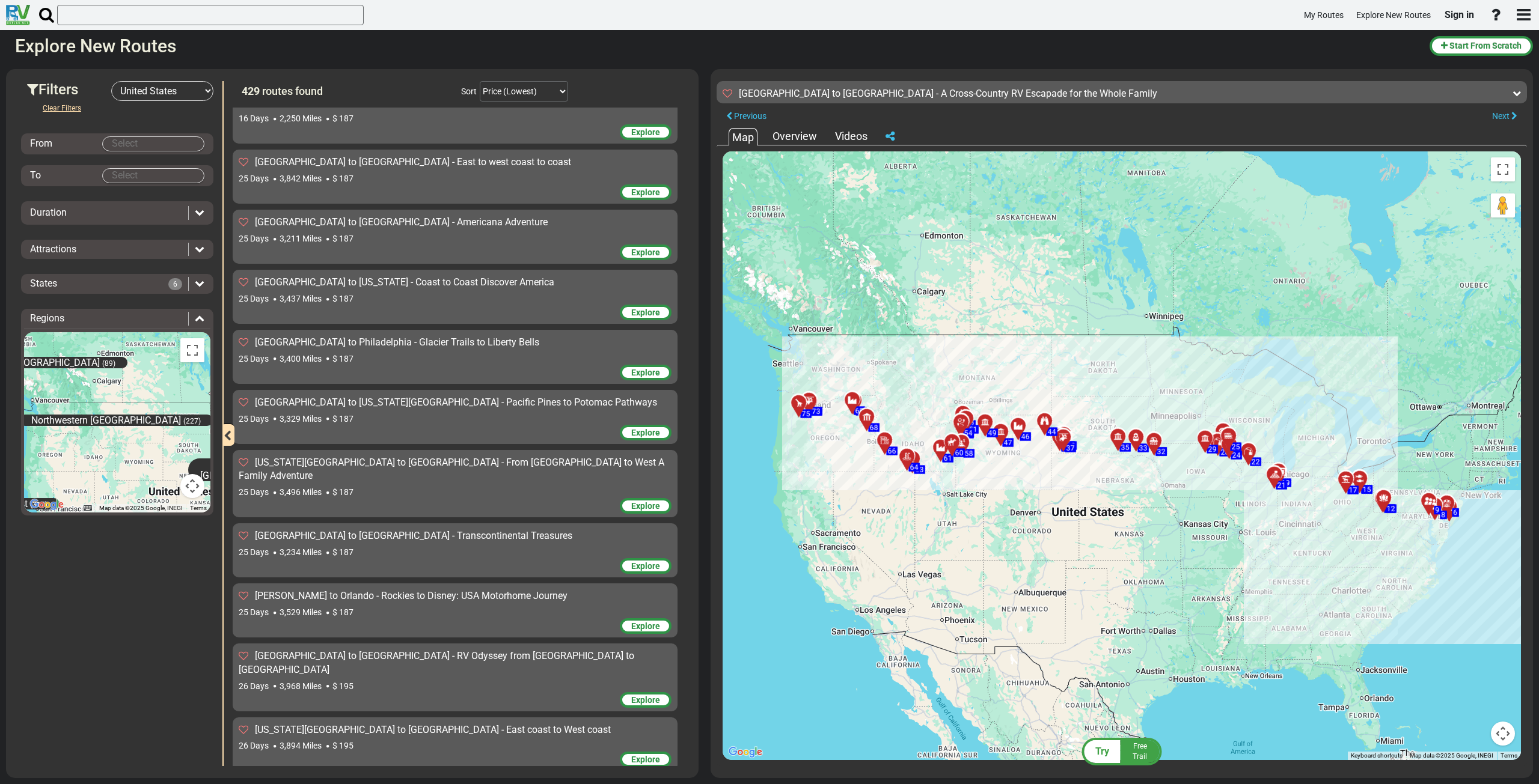
click at [411, 546] on div "25 Days 3,234 Miles $ 187" at bounding box center [454, 552] width 433 height 12
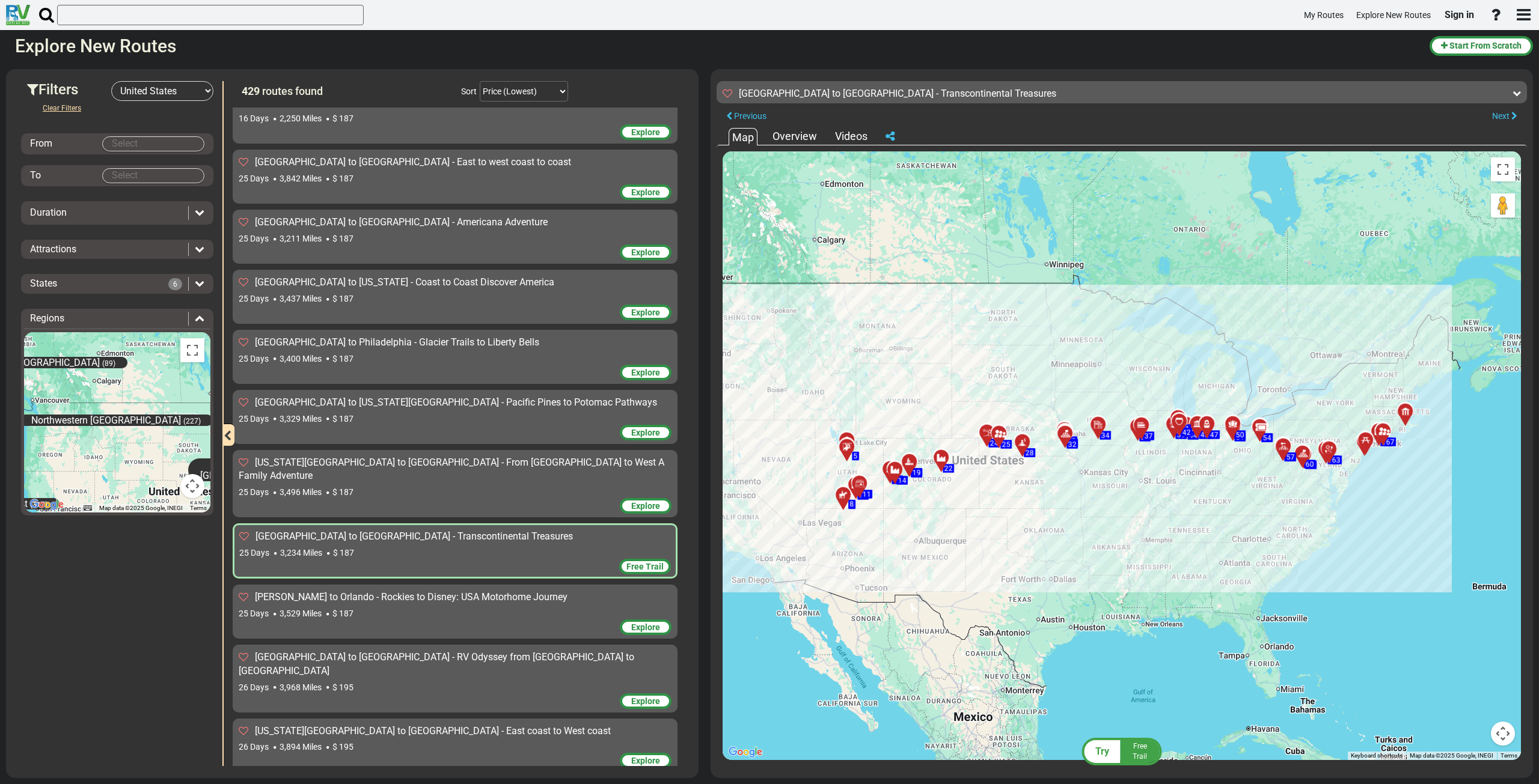
scroll to position [22563, 0]
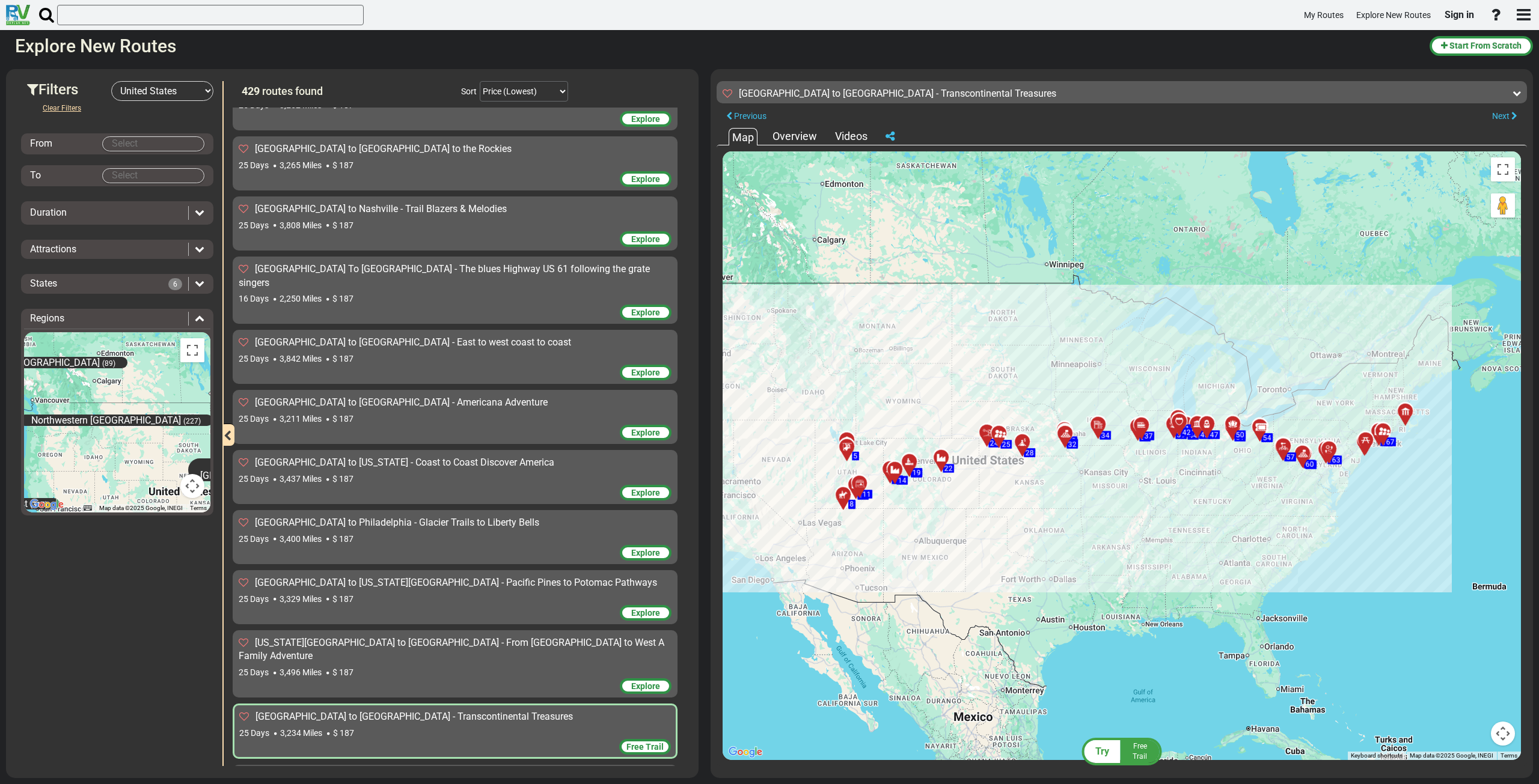
click at [453, 593] on div "25 Days 3,329 Miles $ 187" at bounding box center [454, 599] width 433 height 12
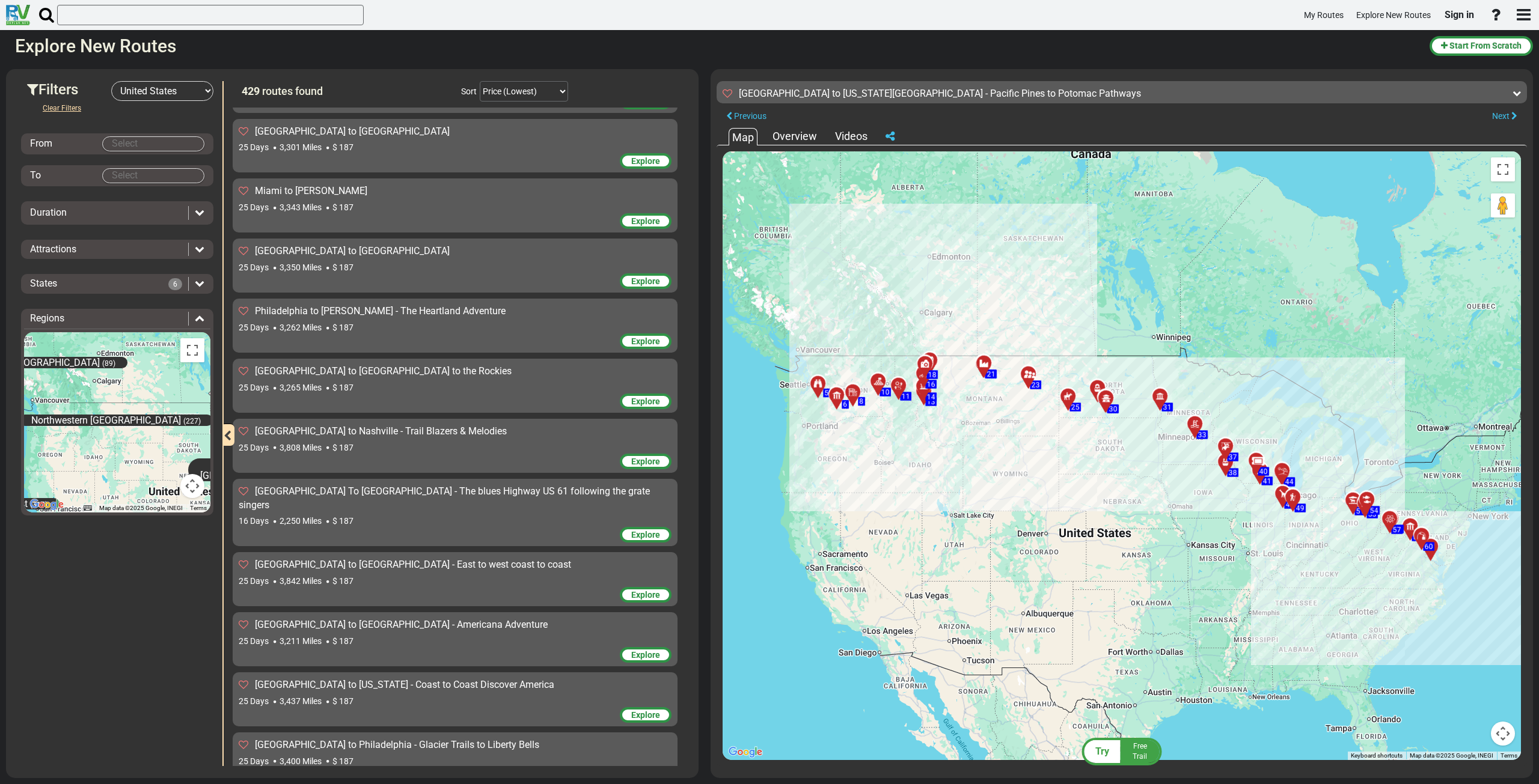
scroll to position [22263, 0]
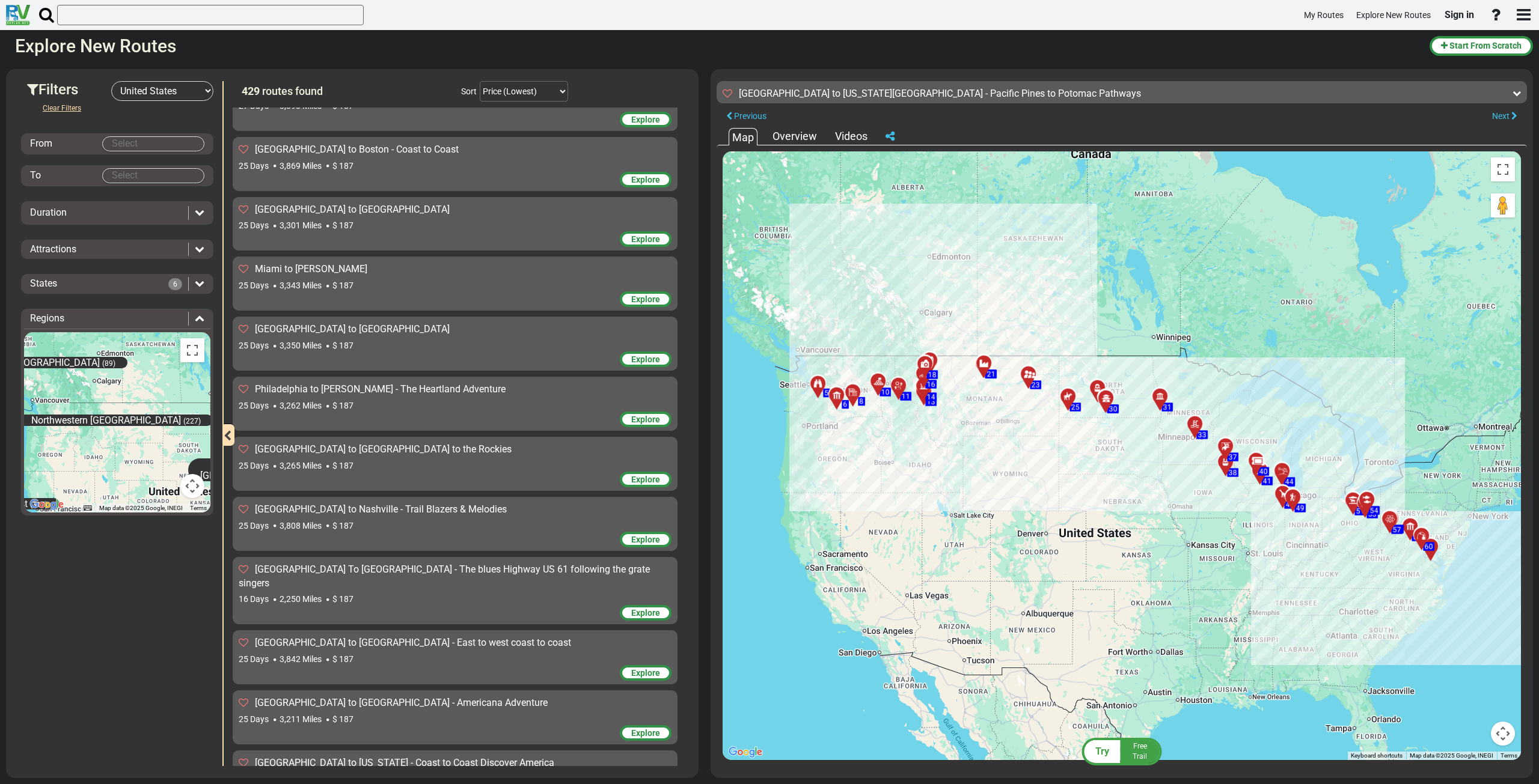
click at [425, 564] on span "[GEOGRAPHIC_DATA] To [GEOGRAPHIC_DATA] - The blues Highway US 61 following the …" at bounding box center [444, 577] width 412 height 25
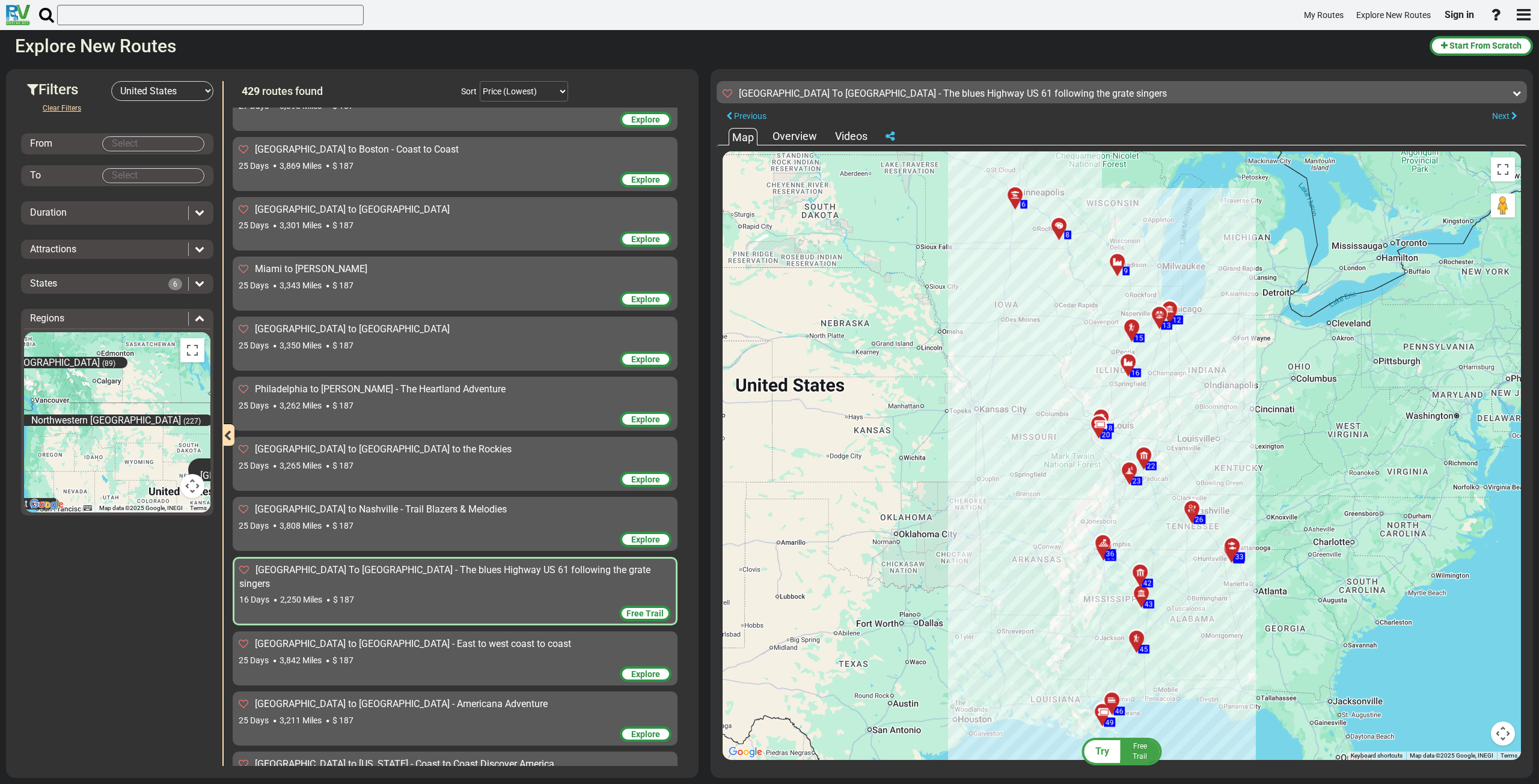
click at [412, 638] on div "[GEOGRAPHIC_DATA] to [GEOGRAPHIC_DATA] - East to west coast to coast 25 Days 3,…" at bounding box center [454, 652] width 433 height 29
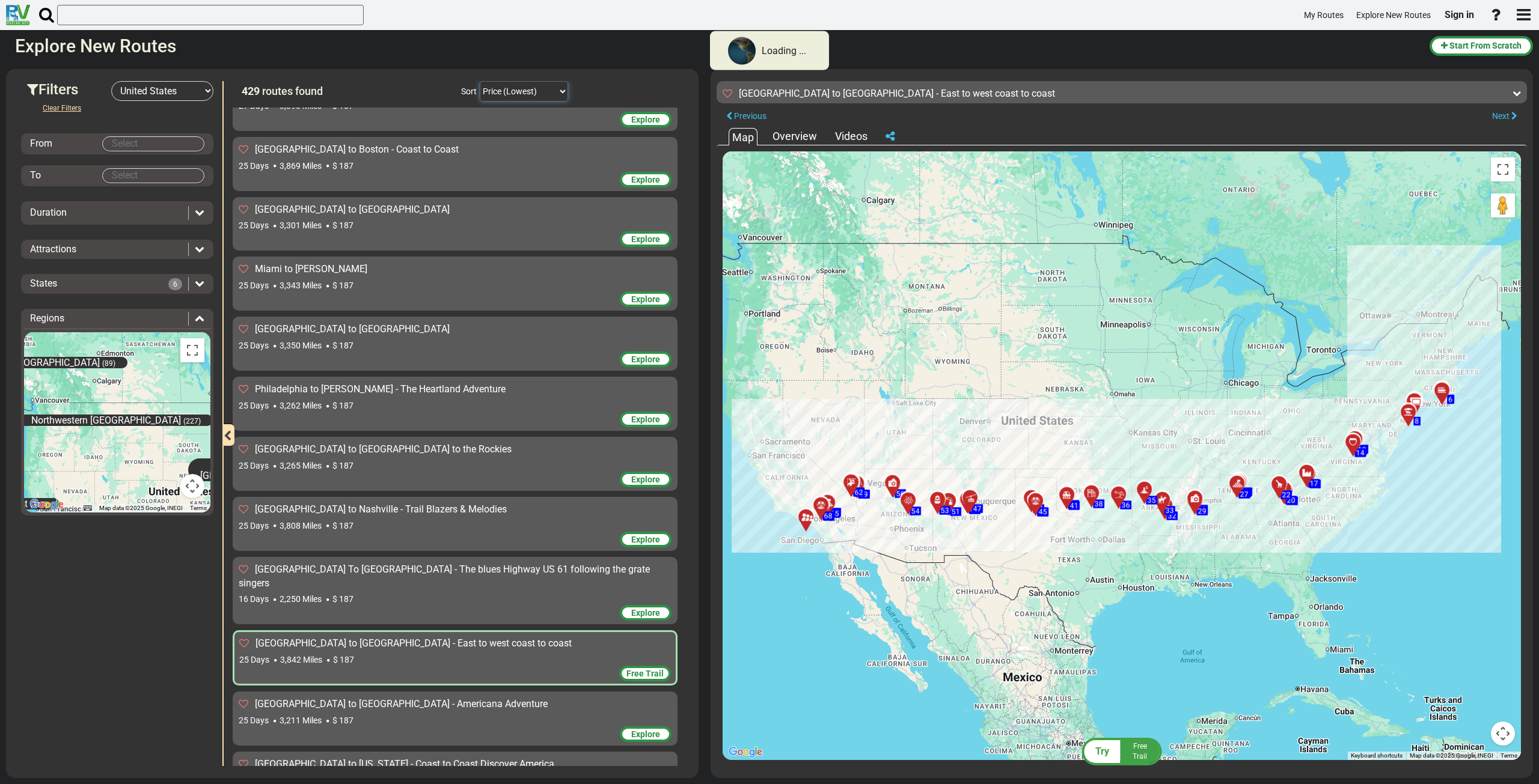
click at [559, 92] on select "Durtation (Shortest) Durtation (Longest) Distance (Shortest) Distance (Longest)…" at bounding box center [524, 91] width 88 height 21
select select "object:74344"
click at [480, 81] on select "Durtation (Shortest) Durtation (Longest) Distance (Shortest) Distance (Longest)…" at bounding box center [524, 91] width 88 height 21
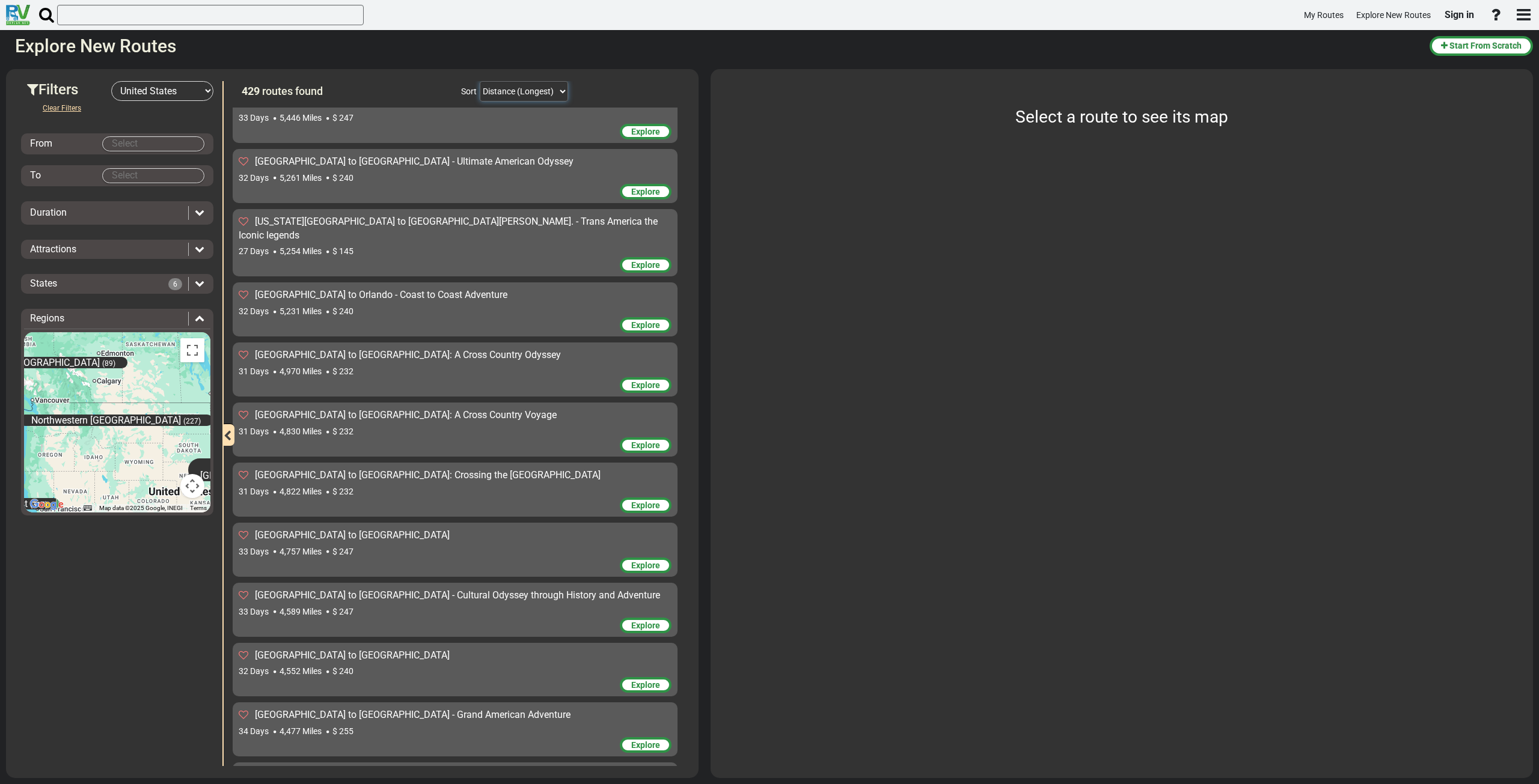
scroll to position [0, 0]
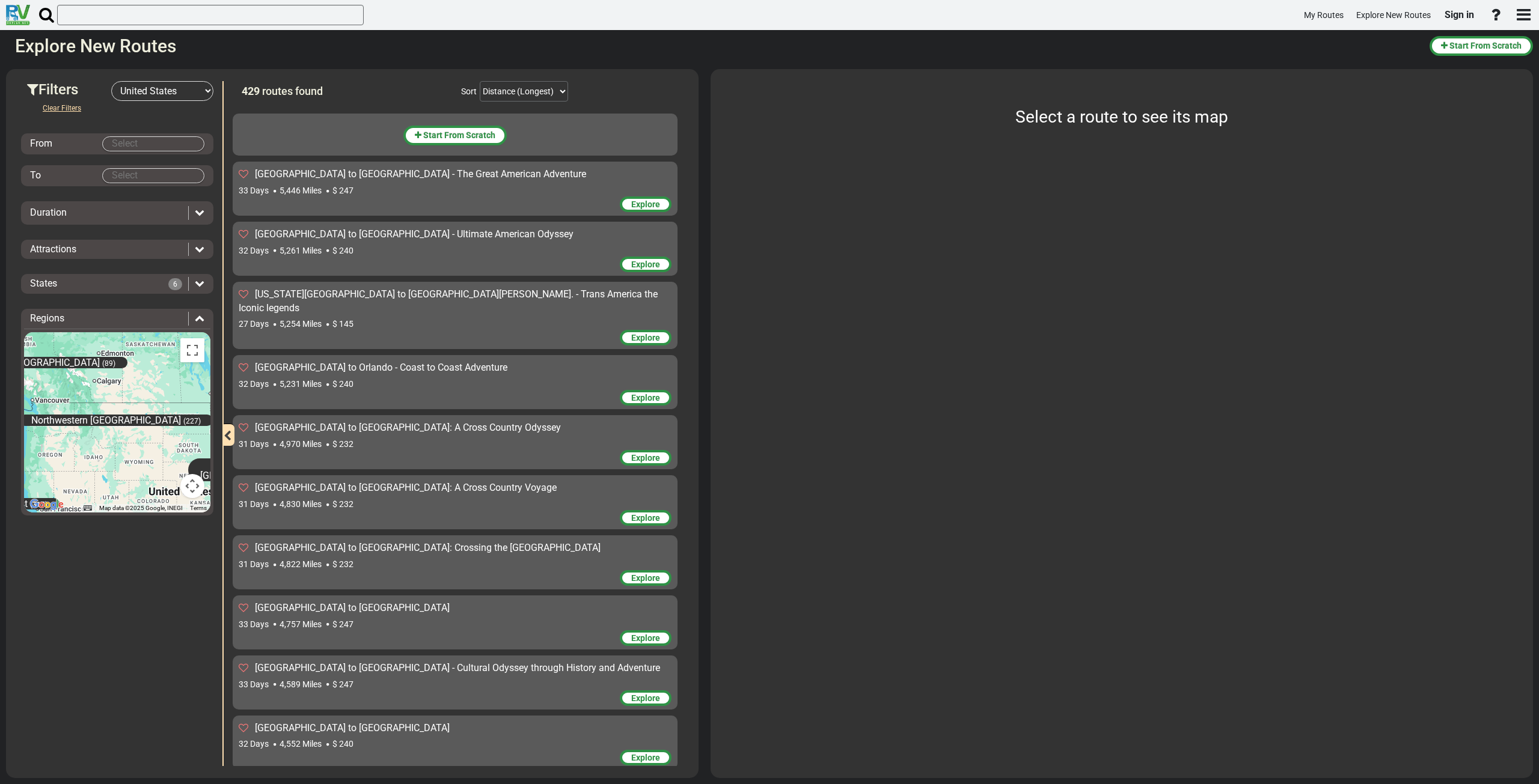
click at [368, 186] on div "33 Days 5,446 Miles $ 247" at bounding box center [454, 190] width 433 height 12
